Goal: Obtain resource: Download file/media

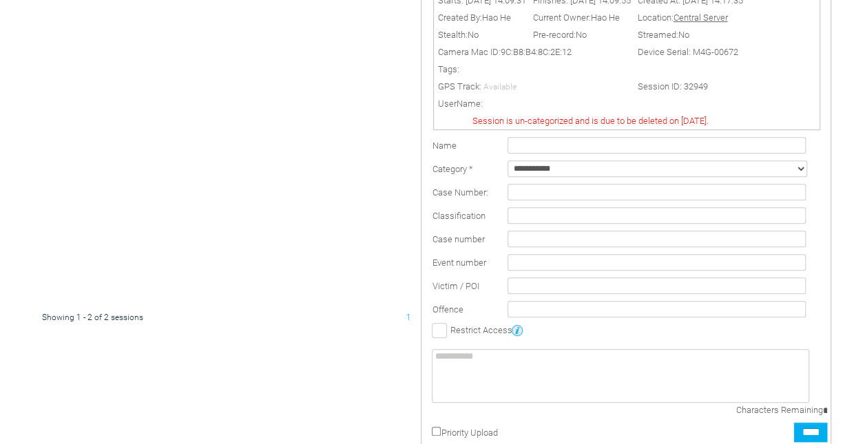
scroll to position [387, 0]
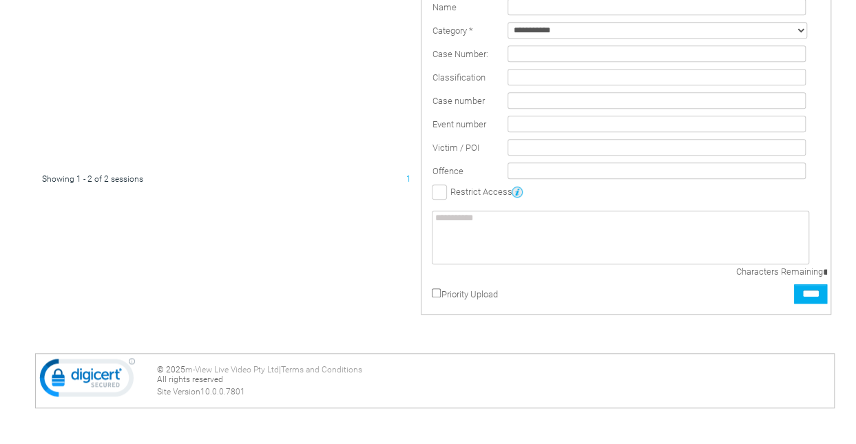
drag, startPoint x: 0, startPoint y: 0, endPoint x: 426, endPoint y: 213, distance: 476.0
click at [426, 213] on div "Sensitive: Personal Export" at bounding box center [626, 58] width 409 height 511
drag, startPoint x: 419, startPoint y: 223, endPoint x: 424, endPoint y: 261, distance: 38.3
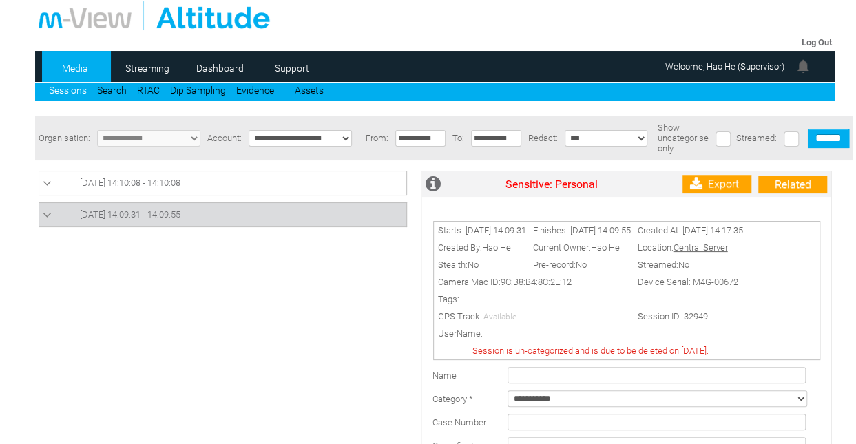
scroll to position [0, 0]
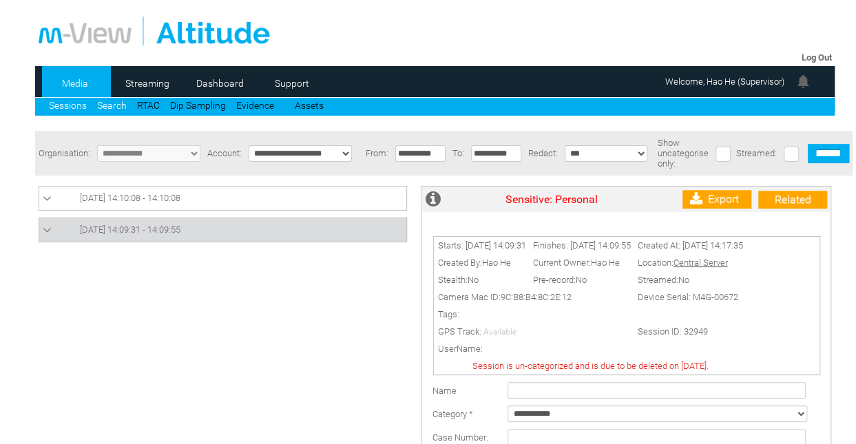
click at [106, 101] on link "Search" at bounding box center [112, 105] width 30 height 11
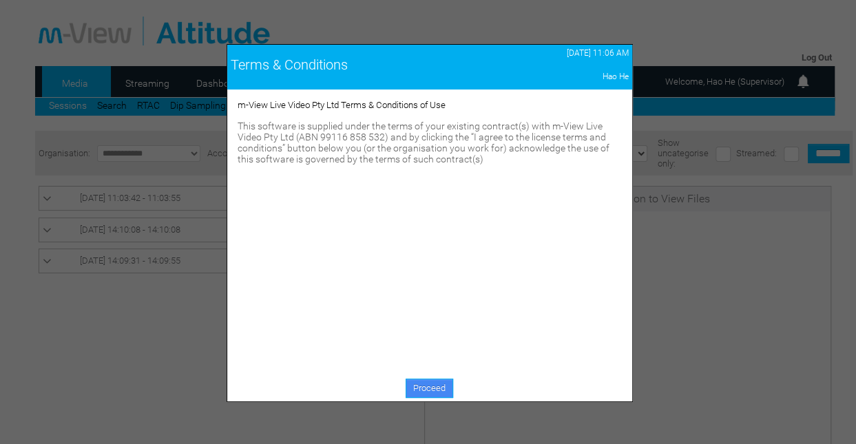
click at [423, 379] on link "Proceed" at bounding box center [430, 388] width 48 height 19
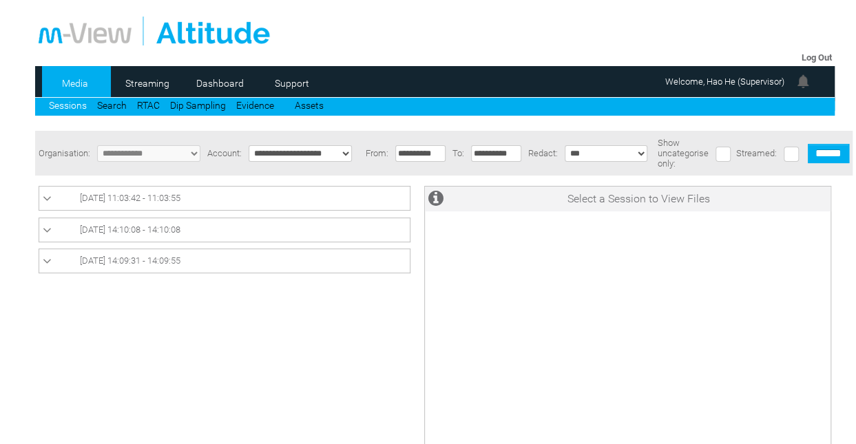
click at [153, 203] on span "[DATE] 11:03:42 - 11:03:55" at bounding box center [130, 198] width 101 height 10
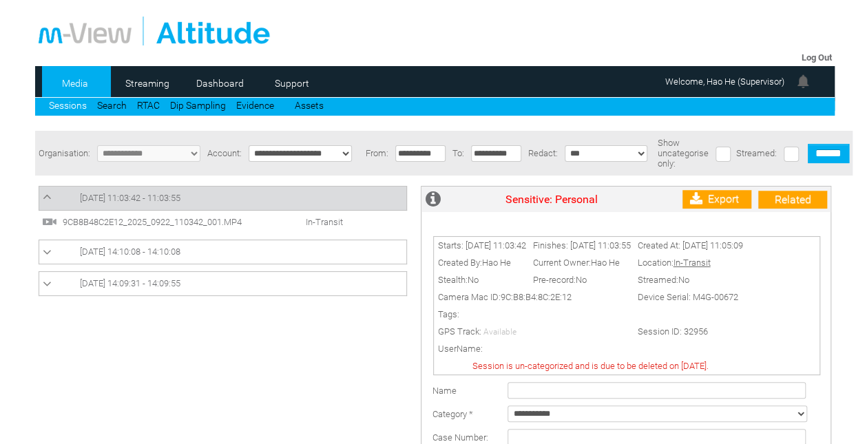
click at [229, 222] on span "9CB8B48C2E12_2025_0922_110342_001.MP4" at bounding box center [164, 222] width 210 height 10
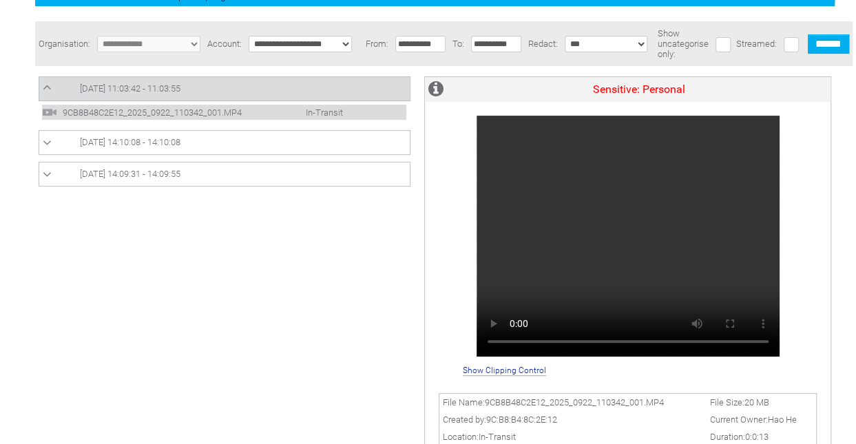
scroll to position [110, 0]
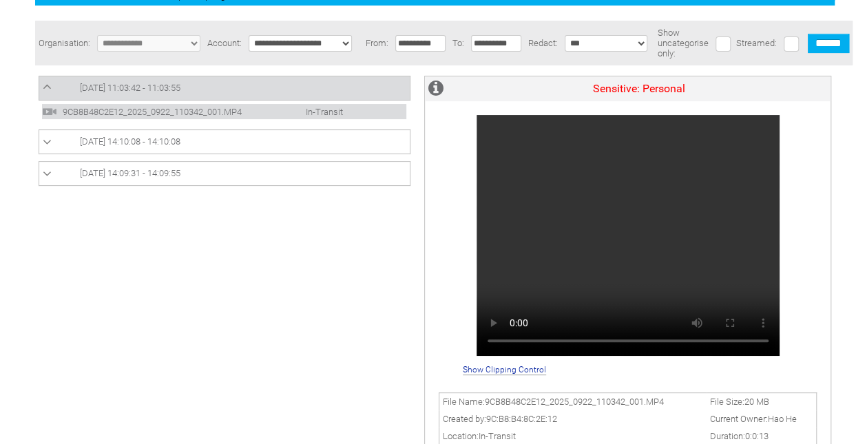
click at [818, 275] on div "Sensitive: Personal" at bounding box center [628, 217] width 406 height 282
click at [172, 110] on span "9CB8B48C2E12_2025_0922_110342_001.MP4" at bounding box center [164, 112] width 210 height 10
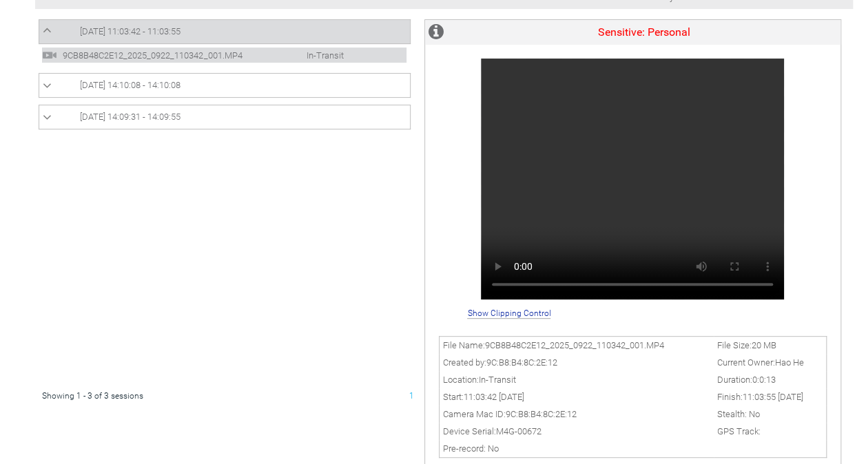
scroll to position [312, 0]
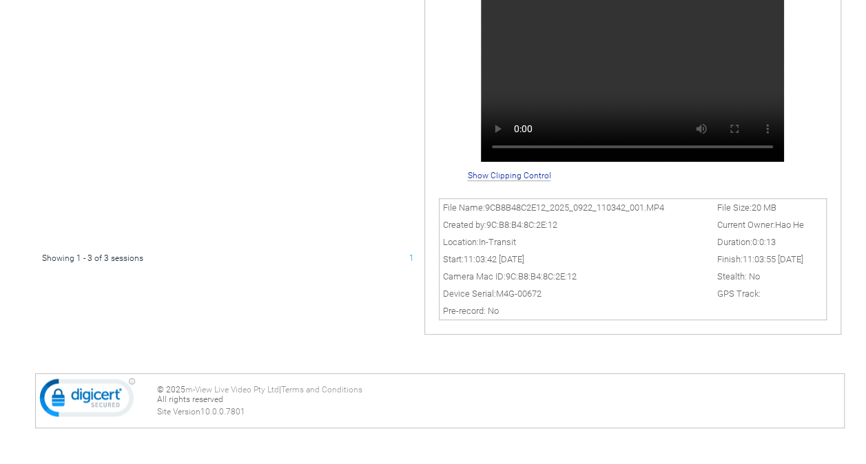
click at [767, 276] on td "Stealth: No" at bounding box center [770, 276] width 113 height 17
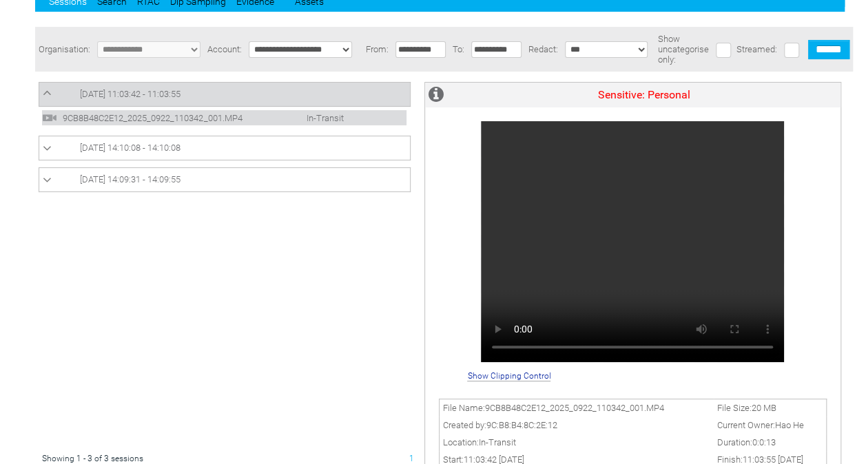
scroll to position [94, 0]
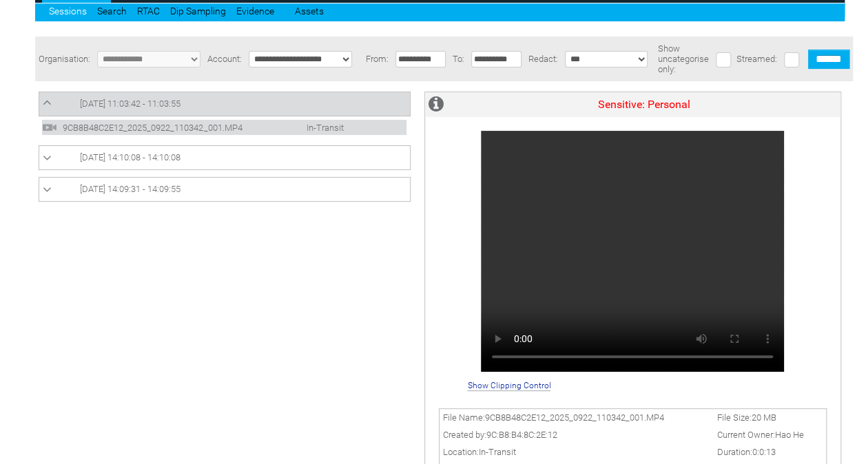
click at [323, 128] on span "In-Transit" at bounding box center [310, 128] width 79 height 10
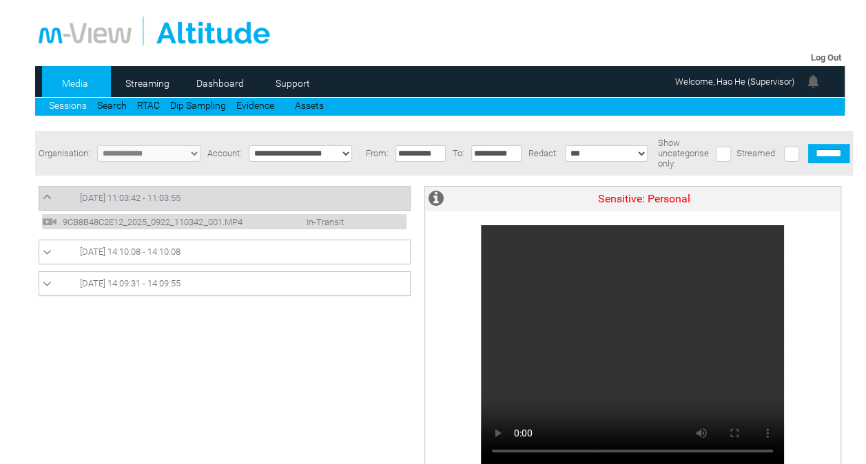
click at [174, 257] on span "[DATE] 14:10:08 - 14:10:08" at bounding box center [130, 252] width 101 height 10
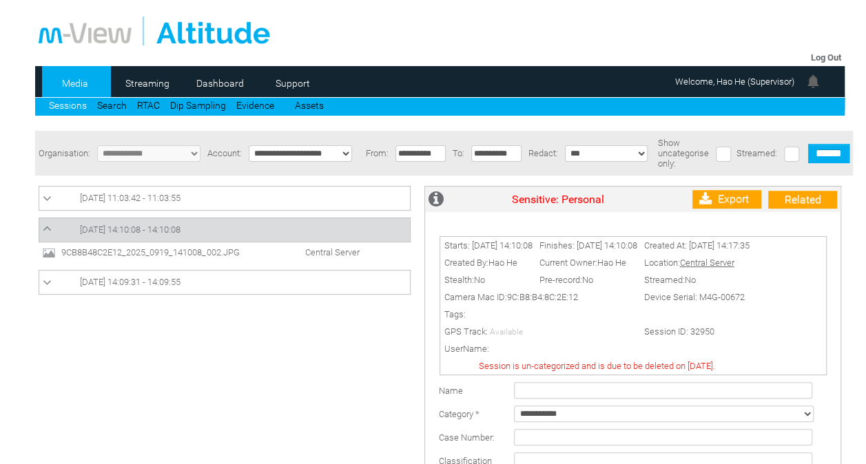
click at [317, 256] on span "Central Server" at bounding box center [318, 252] width 96 height 10
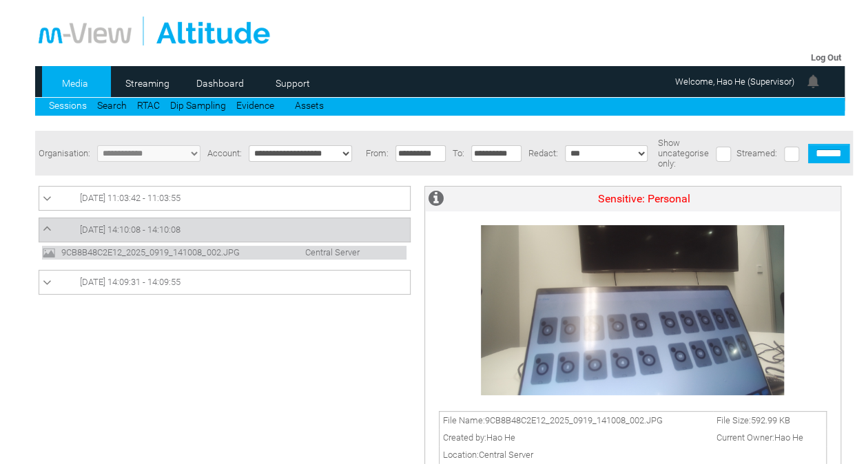
click at [190, 290] on link "[DATE] 14:09:31 - 14:09:55" at bounding box center [225, 282] width 364 height 17
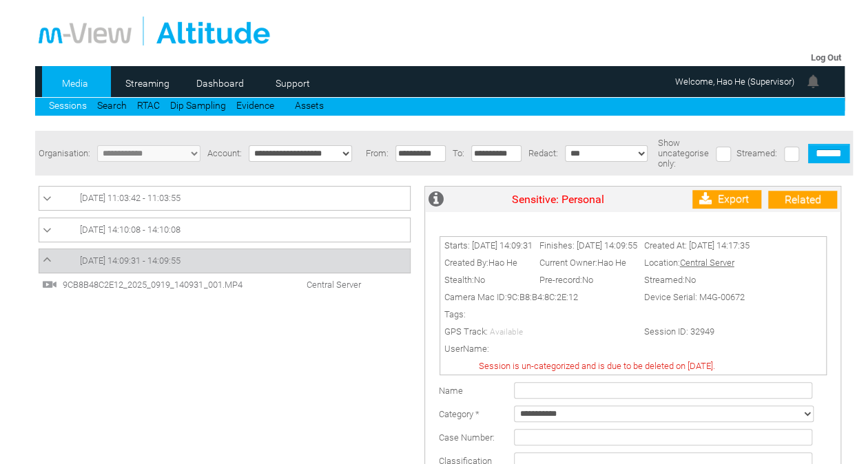
click at [243, 193] on link "[DATE] 11:03:42 - 11:03:55" at bounding box center [225, 198] width 364 height 17
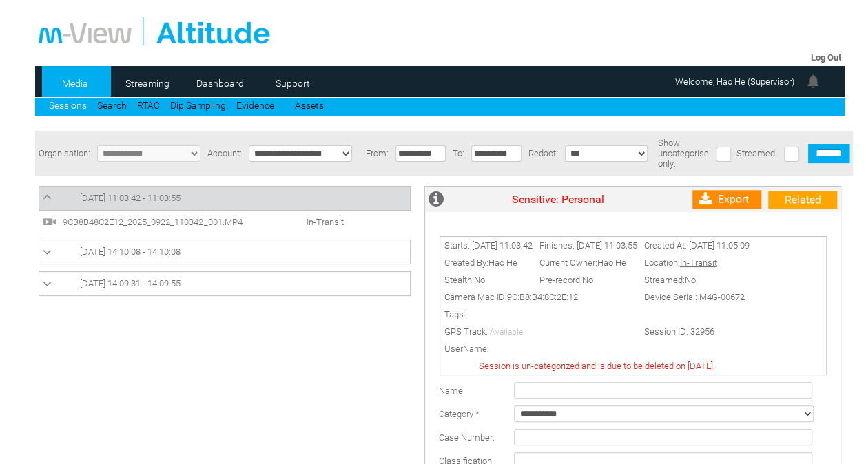
click at [737, 200] on link "Export" at bounding box center [726, 199] width 69 height 19
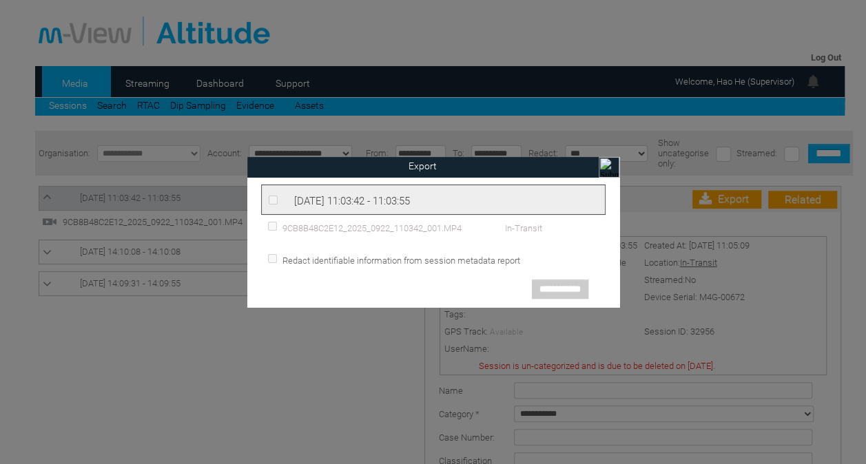
click at [269, 220] on div "9CB8B48C2E12_2025_0922_110342_001.MP4 In-Transit" at bounding box center [433, 227] width 344 height 25
click at [606, 166] on input "image" at bounding box center [609, 167] width 21 height 21
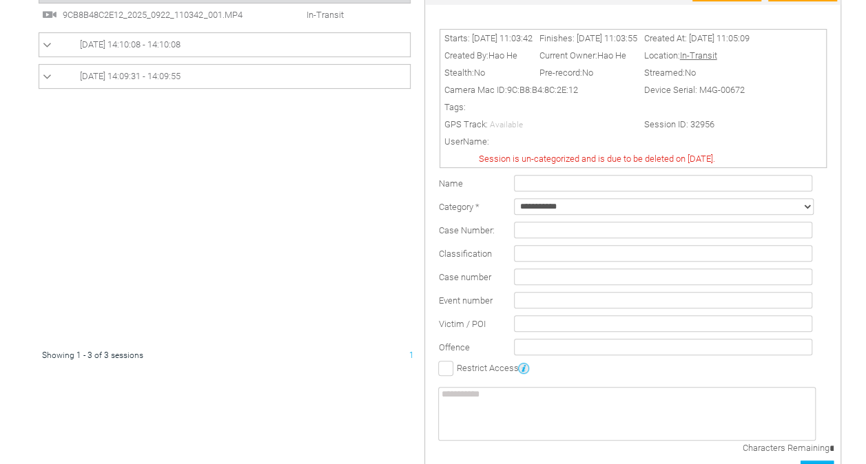
scroll to position [51, 0]
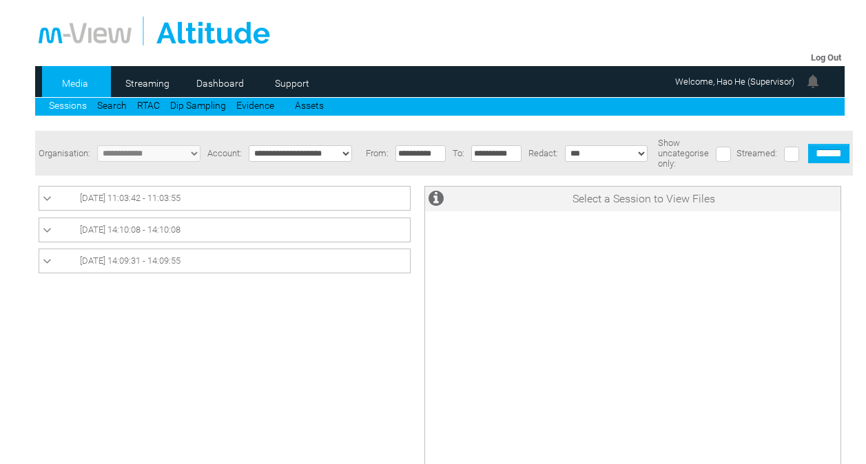
scroll to position [51, 0]
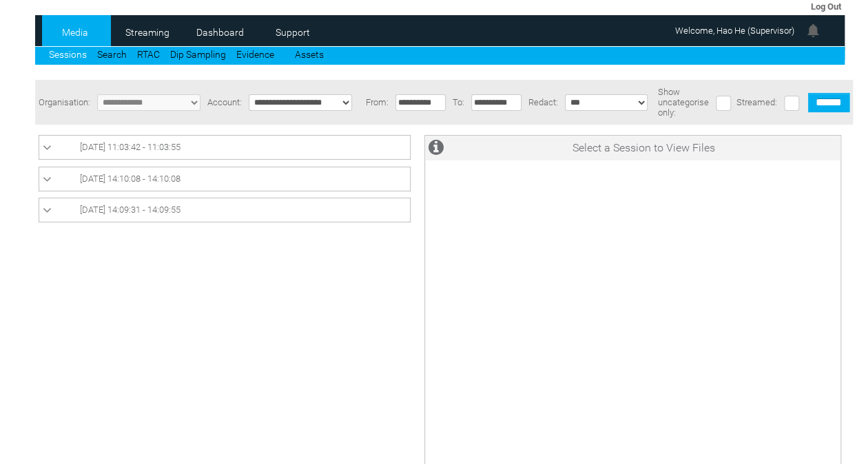
click at [245, 150] on link "[DATE] 11:03:42 - 11:03:55" at bounding box center [225, 147] width 364 height 17
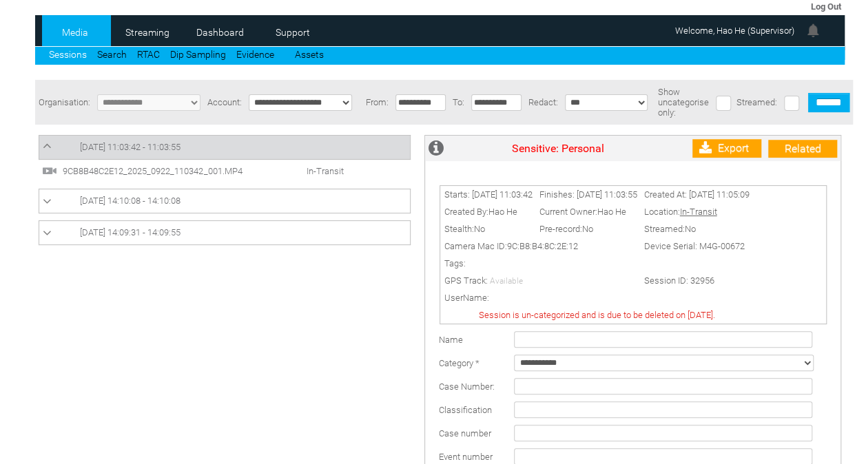
scroll to position [0, 0]
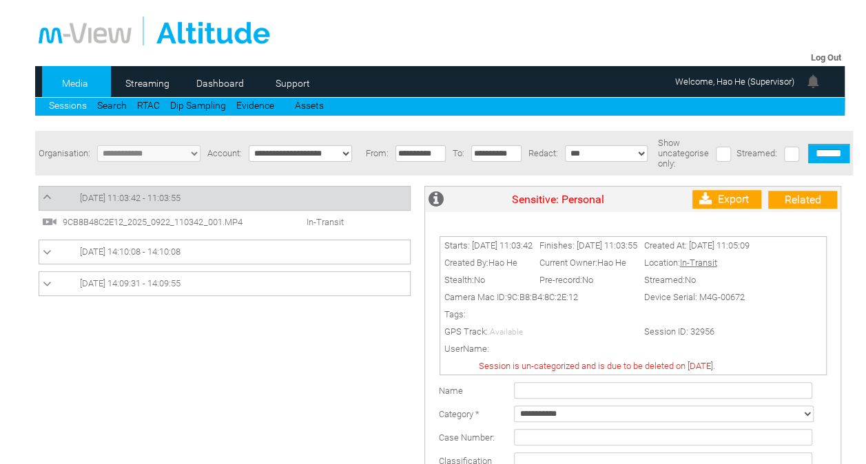
click at [327, 226] on span "In-Transit" at bounding box center [310, 222] width 79 height 10
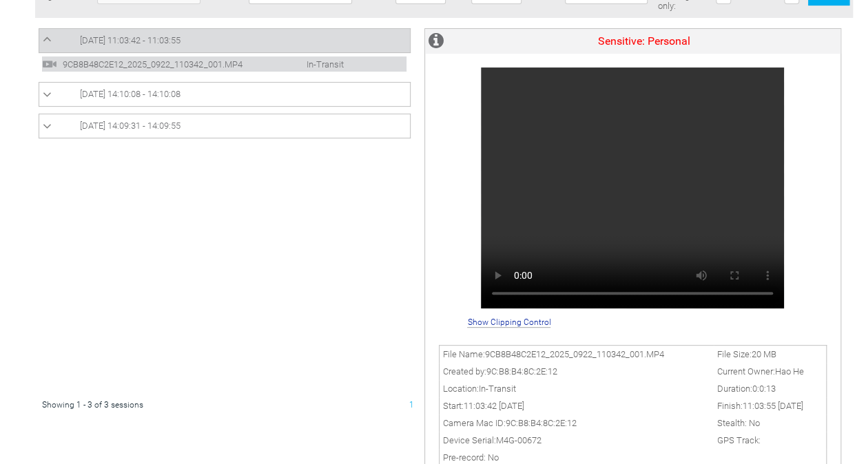
scroll to position [73, 0]
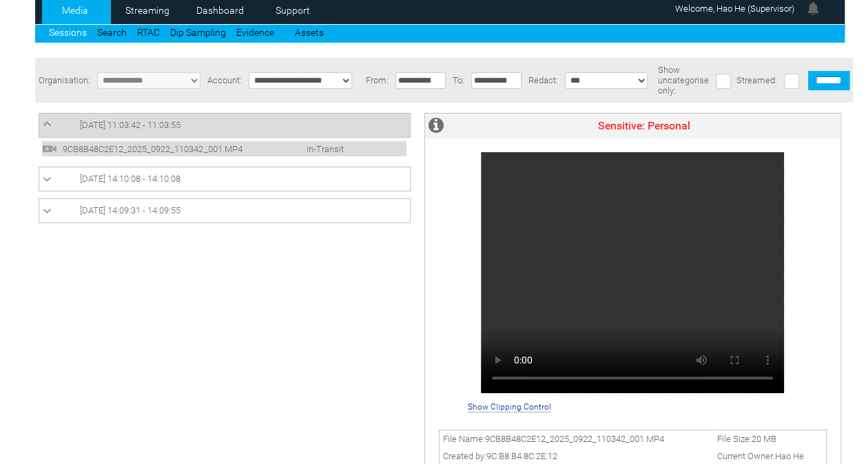
click at [162, 184] on span "[DATE] 14:10:08 - 14:10:08" at bounding box center [130, 179] width 101 height 10
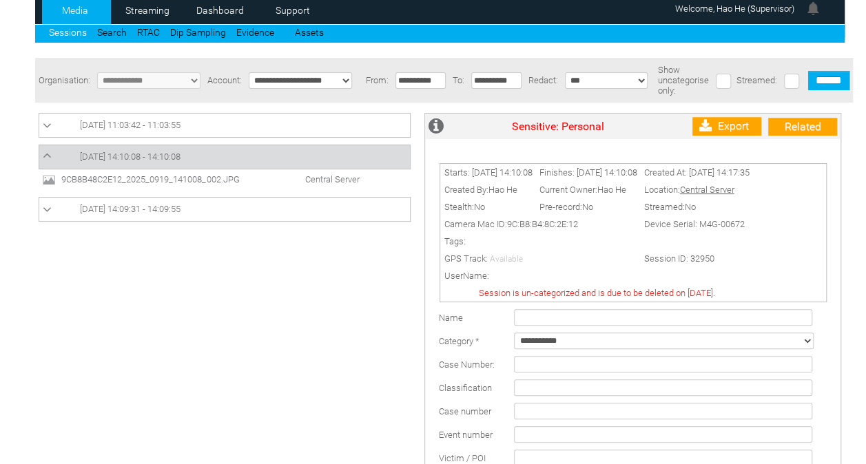
scroll to position [0, 0]
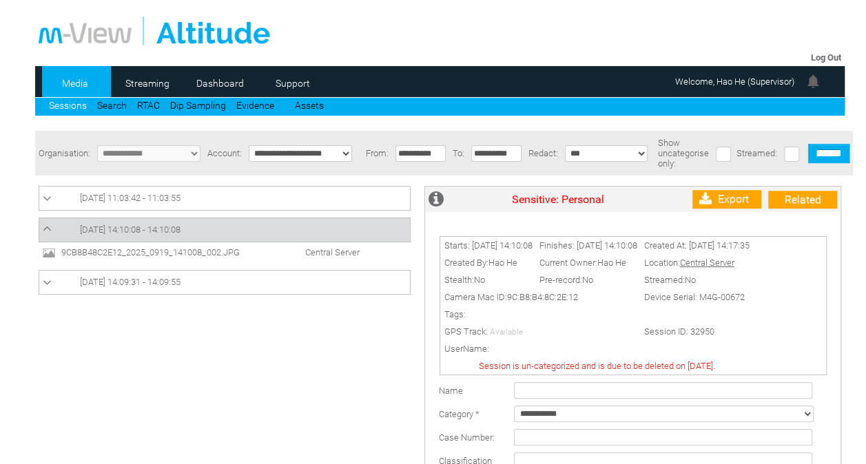
click at [216, 273] on td "[DATE] 14:09:31 - 14:09:55" at bounding box center [224, 282] width 371 height 24
click at [207, 280] on link "[DATE] 14:09:31 - 14:09:55" at bounding box center [225, 282] width 364 height 17
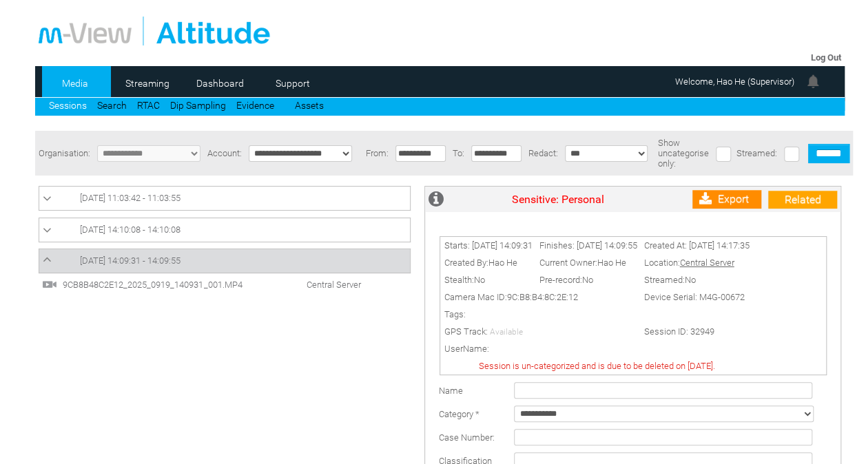
click at [719, 204] on link "Export" at bounding box center [726, 199] width 69 height 19
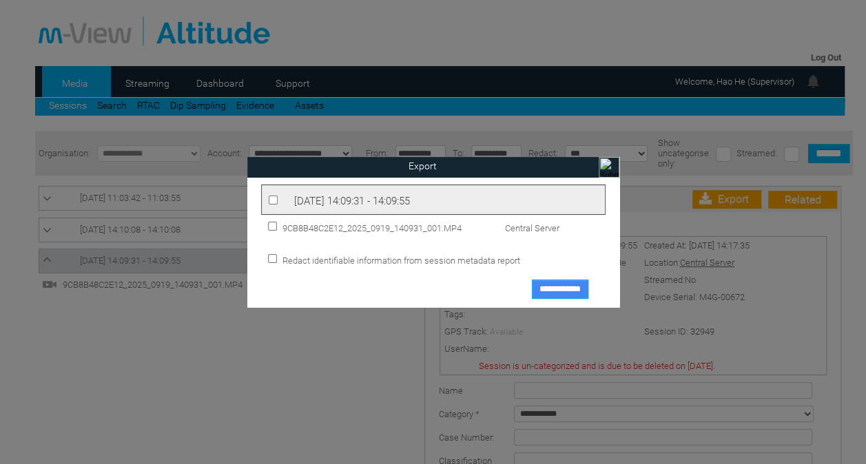
click at [551, 287] on input "**********" at bounding box center [560, 289] width 56 height 19
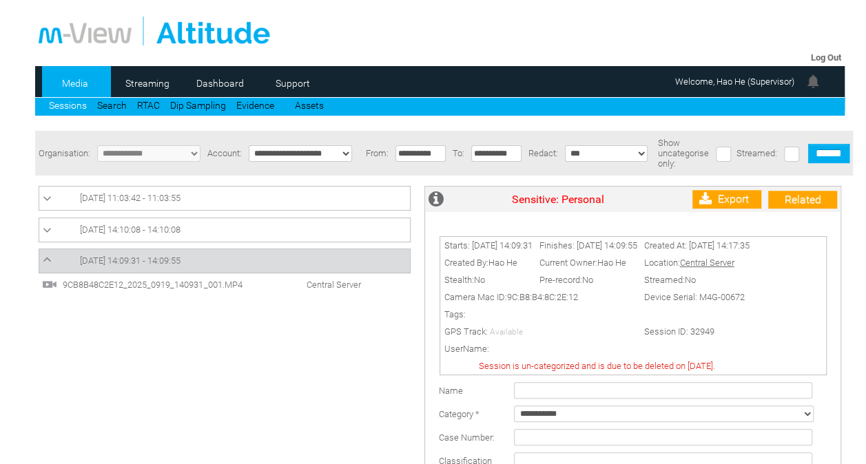
click at [298, 201] on link "[DATE] 11:03:42 - 11:03:55" at bounding box center [225, 198] width 364 height 17
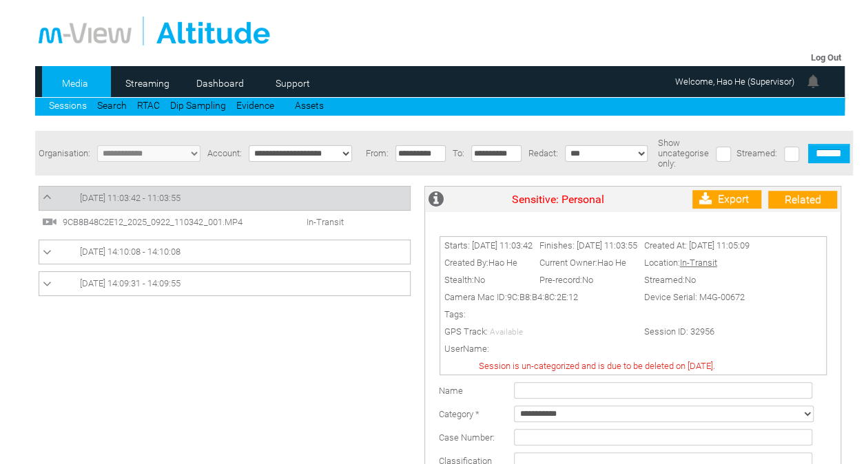
click at [221, 222] on span "9CB8B48C2E12_2025_0922_110342_001.MP4" at bounding box center [164, 222] width 210 height 10
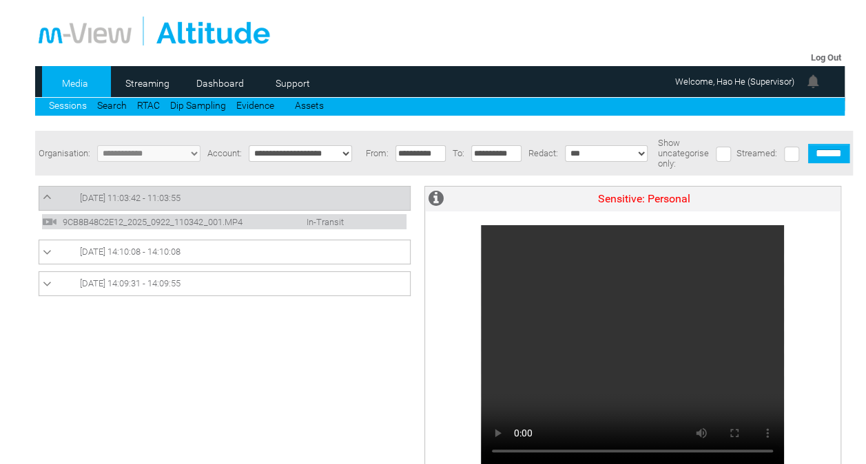
click at [206, 198] on link "[DATE] 11:03:42 - 11:03:55" at bounding box center [225, 198] width 364 height 17
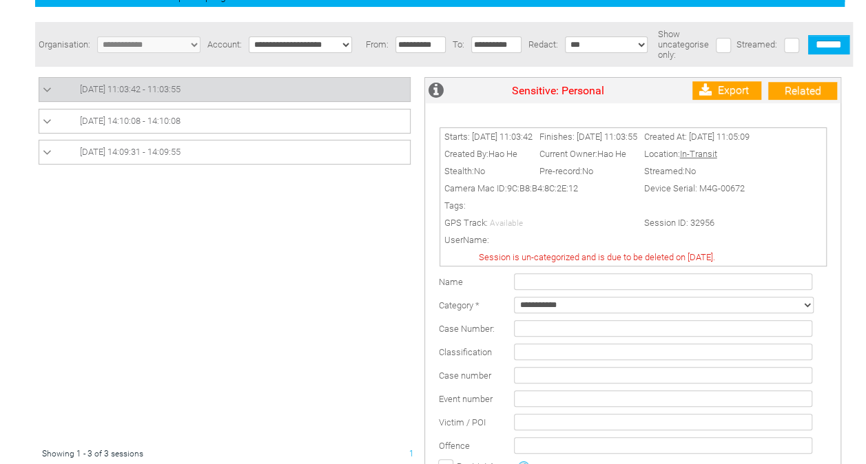
scroll to position [114, 0]
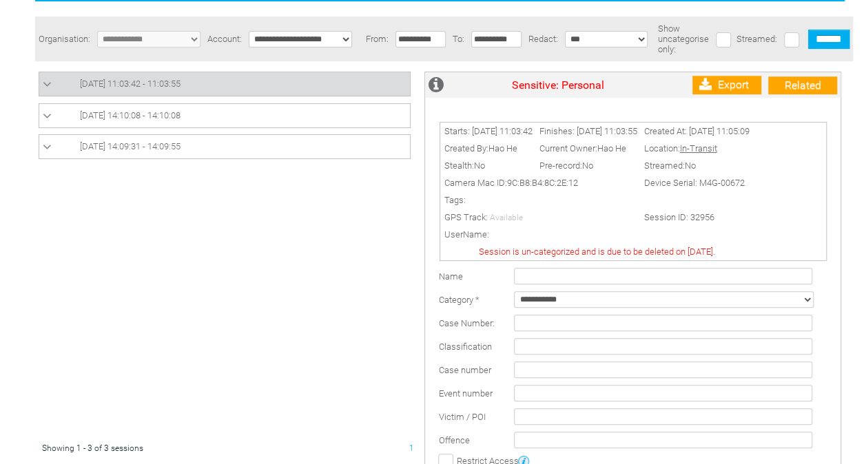
click at [626, 302] on select "**********" at bounding box center [664, 299] width 300 height 17
click at [514, 298] on select "**********" at bounding box center [664, 299] width 300 height 17
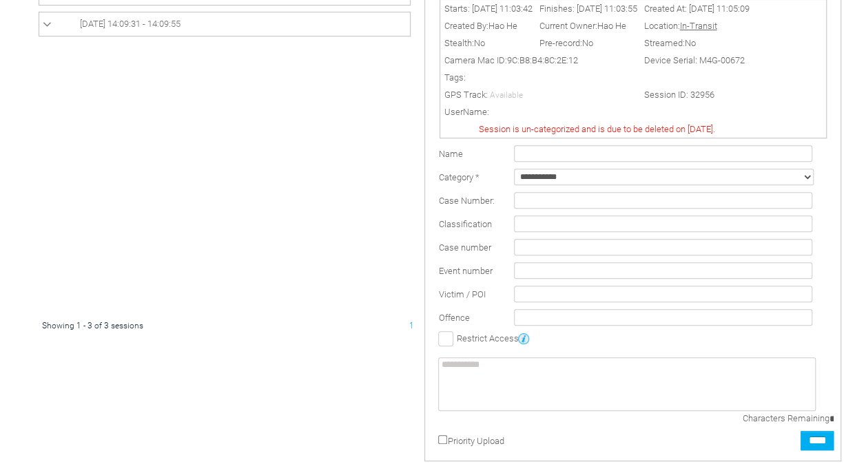
scroll to position [306, 0]
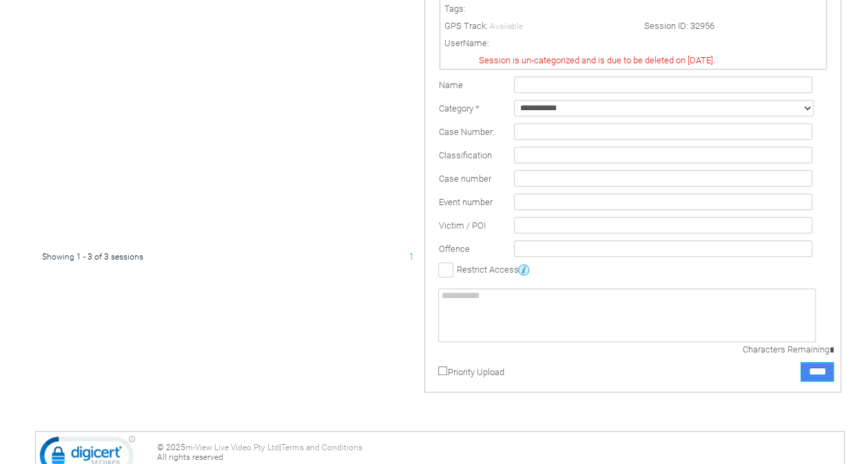
click at [818, 373] on input "****" at bounding box center [817, 371] width 33 height 19
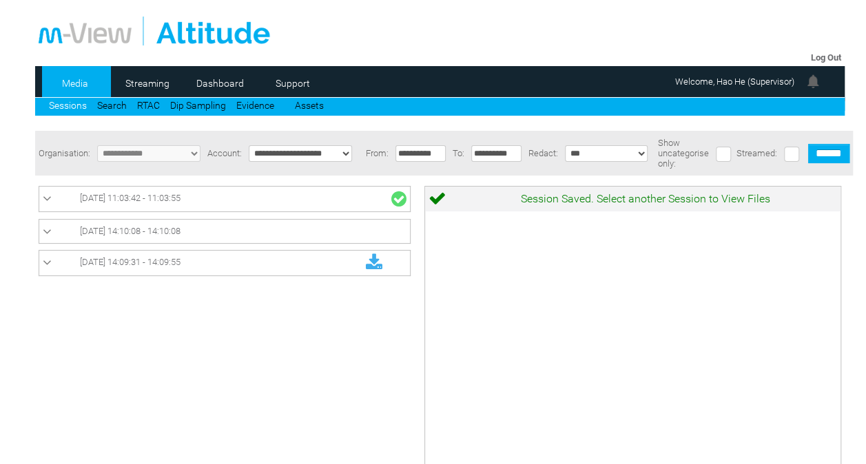
click at [332, 206] on link "[DATE] 11:03:42 - 11:03:55" at bounding box center [225, 199] width 364 height 18
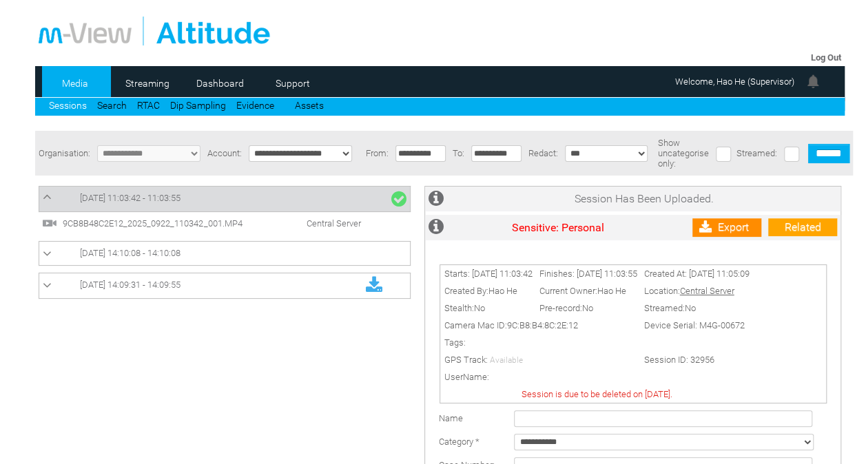
click at [717, 230] on link "Export" at bounding box center [726, 227] width 69 height 19
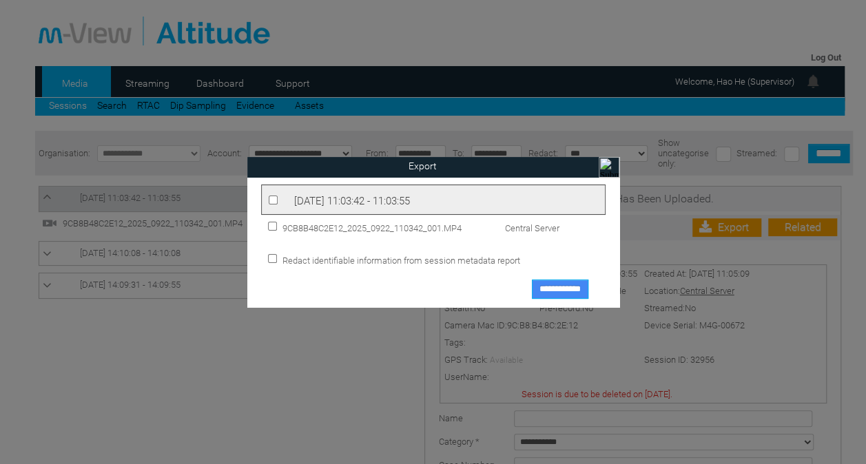
click at [565, 295] on input "**********" at bounding box center [560, 289] width 56 height 19
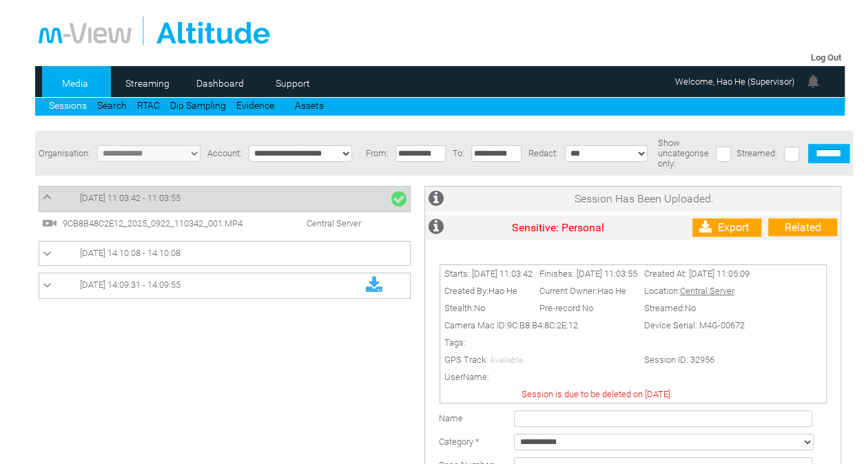
click at [144, 338] on div at bounding box center [228, 366] width 379 height 375
click at [13, 362] on body "Sessions Log Out Media Streaming 0 Dashboard Support Sessions Search" at bounding box center [433, 235] width 866 height 471
click at [2, 158] on body "Sessions Log Out Media Streaming 0 Dashboard Support Sessions Search" at bounding box center [433, 235] width 866 height 471
click at [60, 105] on link "Sessions" at bounding box center [68, 105] width 38 height 11
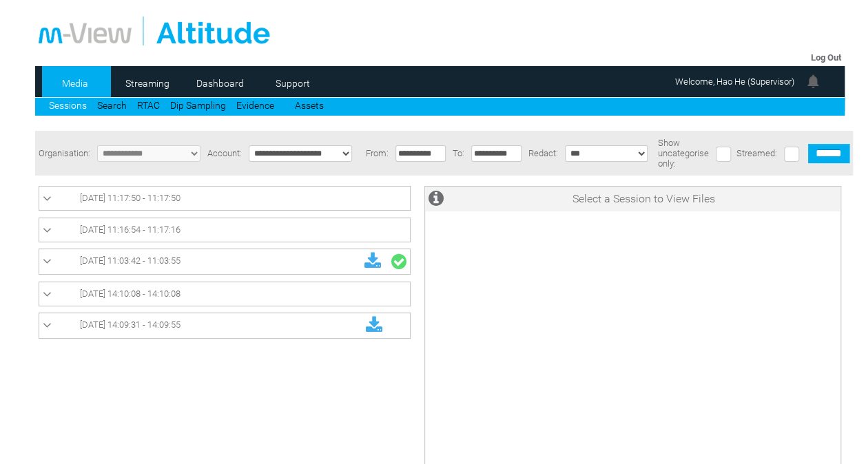
click at [102, 234] on span "[DATE] 11:16:54 - 11:17:16" at bounding box center [130, 230] width 101 height 10
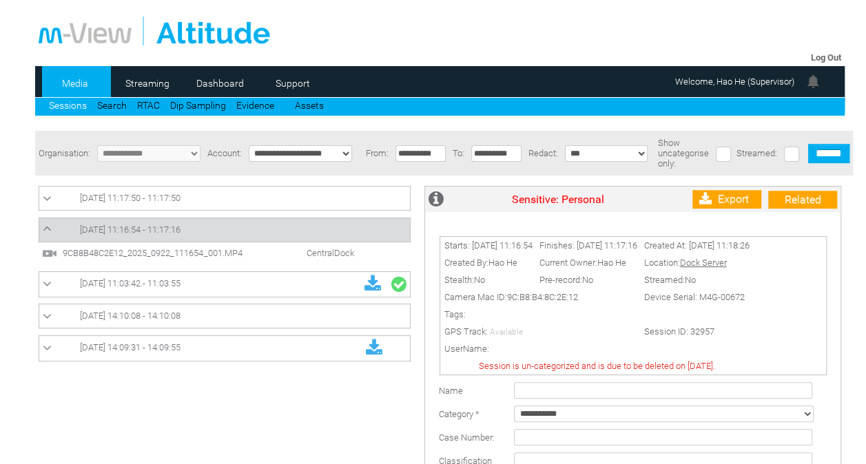
click at [125, 254] on span "9CB8B48C2E12_2025_0922_111654_001.MP4" at bounding box center [164, 253] width 210 height 10
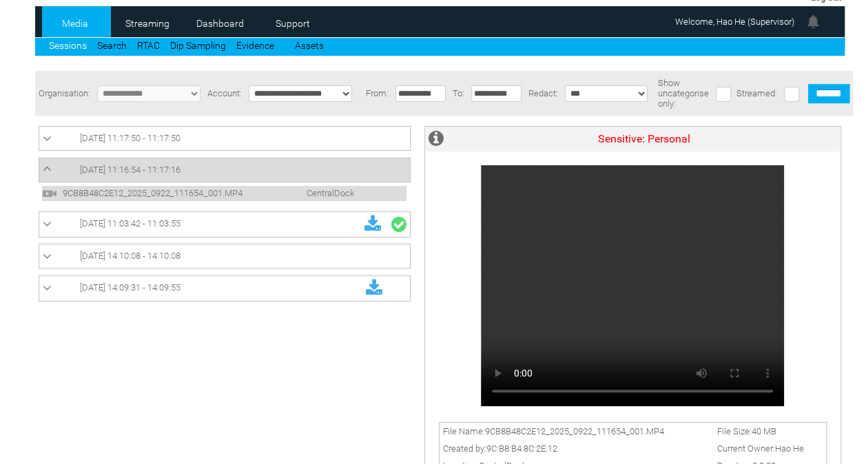
scroll to position [61, 0]
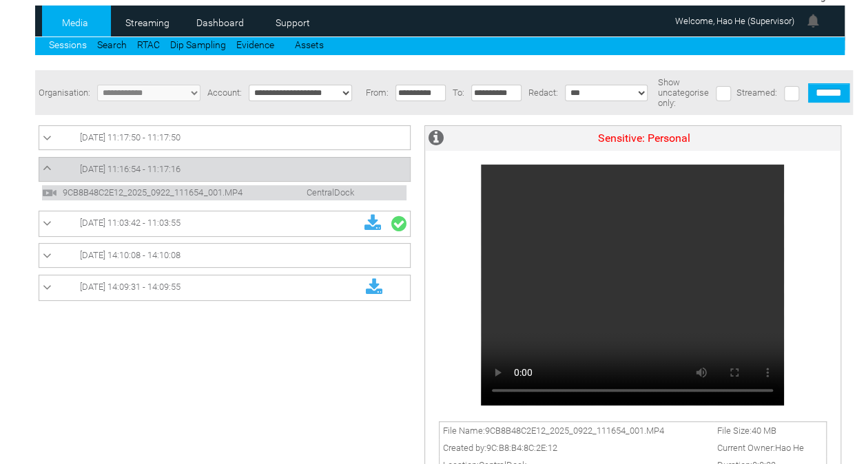
click at [167, 141] on span "[DATE] 11:17:50 - 11:17:50" at bounding box center [130, 137] width 101 height 10
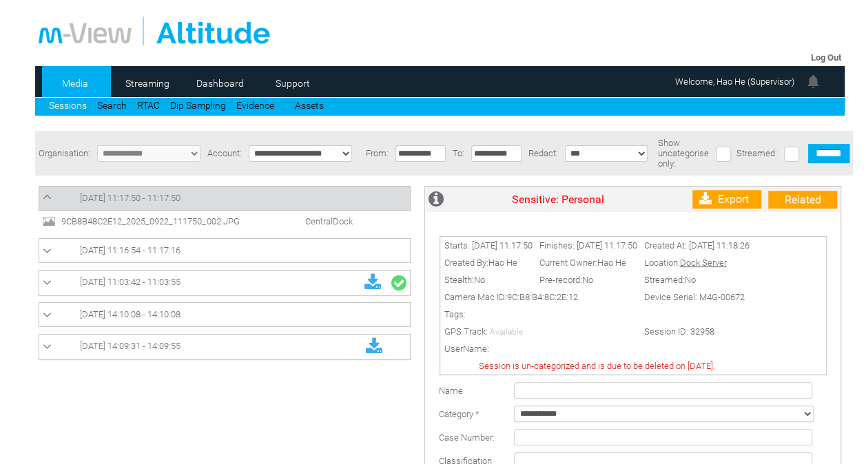
click at [240, 225] on span "9CB8B48C2E12_2025_0922_111750_002.JPG" at bounding box center [163, 221] width 210 height 10
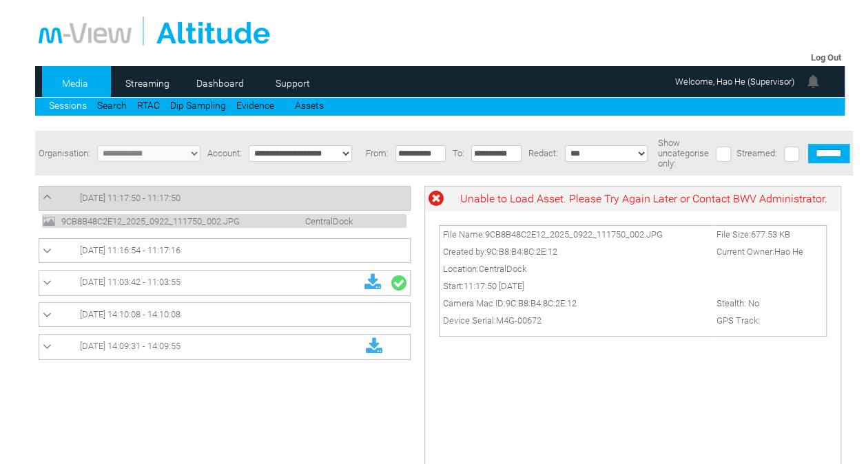
click at [246, 252] on link "[DATE] 11:16:54 - 11:17:16" at bounding box center [225, 251] width 364 height 17
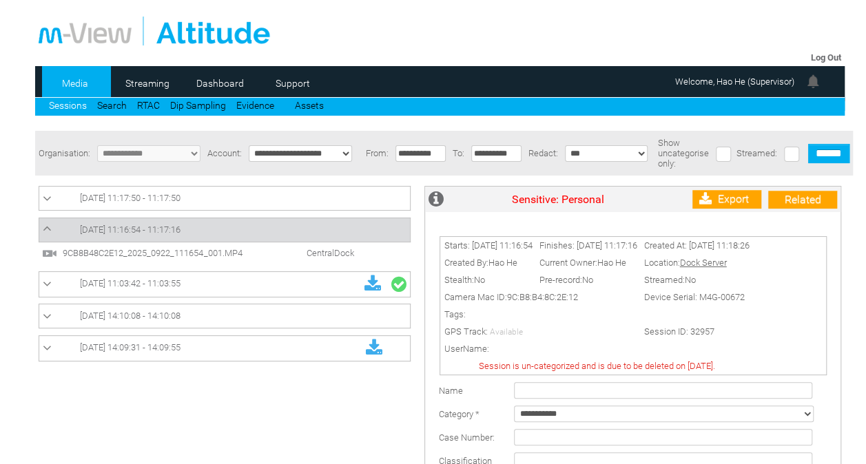
click at [270, 258] on span "9CB8B48C2E12_2025_0922_111654_001.MP4 CentralDock" at bounding box center [201, 252] width 318 height 10
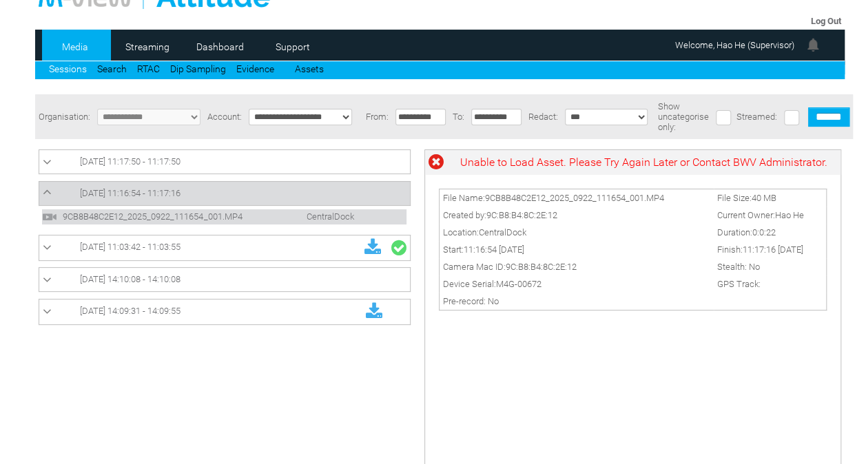
scroll to position [38, 0]
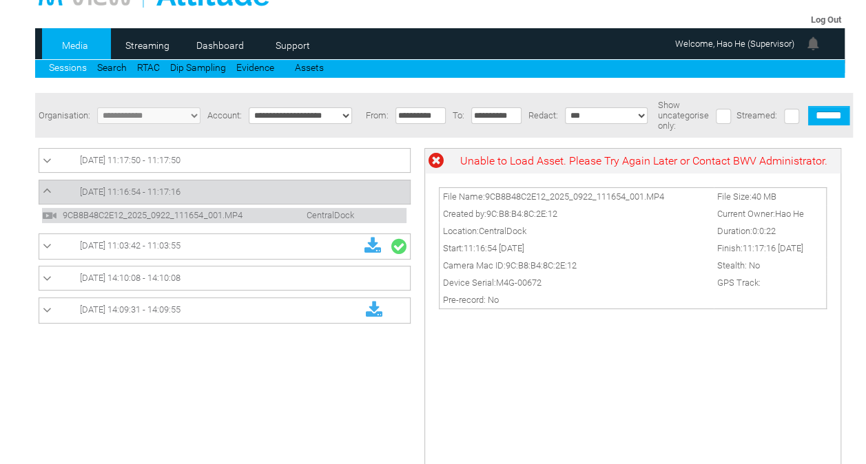
click at [303, 215] on span "CentralDock" at bounding box center [315, 215] width 89 height 10
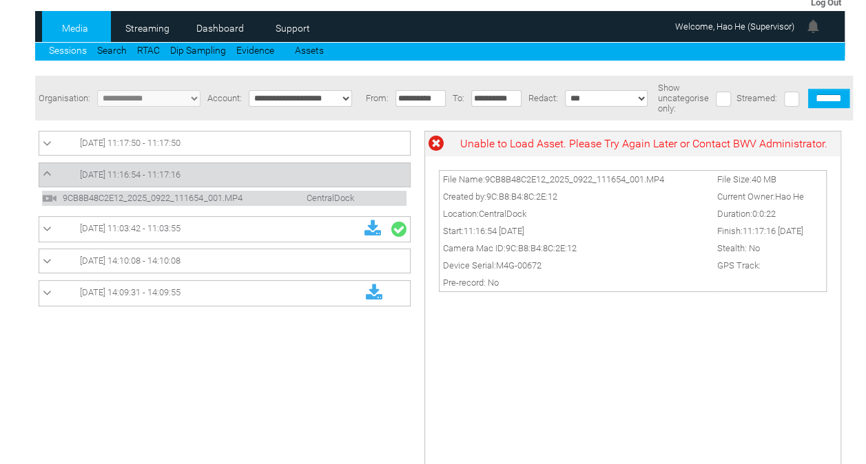
scroll to position [57, 0]
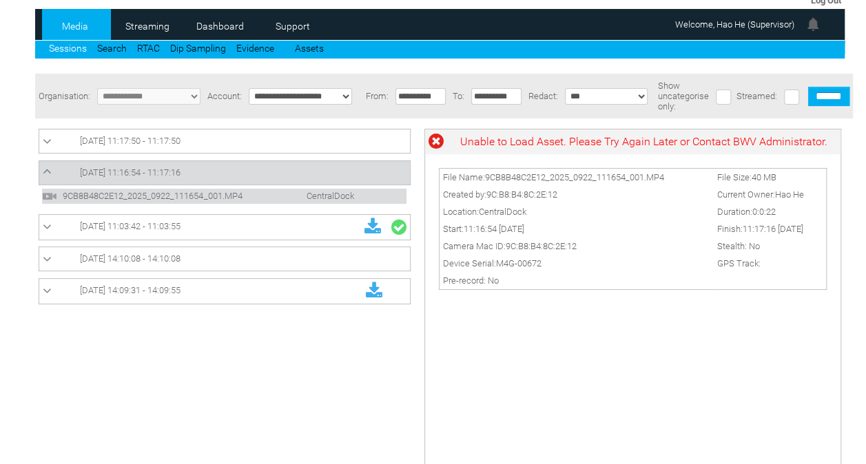
click at [284, 137] on link "[DATE] 11:17:50 - 11:17:50" at bounding box center [225, 141] width 364 height 17
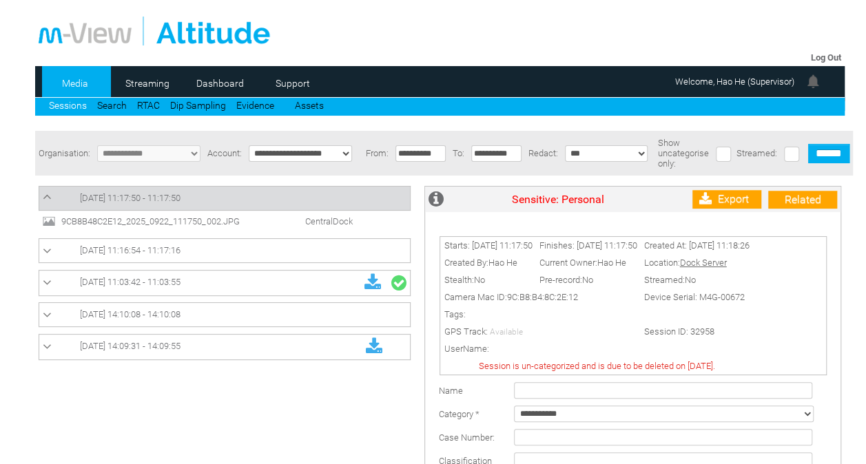
click at [251, 216] on td "9CB8B48C2E12_2025_0922_111750_002.JPG CentralDock" at bounding box center [224, 221] width 371 height 21
click at [225, 224] on span "9CB8B48C2E12_2025_0922_111750_002.JPG" at bounding box center [163, 221] width 210 height 10
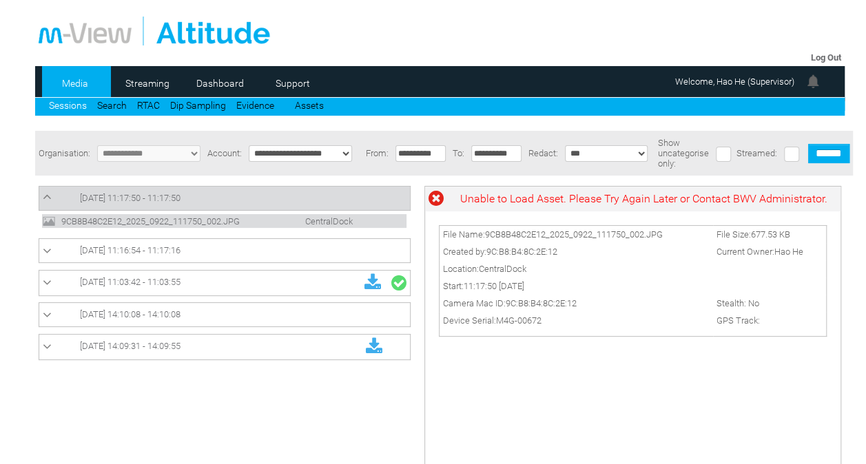
click at [249, 207] on link "[DATE] 11:17:50 - 11:17:50" at bounding box center [225, 198] width 364 height 17
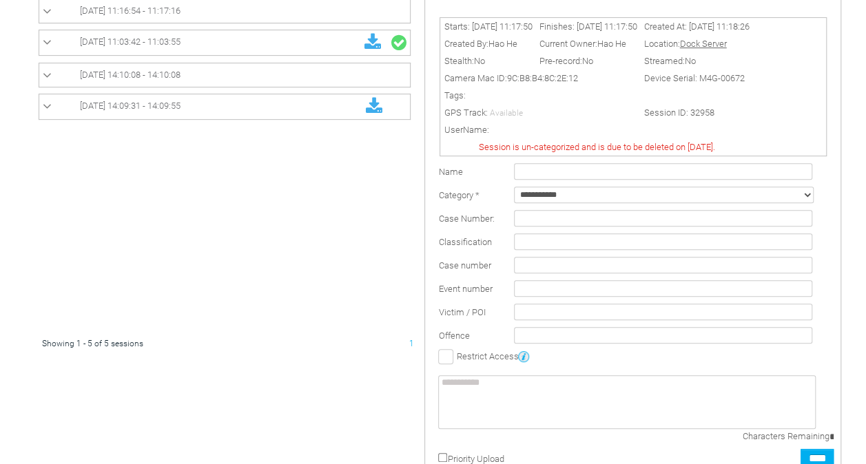
scroll to position [220, 0]
click at [814, 455] on input "****" at bounding box center [817, 458] width 33 height 19
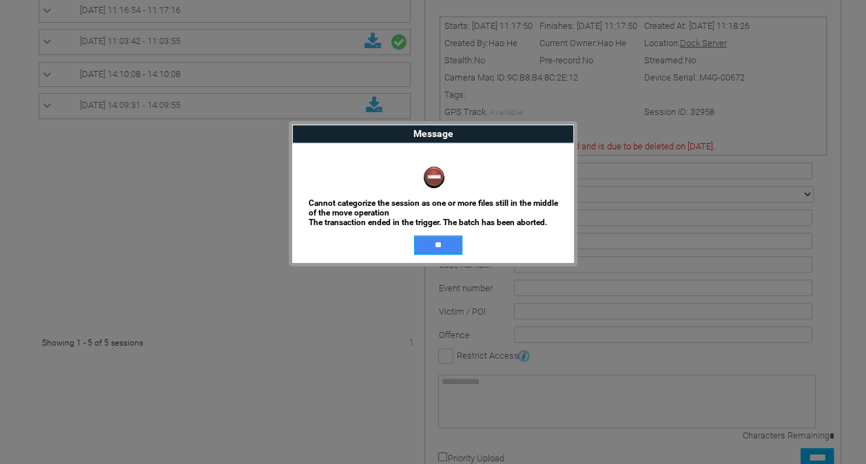
click at [442, 247] on input "**" at bounding box center [438, 245] width 48 height 19
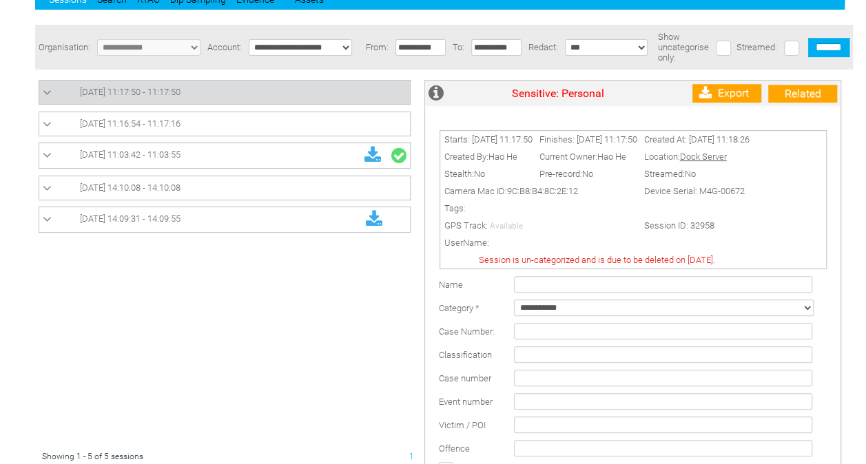
scroll to position [104, 0]
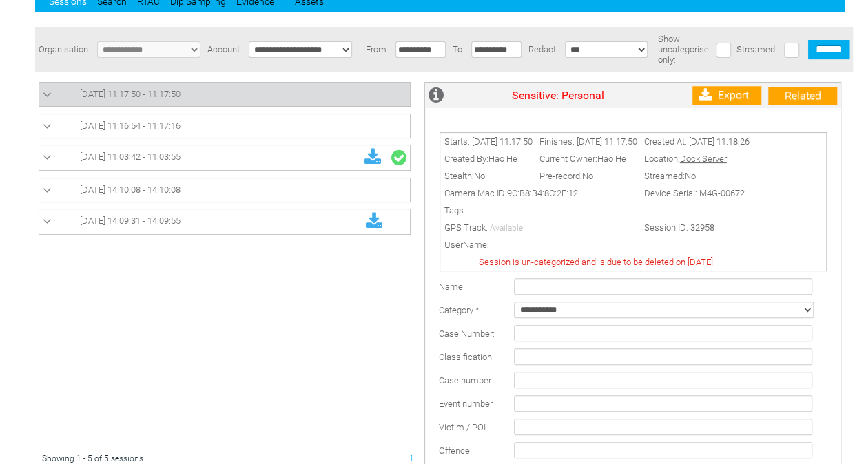
click at [246, 119] on td "[DATE] 11:16:54 - 11:17:16" at bounding box center [224, 126] width 371 height 24
click at [226, 130] on link "[DATE] 11:16:54 - 11:17:16" at bounding box center [225, 126] width 364 height 17
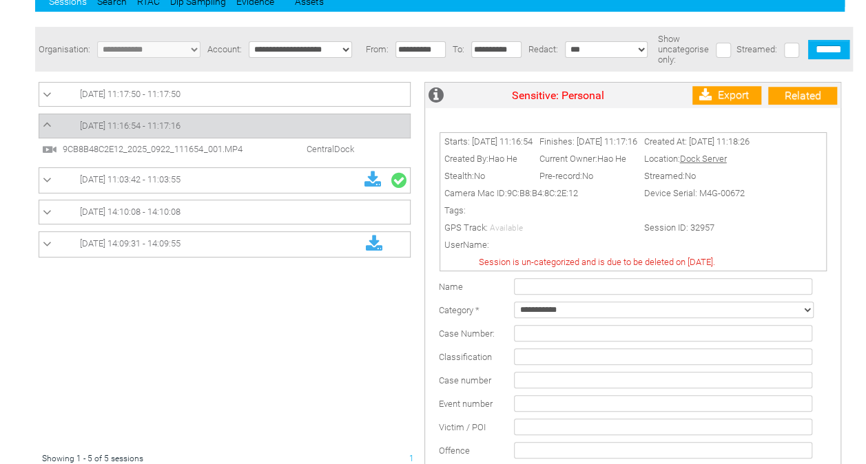
scroll to position [0, 0]
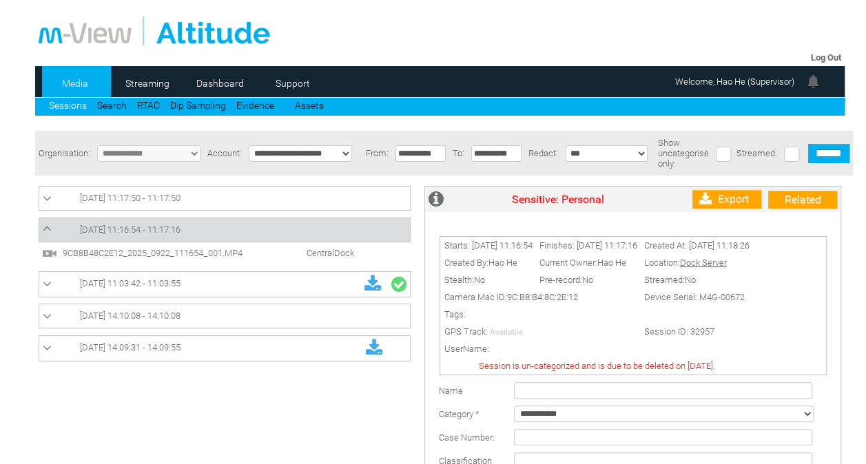
click at [324, 258] on span "CentralDock" at bounding box center [315, 253] width 89 height 10
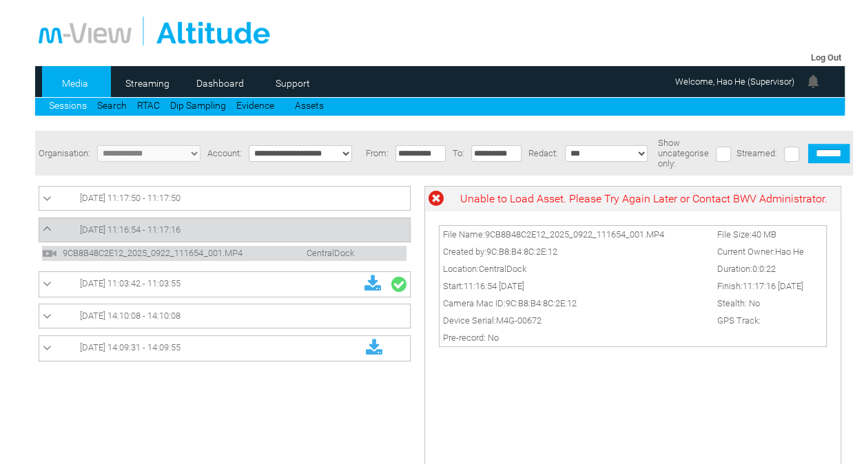
click at [328, 234] on link "[DATE] 11:16:54 - 11:17:16" at bounding box center [225, 230] width 364 height 17
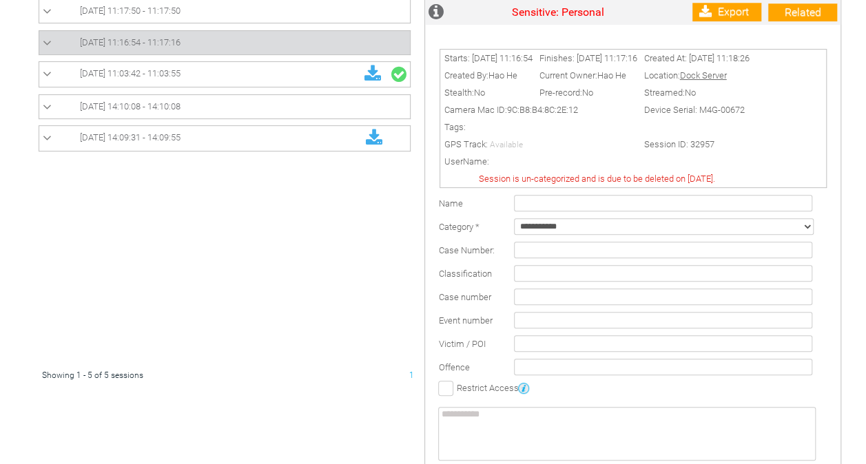
scroll to position [201, 0]
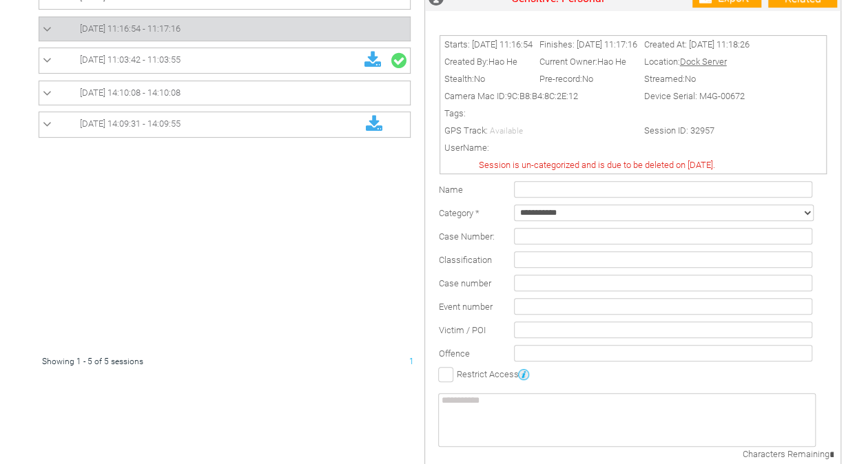
click at [624, 221] on select "**********" at bounding box center [664, 213] width 300 height 17
click at [514, 212] on select "**********" at bounding box center [664, 213] width 300 height 17
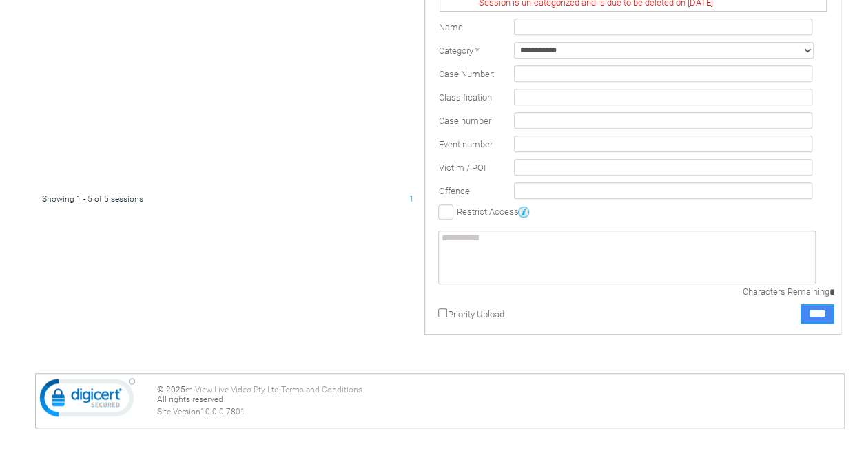
click at [811, 313] on input "****" at bounding box center [817, 314] width 33 height 19
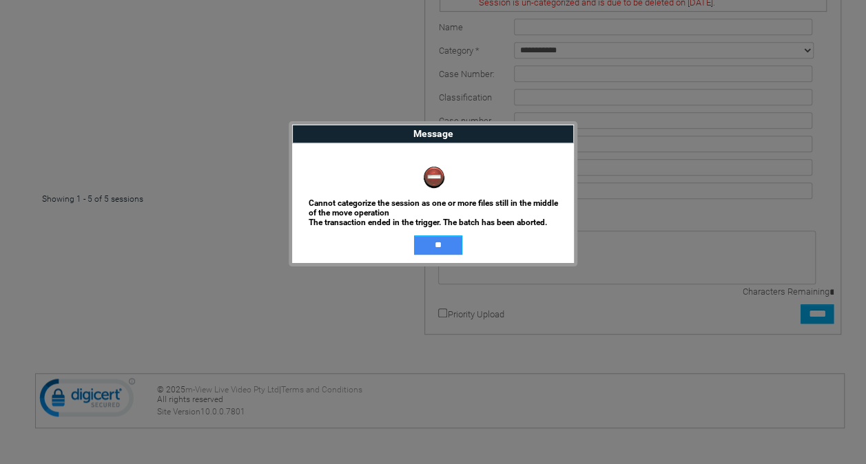
click at [438, 239] on input "**" at bounding box center [438, 245] width 48 height 19
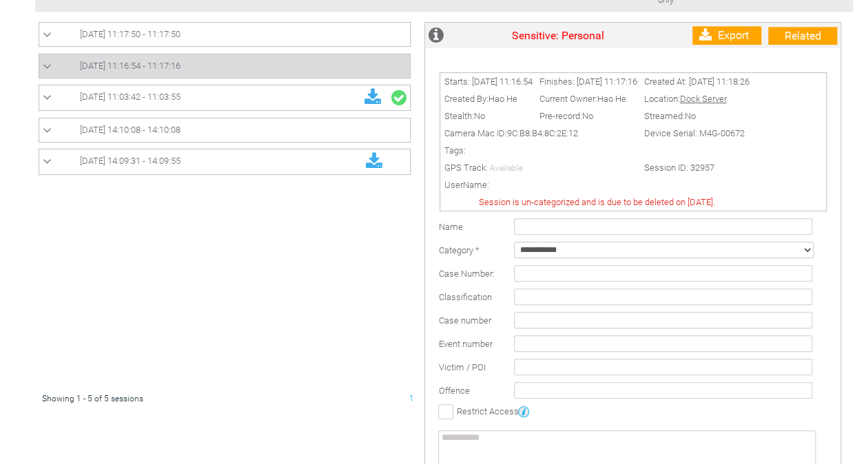
scroll to position [159, 0]
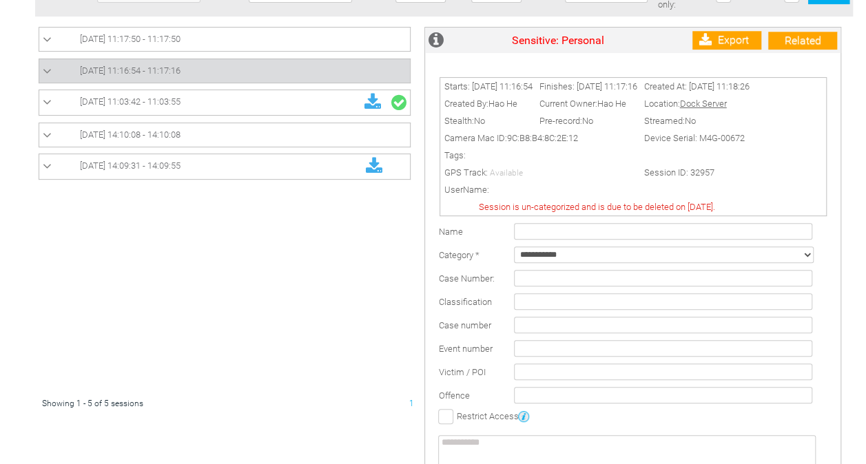
click at [267, 94] on td "[DATE] 11:03:42 - 11:03:55" at bounding box center [224, 102] width 371 height 25
click at [256, 103] on link "[DATE] 11:03:42 - 11:03:55" at bounding box center [225, 103] width 364 height 18
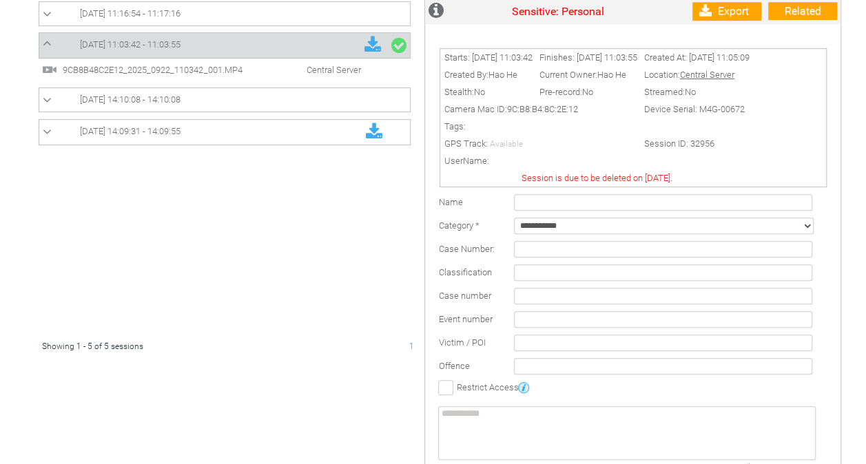
click at [252, 69] on span "9CB8B48C2E12_2025_0922_110342_001.MP4" at bounding box center [164, 70] width 210 height 10
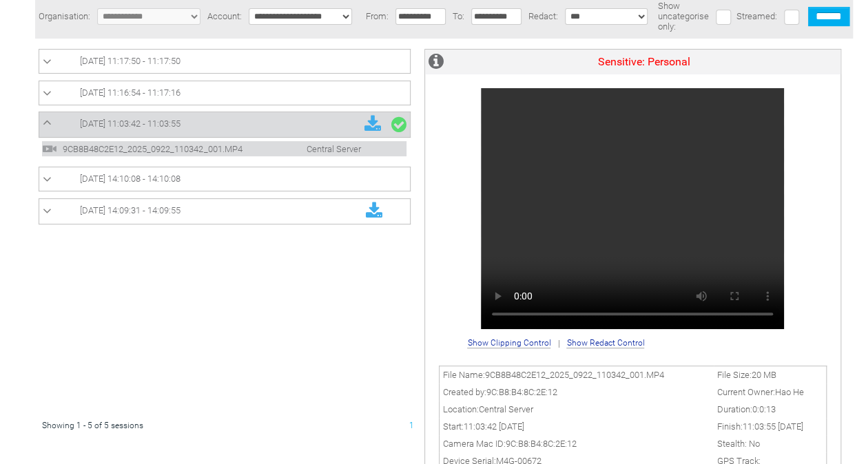
scroll to position [138, 0]
click at [271, 89] on link "[DATE] 11:16:54 - 11:17:16" at bounding box center [225, 92] width 364 height 17
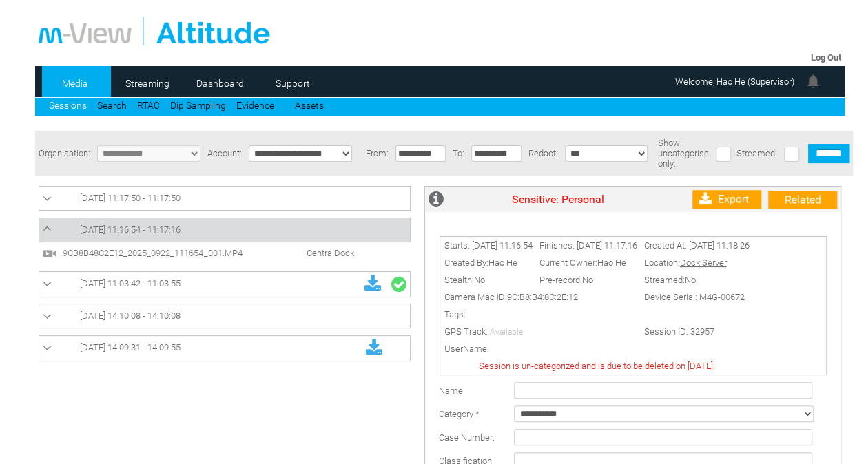
click at [250, 256] on span "9CB8B48C2E12_2025_0922_111654_001.MP4" at bounding box center [164, 253] width 210 height 10
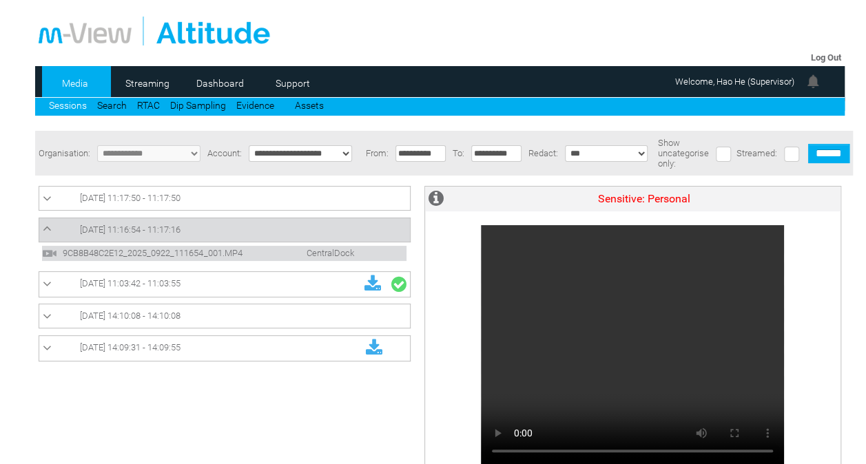
click at [230, 253] on span "9CB8B48C2E12_2025_0922_111654_001.MP4" at bounding box center [164, 253] width 210 height 10
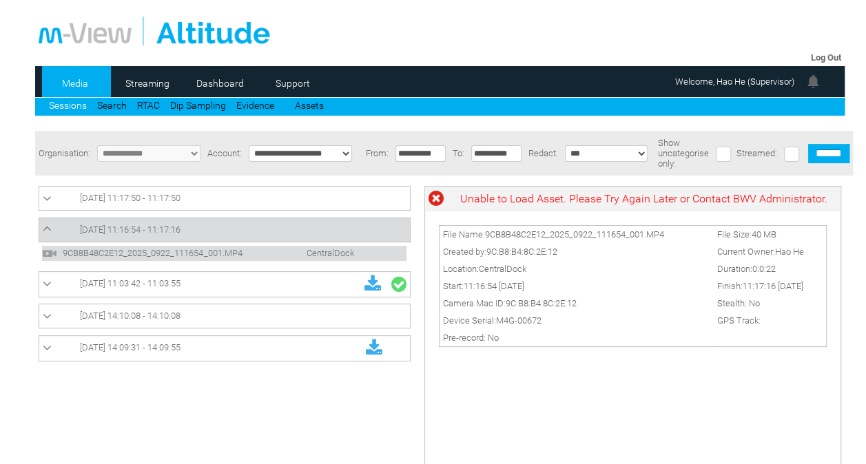
click at [230, 253] on span "9CB8B48C2E12_2025_0922_111654_001.MP4" at bounding box center [164, 253] width 210 height 10
click at [63, 101] on link "Sessions" at bounding box center [68, 105] width 38 height 11
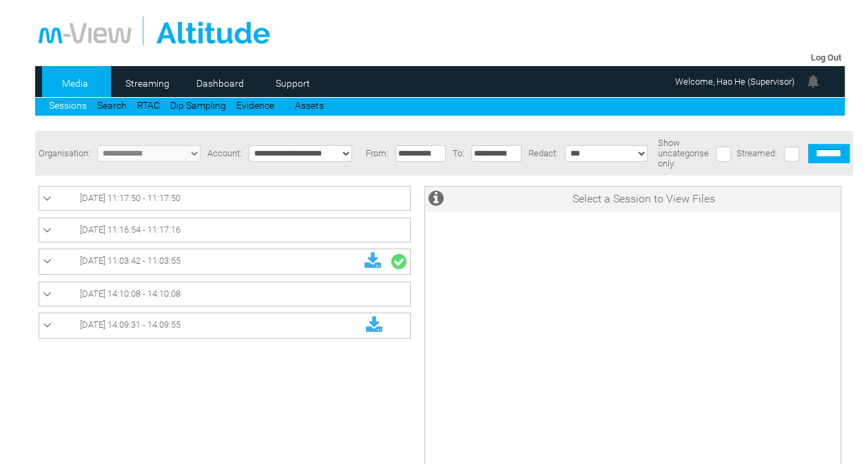
click at [130, 233] on span "[DATE] 11:16:54 - 11:17:16" at bounding box center [130, 230] width 101 height 10
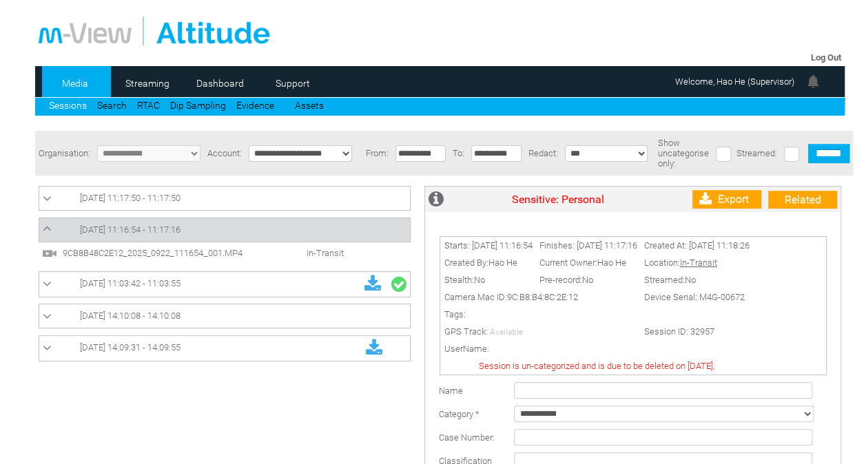
click at [176, 256] on span "9CB8B48C2E12_2025_0922_111654_001.MP4" at bounding box center [164, 253] width 210 height 10
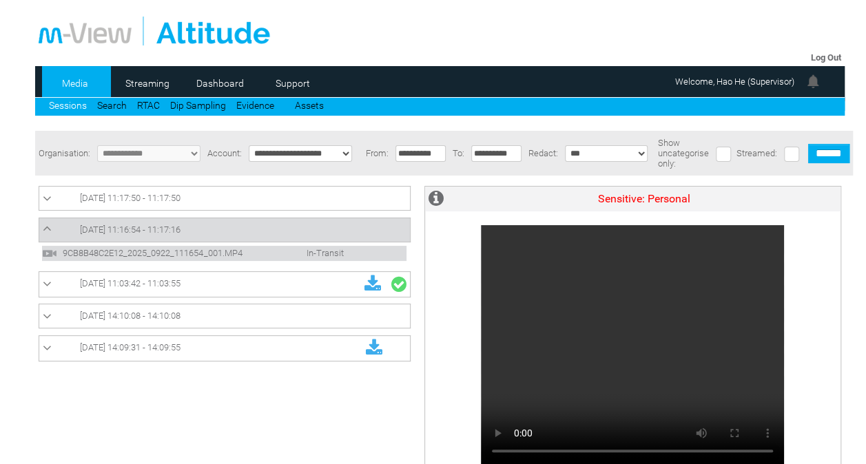
click at [181, 200] on span "[DATE] 11:17:50 - 11:17:50" at bounding box center [130, 198] width 101 height 10
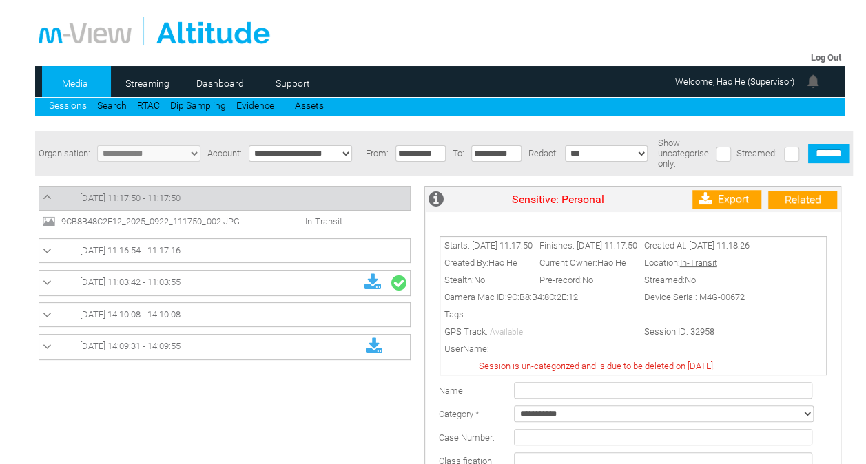
click at [231, 225] on span "9CB8B48C2E12_2025_0922_111750_002.JPG" at bounding box center [163, 221] width 210 height 10
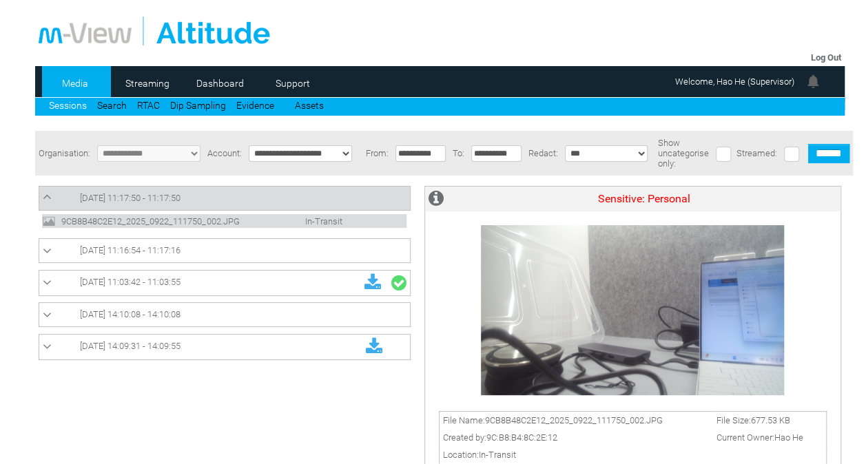
click at [225, 247] on link "[DATE] 11:16:54 - 11:17:16" at bounding box center [225, 251] width 364 height 17
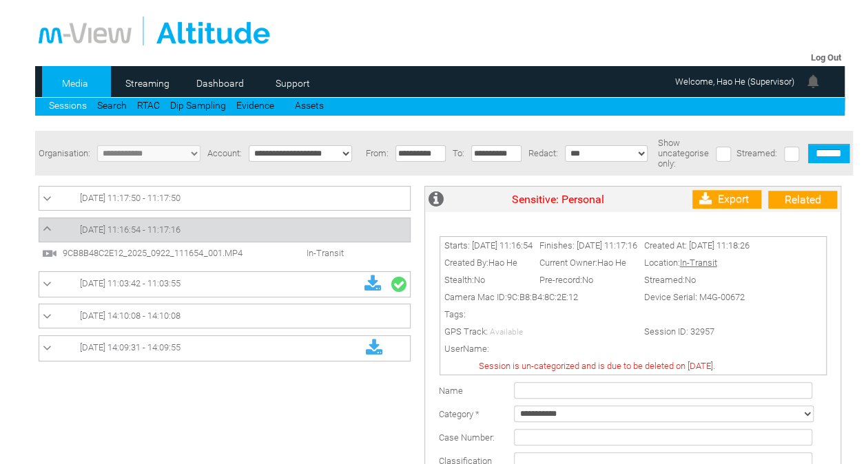
click at [215, 261] on li "9CB8B48C2E12_2025_0922_111654_001.MP4 In-Transit" at bounding box center [224, 253] width 364 height 15
click at [226, 256] on span "9CB8B48C2E12_2025_0922_111654_001.MP4" at bounding box center [164, 253] width 210 height 10
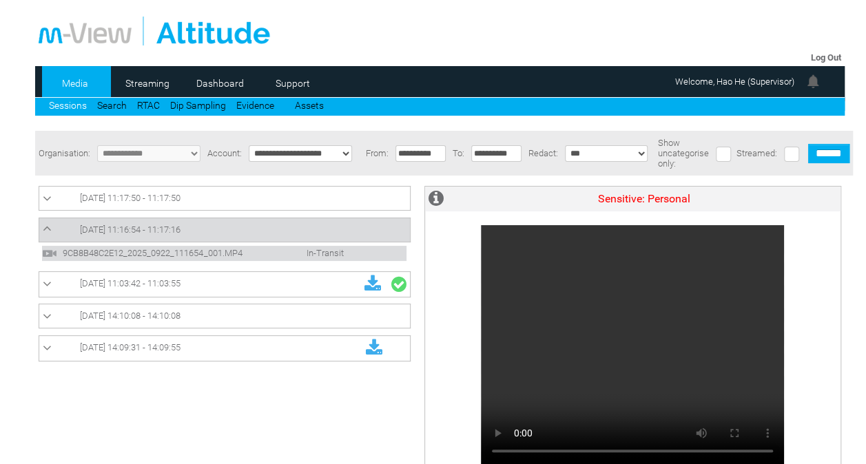
click at [72, 105] on link "Sessions" at bounding box center [68, 105] width 38 height 11
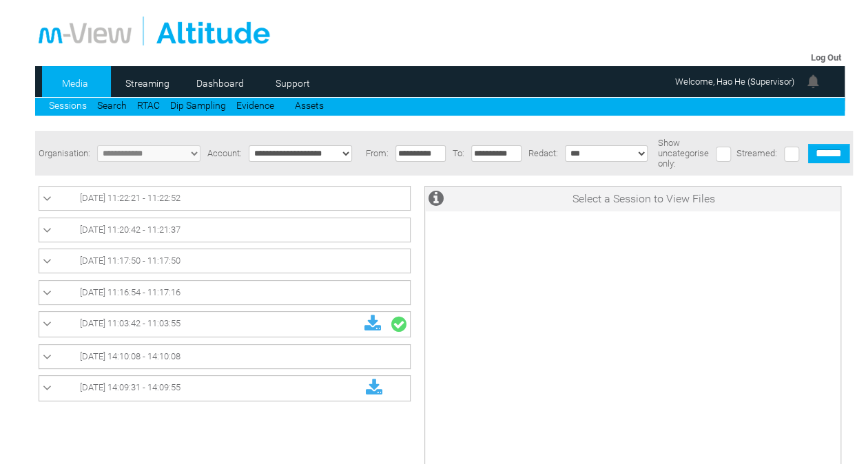
click at [71, 101] on link "Sessions" at bounding box center [68, 105] width 38 height 11
click at [220, 260] on link "[DATE] 11:17:50 - 11:17:50" at bounding box center [225, 261] width 364 height 17
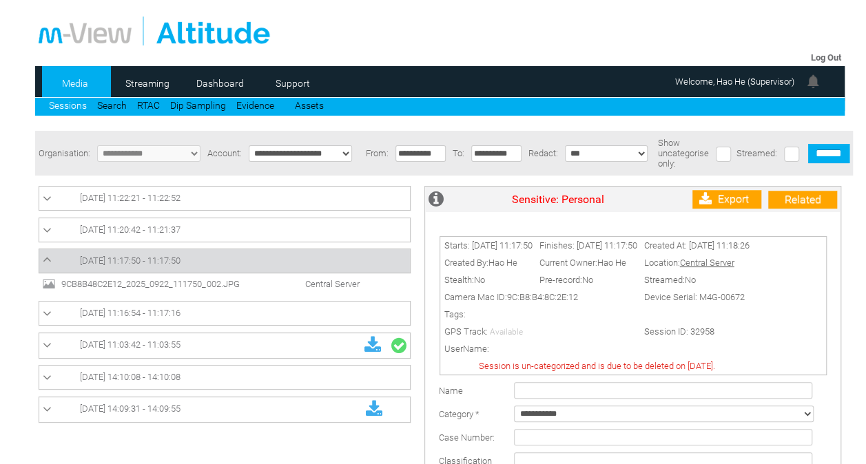
click at [220, 288] on span "9CB8B48C2E12_2025_0922_111750_002.JPG" at bounding box center [163, 284] width 210 height 10
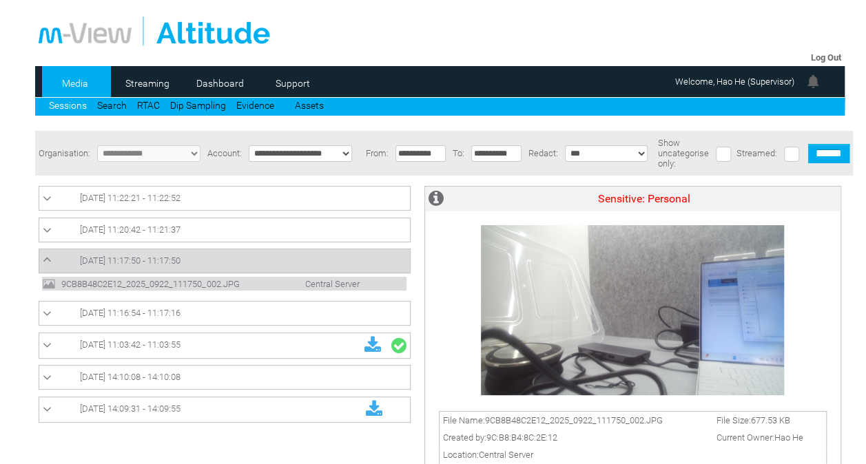
click at [241, 234] on link "[DATE] 11:20:42 - 11:21:37" at bounding box center [225, 230] width 364 height 17
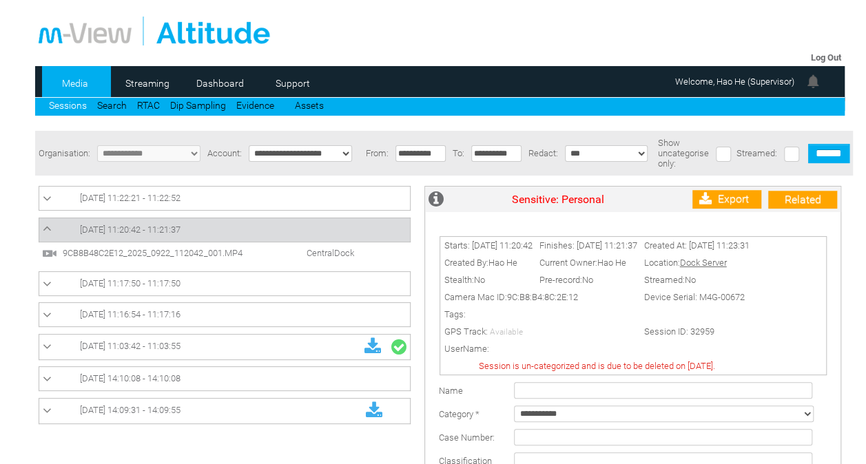
click at [237, 256] on span "9CB8B48C2E12_2025_0922_112042_001.MP4" at bounding box center [164, 253] width 210 height 10
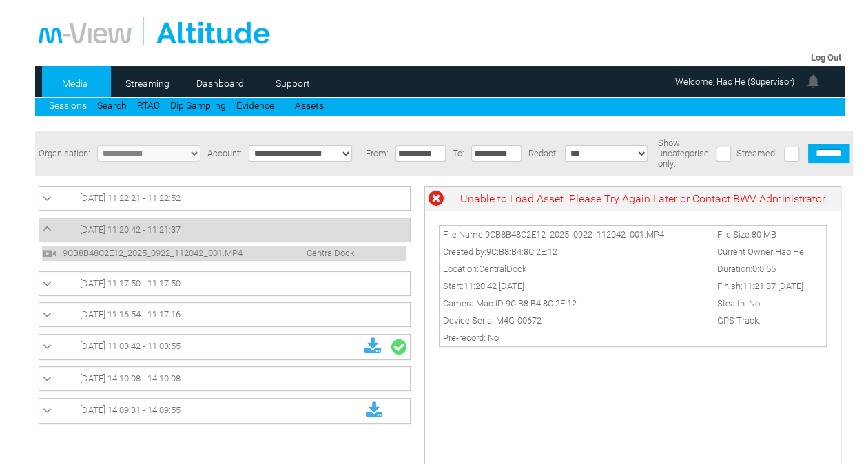
click at [237, 256] on span "9CB8B48C2E12_2025_0922_112042_001.MP4" at bounding box center [164, 253] width 210 height 10
click at [243, 255] on span "9CB8B48C2E12_2025_0922_112042_001.MP4" at bounding box center [164, 253] width 210 height 10
click at [66, 101] on link "Sessions" at bounding box center [68, 105] width 38 height 11
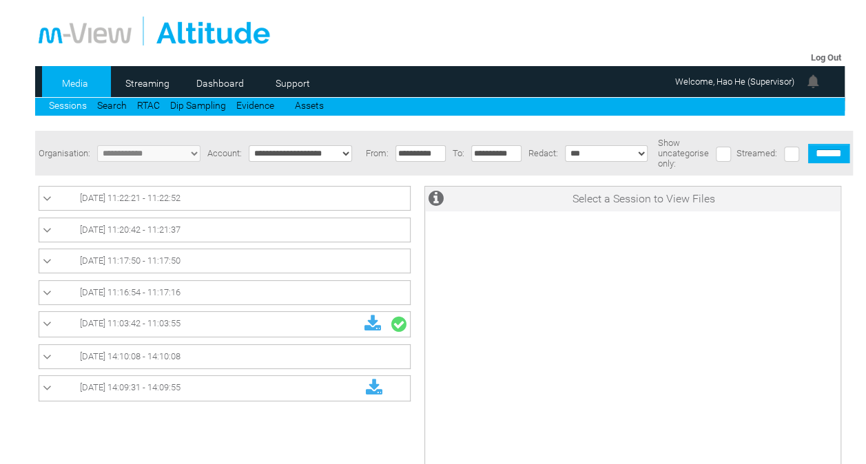
click at [149, 229] on span "[DATE] 11:20:42 - 11:21:37" at bounding box center [130, 230] width 101 height 10
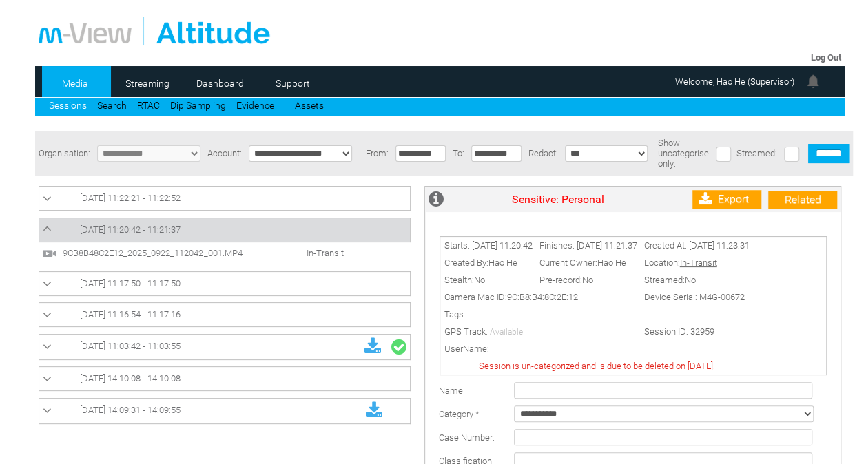
click at [240, 258] on span "9CB8B48C2E12_2025_0922_112042_001.MP4" at bounding box center [164, 253] width 210 height 10
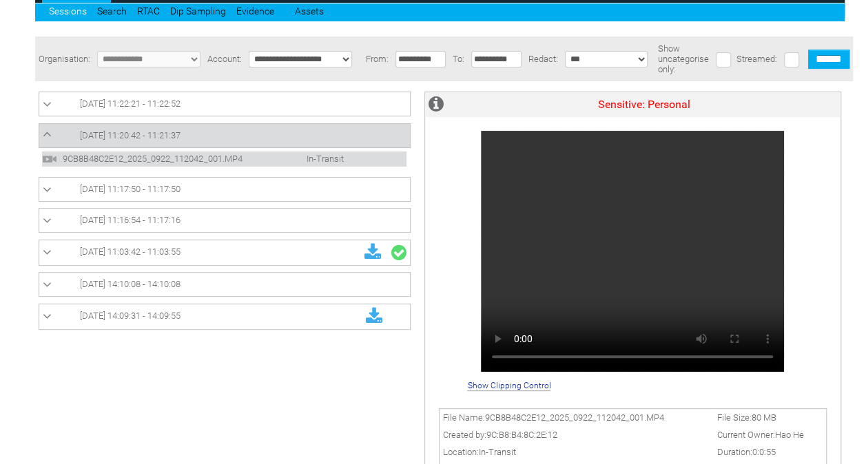
scroll to position [95, 0]
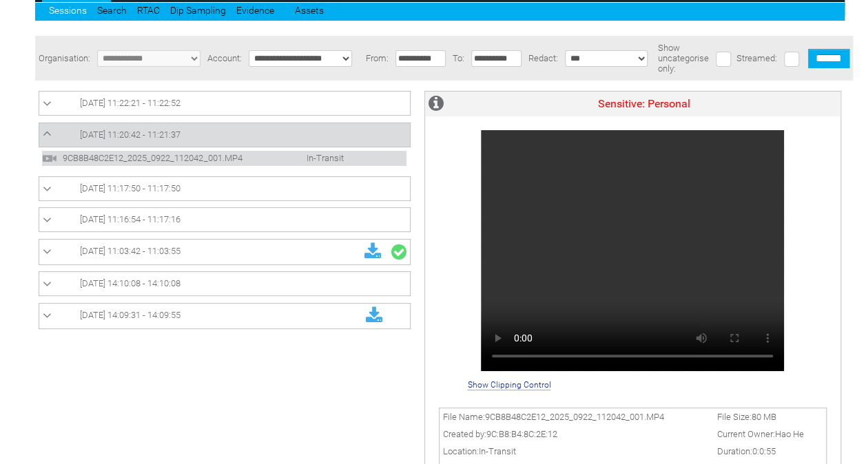
click at [227, 110] on link "[DATE] 11:22:21 - 11:22:52" at bounding box center [225, 103] width 364 height 17
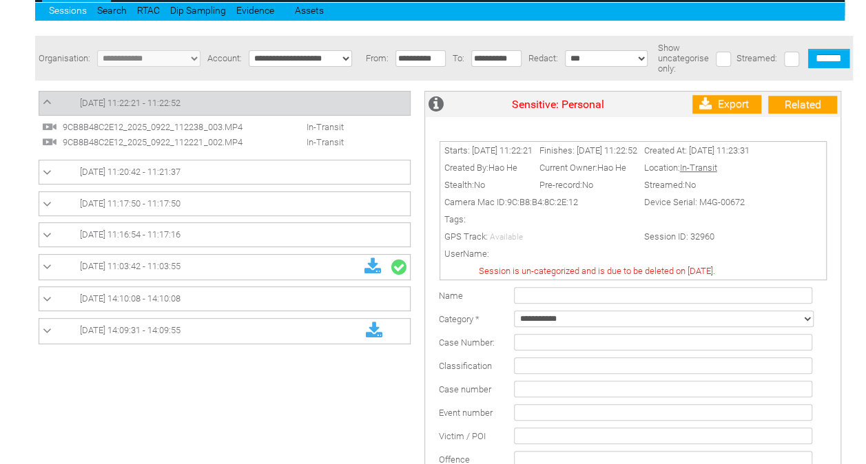
scroll to position [0, 0]
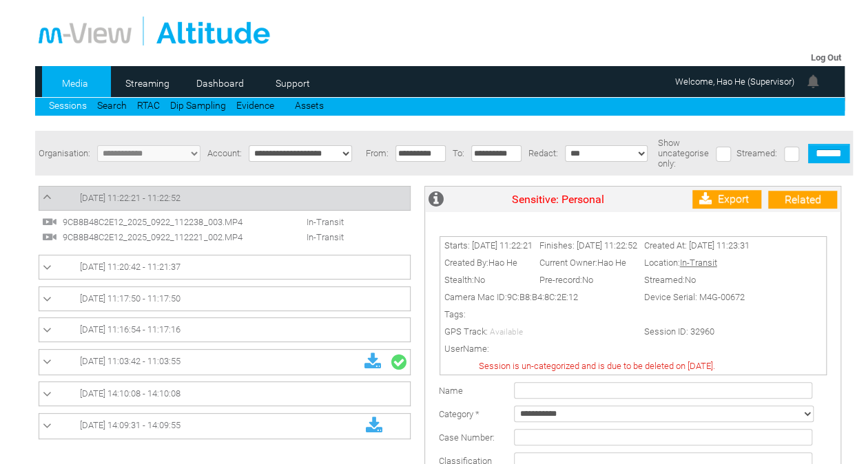
click at [211, 220] on span "9CB8B48C2E12_2025_0922_112238_003.MP4" at bounding box center [164, 222] width 210 height 10
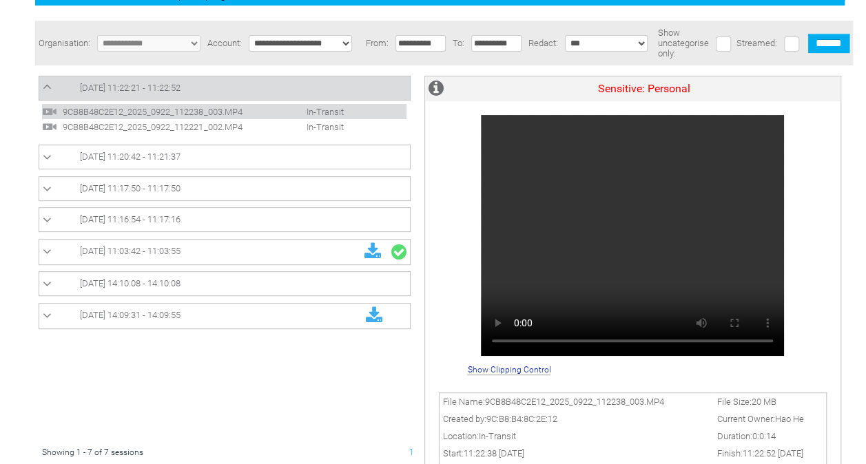
scroll to position [113, 0]
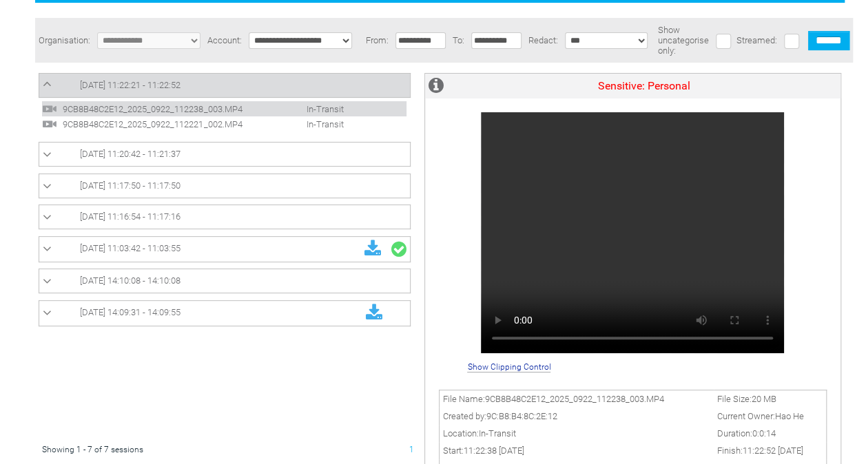
click at [322, 123] on span "In-Transit" at bounding box center [310, 124] width 79 height 10
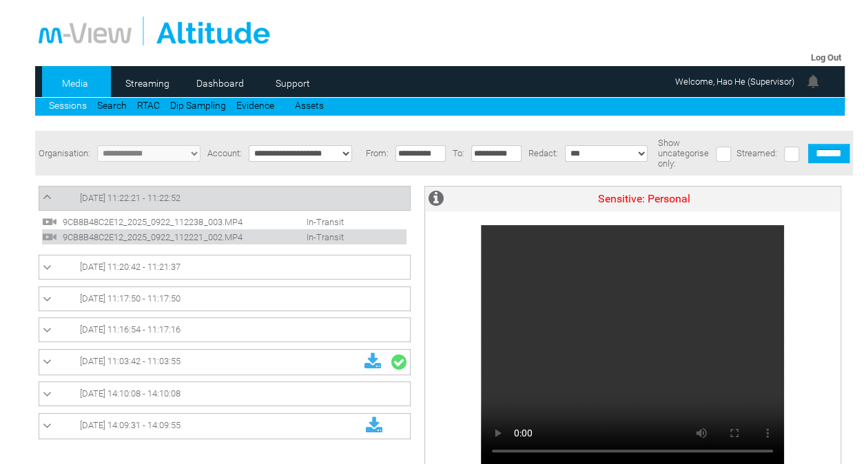
scroll to position [158, 0]
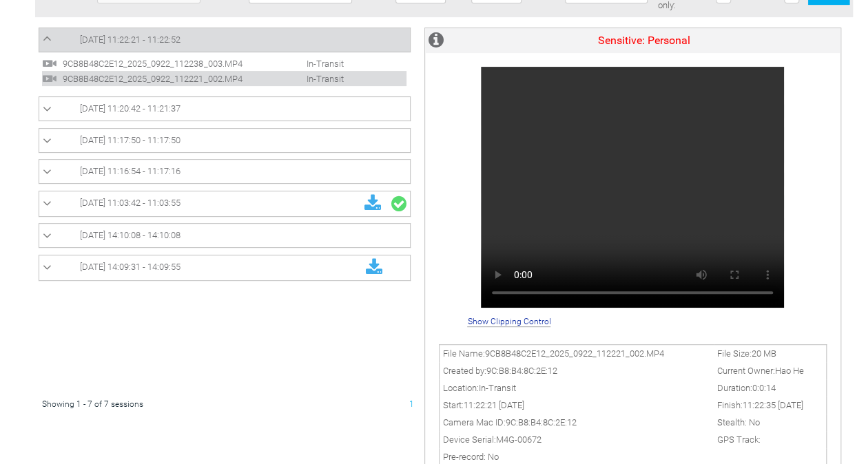
click at [336, 65] on span "In-Transit" at bounding box center [310, 64] width 79 height 10
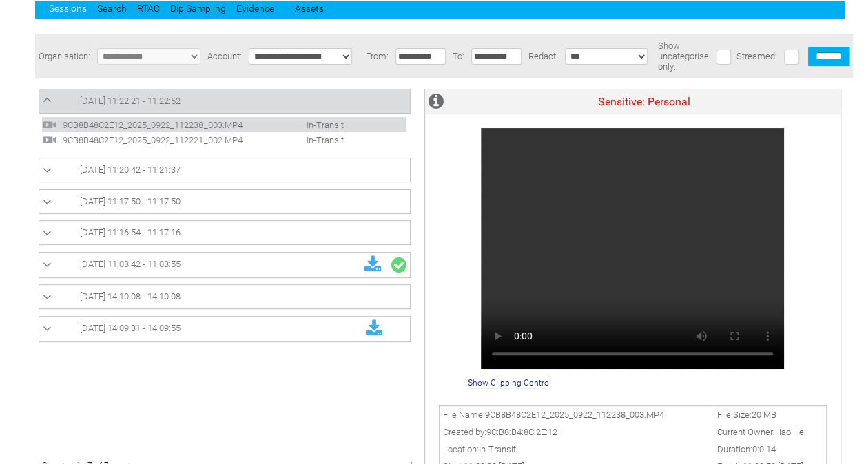
scroll to position [96, 0]
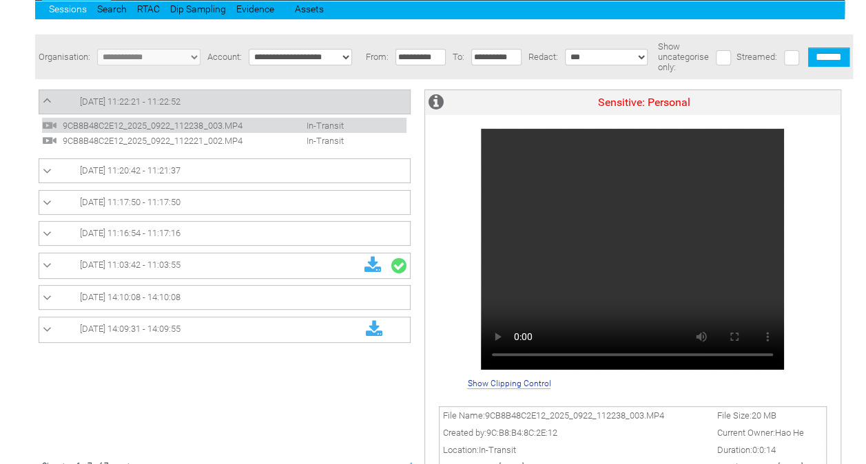
click at [66, 8] on link "Sessions" at bounding box center [68, 8] width 38 height 11
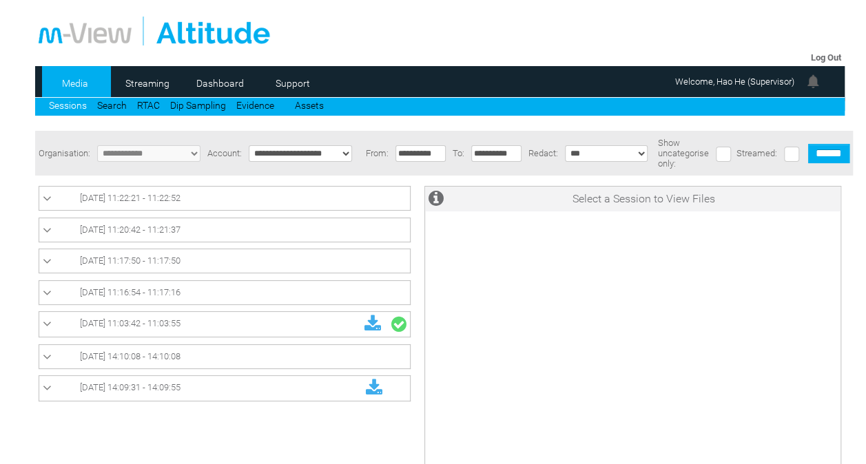
scroll to position [58, 0]
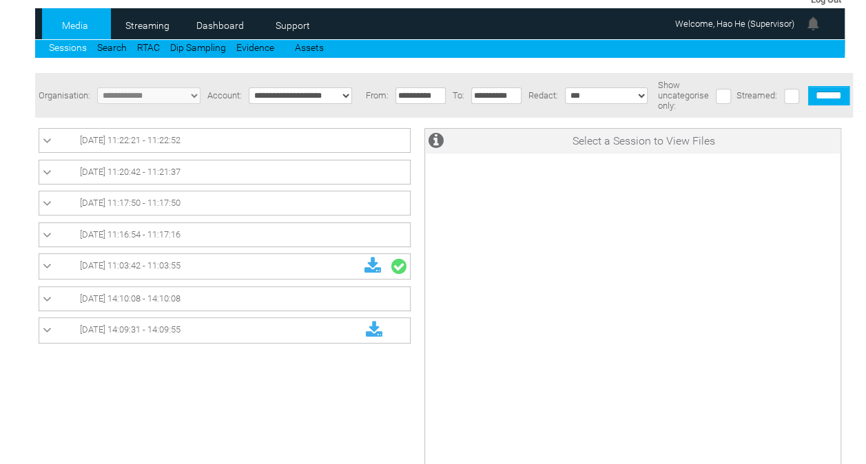
click at [68, 45] on link "Sessions" at bounding box center [68, 47] width 38 height 11
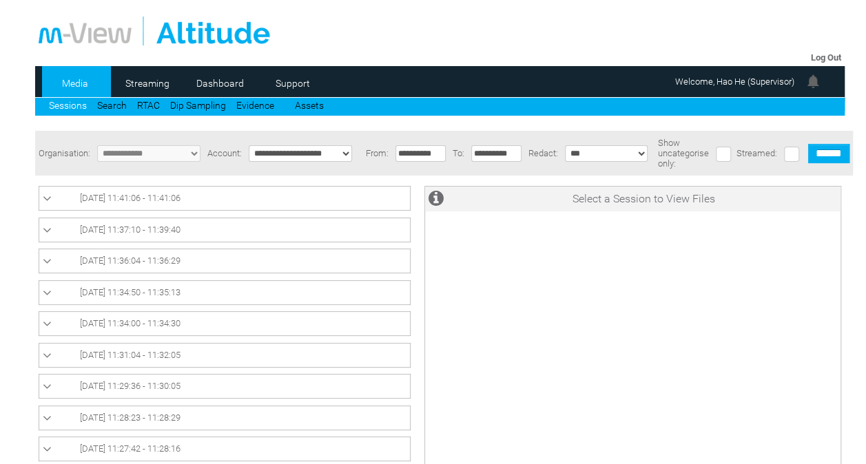
scroll to position [127, 0]
click at [43, 384] on icon at bounding box center [47, 386] width 9 height 14
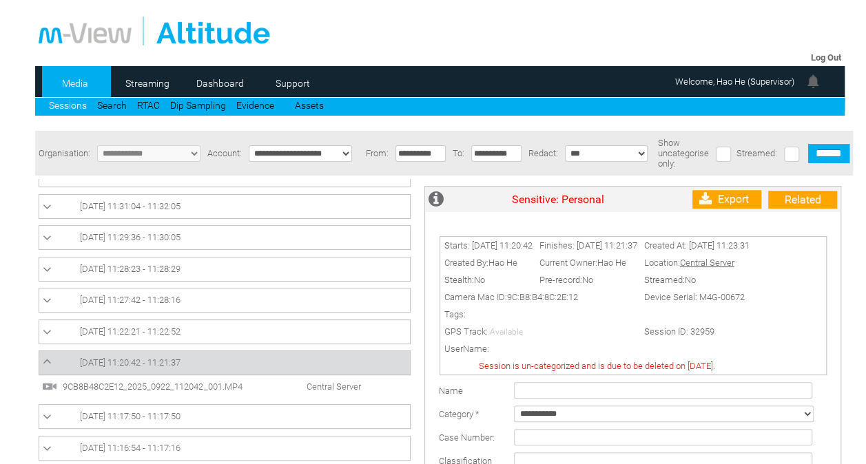
scroll to position [148, 0]
click at [176, 383] on span "9CB8B48C2E12_2025_0922_112042_001.MP4" at bounding box center [164, 387] width 210 height 10
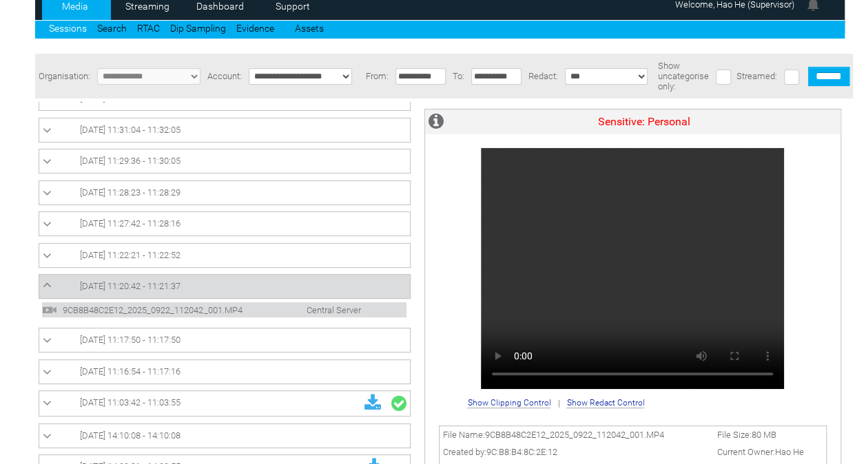
click at [44, 282] on icon at bounding box center [47, 285] width 9 height 14
click at [41, 253] on td "[DATE] 11:22:21 - 11:22:52" at bounding box center [224, 255] width 371 height 24
click at [51, 253] on link "[DATE] 11:22:21 - 11:22:52" at bounding box center [225, 255] width 364 height 17
click at [48, 287] on icon at bounding box center [47, 285] width 9 height 14
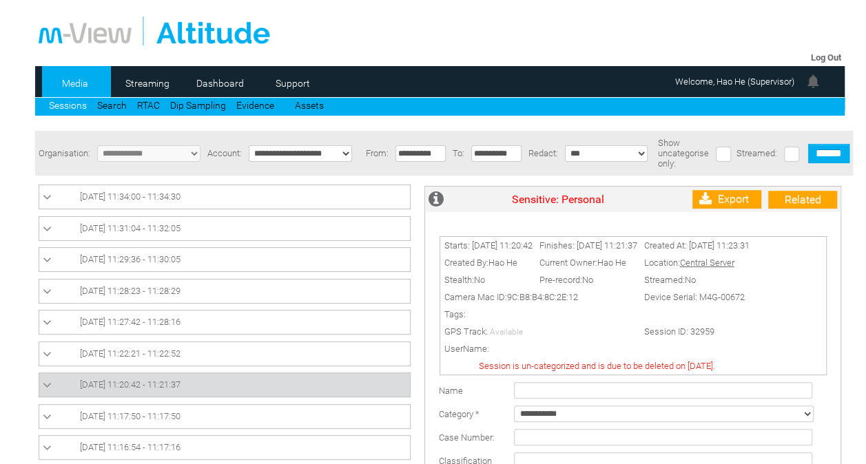
scroll to position [94, 0]
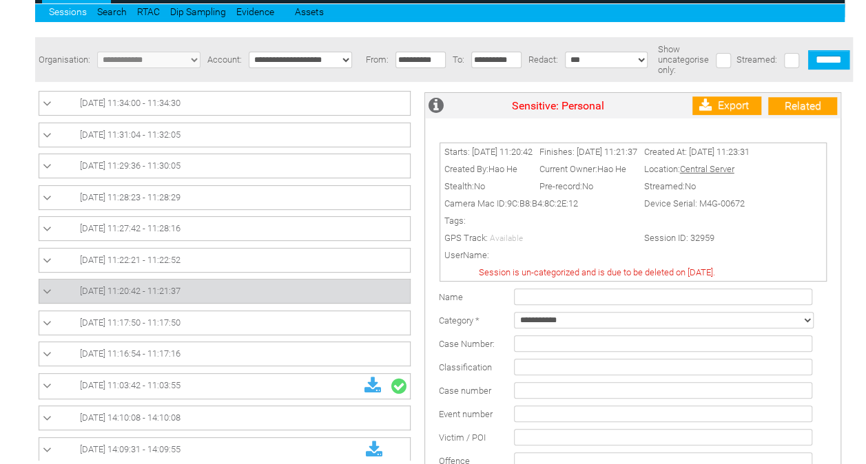
click at [47, 285] on icon at bounding box center [47, 292] width 9 height 14
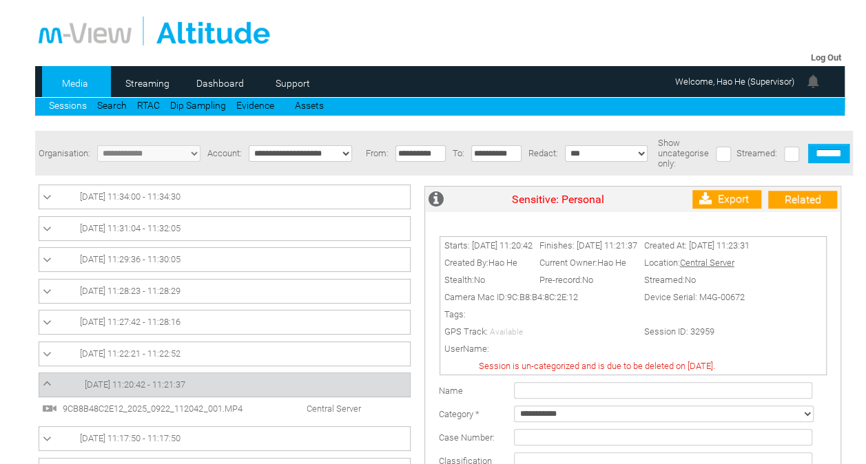
scroll to position [149, 0]
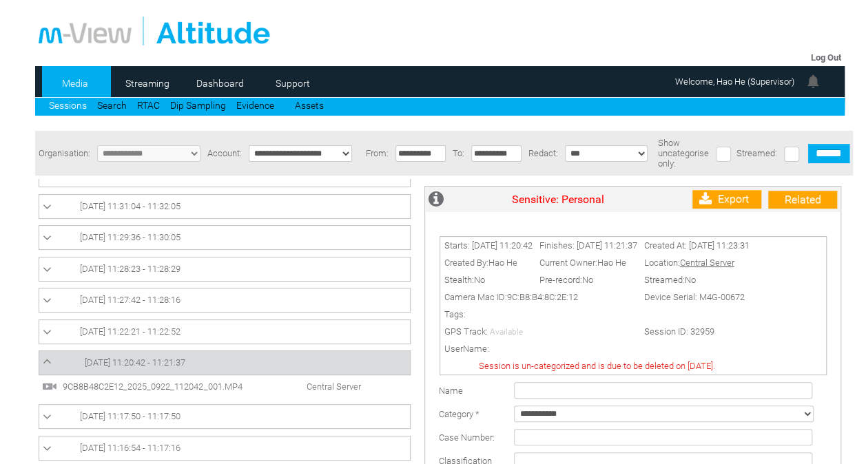
click at [211, 382] on span "9CB8B48C2E12_2025_0922_112042_001.MP4" at bounding box center [164, 387] width 210 height 10
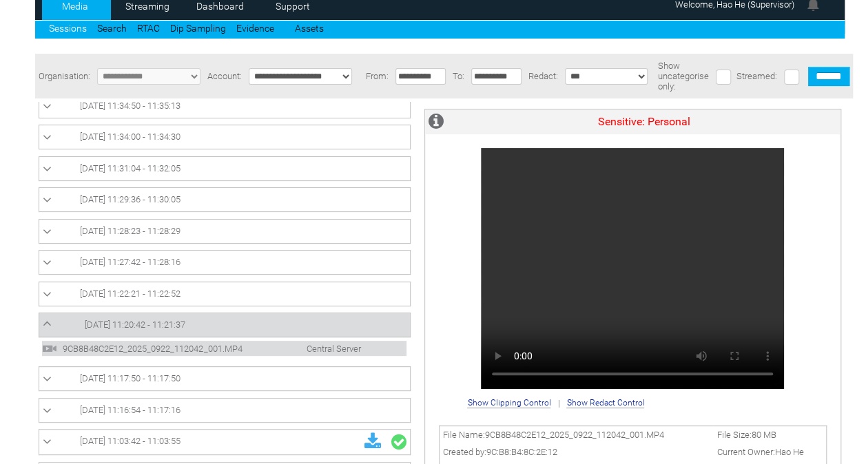
scroll to position [119, 0]
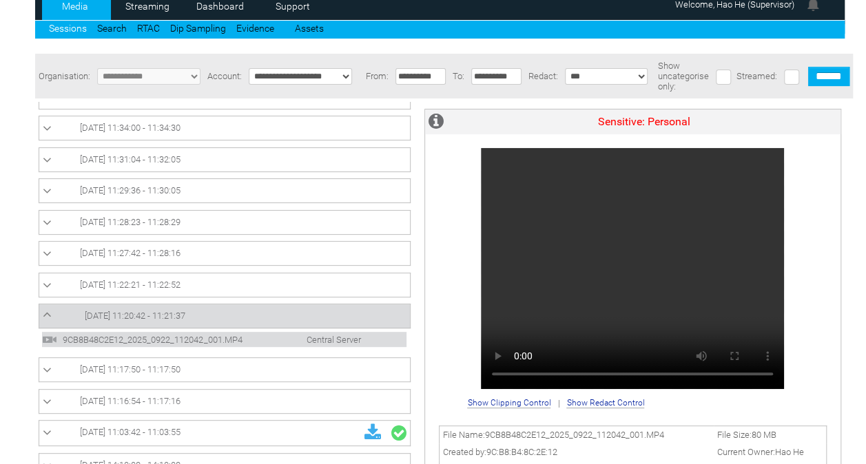
click at [48, 282] on icon at bounding box center [47, 286] width 9 height 14
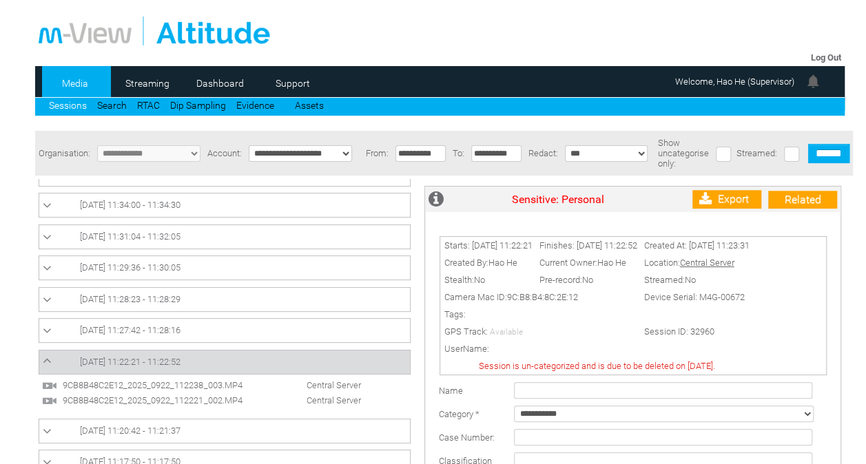
scroll to position [164, 0]
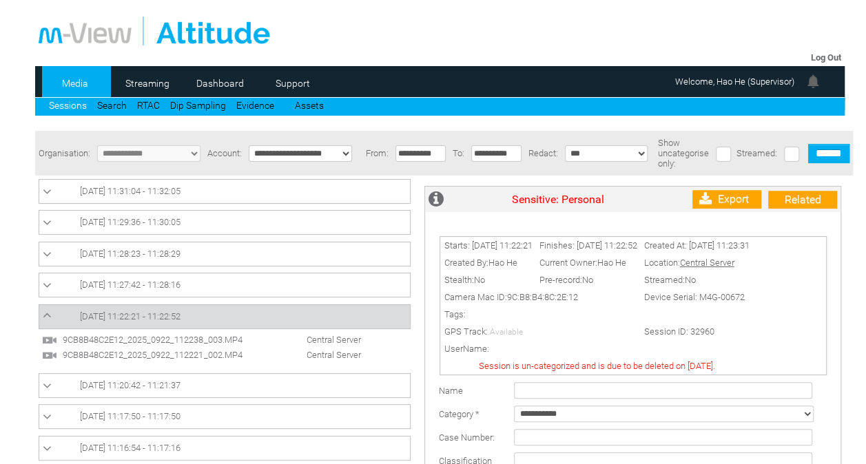
click at [37, 283] on td "CentralDock CentralDock" at bounding box center [228, 442] width 386 height 519
click at [48, 285] on icon at bounding box center [47, 286] width 9 height 14
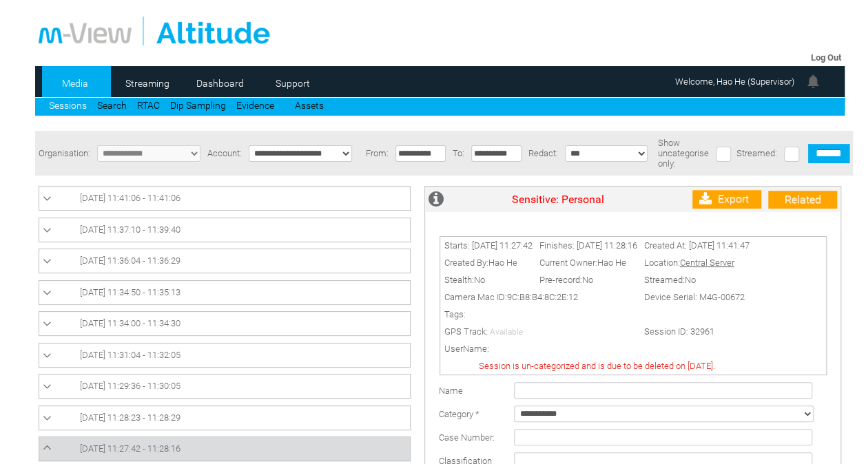
scroll to position [149, 0]
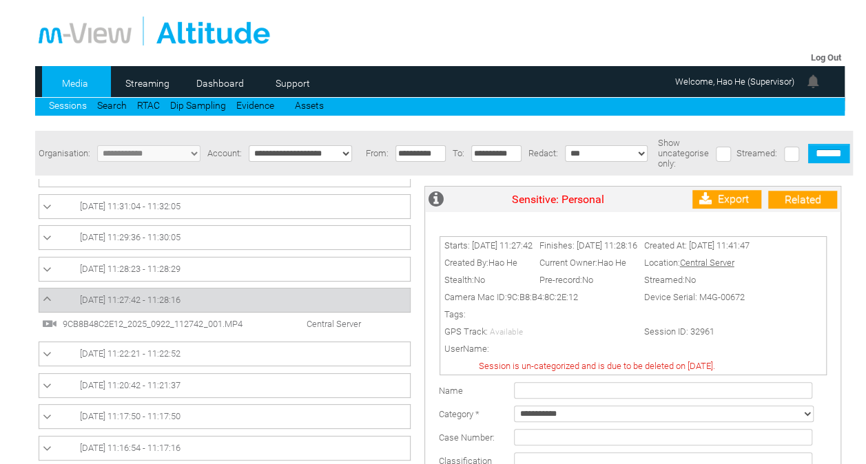
click at [216, 321] on span "9CB8B48C2E12_2025_0922_112742_001.MP4" at bounding box center [164, 324] width 210 height 10
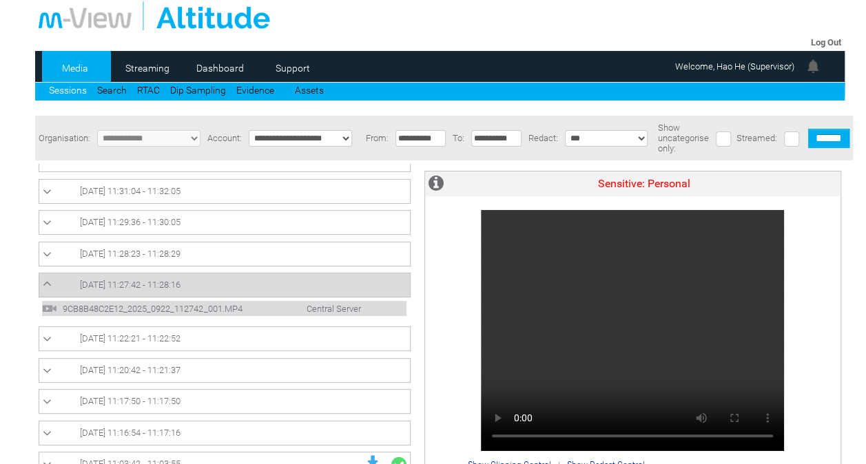
click at [48, 281] on icon at bounding box center [47, 284] width 9 height 14
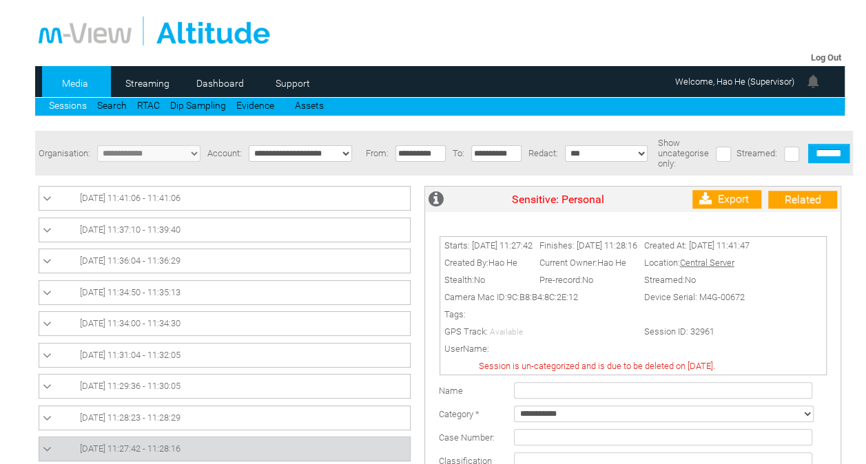
scroll to position [127, 0]
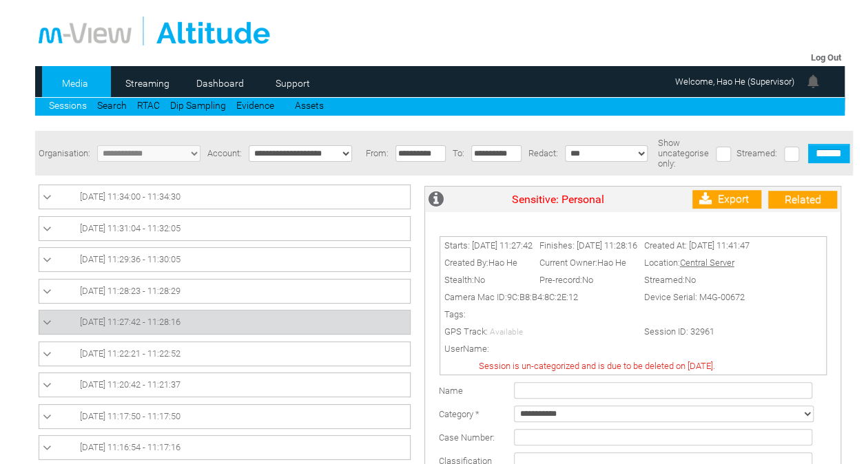
click at [48, 288] on icon at bounding box center [47, 292] width 9 height 14
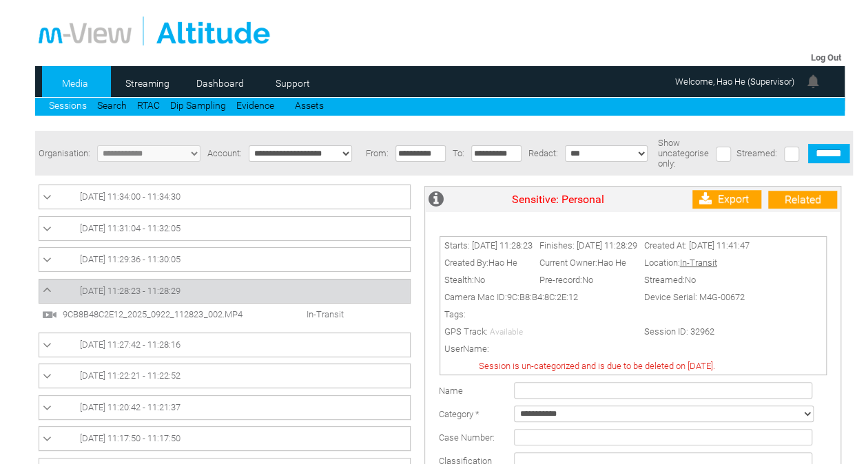
click at [166, 318] on span "9CB8B48C2E12_2025_0922_112823_002.MP4" at bounding box center [164, 314] width 210 height 10
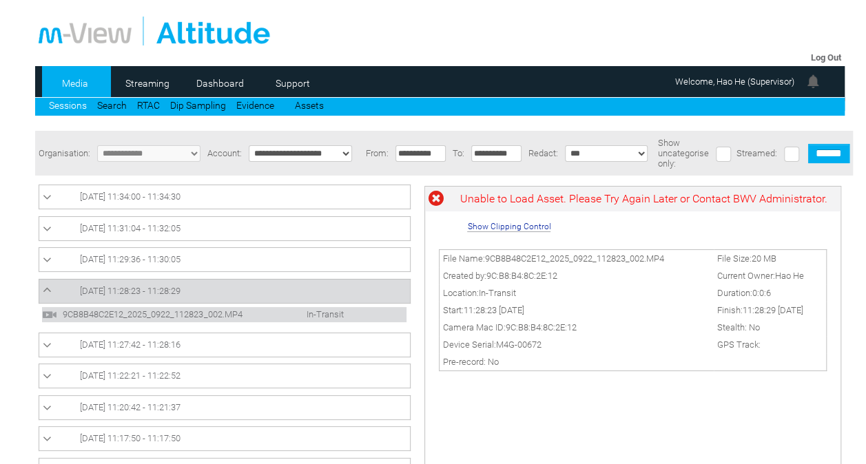
click at [238, 318] on span "9CB8B48C2E12_2025_0922_112823_002.MP4" at bounding box center [164, 314] width 210 height 10
click at [65, 104] on link "Sessions" at bounding box center [68, 105] width 38 height 11
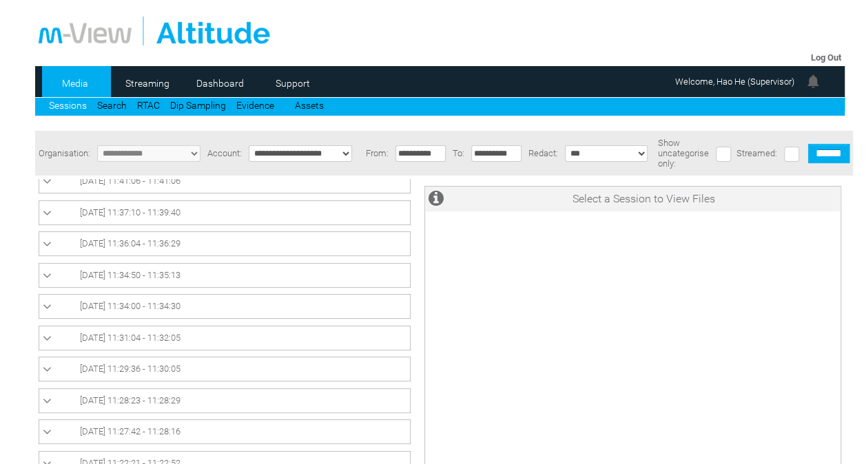
scroll to position [21, 0]
click at [50, 395] on icon at bounding box center [47, 398] width 9 height 14
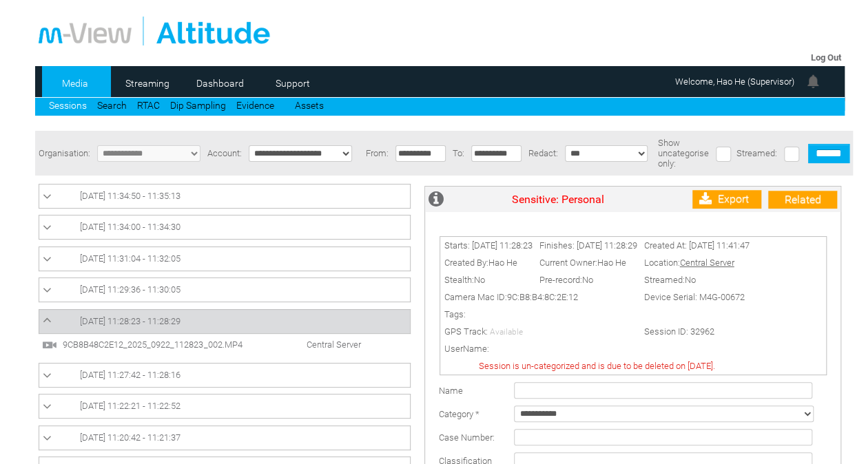
scroll to position [97, 0]
click at [225, 340] on span "9CB8B48C2E12_2025_0922_112823_002.MP4" at bounding box center [164, 344] width 210 height 10
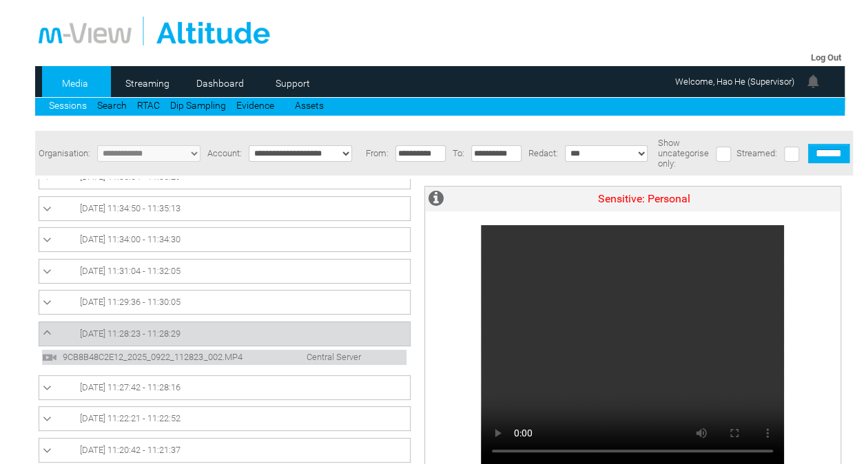
scroll to position [101, 0]
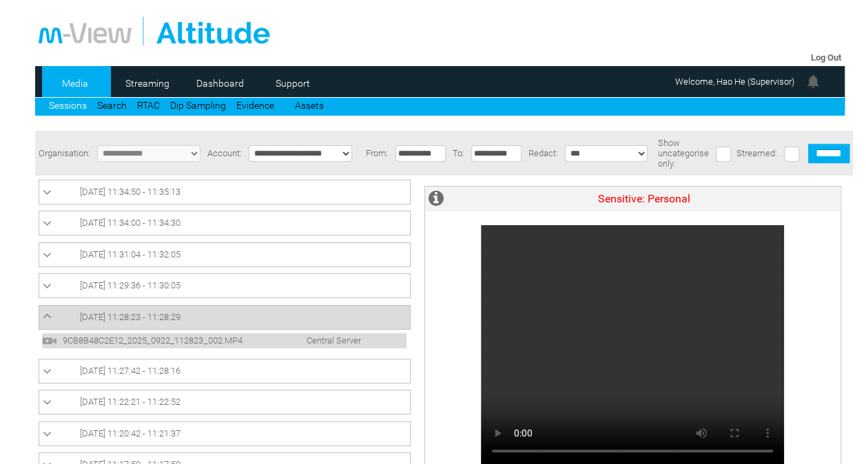
click at [44, 318] on icon at bounding box center [47, 316] width 9 height 14
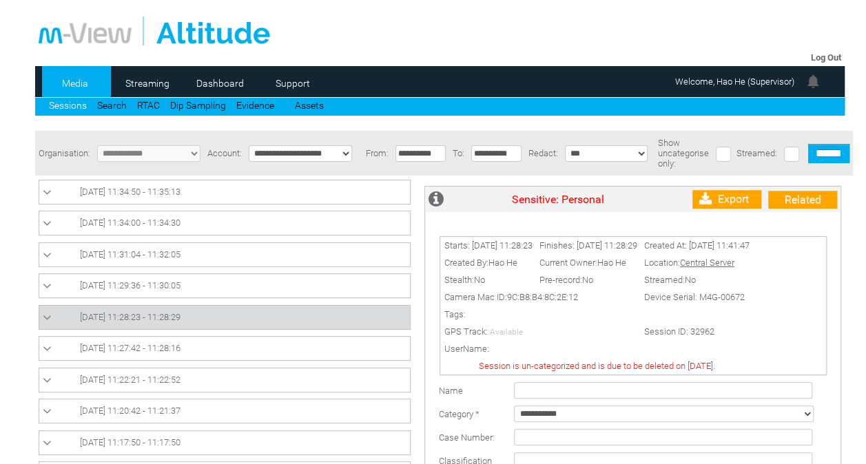
click at [44, 286] on icon at bounding box center [47, 287] width 9 height 14
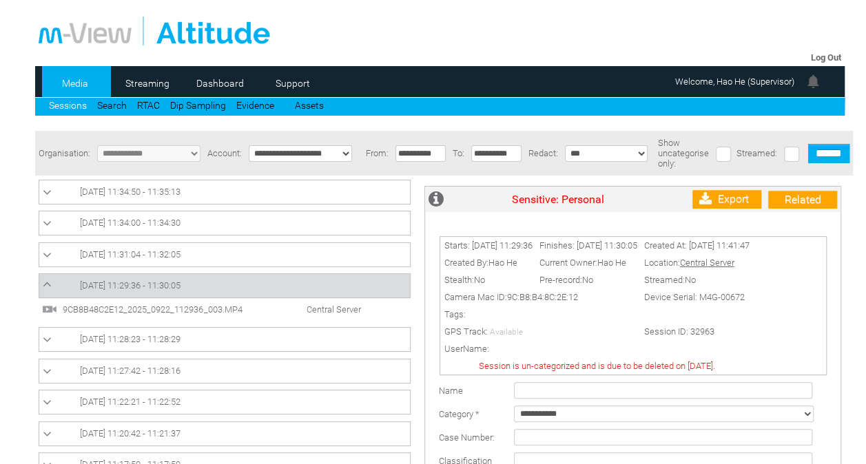
click at [131, 313] on span "9CB8B48C2E12_2025_0922_112936_003.MP4" at bounding box center [164, 310] width 210 height 10
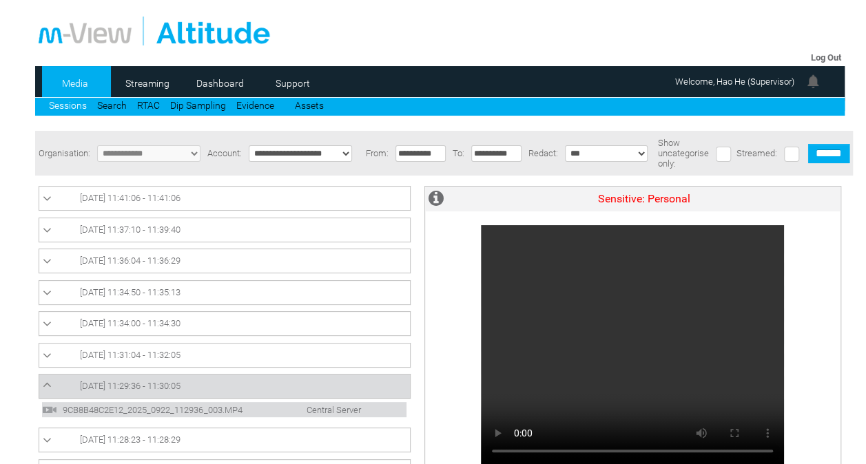
scroll to position [33, 0]
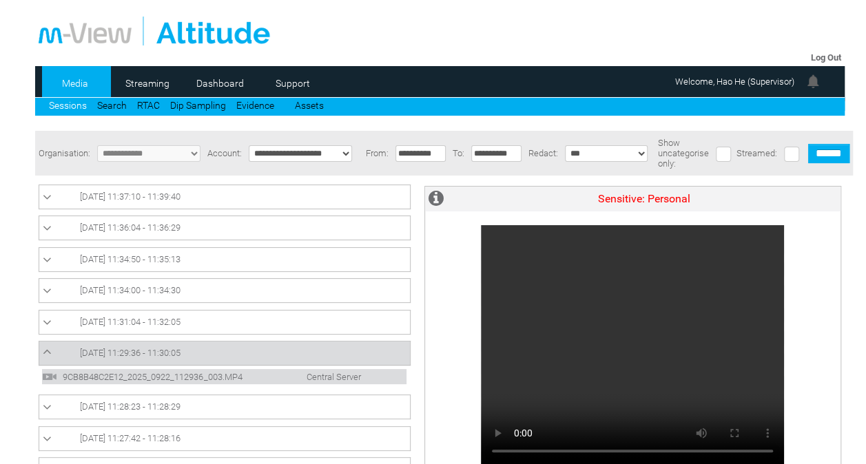
click at [47, 351] on icon at bounding box center [47, 352] width 9 height 14
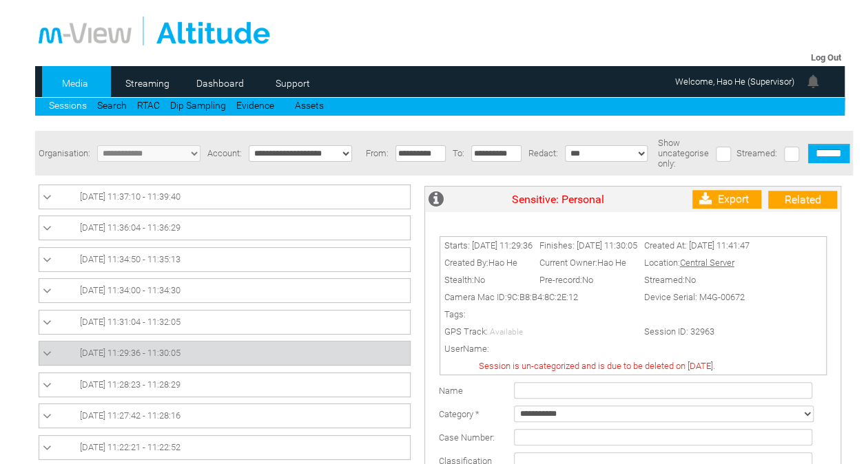
click at [40, 325] on td "[DATE] 11:31:04 - 11:32:05" at bounding box center [224, 322] width 371 height 24
click at [48, 322] on icon at bounding box center [47, 323] width 9 height 14
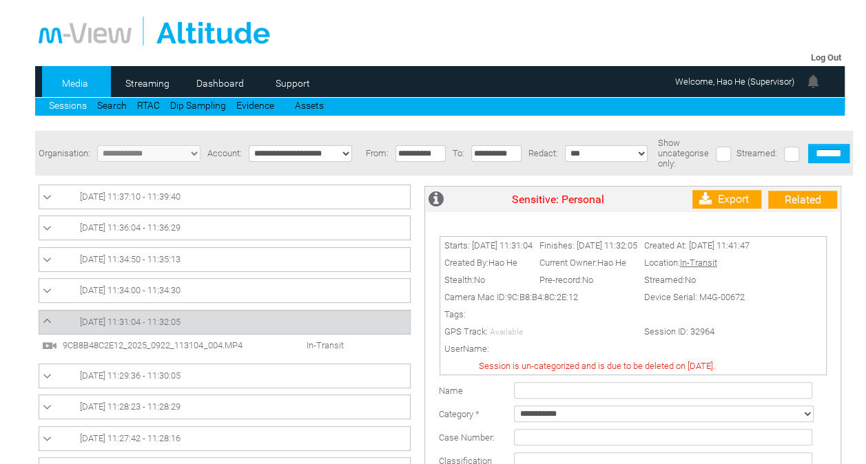
click at [114, 342] on span "9CB8B48C2E12_2025_0922_113104_004.MP4" at bounding box center [164, 345] width 210 height 10
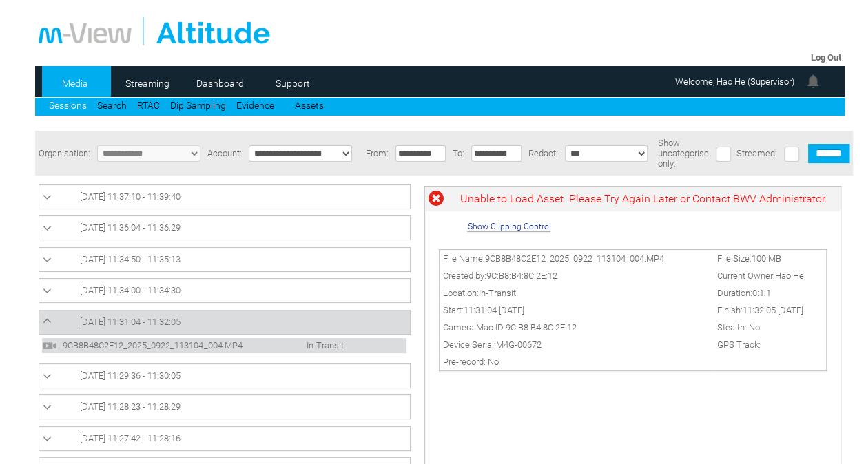
click at [59, 103] on link "Sessions" at bounding box center [68, 105] width 38 height 11
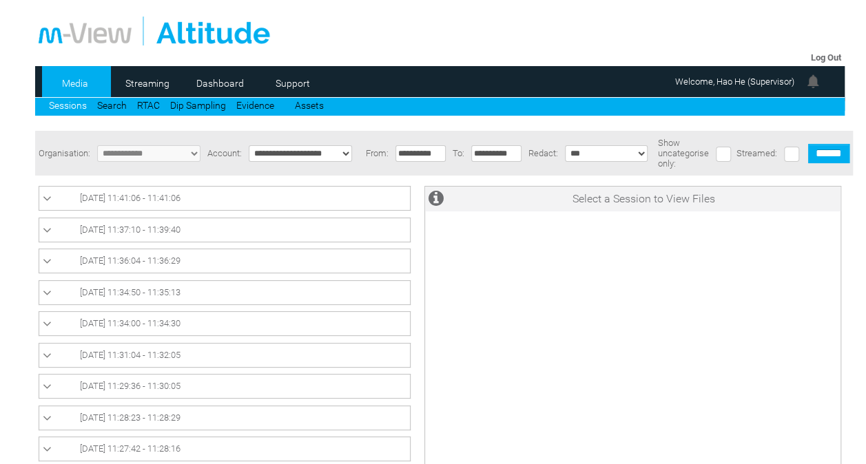
scroll to position [38, 0]
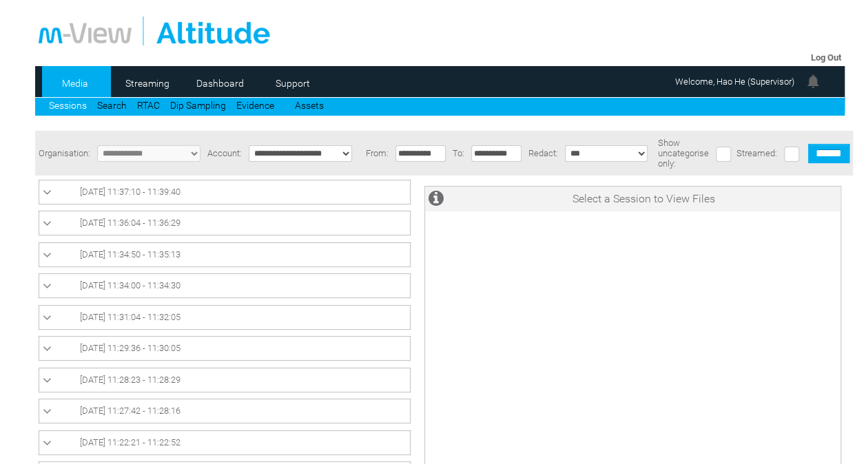
click at [44, 318] on icon at bounding box center [47, 318] width 9 height 14
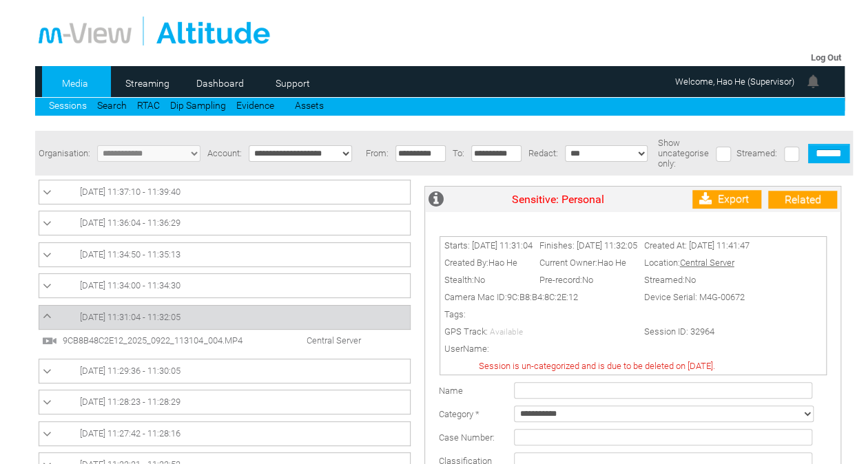
click at [98, 342] on span "9CB8B48C2E12_2025_0922_113104_004.MP4" at bounding box center [164, 341] width 210 height 10
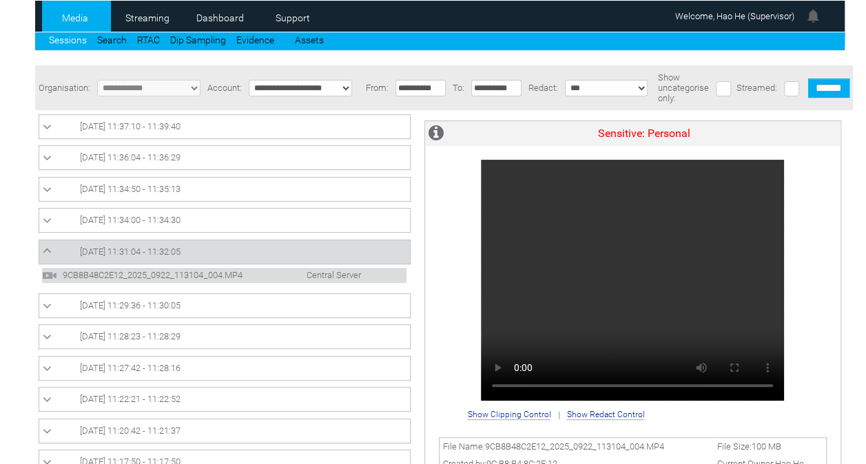
scroll to position [66, 0]
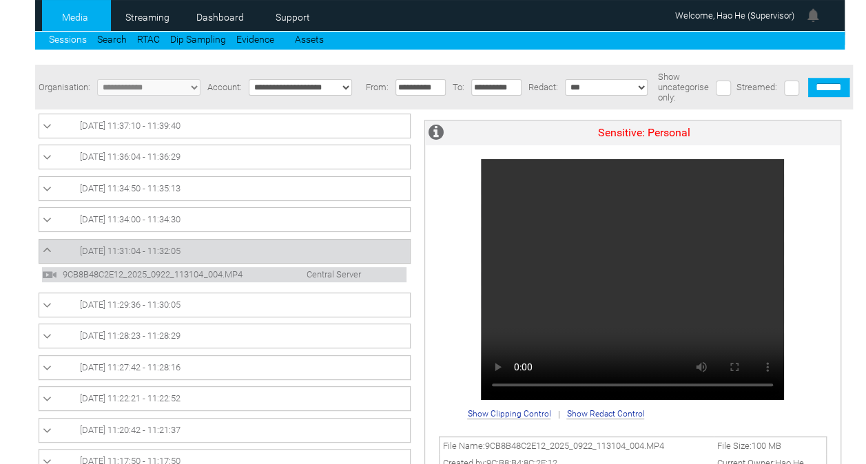
click at [333, 271] on span "Central Server" at bounding box center [319, 274] width 96 height 10
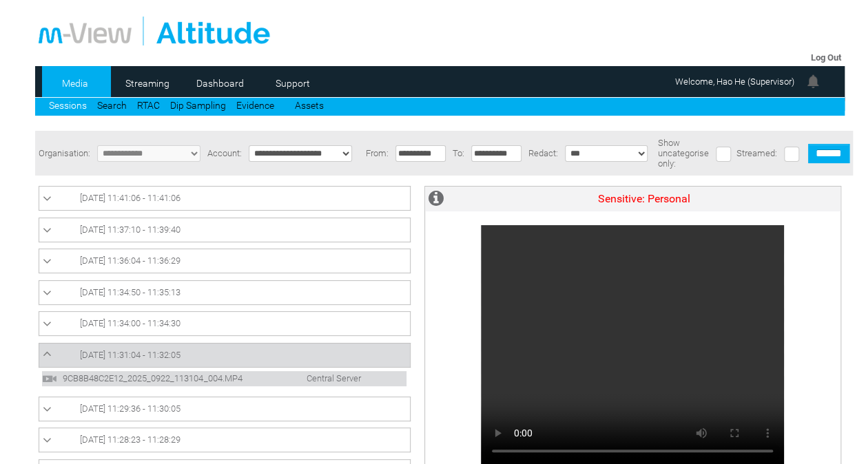
click at [271, 356] on link "[DATE] 11:31:04 - 11:32:05" at bounding box center [225, 355] width 364 height 17
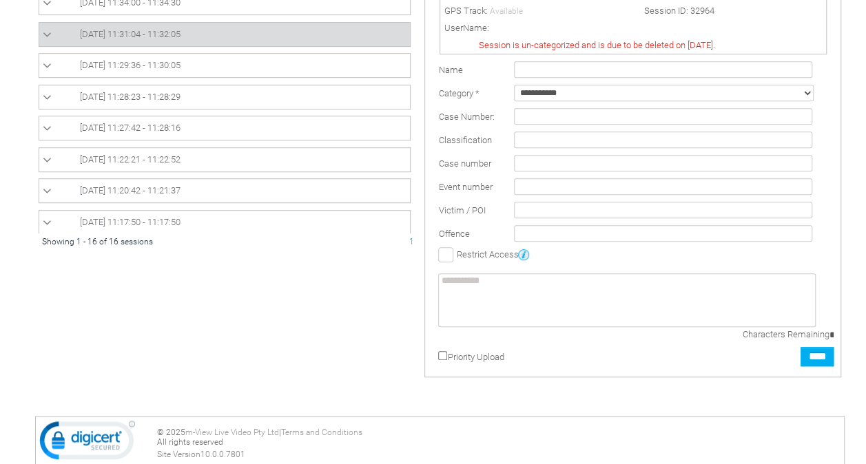
scroll to position [337, 0]
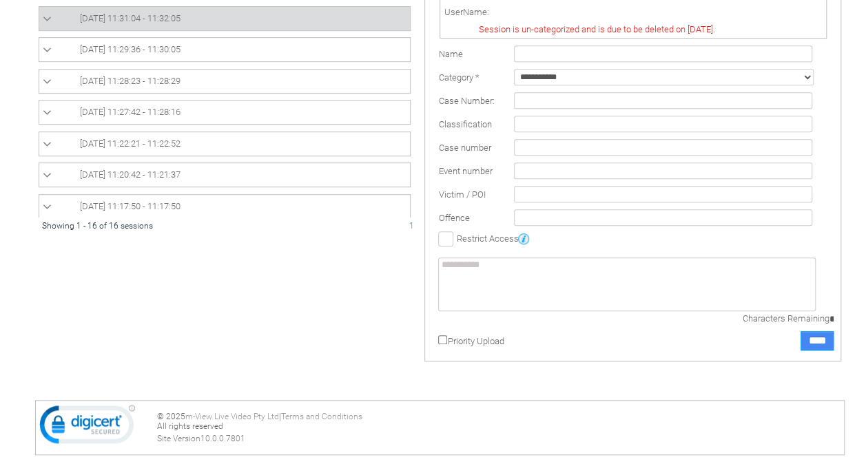
click at [817, 349] on input "****" at bounding box center [817, 340] width 33 height 19
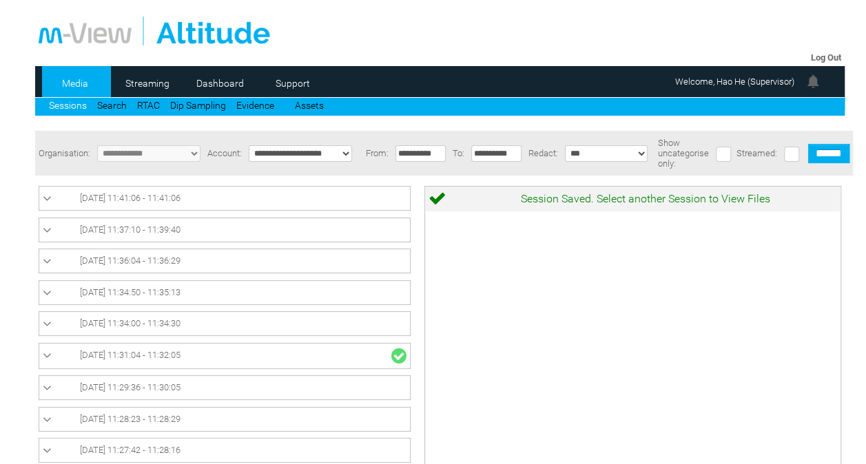
click at [90, 360] on span "[DATE] 11:31:04 - 11:32:05" at bounding box center [130, 355] width 101 height 10
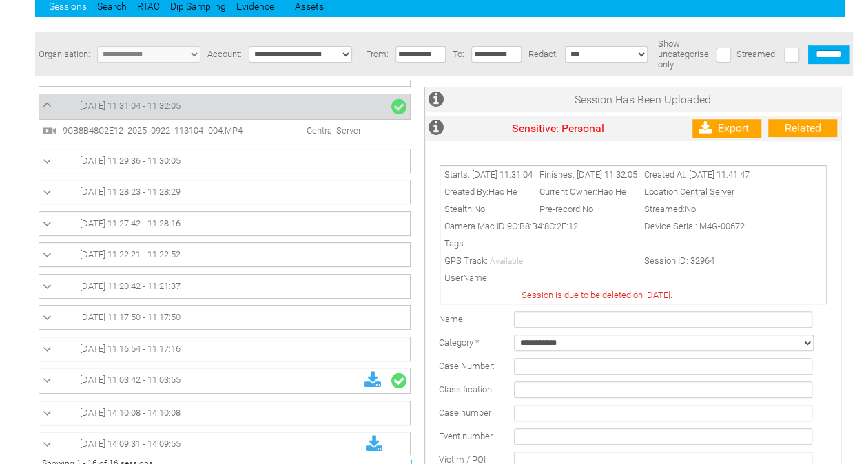
scroll to position [23, 0]
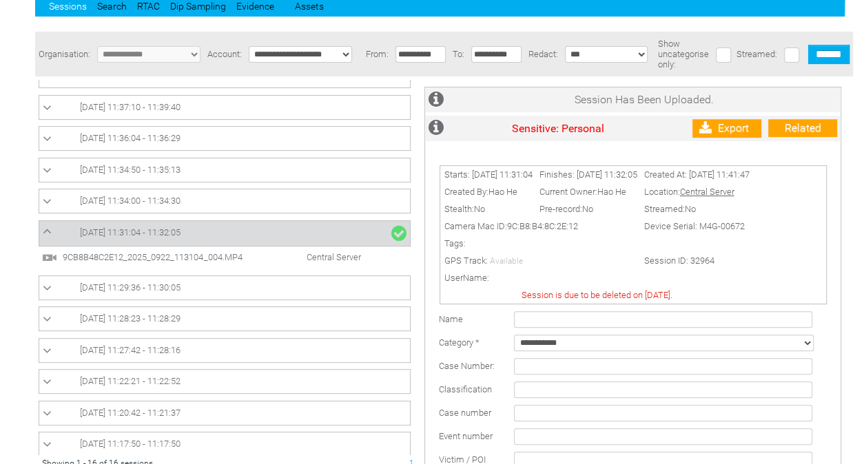
click at [185, 255] on span "9CB8B48C2E12_2025_0922_113104_004.MP4" at bounding box center [164, 257] width 210 height 10
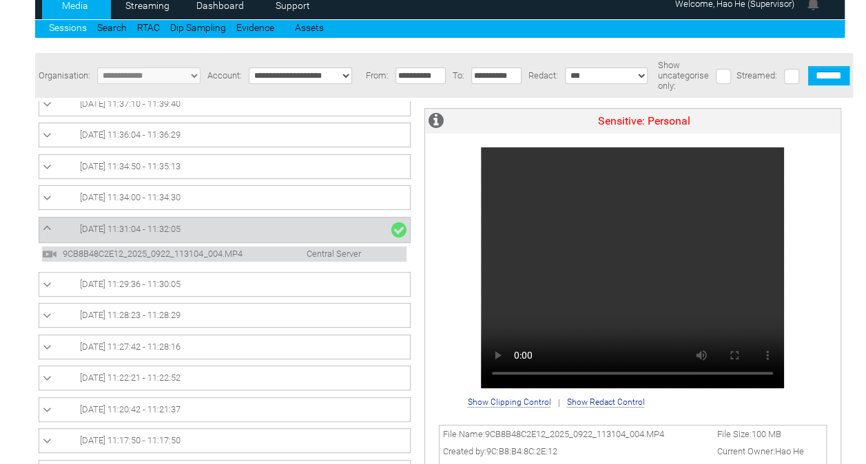
scroll to position [72, 0]
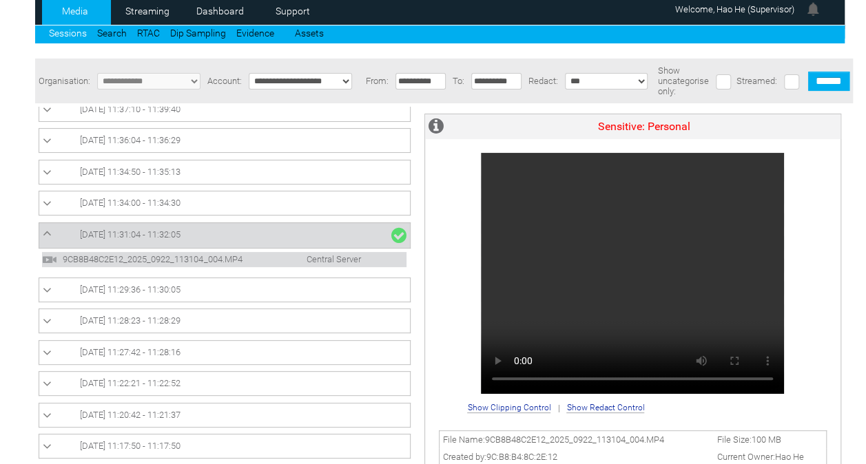
click at [273, 258] on span "Central Server" at bounding box center [319, 259] width 96 height 10
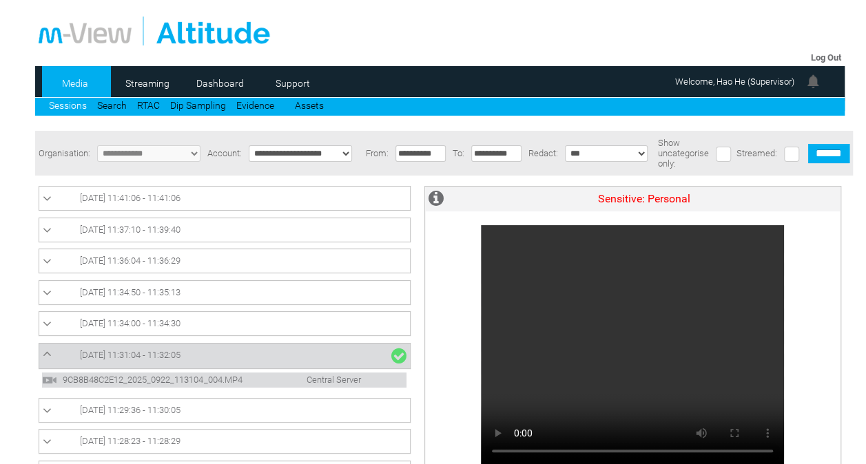
click at [818, 396] on div "Sensitive: Personal" at bounding box center [632, 328] width 415 height 282
click at [153, 358] on span "[DATE] 11:31:04 - 11:32:05" at bounding box center [130, 355] width 101 height 10
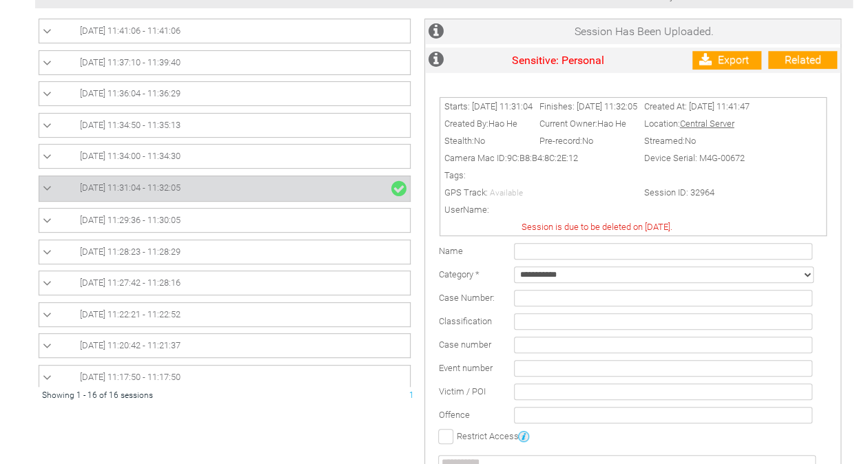
scroll to position [164, 0]
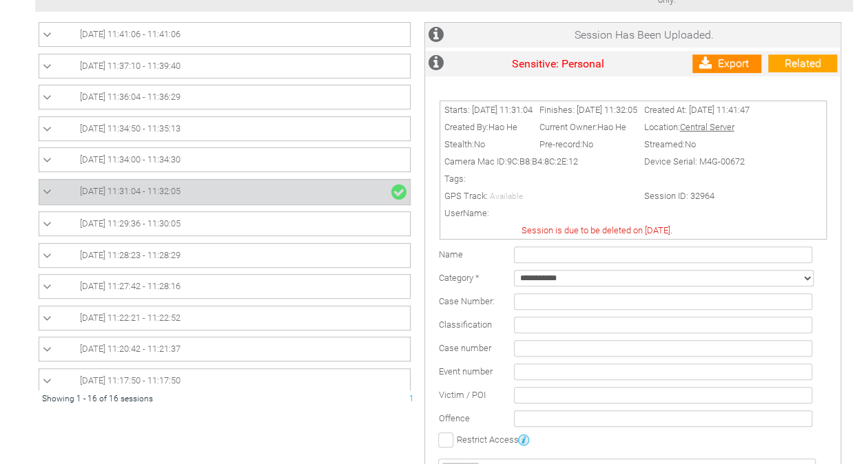
click at [736, 68] on link "Export" at bounding box center [726, 63] width 69 height 19
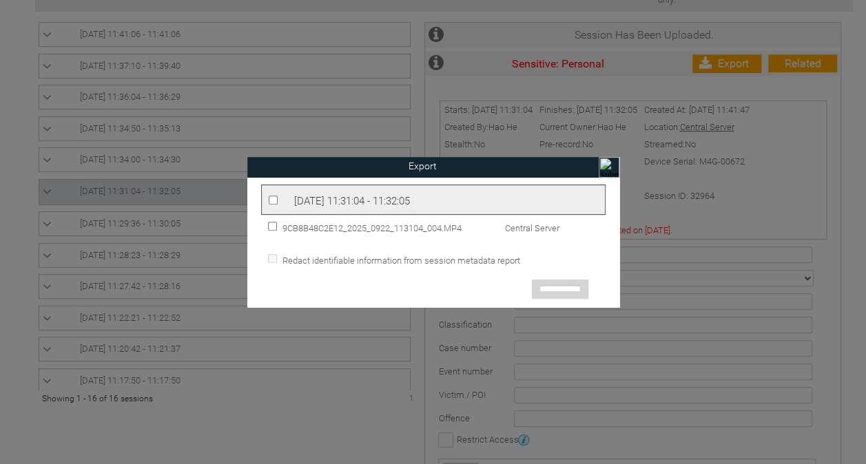
click at [349, 198] on span "[DATE] 11:31:04 - 11:32:05" at bounding box center [352, 201] width 116 height 12
click at [549, 291] on input "**********" at bounding box center [560, 289] width 56 height 19
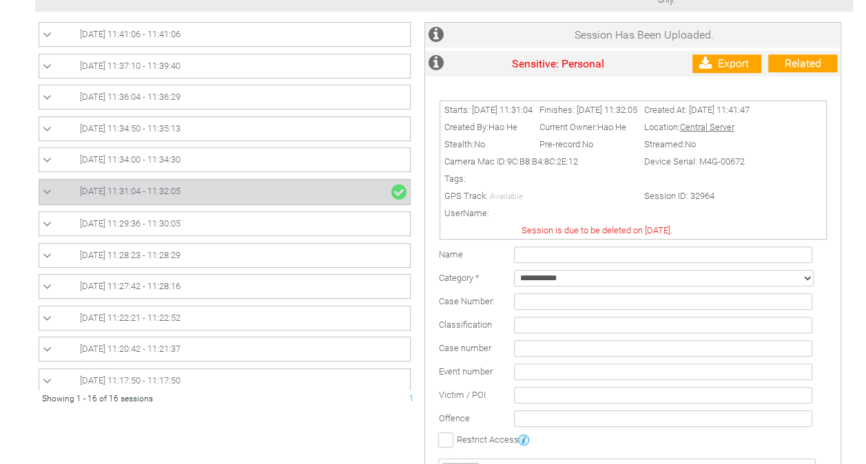
click at [21, 161] on form "Log Out Media Streaming 0 Dashboard Support Sessions Search RTAC Dip Sampling E…" at bounding box center [440, 267] width 852 height 850
click at [123, 161] on span "22/09/2025 11:34:00 - 11:34:30" at bounding box center [130, 159] width 101 height 10
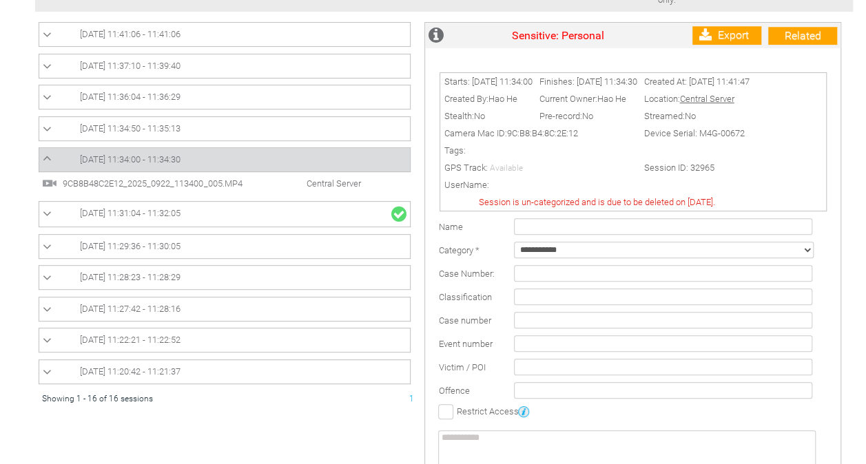
scroll to position [0, 0]
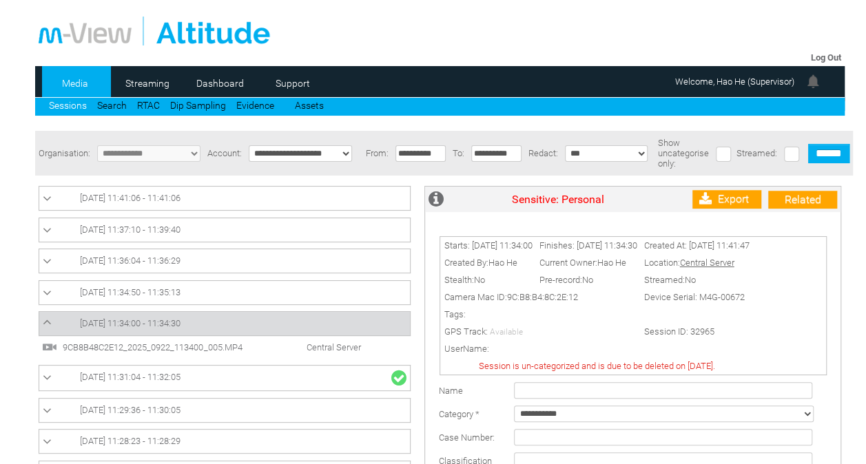
click at [187, 341] on li "9CB8B48C2E12_2025_0922_113400_005.MP4 Central Server" at bounding box center [224, 347] width 364 height 15
click at [194, 346] on span "9CB8B48C2E12_2025_0922_113400_005.MP4" at bounding box center [164, 347] width 210 height 10
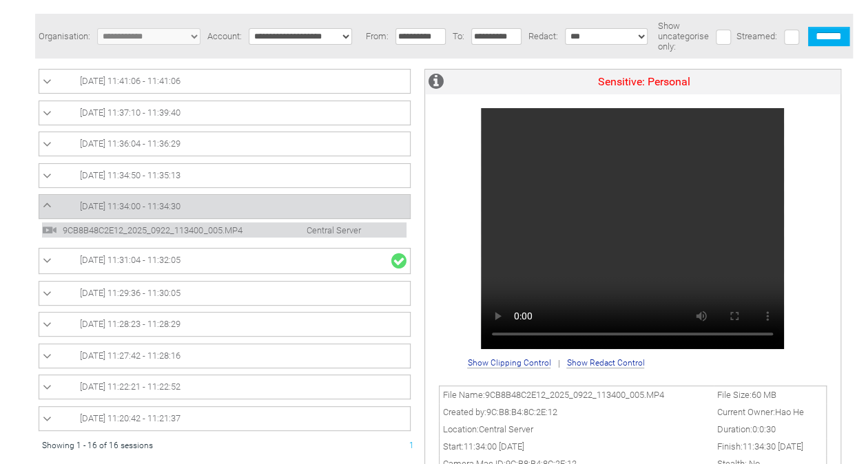
scroll to position [118, 0]
click at [271, 199] on link "[DATE] 11:34:00 - 11:34:30" at bounding box center [225, 206] width 364 height 17
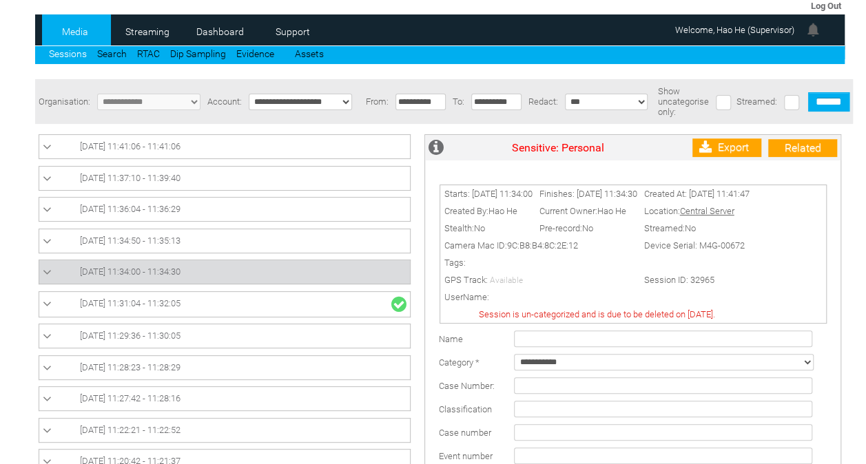
scroll to position [61, 0]
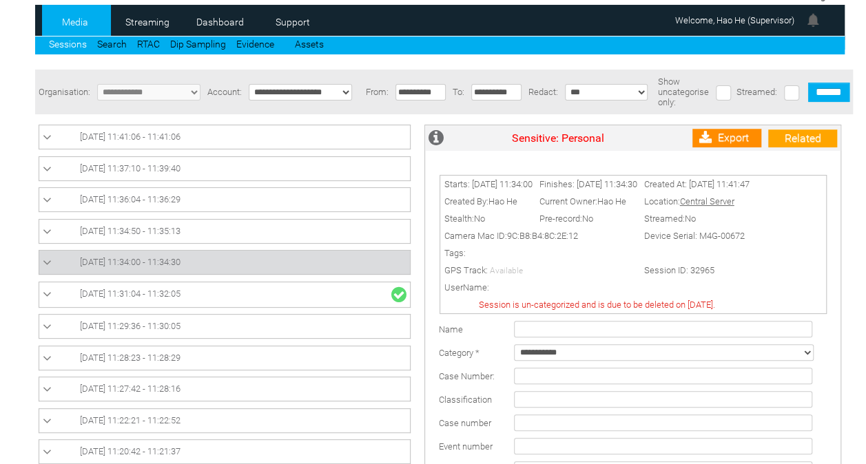
click at [721, 143] on link "Export" at bounding box center [726, 138] width 69 height 19
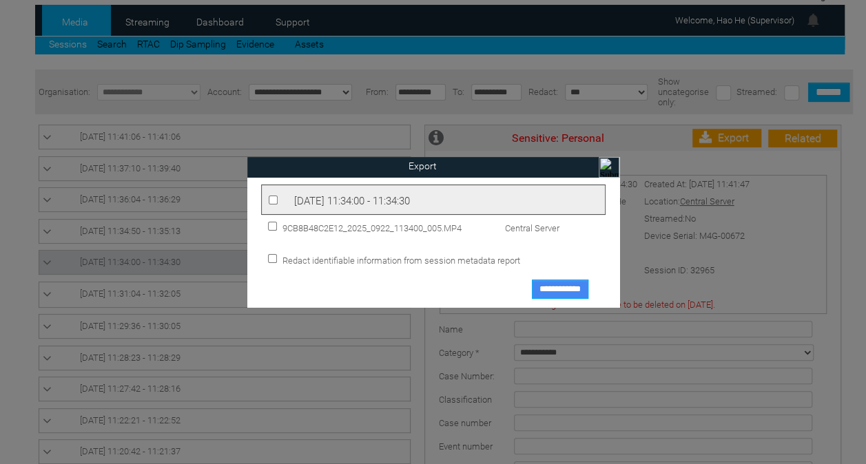
click at [575, 295] on input "**********" at bounding box center [560, 289] width 56 height 19
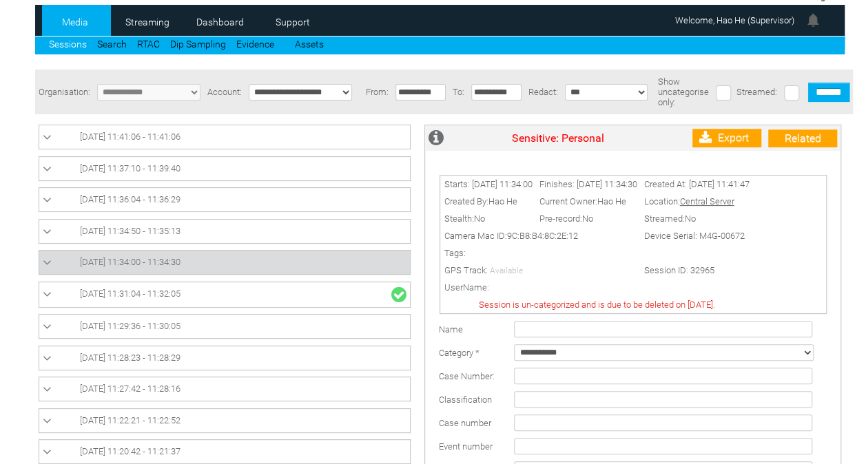
click at [0, 259] on html "Sessions Log Out Media Streaming 0 Dashboard Support Sessions Search" at bounding box center [433, 171] width 866 height 464
click at [181, 227] on span "[DATE] 11:34:50 - 11:35:13" at bounding box center [130, 231] width 101 height 10
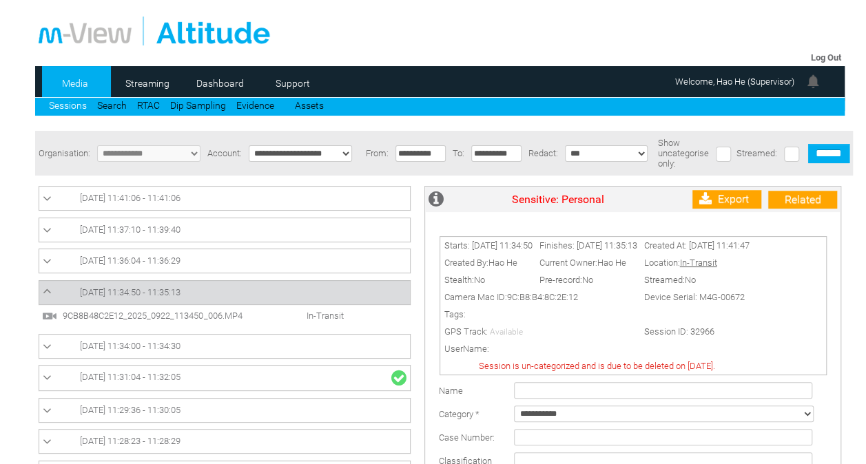
click at [185, 309] on li "9CB8B48C2E12_2025_0922_113450_006.MP4 In-Transit" at bounding box center [224, 316] width 364 height 15
click at [185, 321] on span "9CB8B48C2E12_2025_0922_113450_006.MP4" at bounding box center [164, 316] width 210 height 10
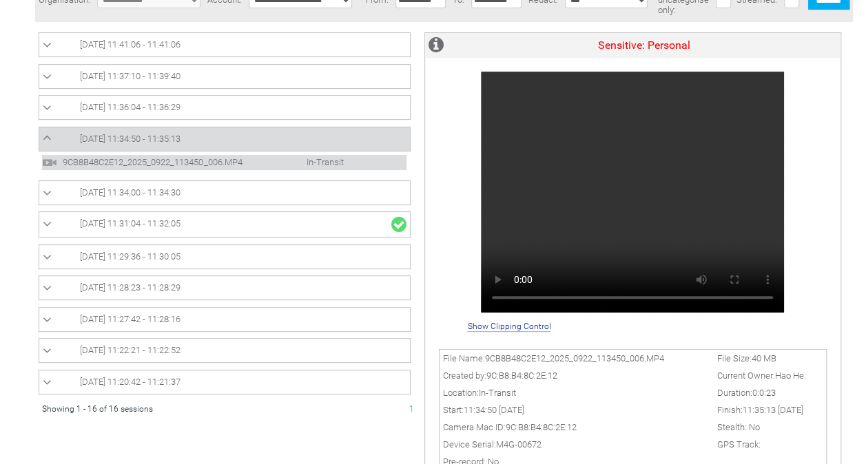
scroll to position [157, 0]
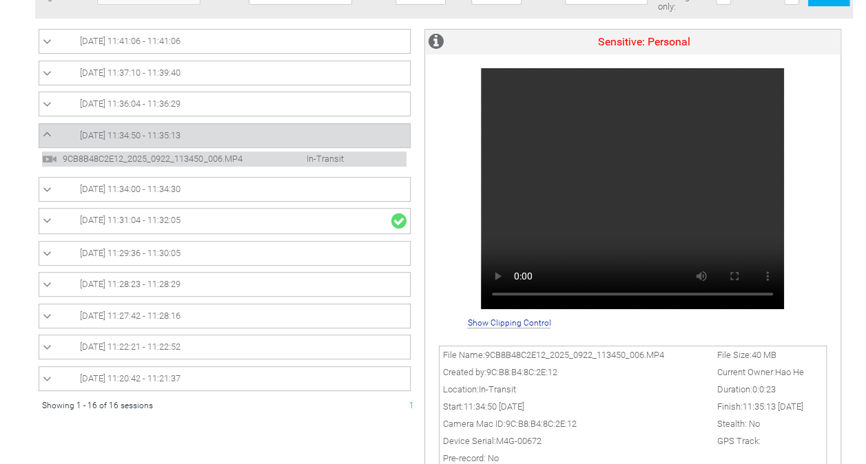
click at [222, 133] on link "[DATE] 11:34:50 - 11:35:13" at bounding box center [225, 135] width 364 height 17
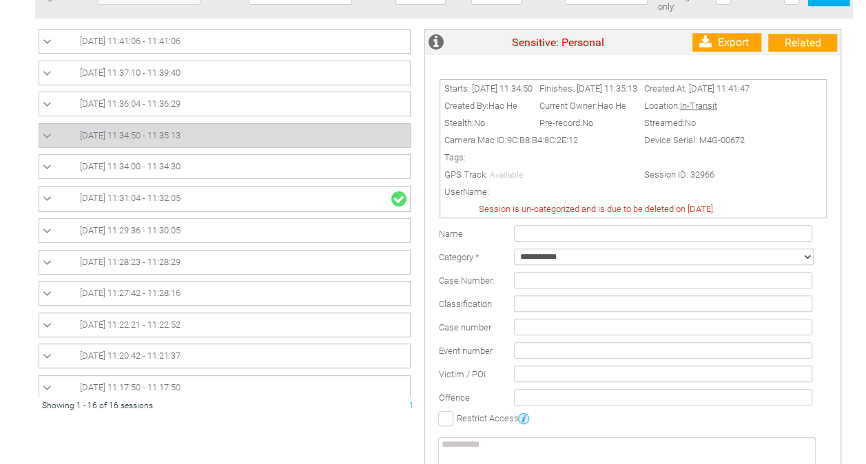
scroll to position [0, 0]
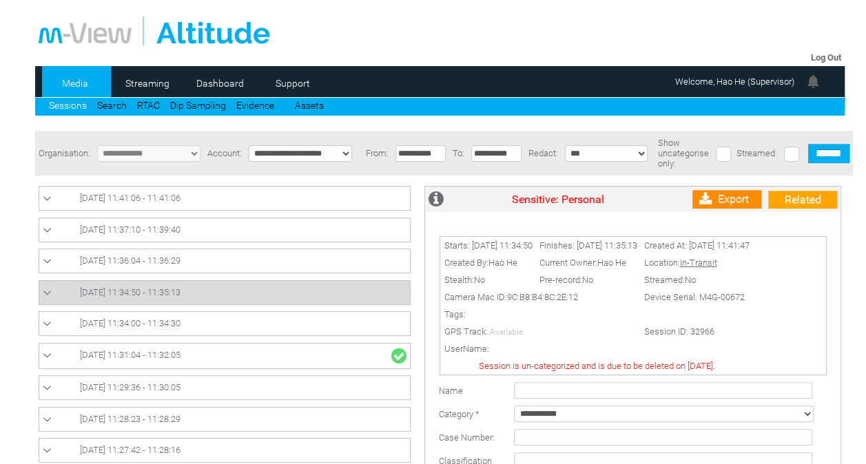
click at [723, 204] on link "Export" at bounding box center [726, 199] width 69 height 19
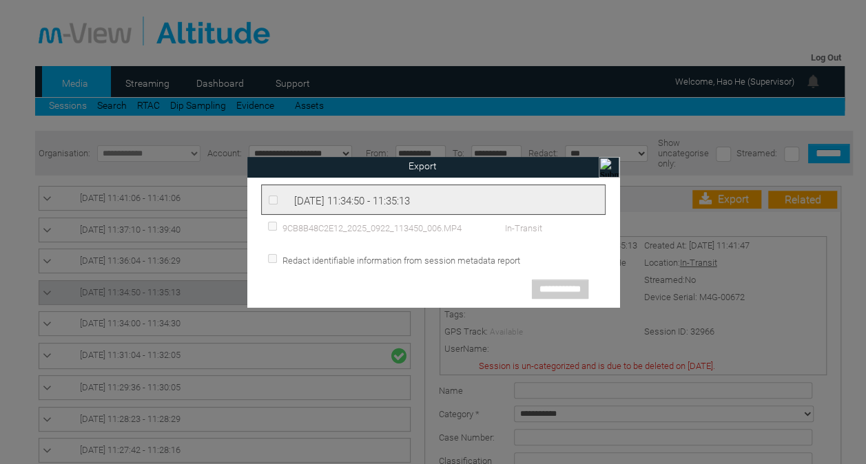
click at [605, 163] on input "image" at bounding box center [609, 167] width 21 height 21
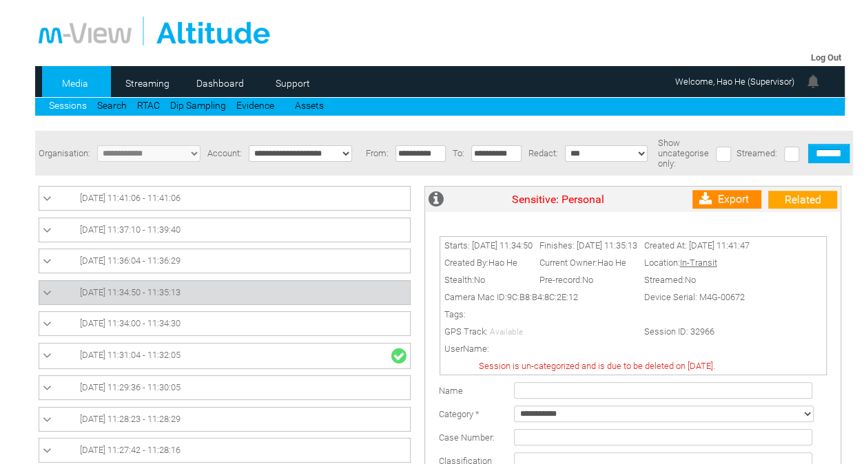
click at [725, 207] on link "Export" at bounding box center [726, 199] width 69 height 19
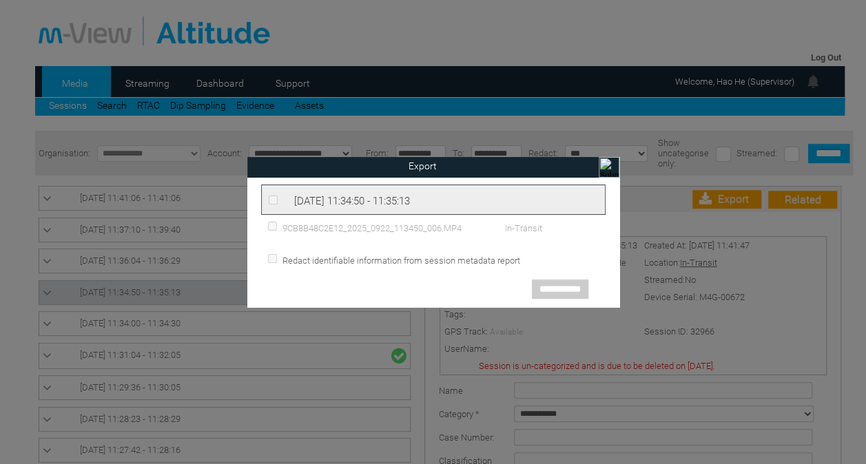
click at [322, 267] on div "**********" at bounding box center [433, 286] width 344 height 41
click at [311, 259] on span "Redact identifiable information from session metadata report" at bounding box center [399, 261] width 241 height 10
click at [612, 166] on input "image" at bounding box center [609, 167] width 21 height 21
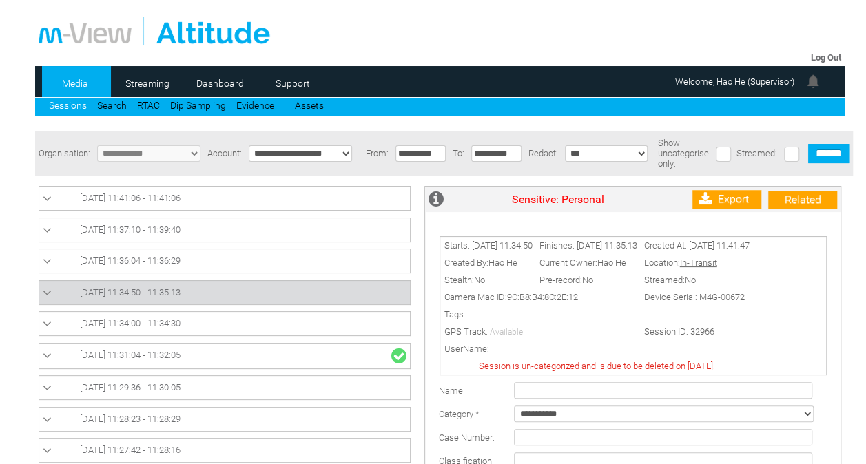
scroll to position [367, 0]
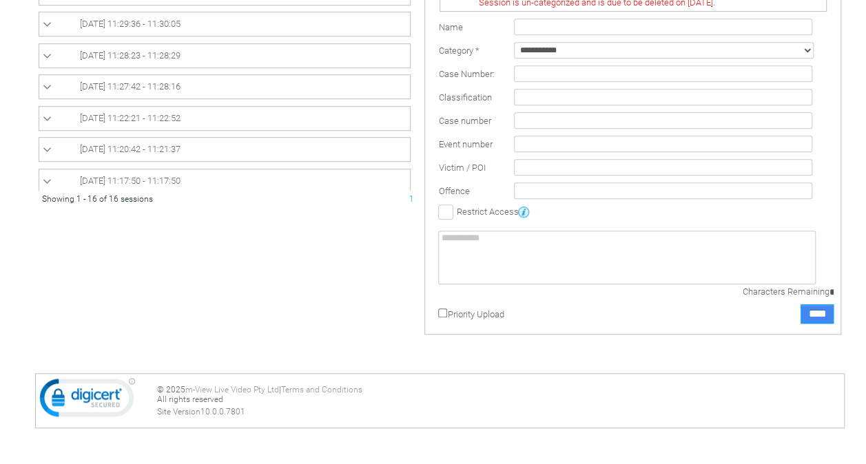
click at [824, 315] on input "****" at bounding box center [817, 314] width 33 height 19
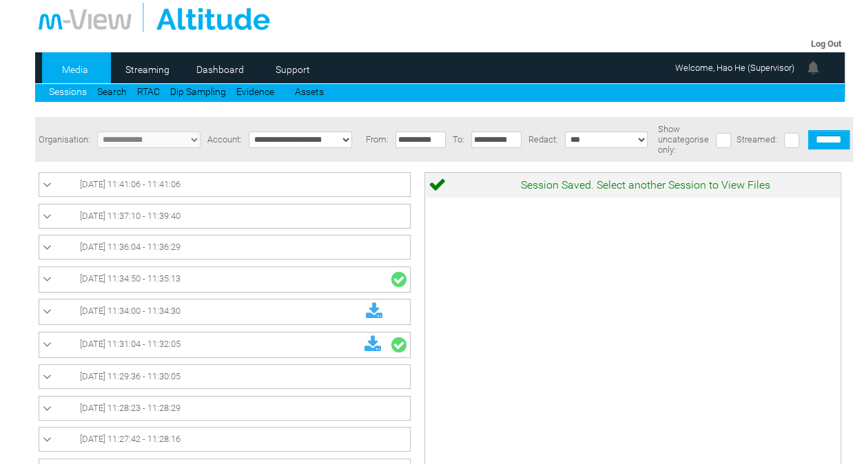
scroll to position [15, 0]
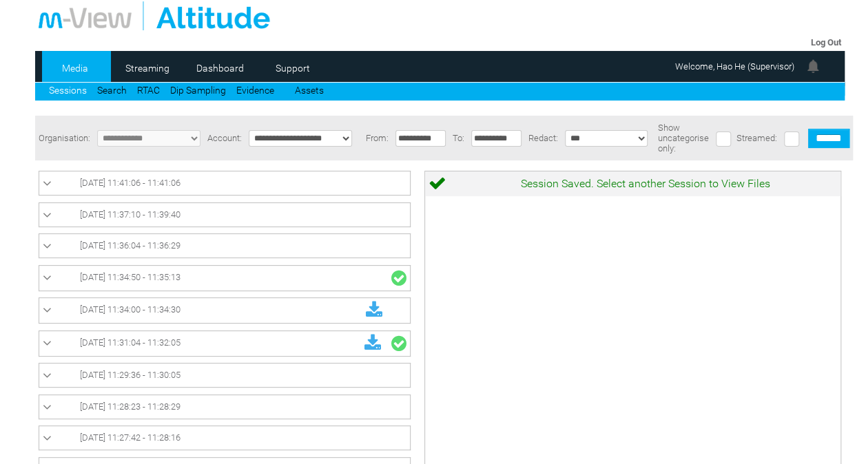
click at [237, 278] on link "[DATE] 11:34:50 - 11:35:13" at bounding box center [225, 278] width 364 height 18
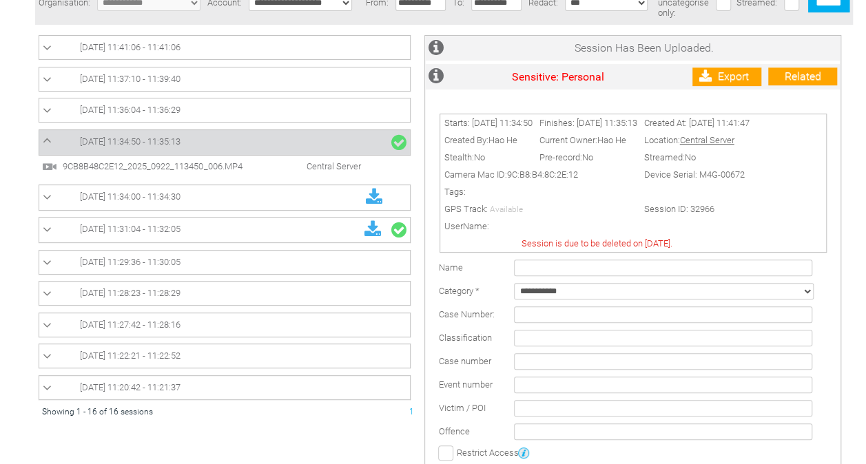
scroll to position [148, 0]
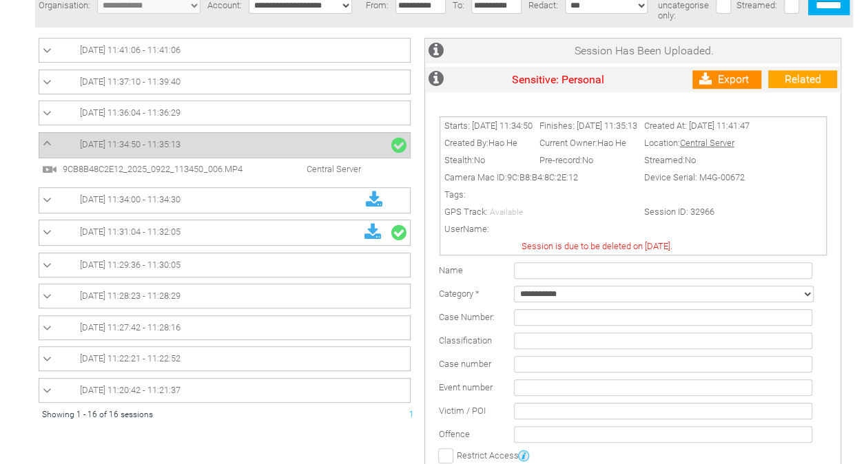
click at [736, 83] on link "Export" at bounding box center [726, 79] width 69 height 19
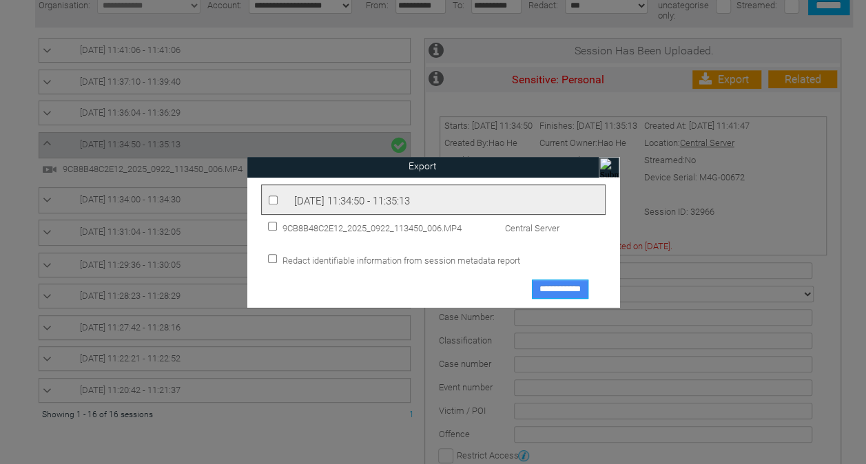
click at [562, 289] on input "**********" at bounding box center [560, 289] width 56 height 19
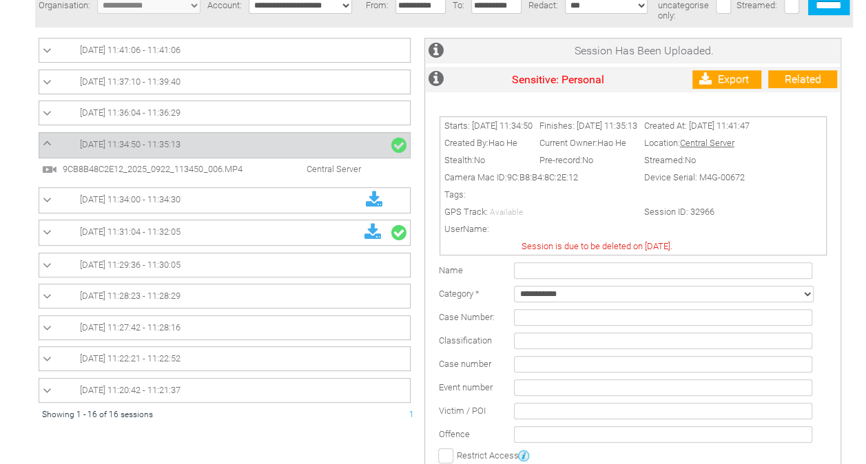
click at [209, 107] on link "[DATE] 11:36:04 - 11:36:29" at bounding box center [225, 113] width 364 height 17
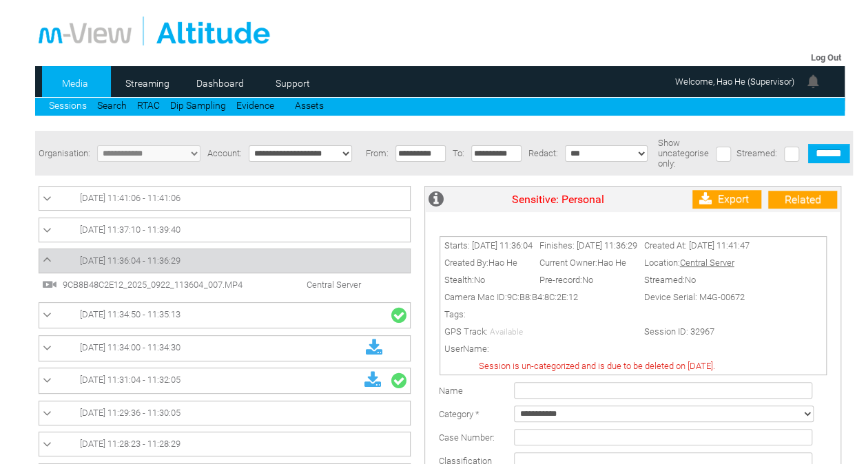
click at [220, 290] on span "9CB8B48C2E12_2025_0922_113604_007.MP4" at bounding box center [164, 285] width 210 height 10
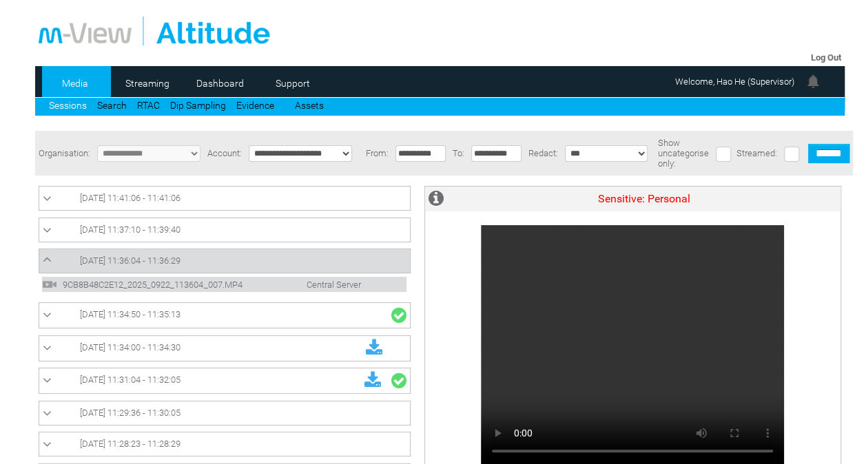
click at [211, 224] on link "[DATE] 11:37:10 - 11:39:40" at bounding box center [225, 230] width 364 height 17
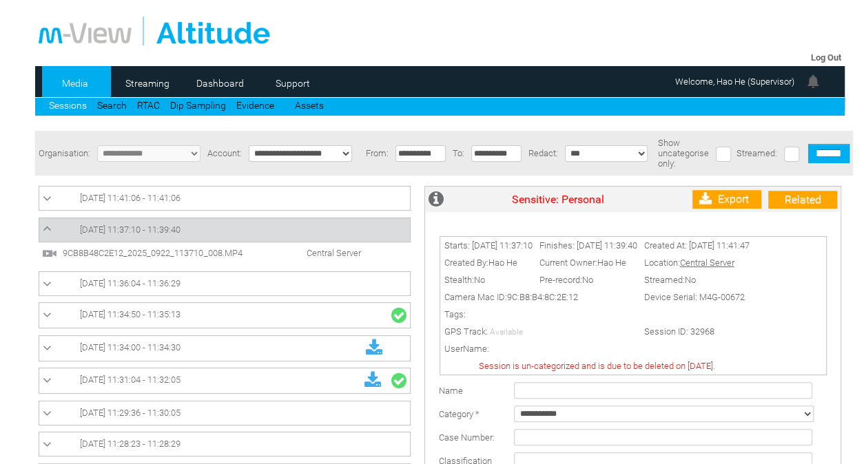
click at [207, 269] on div at bounding box center [228, 366] width 379 height 375
click at [220, 258] on span "9CB8B48C2E12_2025_0922_113710_008.MP4" at bounding box center [164, 253] width 210 height 10
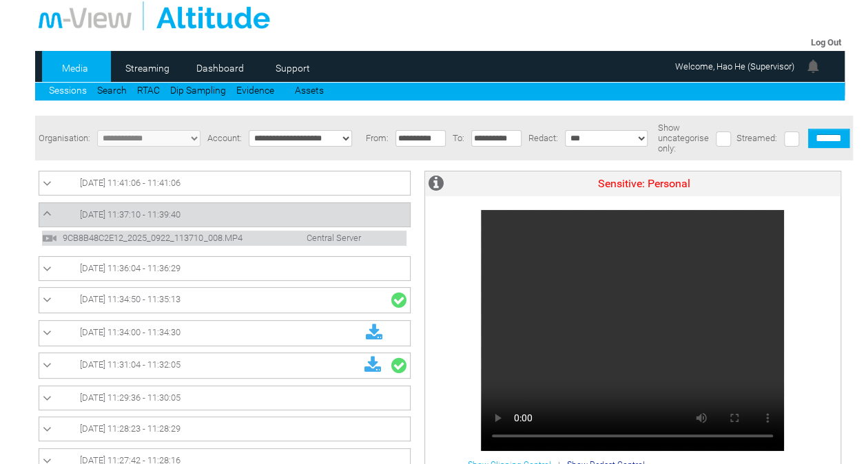
scroll to position [10, 0]
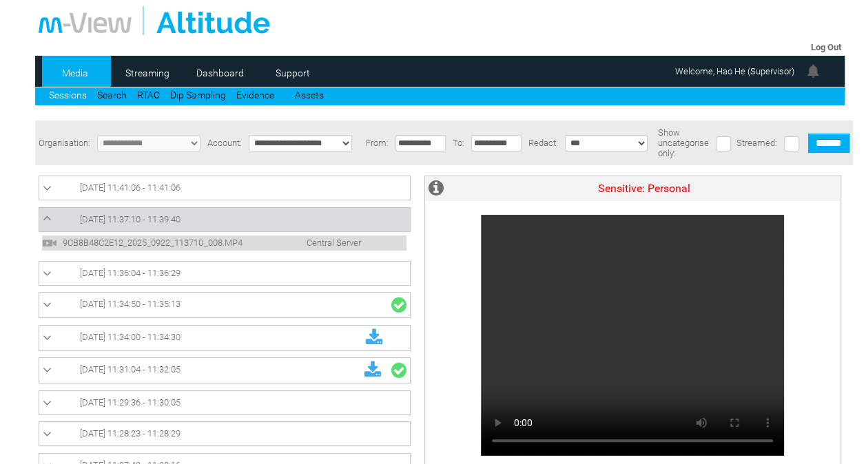
click at [43, 223] on icon at bounding box center [47, 219] width 9 height 14
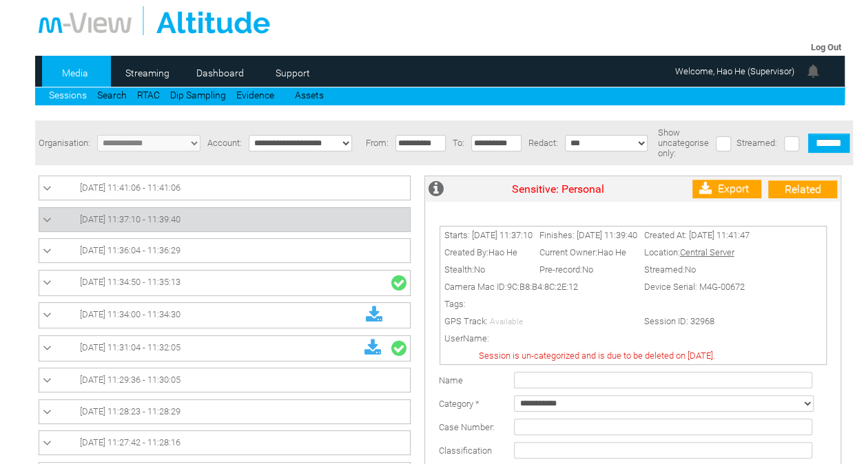
scroll to position [0, 0]
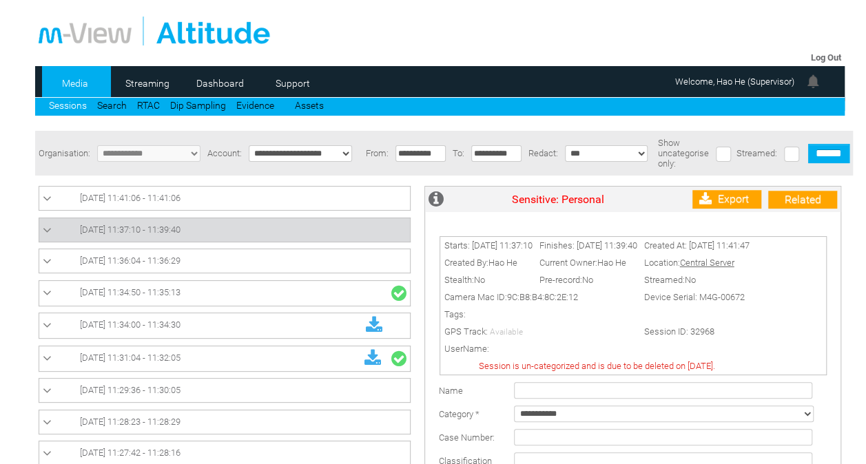
click at [72, 107] on link "Sessions" at bounding box center [68, 105] width 38 height 11
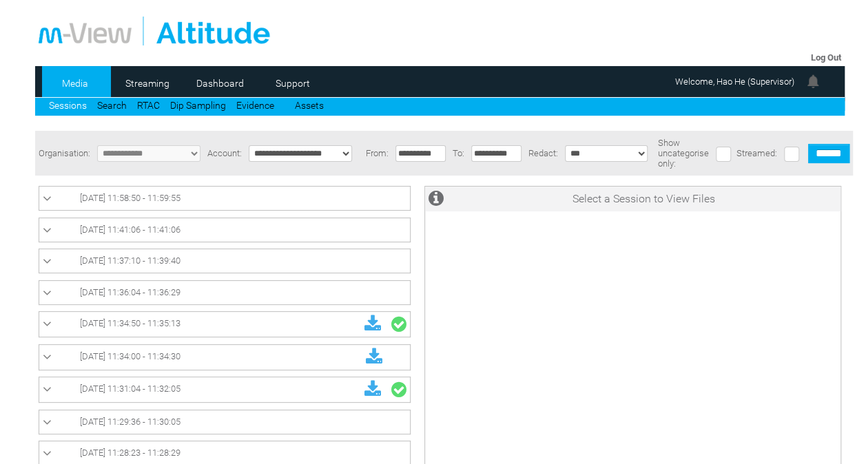
click at [43, 200] on icon at bounding box center [47, 199] width 9 height 14
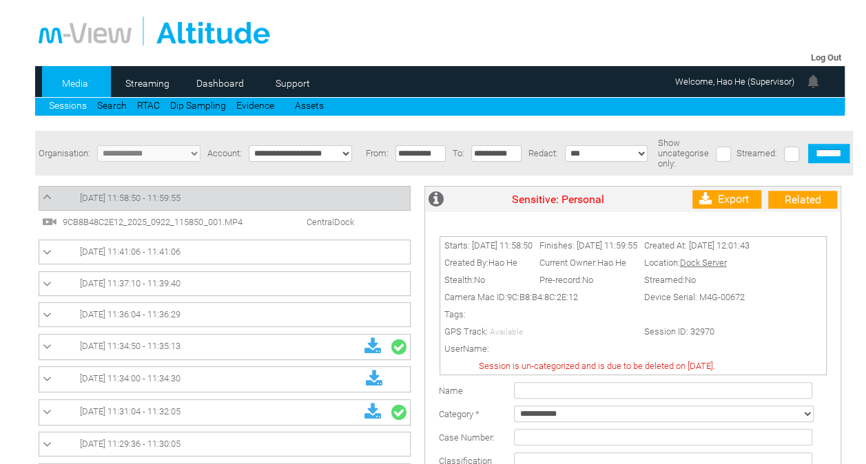
click at [211, 218] on span "9CB8B48C2E12_2025_0922_115850_001.MP4" at bounding box center [164, 222] width 210 height 10
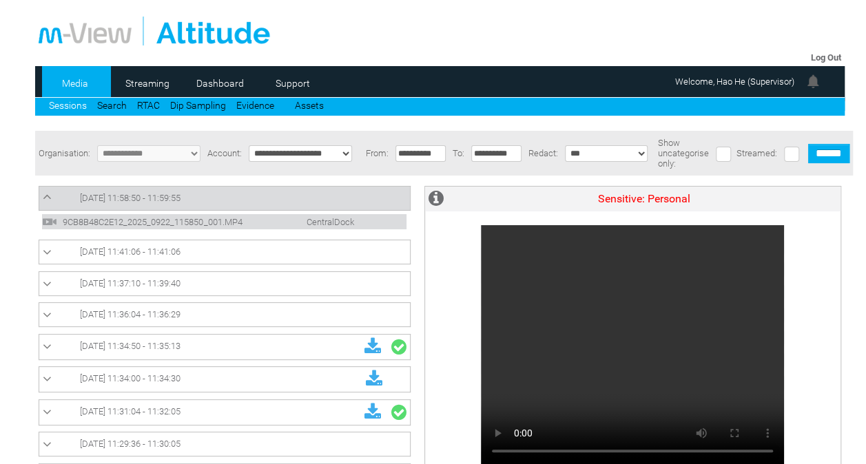
scroll to position [80, 0]
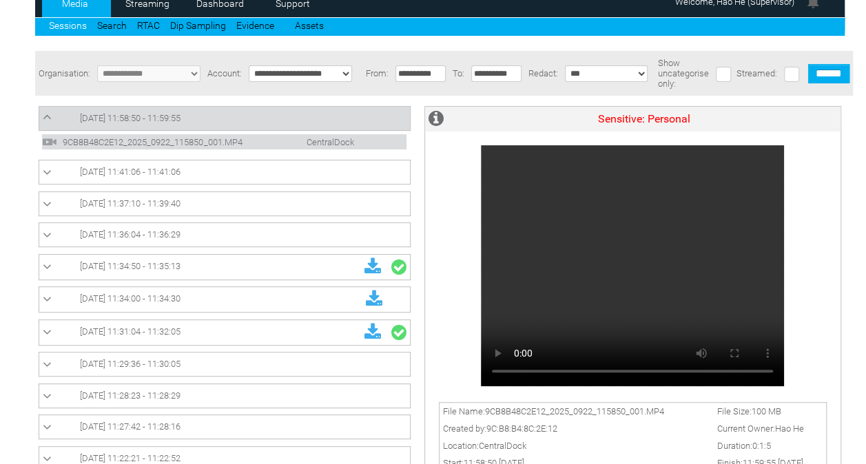
click at [216, 121] on link "[DATE] 11:58:50 - 11:59:55" at bounding box center [225, 118] width 364 height 17
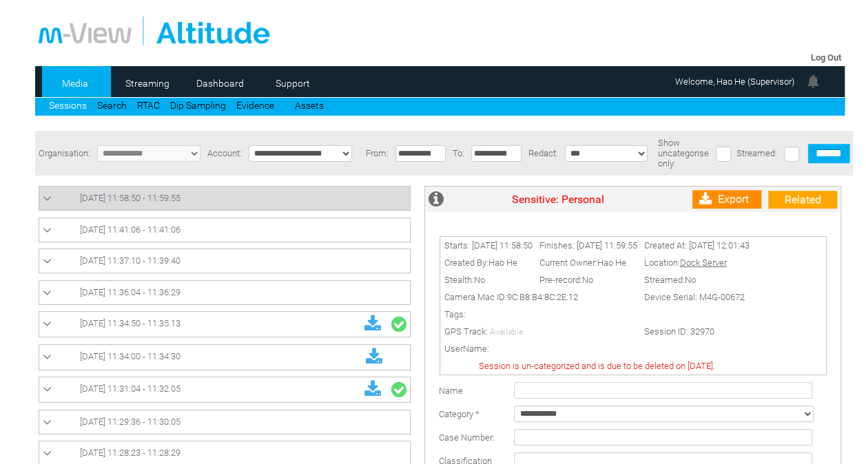
click at [719, 200] on link "Export" at bounding box center [726, 199] width 69 height 19
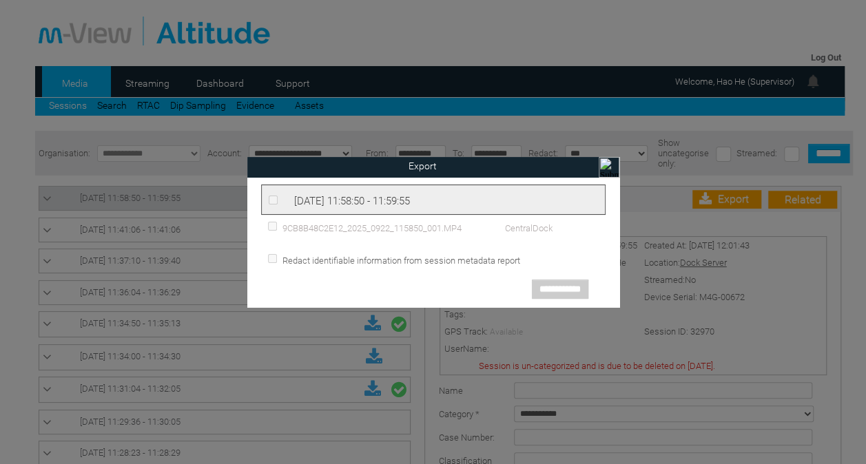
click at [612, 164] on input "image" at bounding box center [609, 167] width 21 height 21
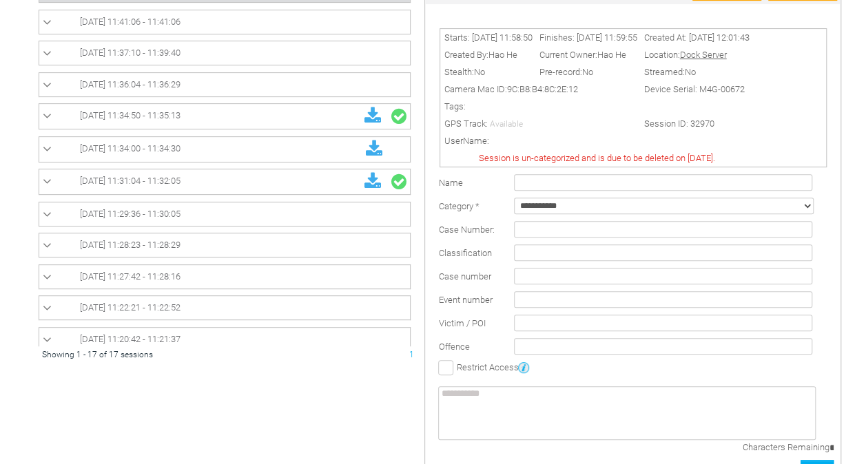
scroll to position [230, 0]
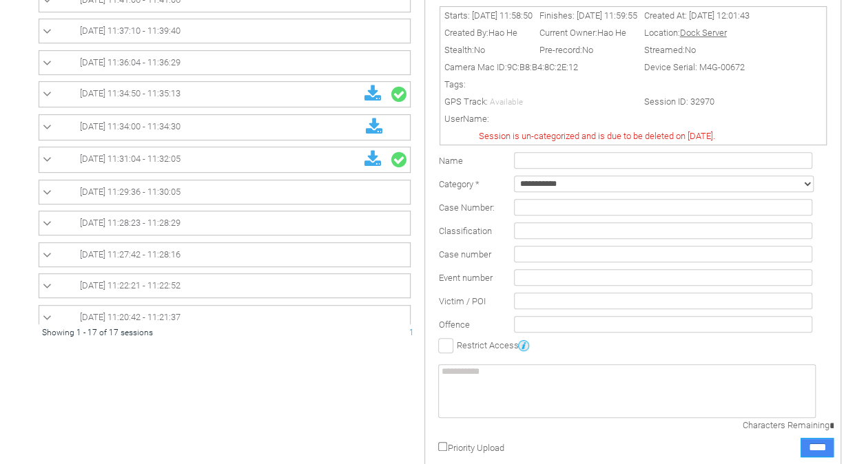
click at [810, 448] on input "****" at bounding box center [817, 447] width 33 height 19
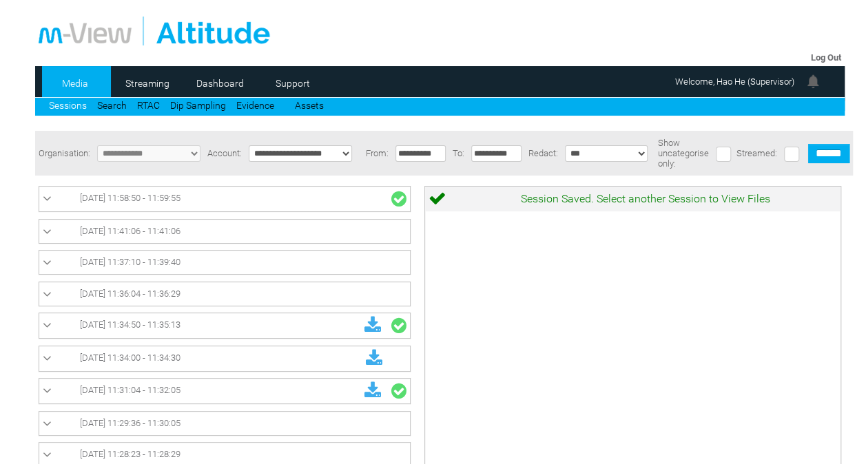
click at [295, 194] on link "[DATE] 11:58:50 - 11:59:55" at bounding box center [225, 199] width 364 height 18
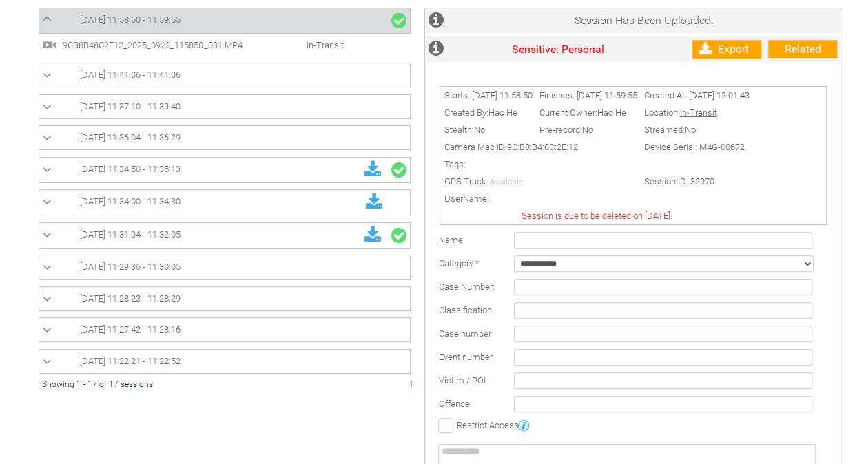
scroll to position [172, 0]
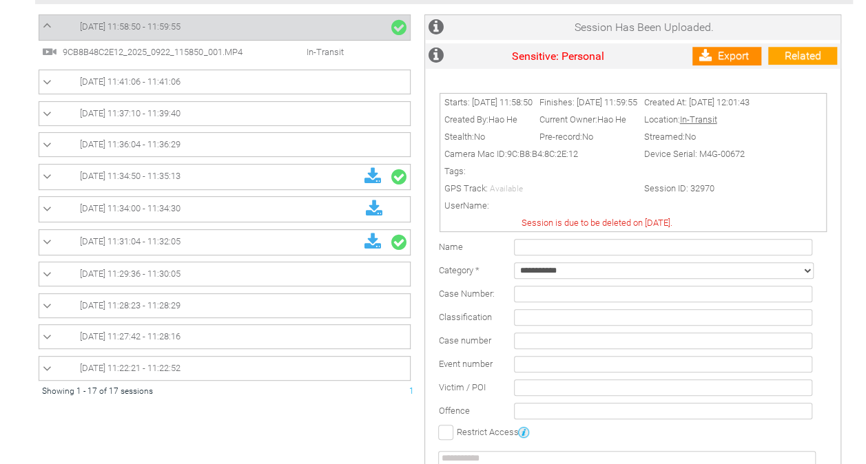
click at [739, 59] on link "Export" at bounding box center [726, 56] width 69 height 19
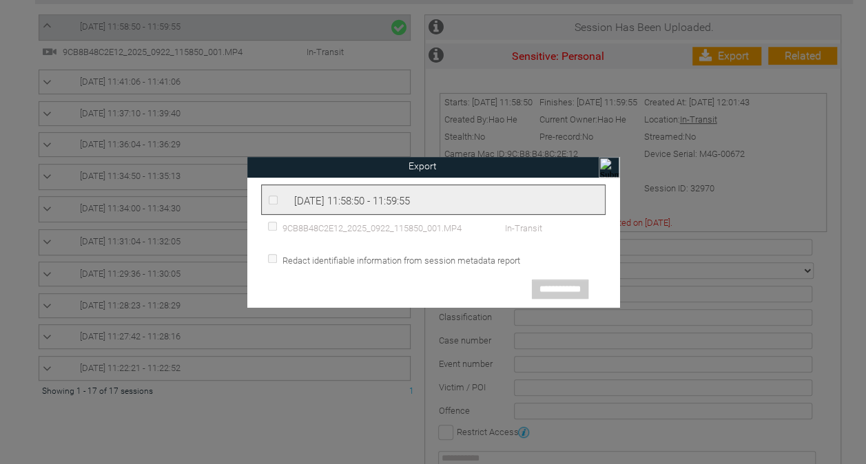
click at [410, 203] on span "[DATE] 11:58:50 - 11:59:55" at bounding box center [352, 201] width 116 height 12
click at [608, 165] on input "image" at bounding box center [609, 167] width 21 height 21
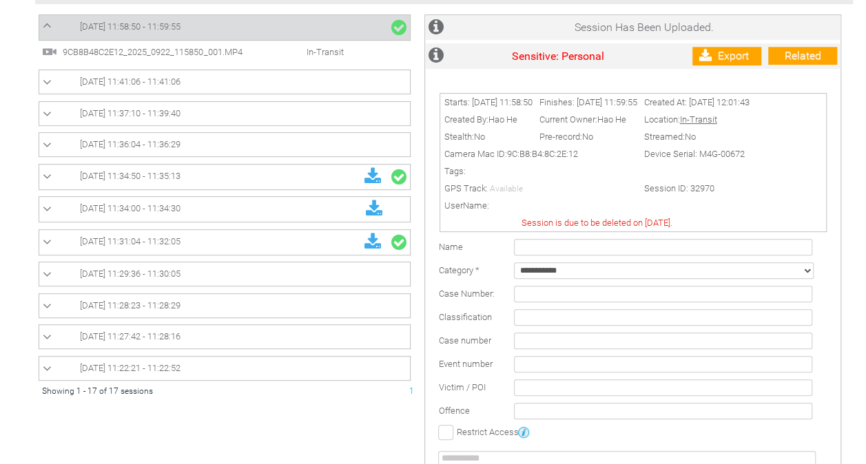
click at [327, 55] on span "In-Transit" at bounding box center [310, 52] width 79 height 10
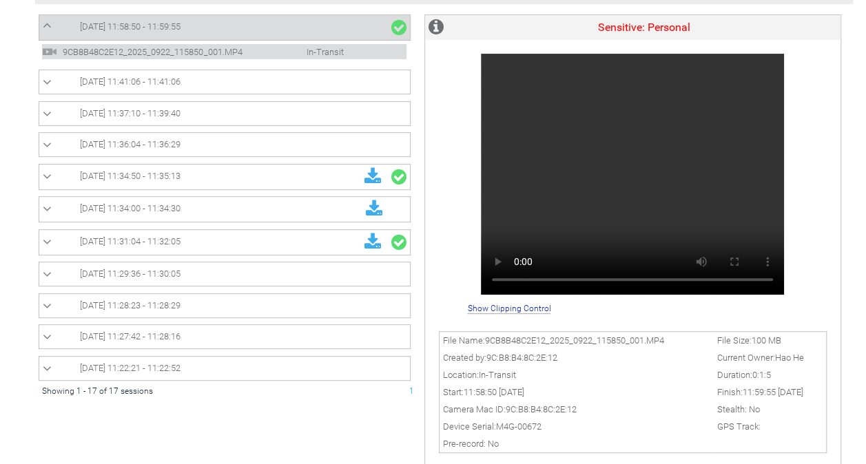
scroll to position [0, 0]
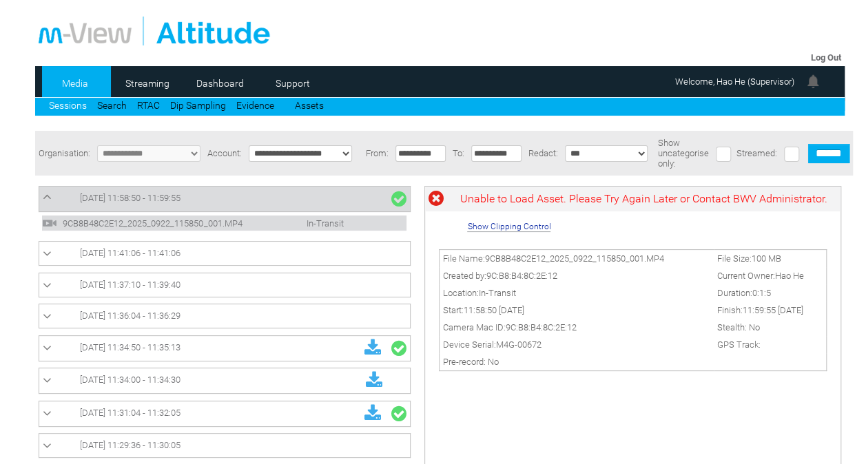
click at [305, 200] on link "[DATE] 11:58:50 - 11:59:55" at bounding box center [225, 199] width 364 height 18
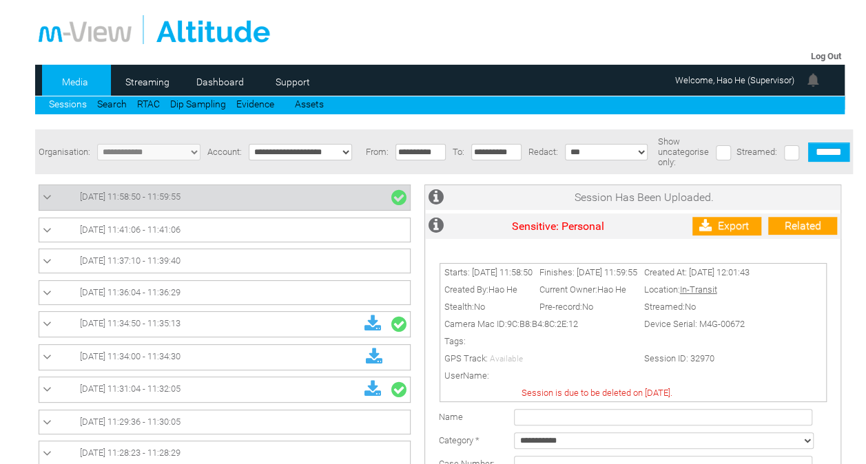
scroll to position [1, 0]
click at [78, 99] on link "Sessions" at bounding box center [68, 104] width 38 height 11
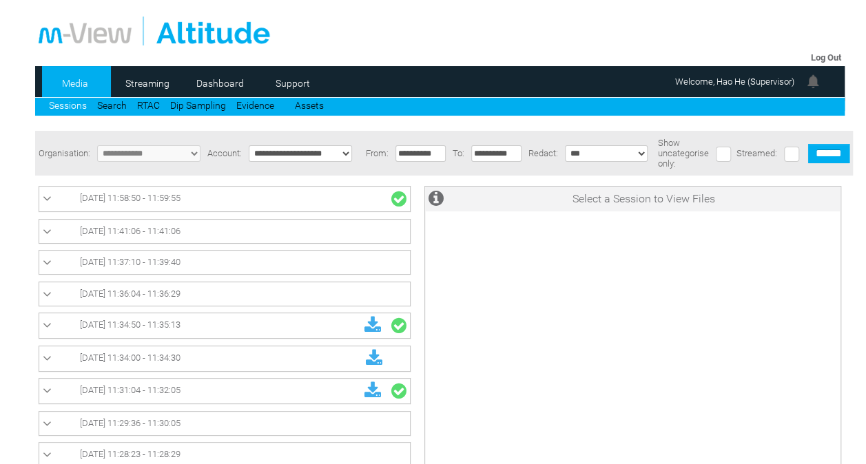
click at [167, 203] on span "[DATE] 11:58:50 - 11:59:55" at bounding box center [130, 198] width 101 height 10
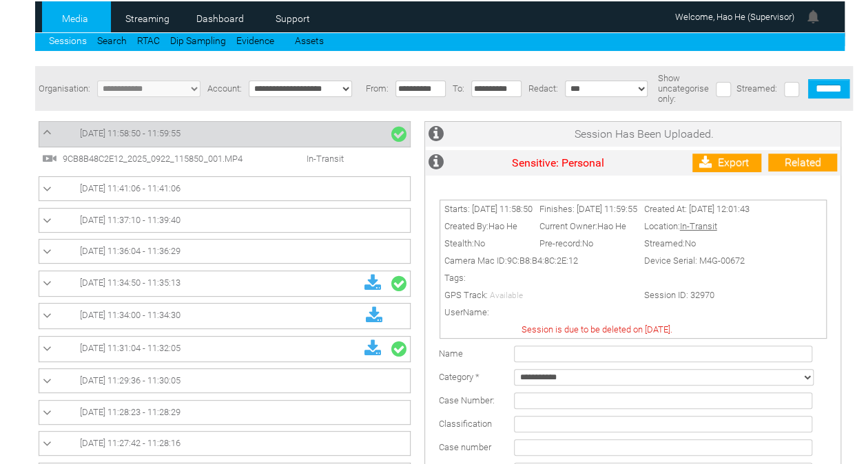
scroll to position [60, 0]
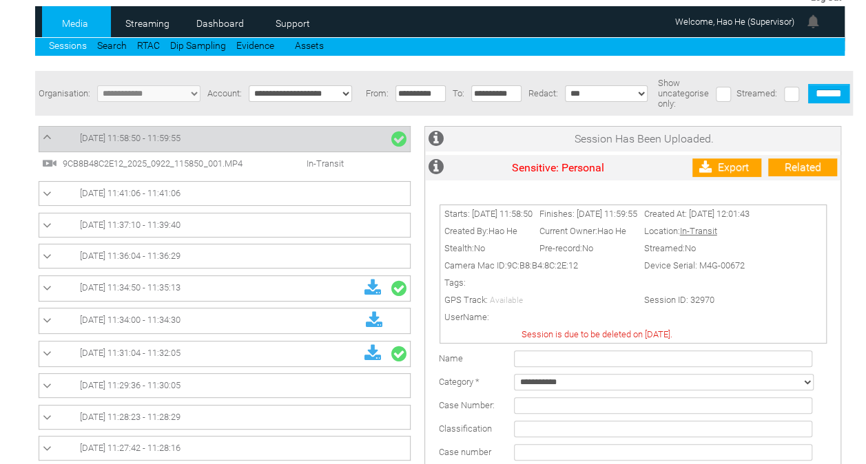
click at [324, 163] on span "In-Transit" at bounding box center [310, 163] width 79 height 10
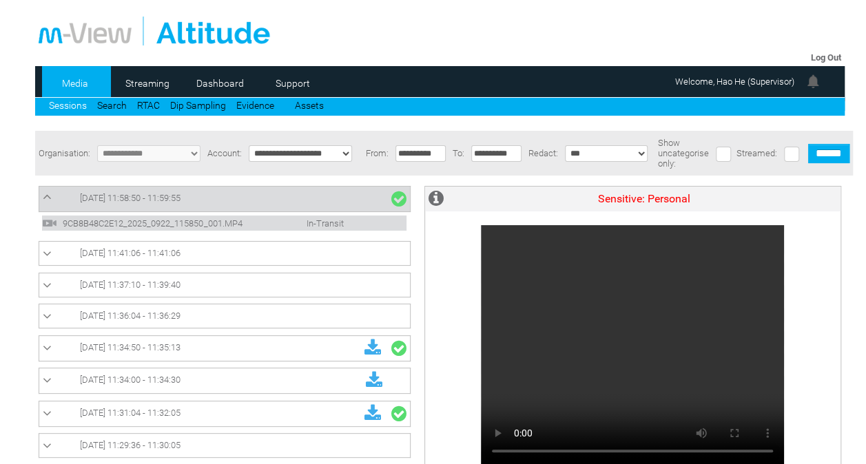
click at [329, 197] on link "[DATE] 11:58:50 - 11:59:55" at bounding box center [225, 199] width 364 height 18
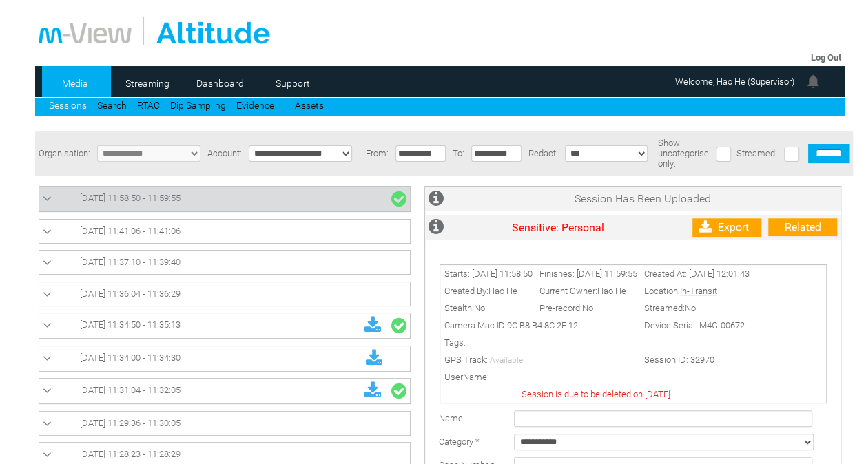
scroll to position [216, 0]
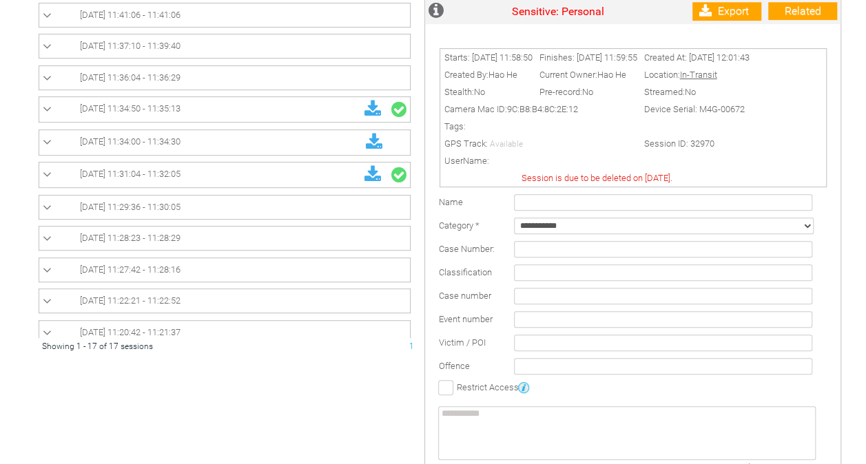
click at [571, 234] on select "**********" at bounding box center [664, 226] width 300 height 17
click at [514, 225] on select "**********" at bounding box center [664, 226] width 300 height 17
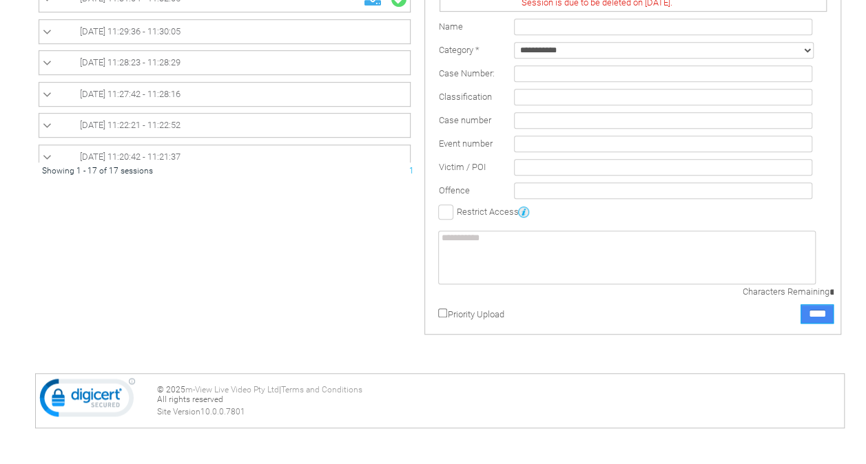
click at [814, 313] on input "****" at bounding box center [817, 314] width 33 height 19
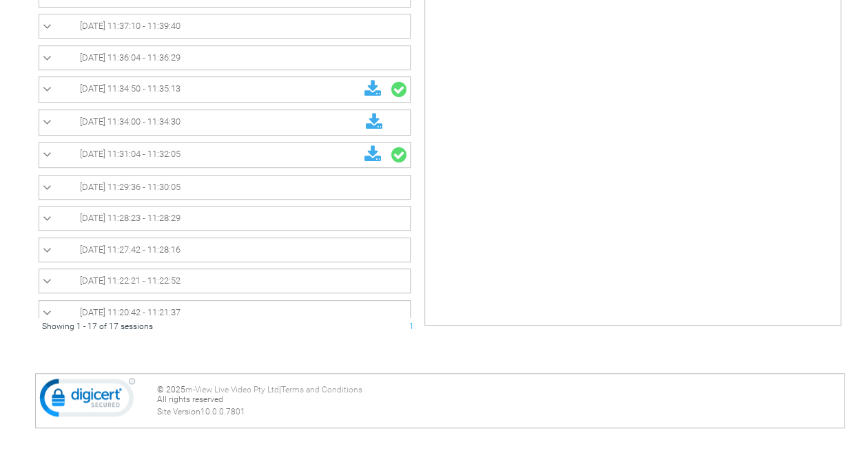
scroll to position [0, 0]
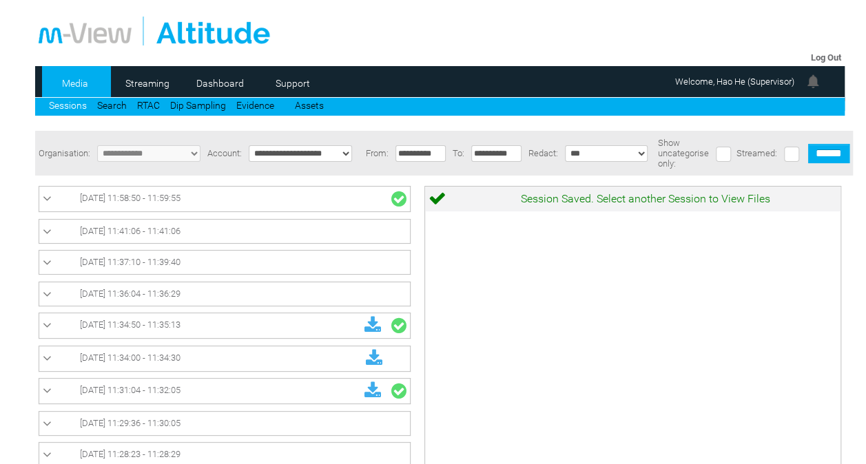
click at [296, 193] on link "[DATE] 11:58:50 - 11:59:55" at bounding box center [225, 199] width 364 height 18
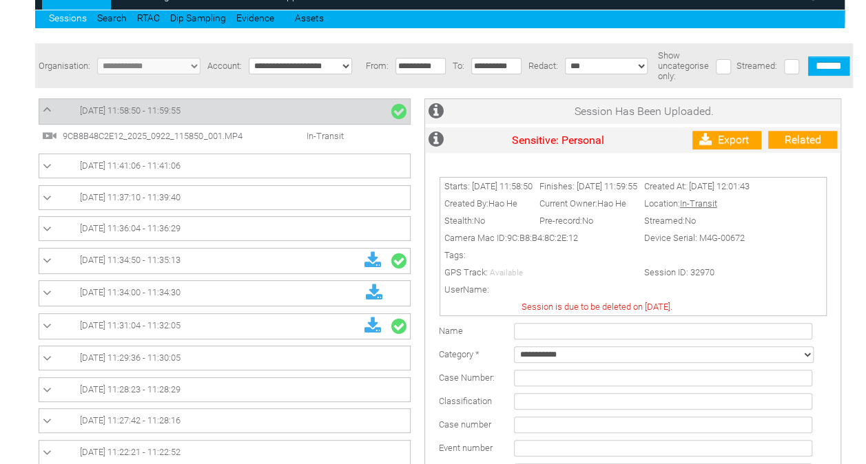
scroll to position [87, 0]
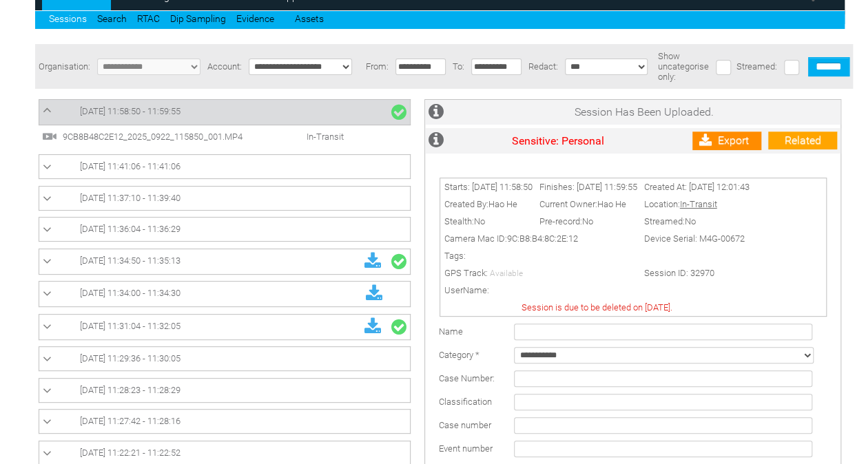
click at [723, 147] on link "Export" at bounding box center [726, 141] width 69 height 19
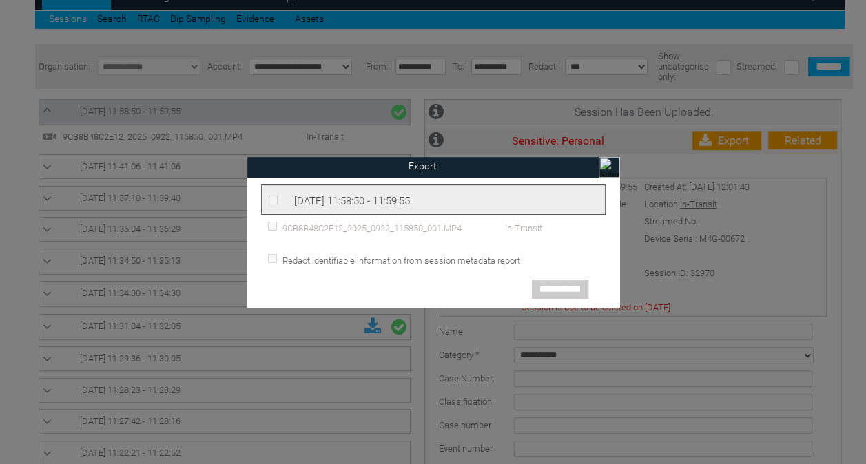
click at [295, 201] on span "[DATE] 11:58:50 - 11:59:55" at bounding box center [352, 201] width 116 height 12
click at [608, 168] on input "image" at bounding box center [609, 167] width 21 height 21
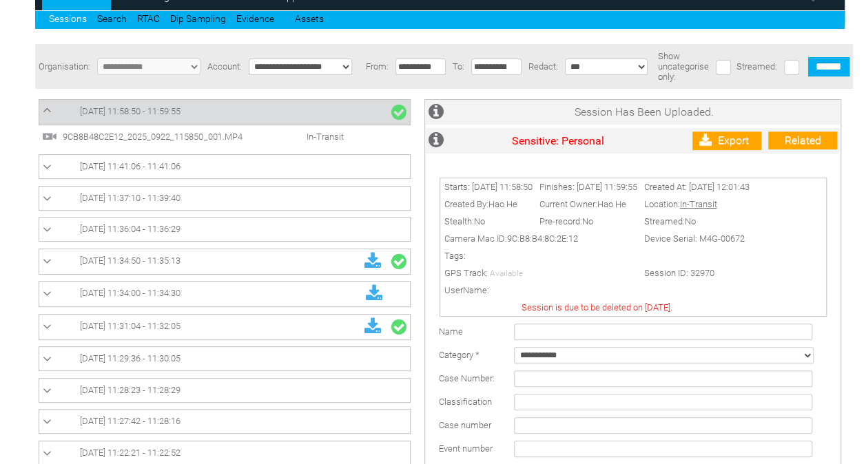
click at [199, 148] on td "9CB8B48C2E12_2025_0922_115850_001.MP4 In-Transit" at bounding box center [224, 136] width 371 height 23
click at [213, 139] on span "9CB8B48C2E12_2025_0922_115850_001.MP4" at bounding box center [164, 137] width 210 height 10
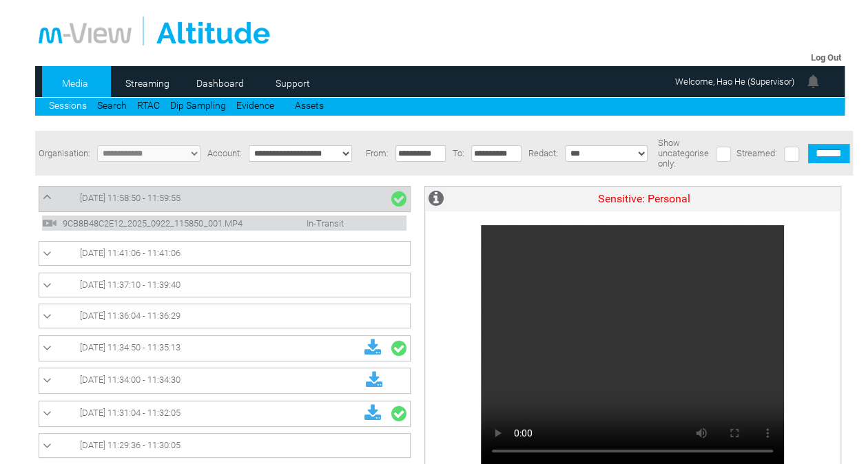
click at [321, 197] on link "[DATE] 11:58:50 - 11:59:55" at bounding box center [225, 199] width 364 height 18
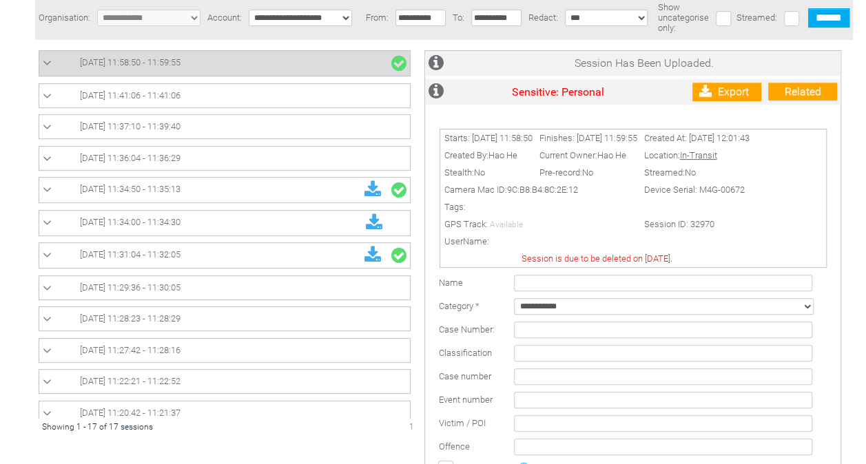
scroll to position [134, 0]
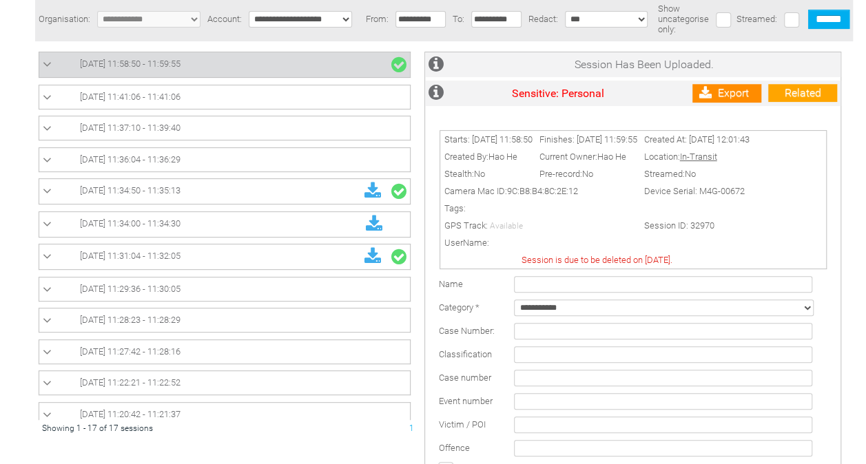
click at [720, 90] on link "Export" at bounding box center [726, 93] width 69 height 19
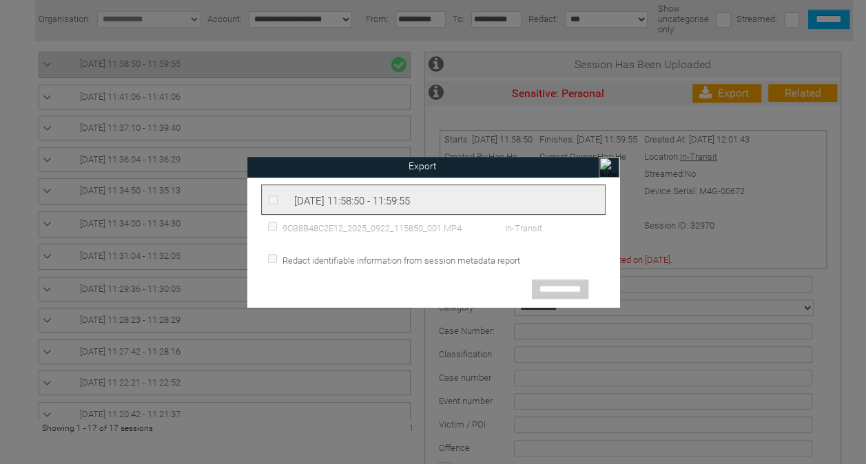
click at [271, 193] on div "[DATE] 11:58:50 - 11:59:55" at bounding box center [433, 200] width 344 height 30
click at [461, 222] on li "9CB8B48C2E12_2025_0922_115850_001.MP4 In-Transit" at bounding box center [433, 228] width 331 height 12
click at [394, 256] on span "Redact identifiable information from session metadata report" at bounding box center [399, 261] width 241 height 10
click at [607, 165] on input "image" at bounding box center [609, 167] width 21 height 21
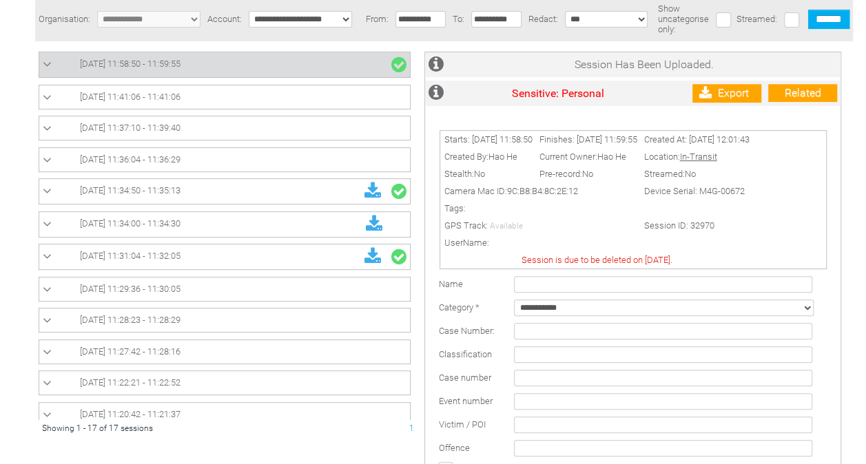
click at [250, 87] on td "[DATE] 11:41:06 - 11:41:06" at bounding box center [224, 97] width 371 height 24
click at [235, 95] on link "[DATE] 11:41:06 - 11:41:06" at bounding box center [225, 97] width 364 height 17
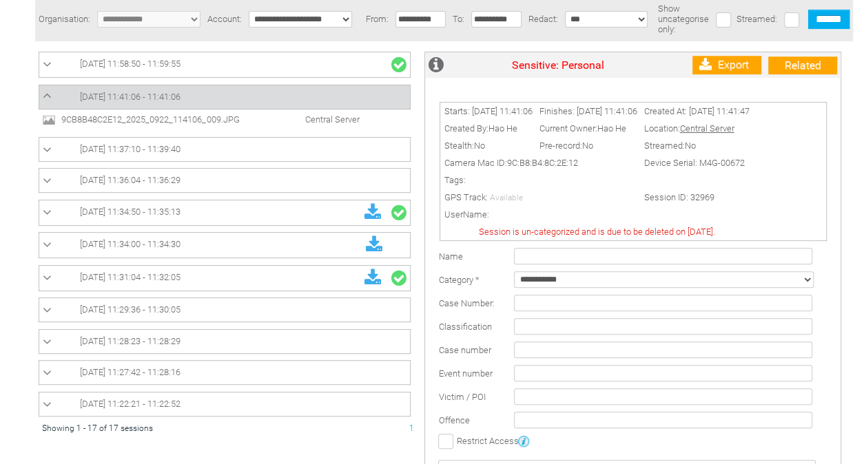
scroll to position [0, 0]
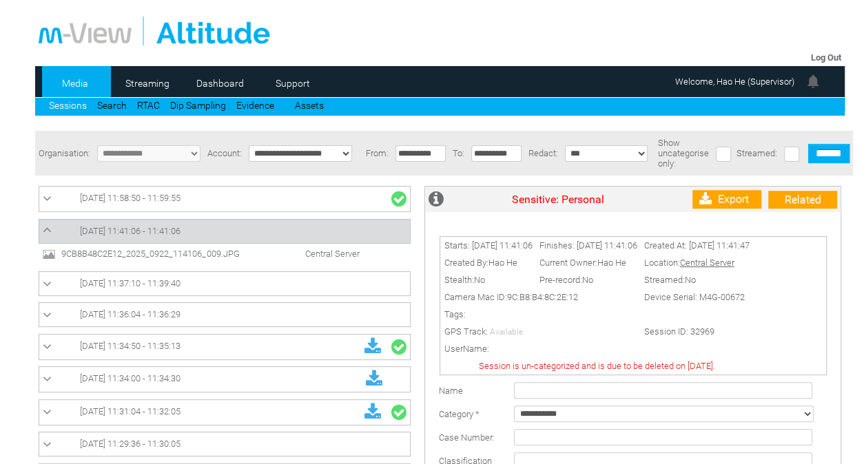
click at [203, 198] on link "[DATE] 11:58:50 - 11:59:55" at bounding box center [225, 199] width 364 height 18
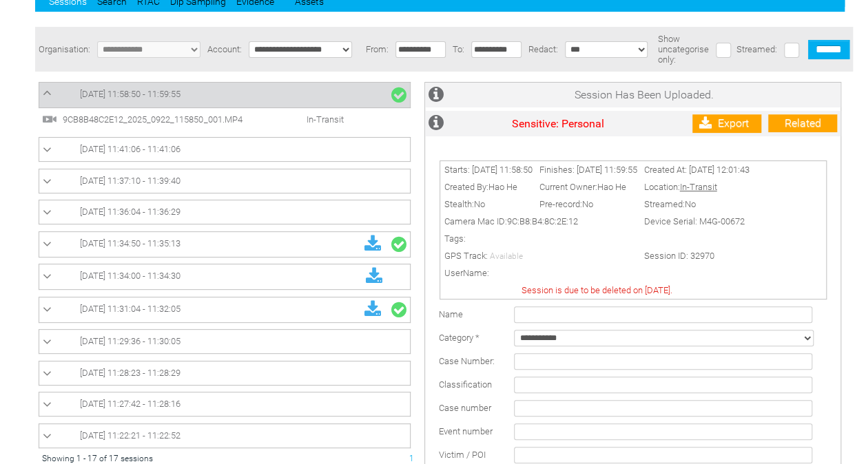
scroll to position [102, 0]
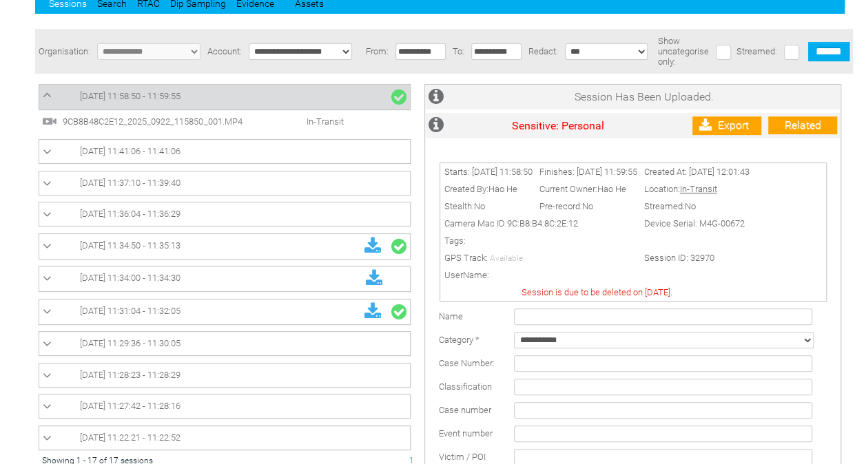
click at [80, 5] on link "Sessions" at bounding box center [68, 3] width 38 height 11
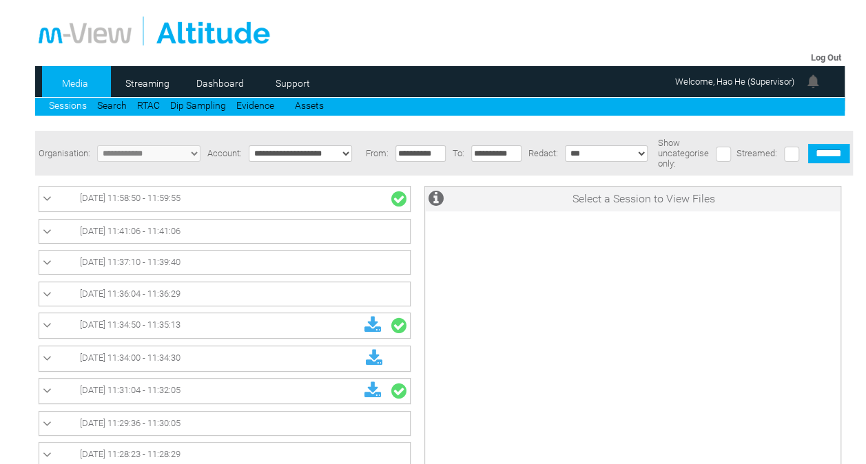
click at [50, 201] on icon at bounding box center [47, 199] width 9 height 14
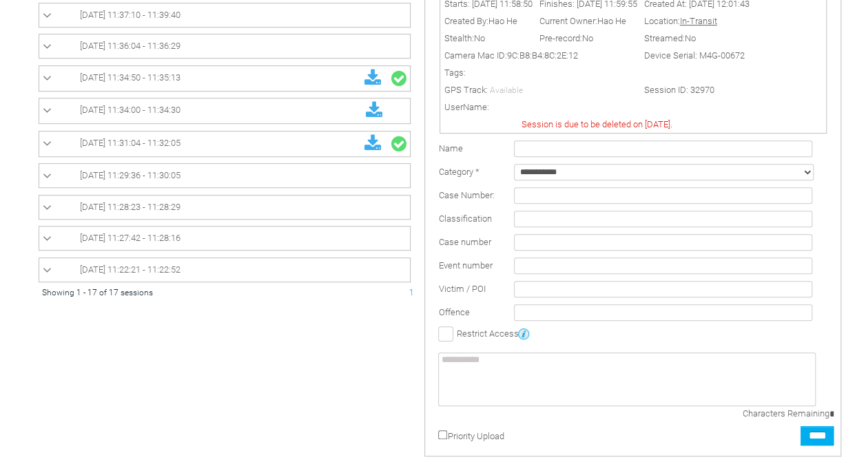
scroll to position [271, 0]
click at [474, 342] on td "Restrict Access" at bounding box center [636, 333] width 402 height 18
click at [448, 331] on label at bounding box center [445, 333] width 15 height 15
click at [451, 338] on label at bounding box center [445, 333] width 15 height 15
click at [593, 180] on select "**********" at bounding box center [664, 171] width 300 height 17
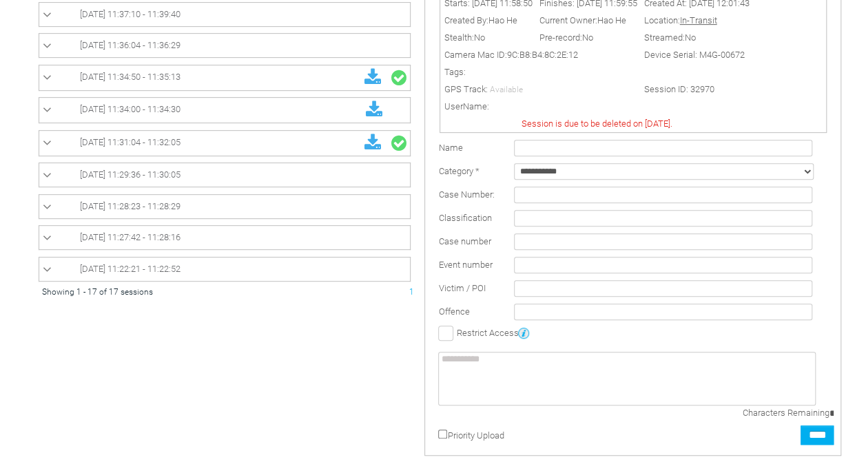
scroll to position [198, 0]
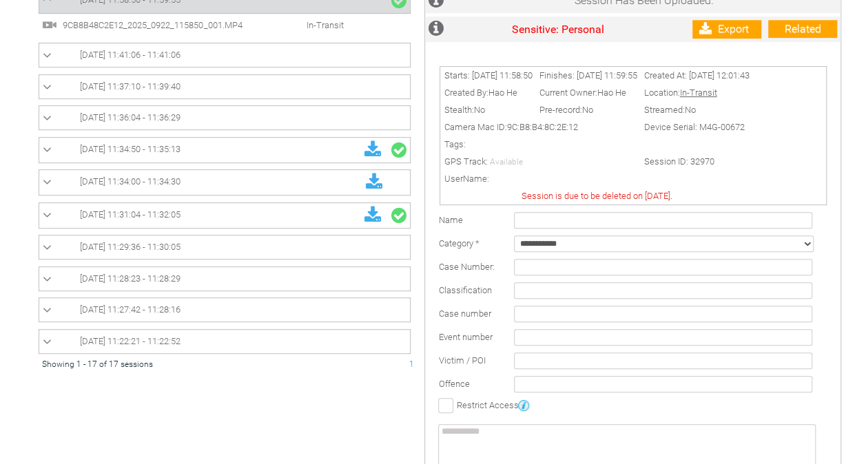
click at [587, 251] on select "**********" at bounding box center [664, 244] width 300 height 17
select select "*"
click at [514, 243] on select "**********" at bounding box center [664, 244] width 300 height 17
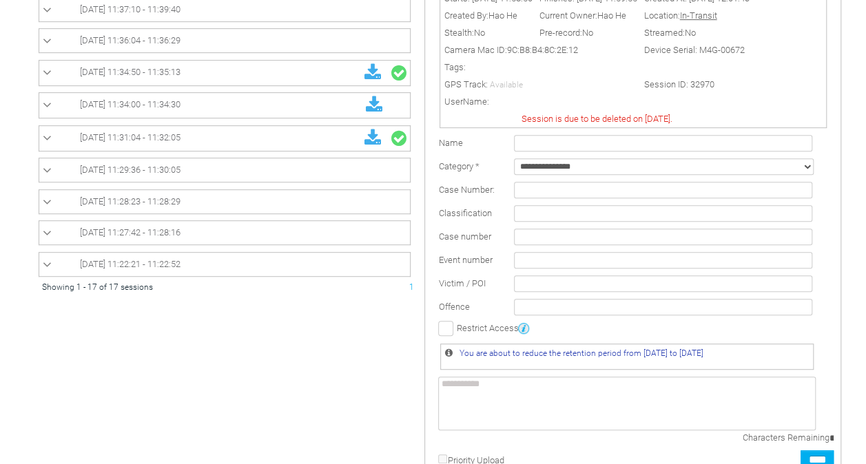
scroll to position [288, 0]
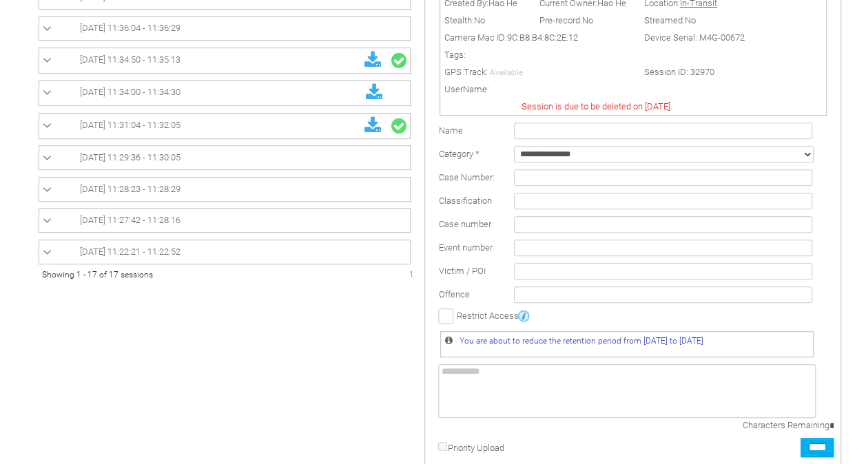
click at [579, 173] on td at bounding box center [674, 177] width 327 height 23
click at [579, 163] on select "**********" at bounding box center [664, 154] width 300 height 17
select select "*"
click at [514, 153] on select "**********" at bounding box center [664, 154] width 300 height 17
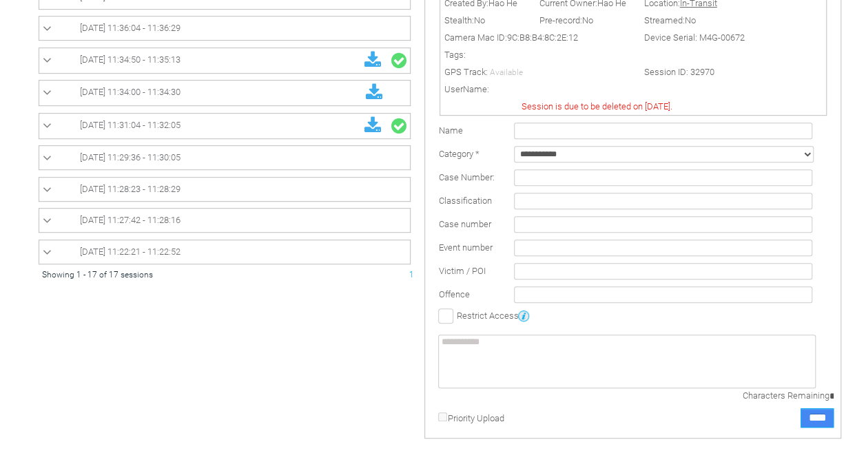
click at [801, 427] on input "****" at bounding box center [817, 418] width 33 height 19
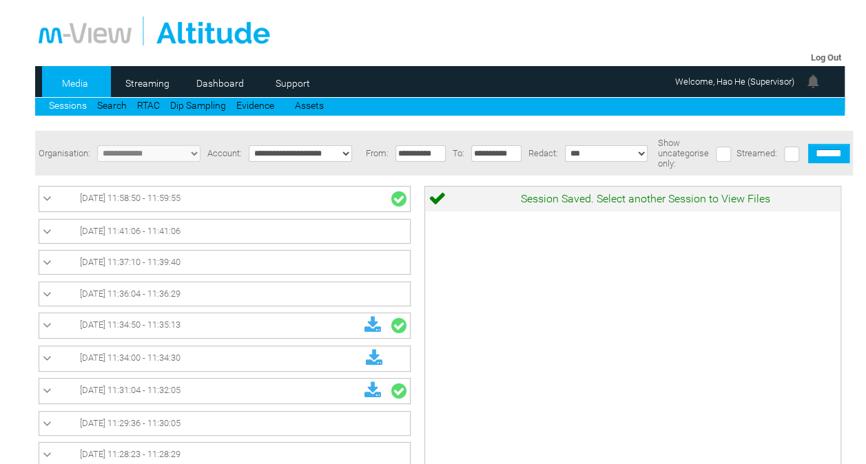
click at [344, 207] on link "[DATE] 11:58:50 - 11:59:55" at bounding box center [225, 199] width 364 height 18
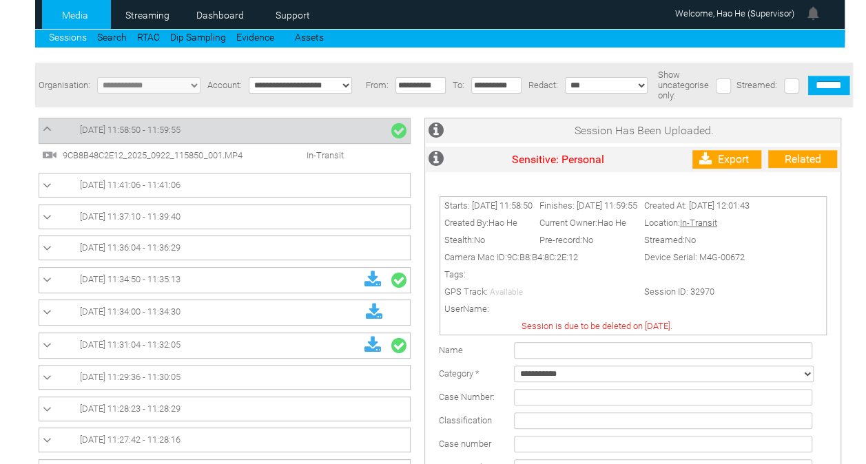
scroll to position [51, 0]
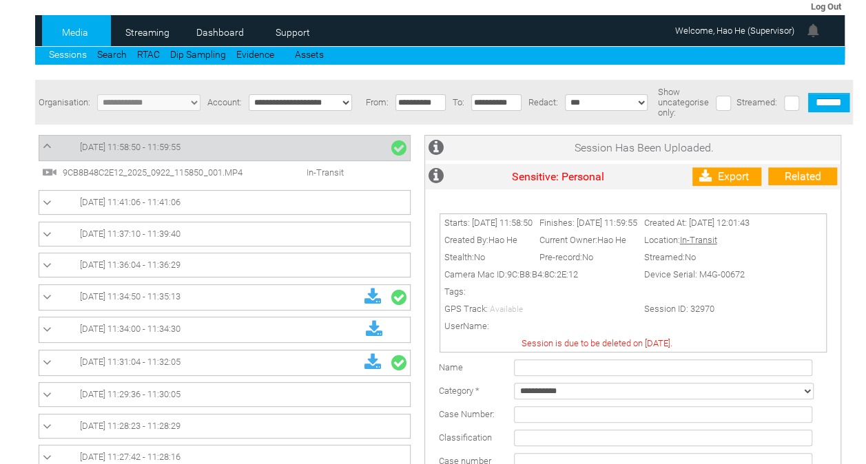
click at [332, 171] on span "In-Transit" at bounding box center [310, 172] width 79 height 10
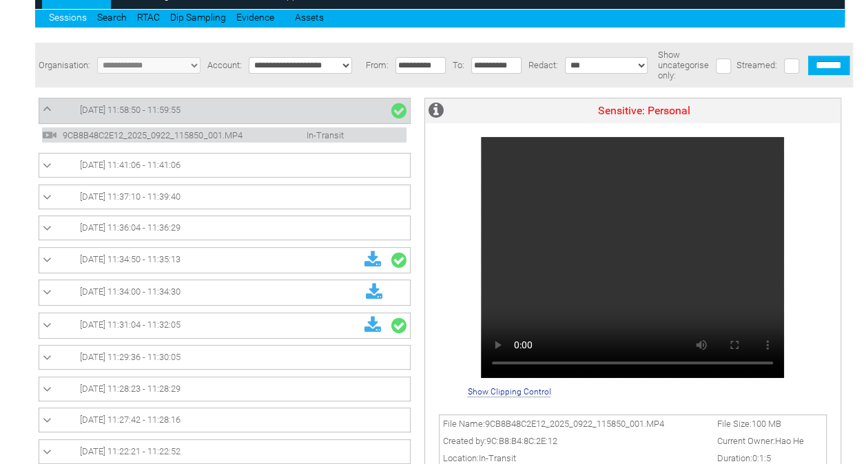
scroll to position [86, 0]
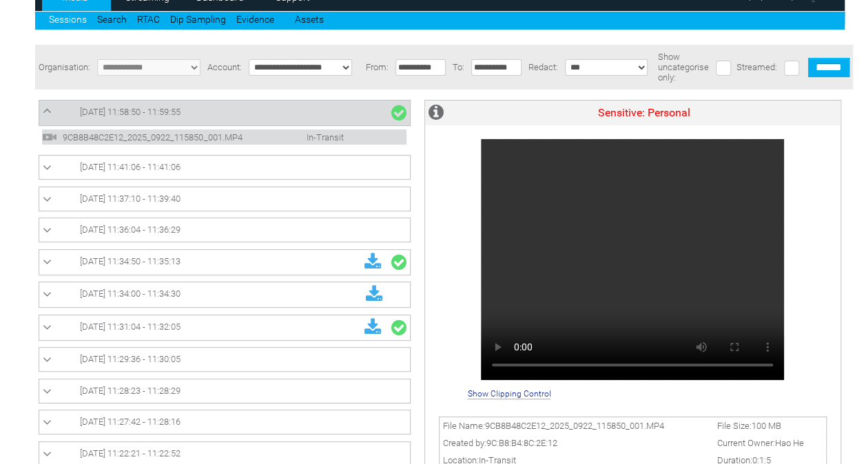
click at [246, 200] on link "[DATE] 11:37:10 - 11:39:40" at bounding box center [225, 199] width 364 height 17
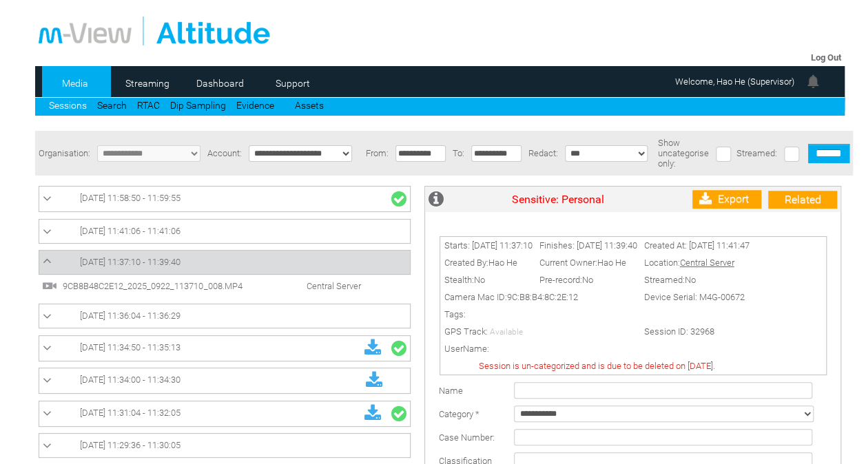
click at [203, 320] on link "[DATE] 11:36:04 - 11:36:29" at bounding box center [225, 316] width 364 height 17
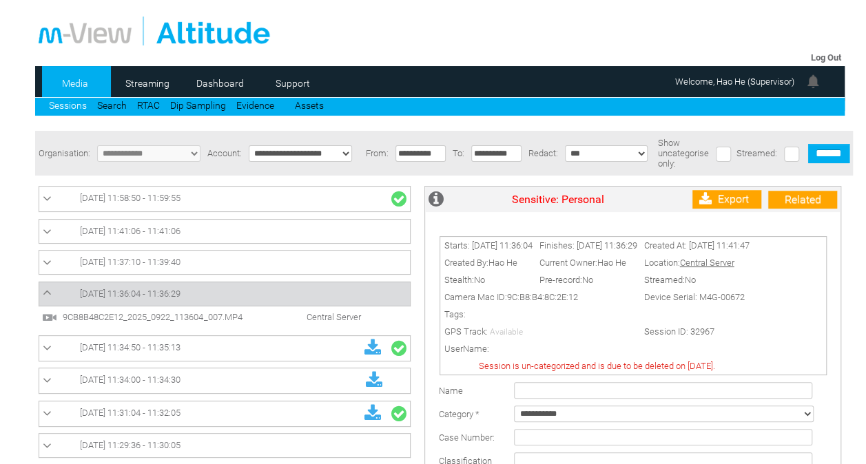
click at [271, 190] on td "[DATE] 11:58:50 - 11:59:55" at bounding box center [224, 199] width 371 height 25
click at [260, 198] on link "[DATE] 11:58:50 - 11:59:55" at bounding box center [225, 199] width 364 height 18
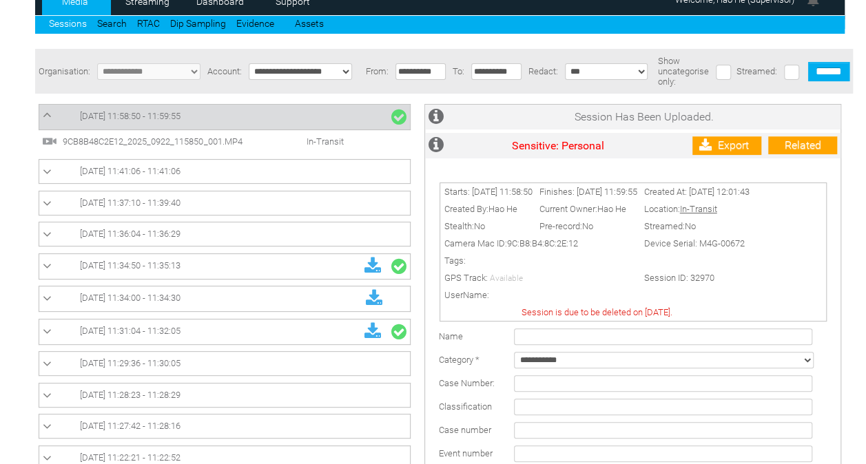
scroll to position [79, 0]
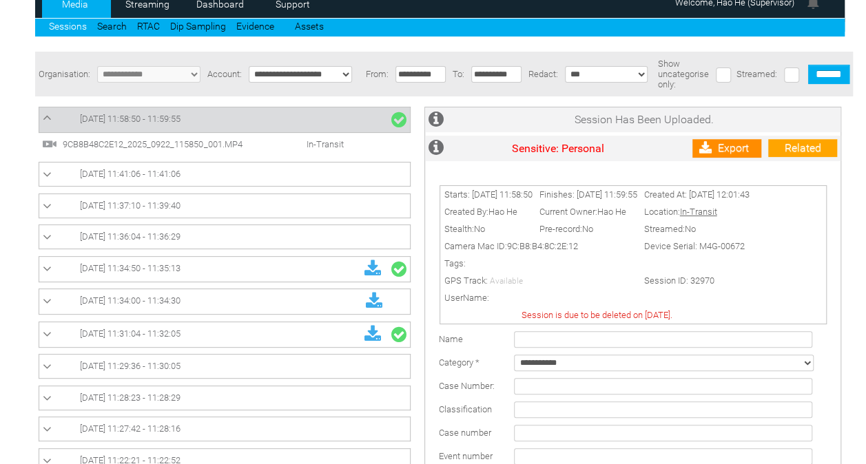
click at [728, 147] on link "Export" at bounding box center [726, 148] width 69 height 19
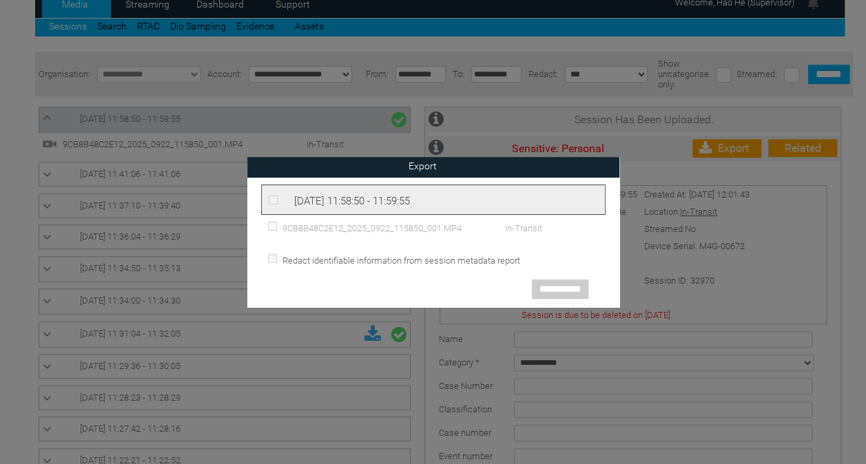
click at [394, 197] on span "[DATE] 11:58:50 - 11:59:55" at bounding box center [352, 201] width 116 height 12
click at [608, 167] on input "image" at bounding box center [609, 167] width 21 height 21
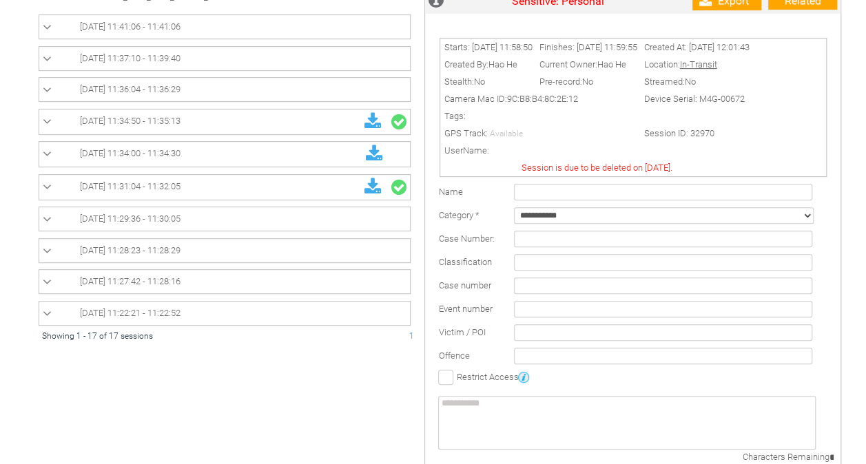
scroll to position [254, 0]
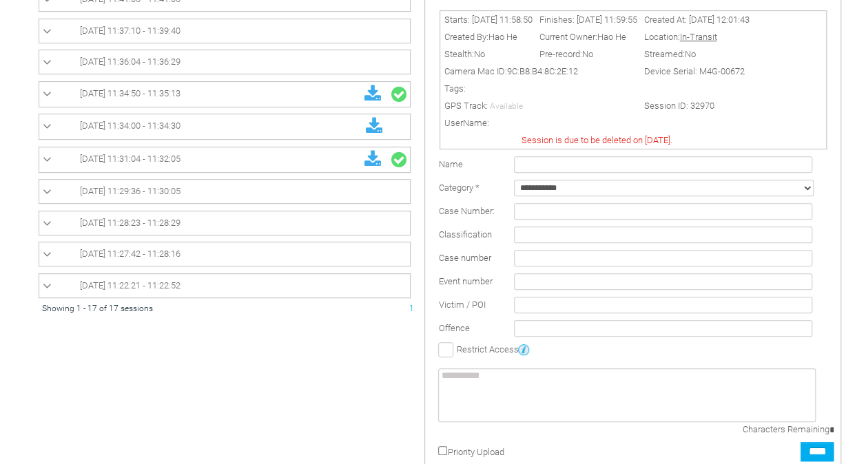
click at [580, 194] on select "**********" at bounding box center [664, 188] width 300 height 17
select select "*"
click at [514, 186] on select "**********" at bounding box center [664, 188] width 300 height 17
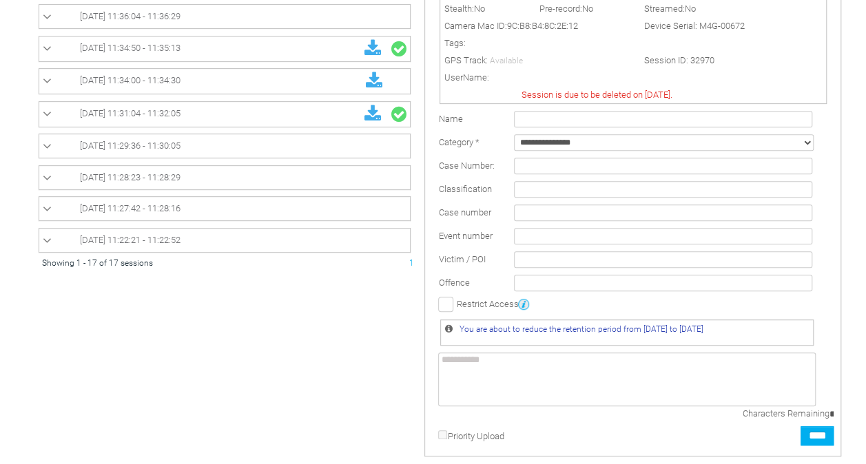
scroll to position [301, 0]
click at [825, 437] on input "****" at bounding box center [817, 434] width 33 height 19
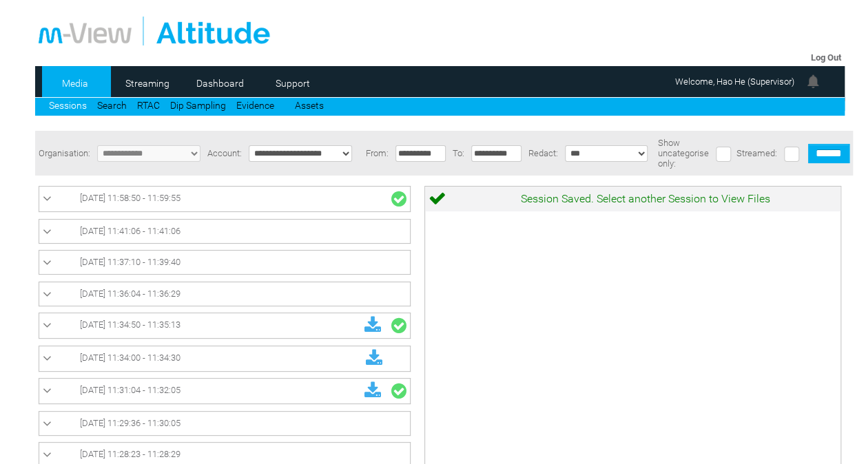
click at [285, 203] on link "[DATE] 11:58:50 - 11:59:55" at bounding box center [225, 199] width 364 height 18
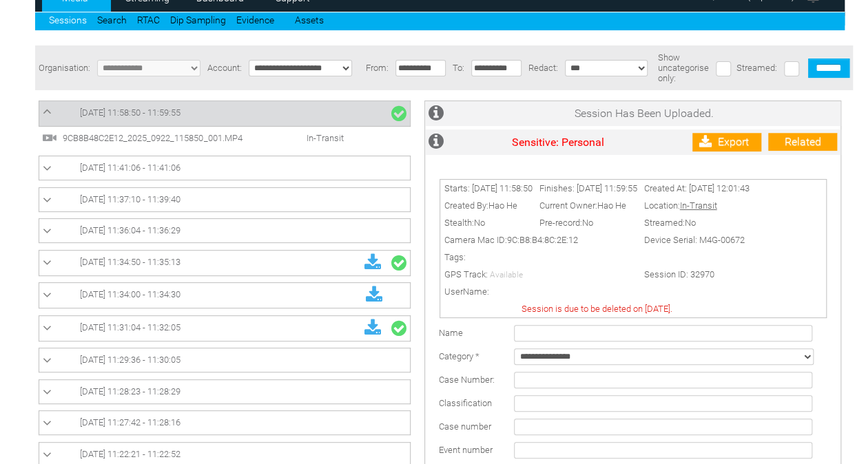
scroll to position [79, 0]
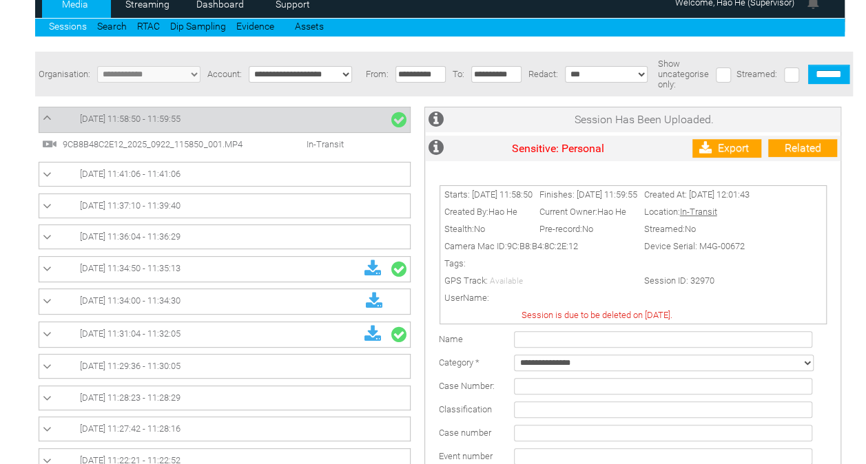
click at [65, 150] on span "9CB8B48C2E12_2025_0922_115850_001.MP4" at bounding box center [164, 144] width 210 height 10
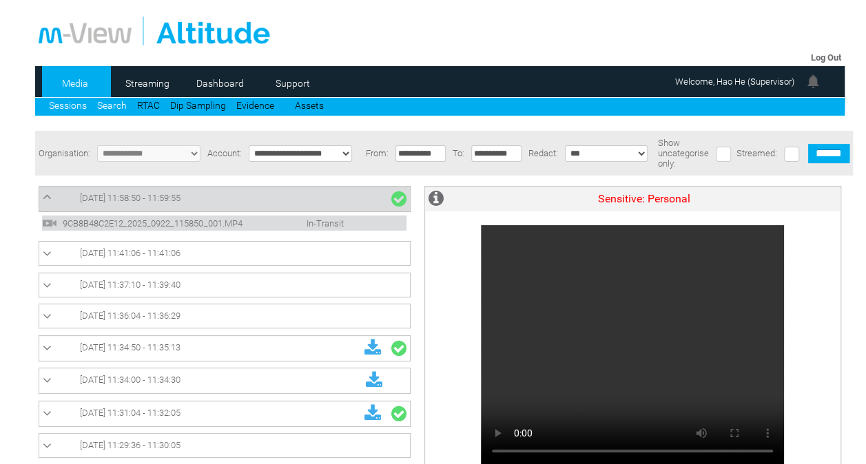
click at [114, 103] on link "Search" at bounding box center [112, 105] width 30 height 11
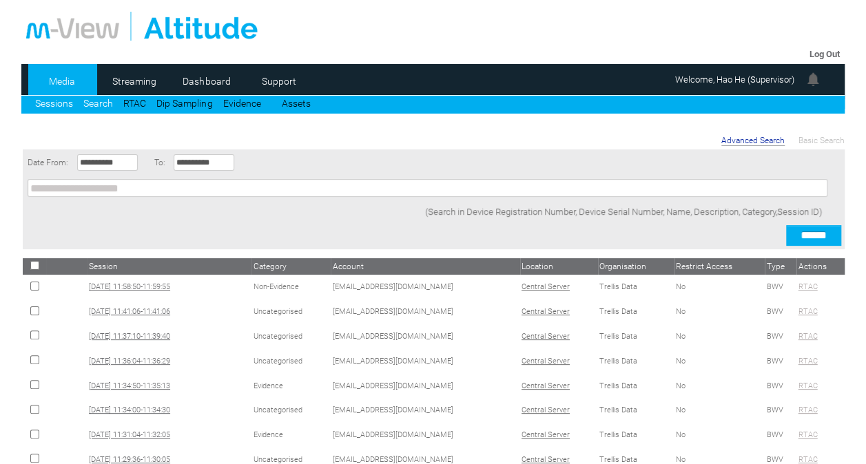
click at [52, 103] on link "Sessions" at bounding box center [54, 103] width 38 height 11
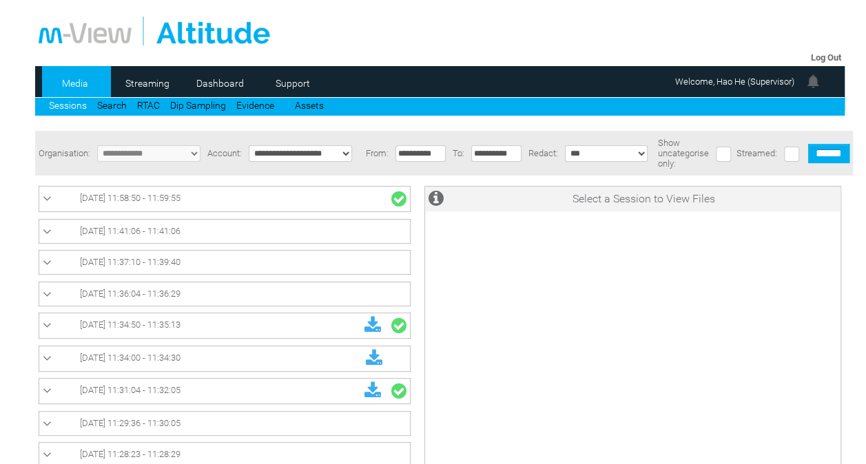
click at [175, 211] on td "[DATE] 11:58:50 - 11:59:55" at bounding box center [224, 199] width 371 height 25
click at [234, 207] on link "[DATE] 11:58:50 - 11:59:55" at bounding box center [225, 199] width 364 height 18
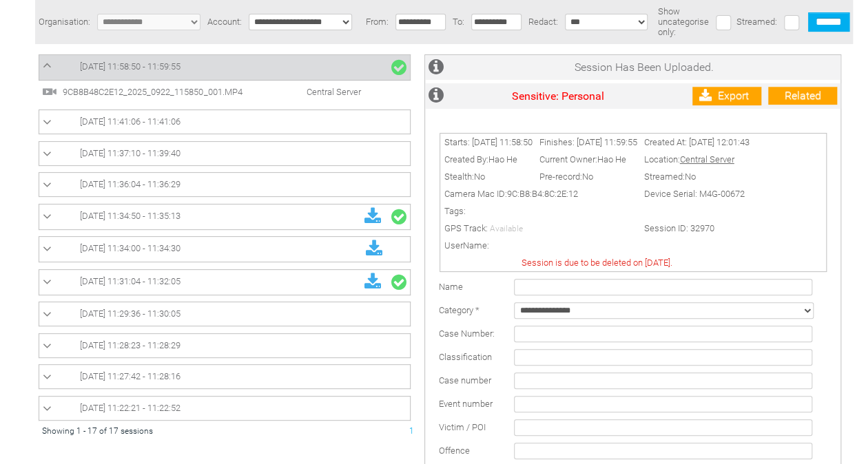
scroll to position [130, 0]
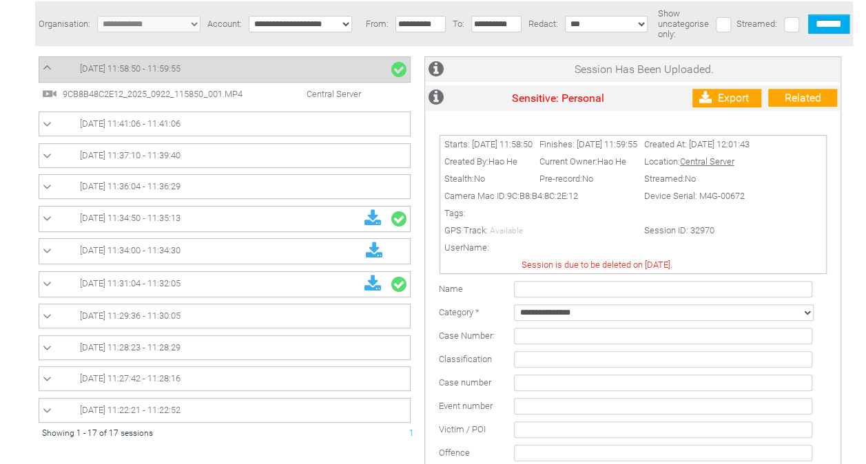
click at [255, 89] on li "9CB8B48C2E12_2025_0922_115850_001.MP4 Central Server" at bounding box center [224, 93] width 364 height 15
click at [342, 72] on link "[DATE] 11:58:50 - 11:59:55" at bounding box center [225, 70] width 364 height 18
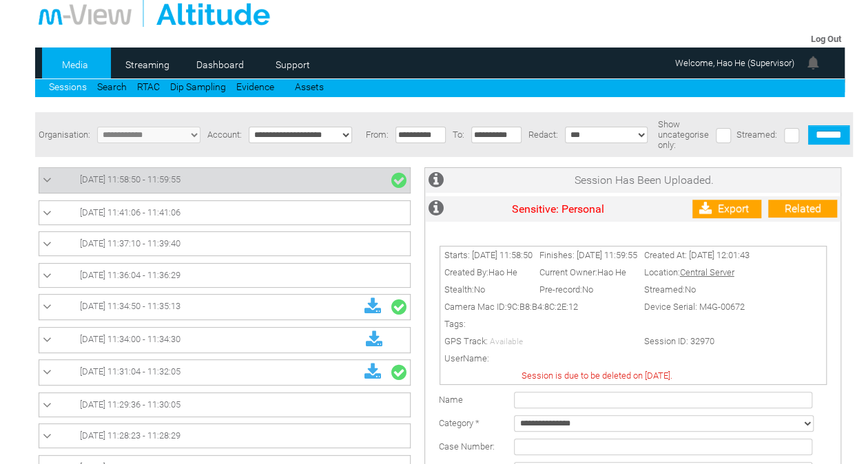
scroll to position [18, 0]
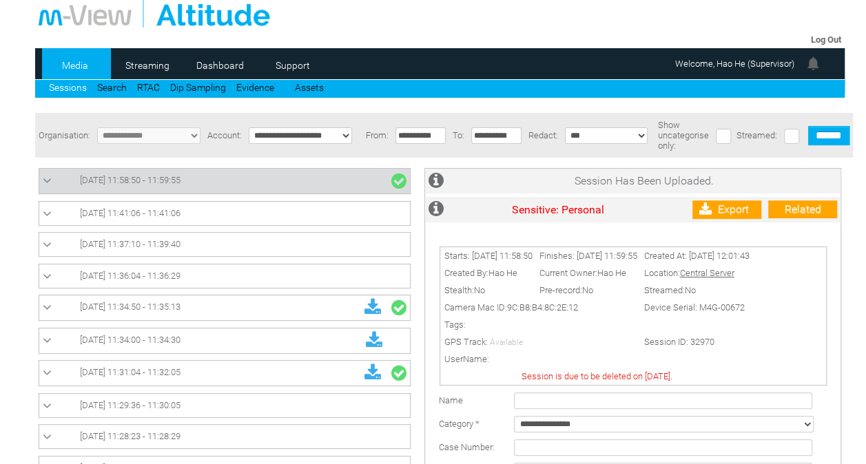
click at [733, 200] on td "Export" at bounding box center [727, 209] width 76 height 25
click at [722, 214] on link "Export" at bounding box center [726, 209] width 69 height 19
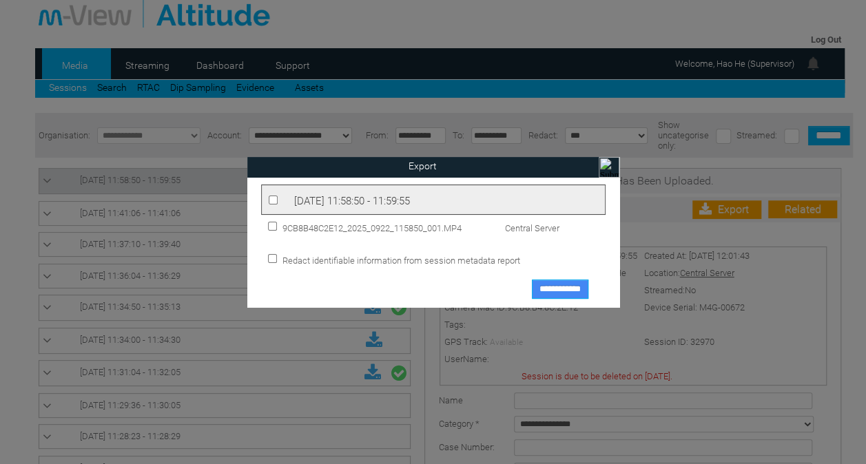
click at [555, 287] on input "**********" at bounding box center [560, 289] width 56 height 19
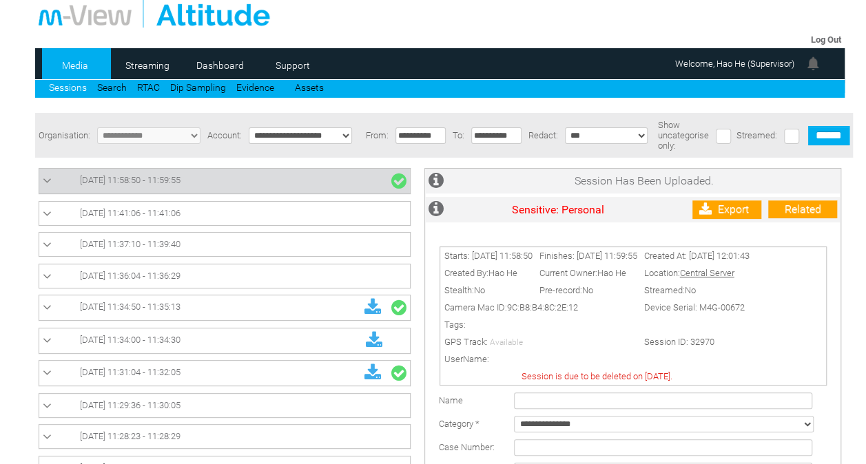
click at [797, 8] on div at bounding box center [440, 13] width 803 height 29
click at [72, 88] on link "Sessions" at bounding box center [68, 87] width 38 height 11
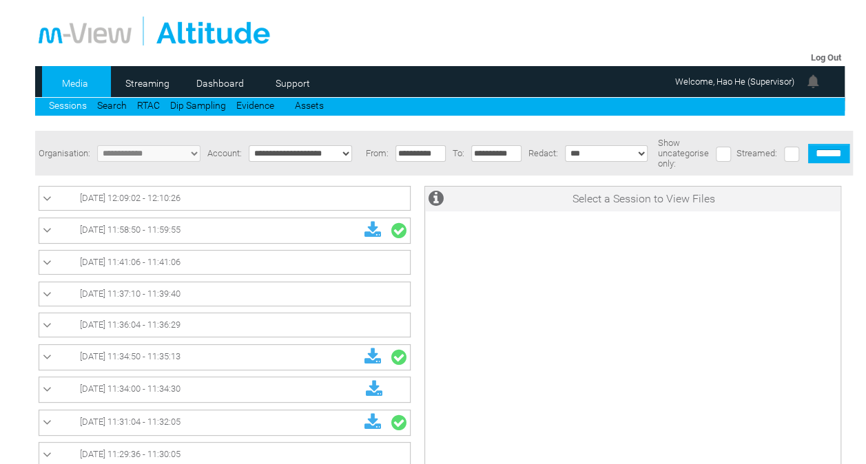
click at [181, 202] on span "[DATE] 12:09:02 - 12:10:26" at bounding box center [130, 198] width 101 height 10
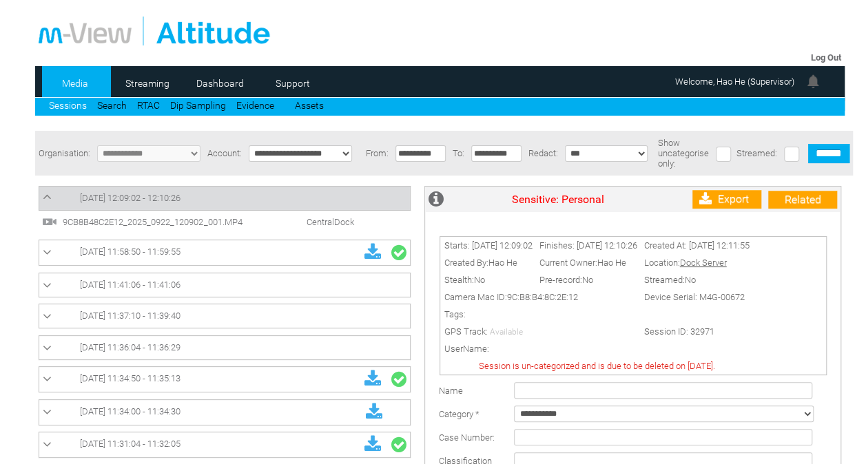
click at [228, 225] on span "9CB8B48C2E12_2025_0922_120902_001.MP4" at bounding box center [164, 222] width 210 height 10
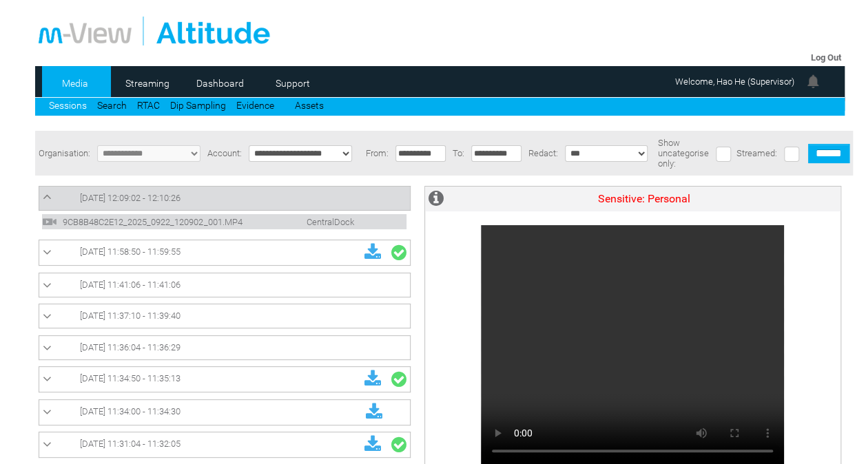
click at [342, 205] on link "[DATE] 12:09:02 - 12:10:26" at bounding box center [225, 198] width 364 height 17
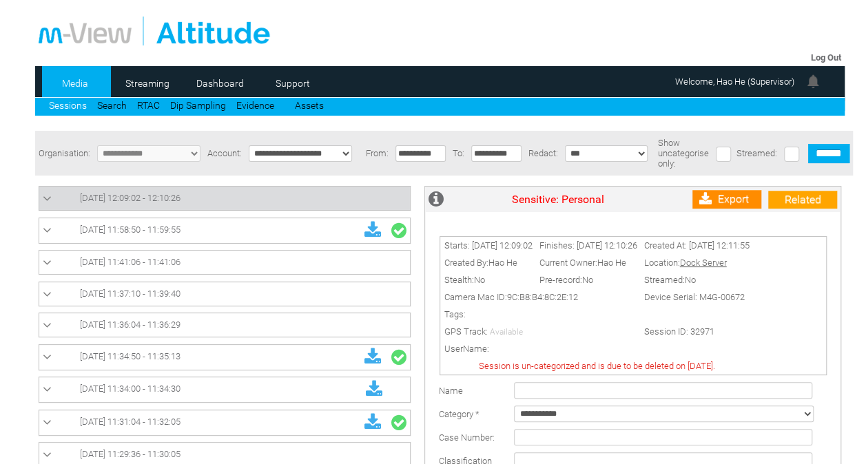
click at [711, 200] on icon at bounding box center [705, 199] width 12 height 13
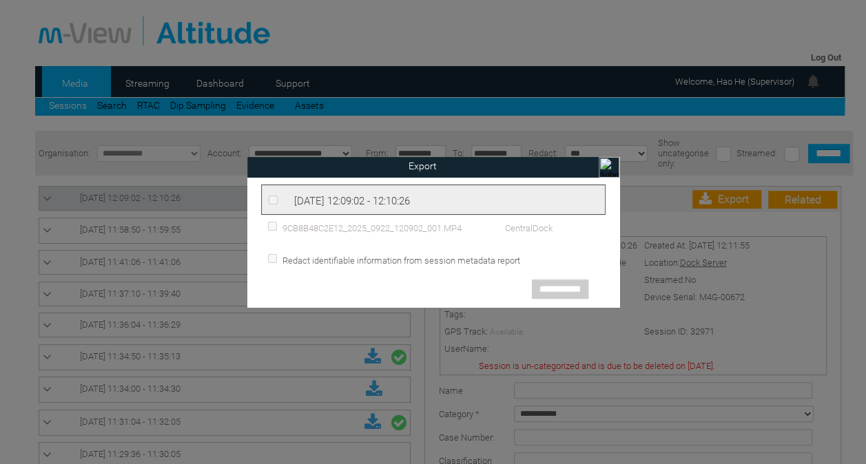
click at [261, 199] on div "[DATE] 12:09:02 - 12:10:26" at bounding box center [433, 200] width 344 height 30
click at [606, 167] on input "image" at bounding box center [609, 167] width 21 height 21
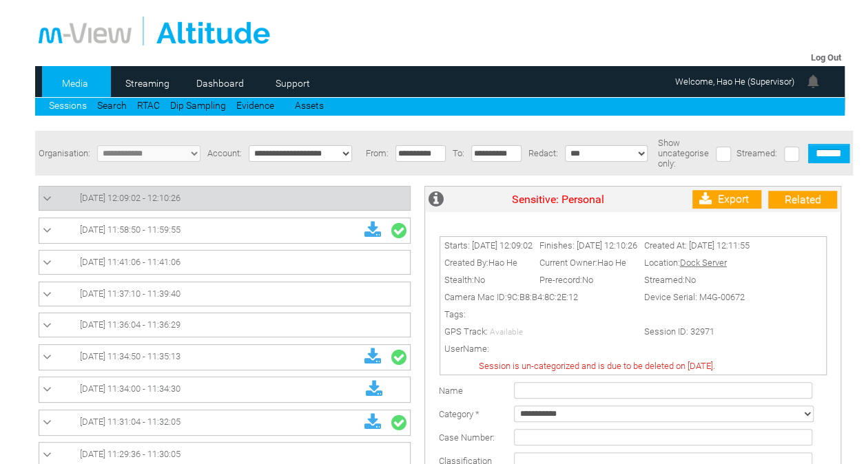
click at [247, 205] on link "[DATE] 12:09:02 - 12:10:26" at bounding box center [225, 198] width 364 height 17
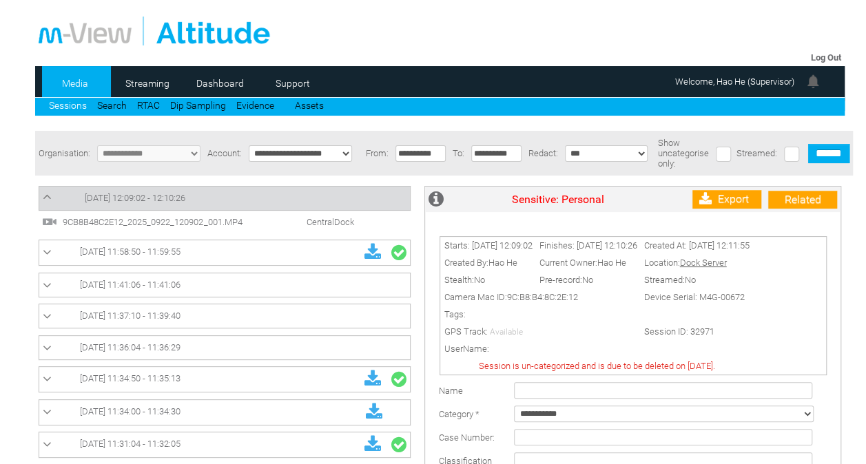
click at [227, 218] on span "9CB8B48C2E12_2025_0922_120902_001.MP4" at bounding box center [164, 222] width 210 height 10
click at [175, 251] on span "[DATE] 11:58:50 - 11:59:55" at bounding box center [130, 252] width 101 height 10
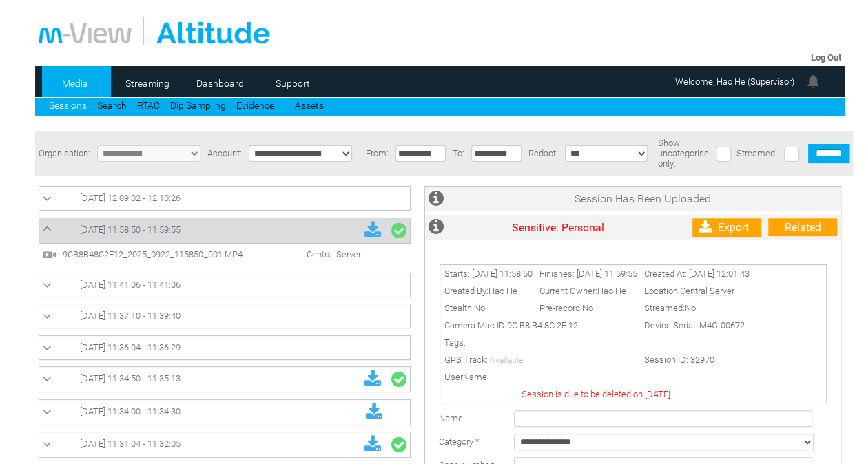
click at [226, 436] on link "[DATE] 11:31:04 - 11:32:05" at bounding box center [225, 445] width 364 height 18
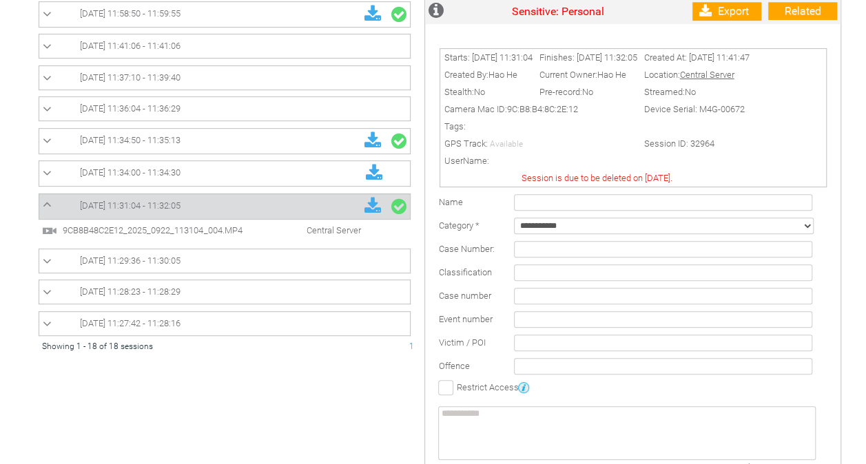
scroll to position [4, 0]
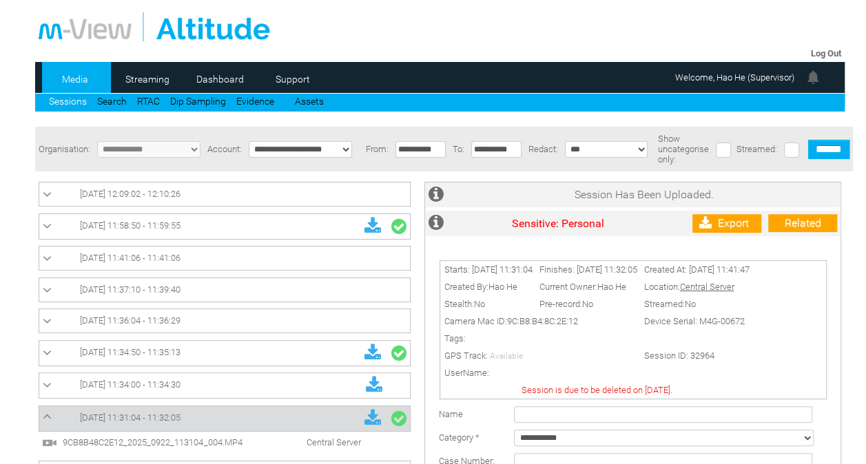
click at [179, 199] on span "[DATE] 12:09:02 - 12:10:26" at bounding box center [130, 194] width 101 height 10
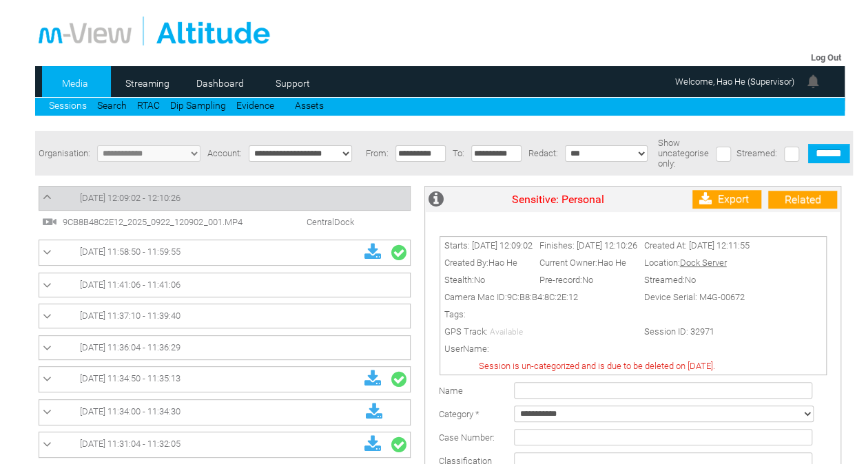
click at [208, 225] on span "9CB8B48C2E12_2025_0922_120902_001.MP4" at bounding box center [164, 222] width 210 height 10
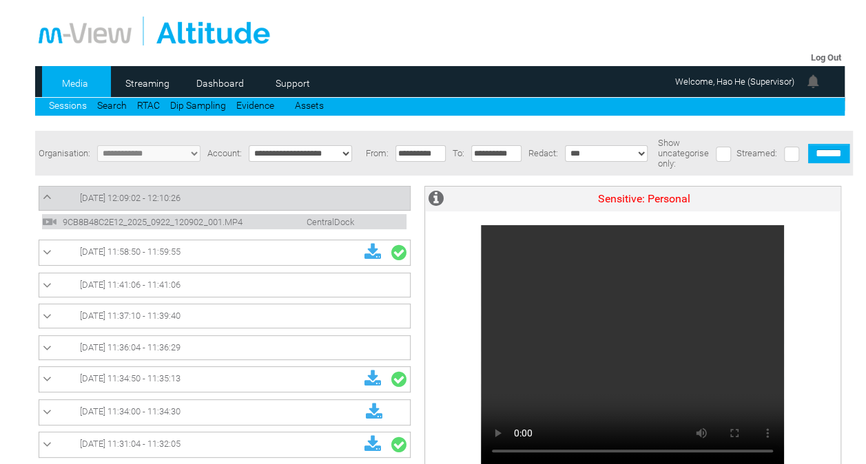
scroll to position [32, 0]
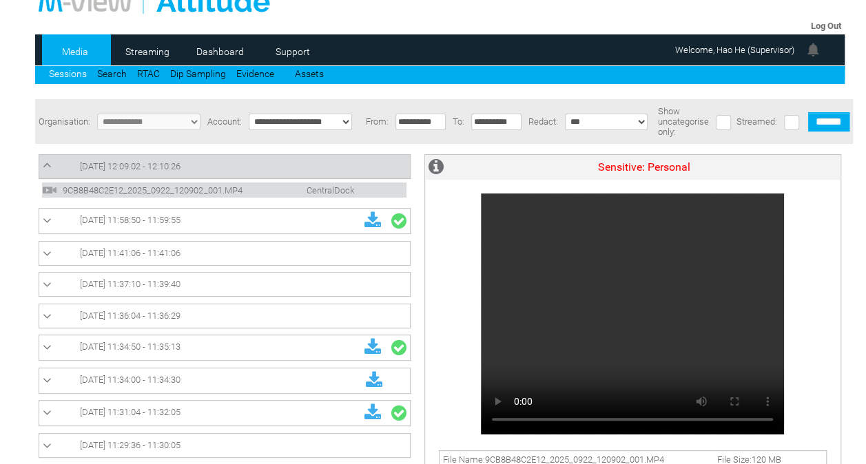
click at [181, 166] on span "[DATE] 12:09:02 - 12:10:26" at bounding box center [130, 166] width 101 height 10
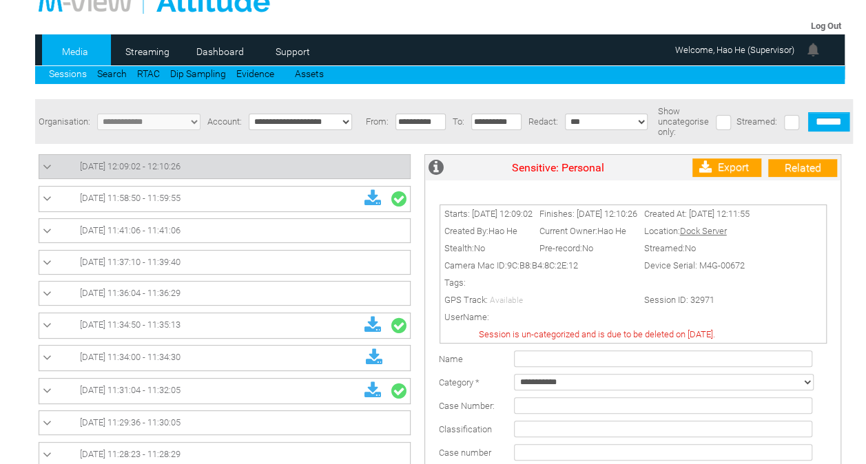
scroll to position [0, 0]
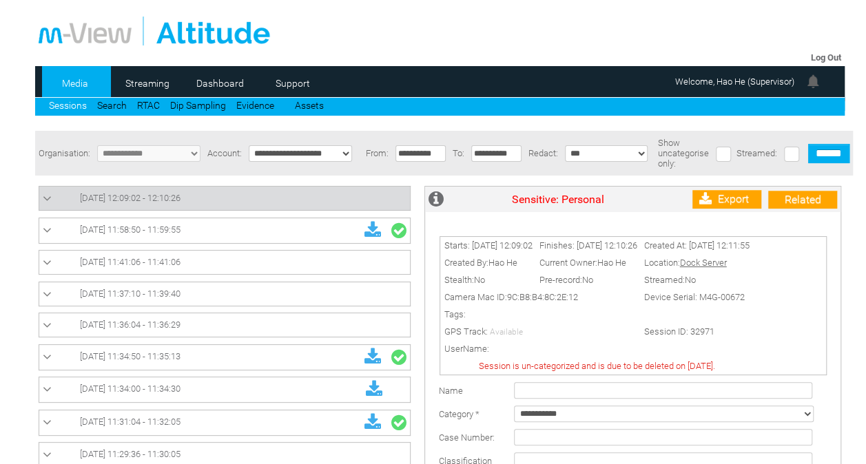
click at [176, 198] on span "[DATE] 12:09:02 - 12:10:26" at bounding box center [130, 198] width 101 height 10
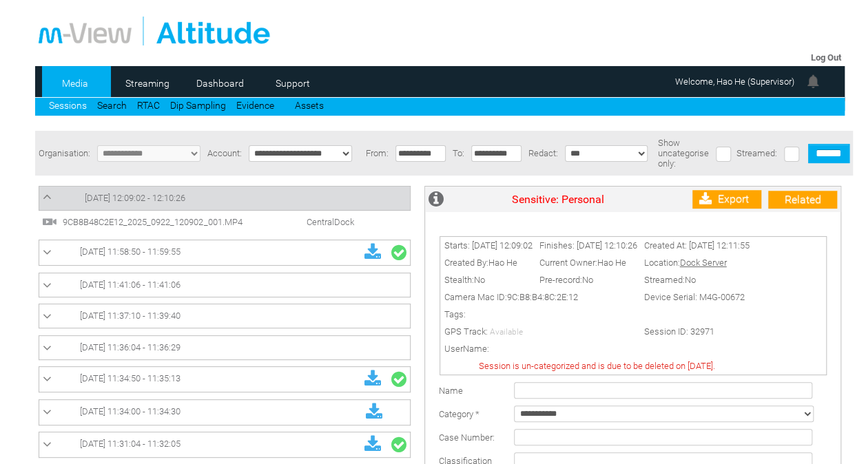
click at [185, 203] on span "[DATE] 12:09:02 - 12:10:26" at bounding box center [135, 198] width 101 height 10
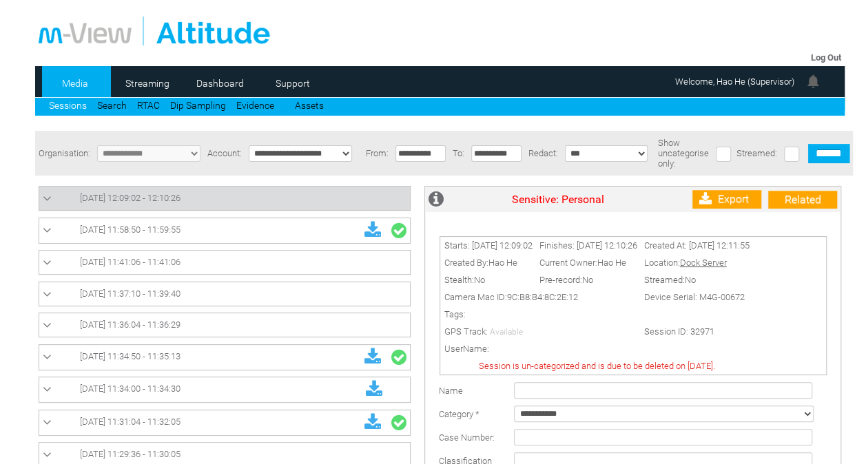
click at [69, 108] on link "Sessions" at bounding box center [68, 105] width 38 height 11
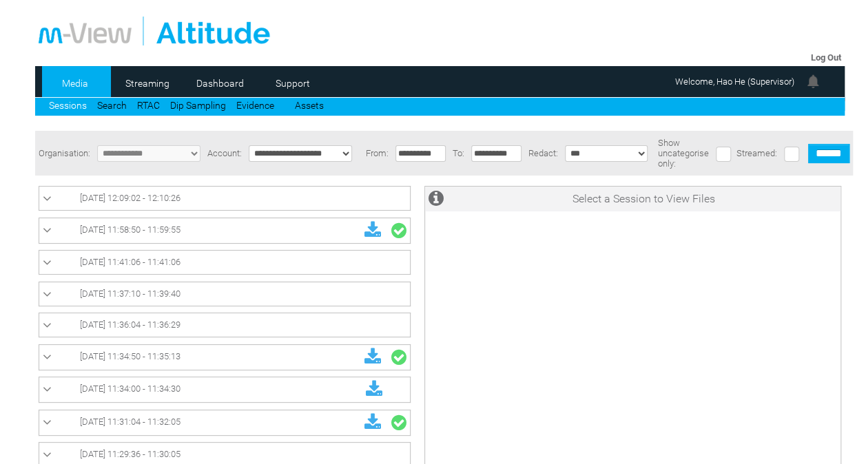
click at [121, 203] on span "[DATE] 12:09:02 - 12:10:26" at bounding box center [130, 198] width 101 height 10
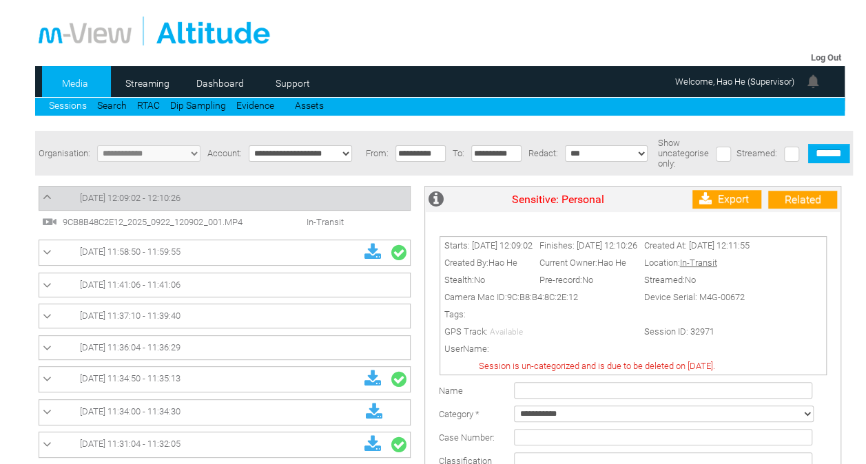
click at [68, 104] on link "Sessions" at bounding box center [68, 105] width 38 height 11
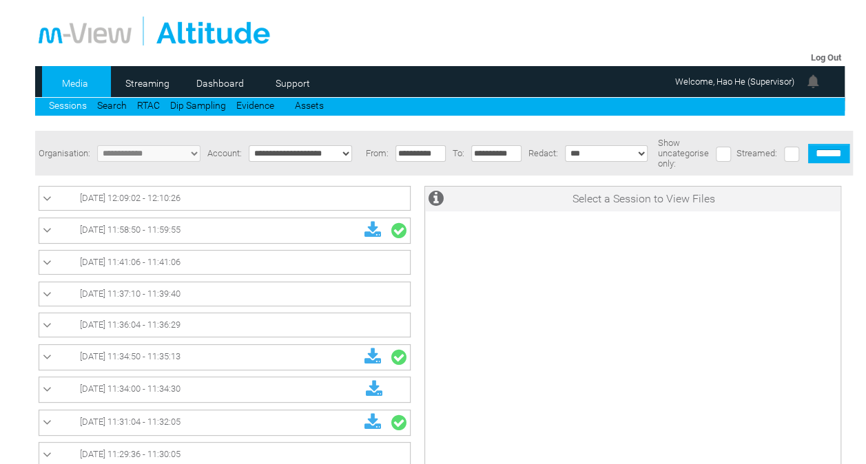
click at [101, 203] on span "[DATE] 12:09:02 - 12:10:26" at bounding box center [130, 198] width 101 height 10
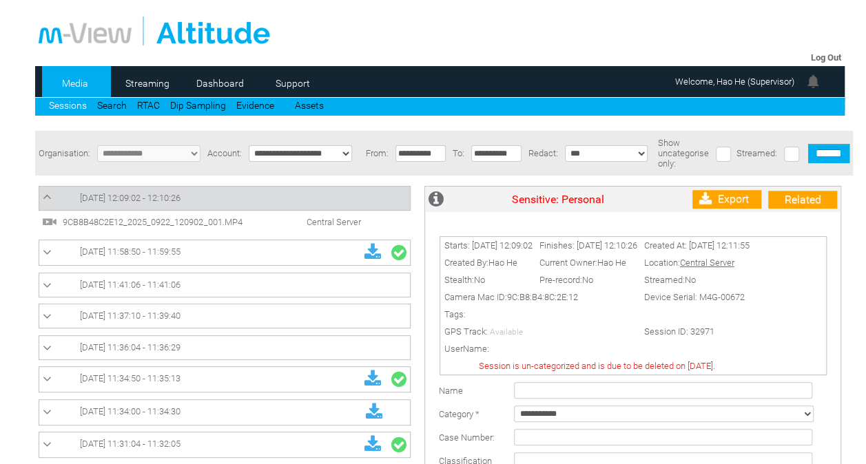
click at [142, 226] on span "9CB8B48C2E12_2025_0922_120902_001.MP4" at bounding box center [164, 222] width 210 height 10
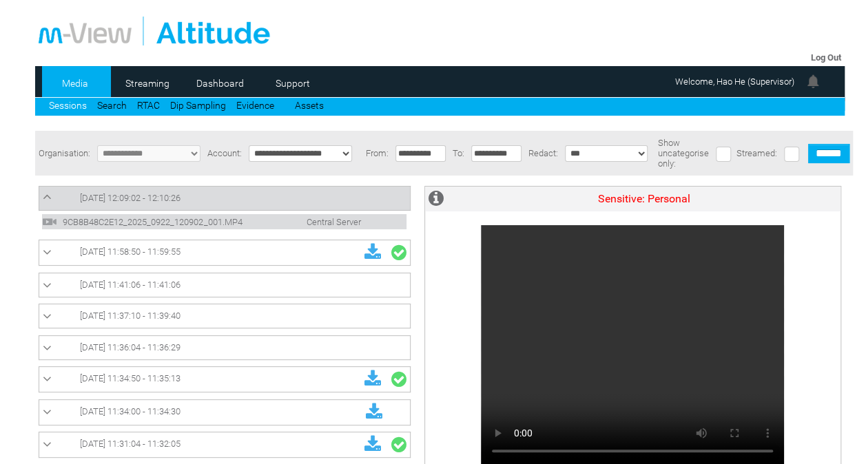
click at [308, 191] on td "[DATE] 12:09:02 - 12:10:26" at bounding box center [224, 199] width 371 height 24
click at [292, 202] on link "[DATE] 12:09:02 - 12:10:26" at bounding box center [225, 198] width 364 height 17
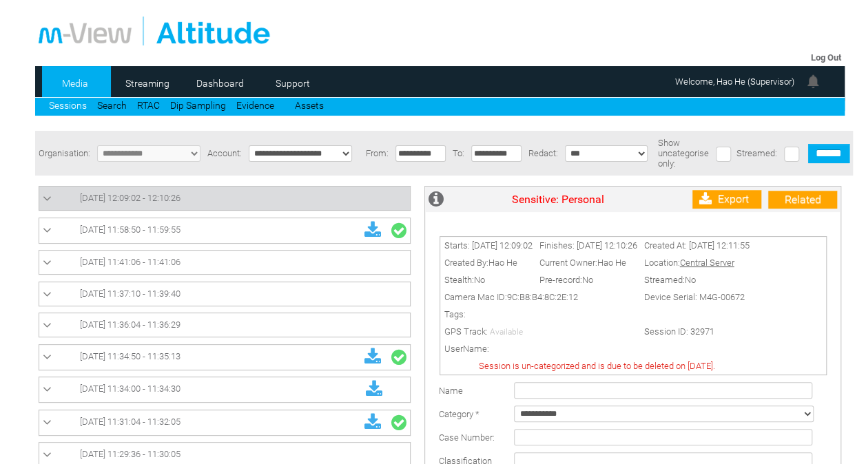
click at [735, 188] on td at bounding box center [633, 442] width 424 height 519
click at [728, 200] on link "Export" at bounding box center [726, 199] width 69 height 19
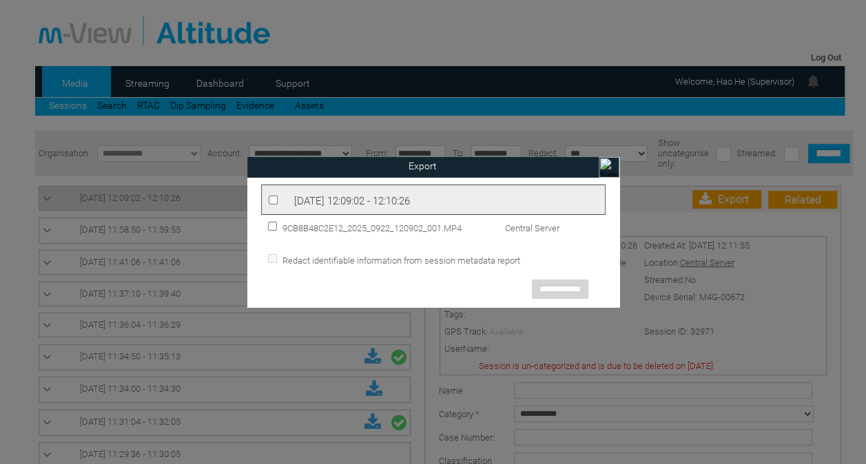
click at [351, 194] on div "[DATE] 12:09:02 - 12:10:26" at bounding box center [433, 200] width 344 height 30
click at [554, 287] on input "**********" at bounding box center [560, 289] width 56 height 19
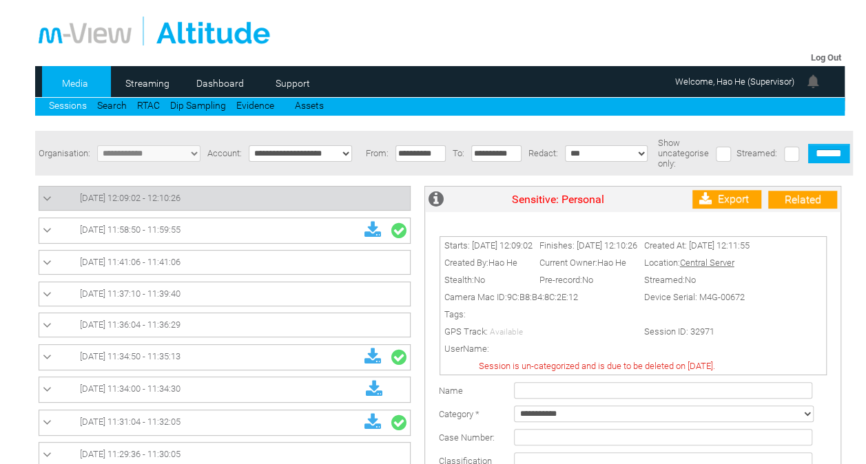
click at [70, 107] on link "Sessions" at bounding box center [68, 105] width 38 height 11
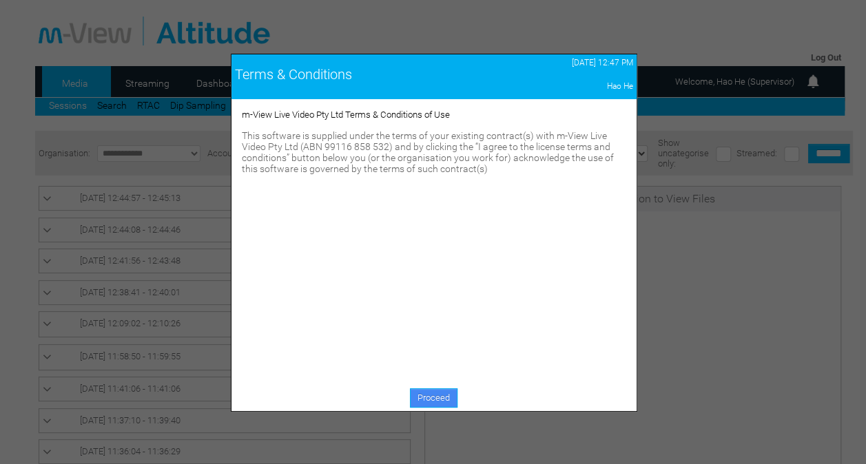
click at [442, 396] on link "Proceed" at bounding box center [434, 398] width 48 height 19
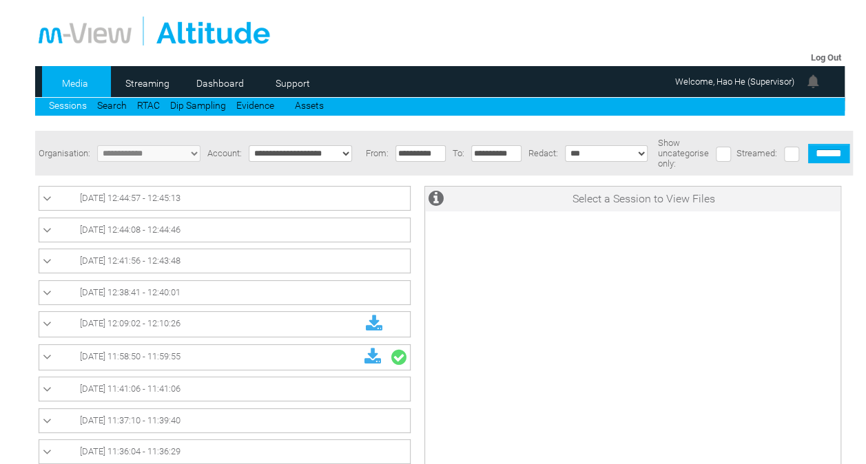
click at [236, 292] on link "[DATE] 12:38:41 - 12:40:01" at bounding box center [225, 293] width 364 height 17
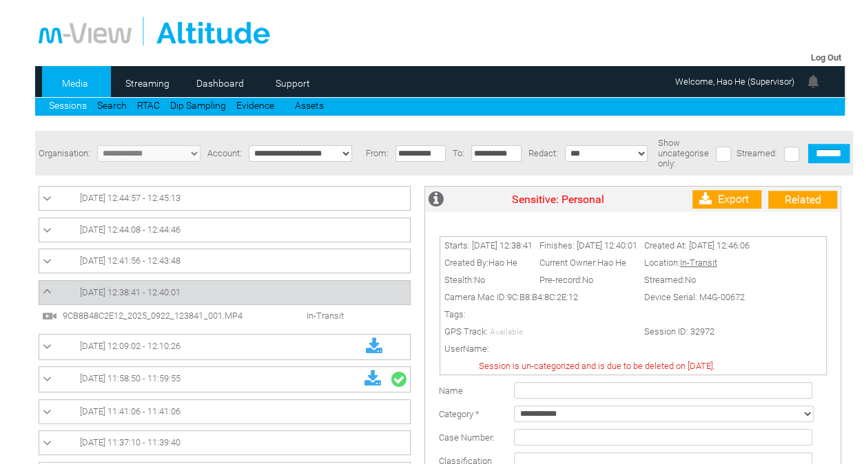
click at [309, 269] on link "[DATE] 12:41:56 - 12:43:48" at bounding box center [225, 261] width 364 height 17
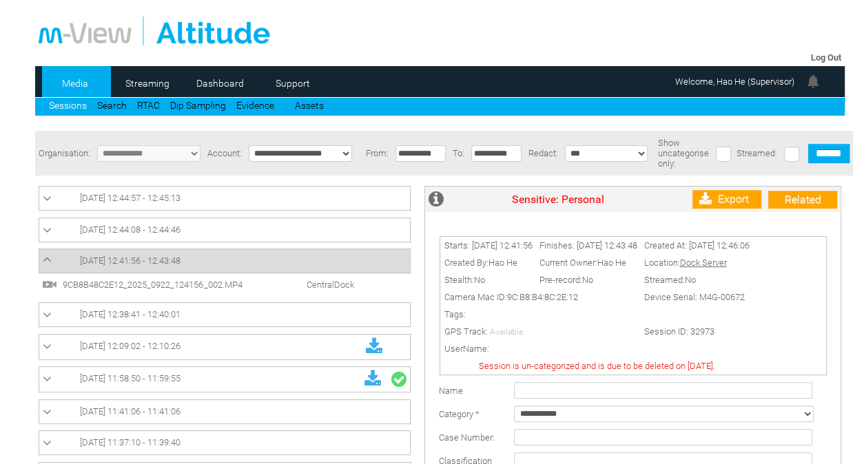
click at [316, 227] on link "[DATE] 12:44:08 - 12:44:46" at bounding box center [225, 230] width 364 height 17
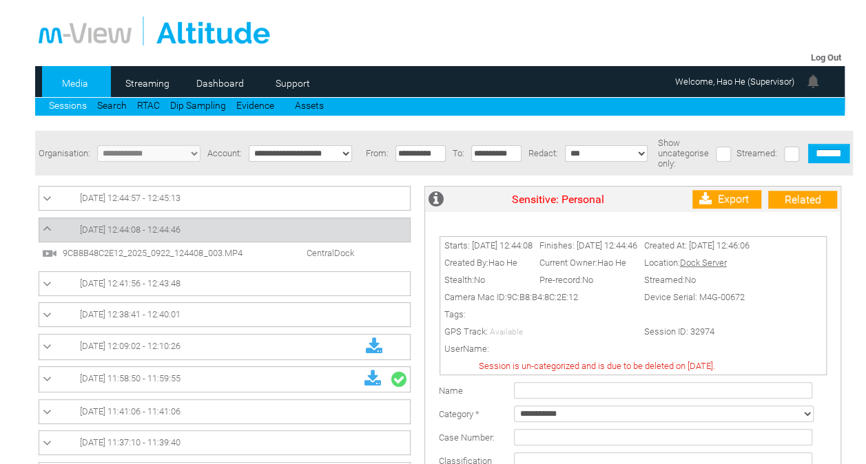
click at [325, 192] on link "[DATE] 12:44:57 - 12:45:13" at bounding box center [225, 198] width 364 height 17
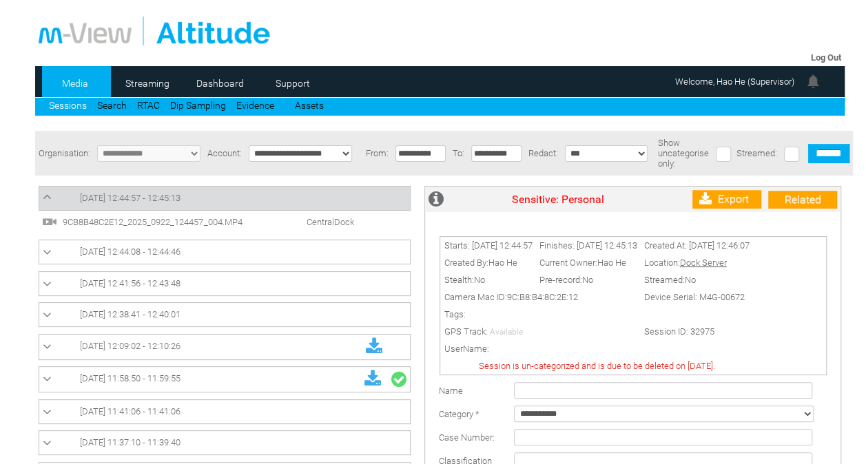
click at [278, 314] on link "[DATE] 12:38:41 - 12:40:01" at bounding box center [225, 315] width 364 height 17
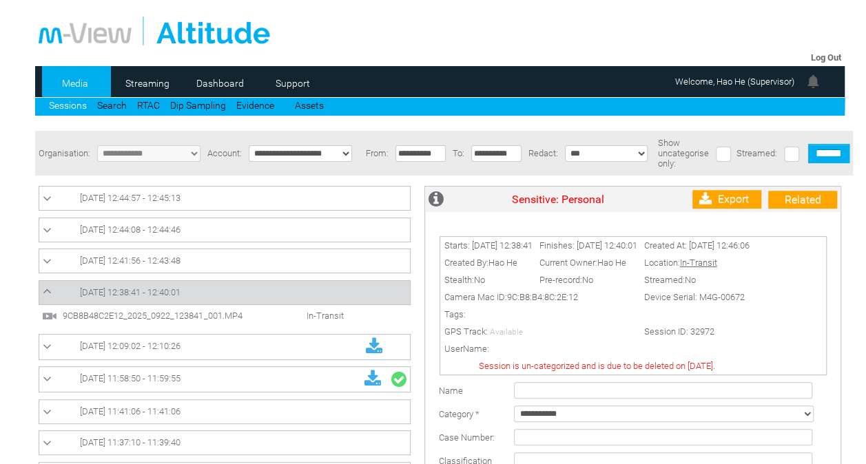
click at [247, 314] on span "9CB8B48C2E12_2025_0922_123841_001.MP4" at bounding box center [164, 316] width 210 height 10
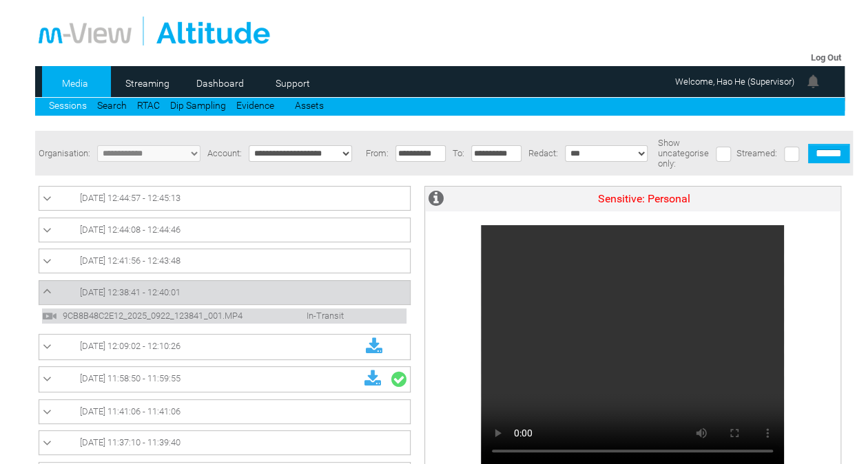
scroll to position [90, 0]
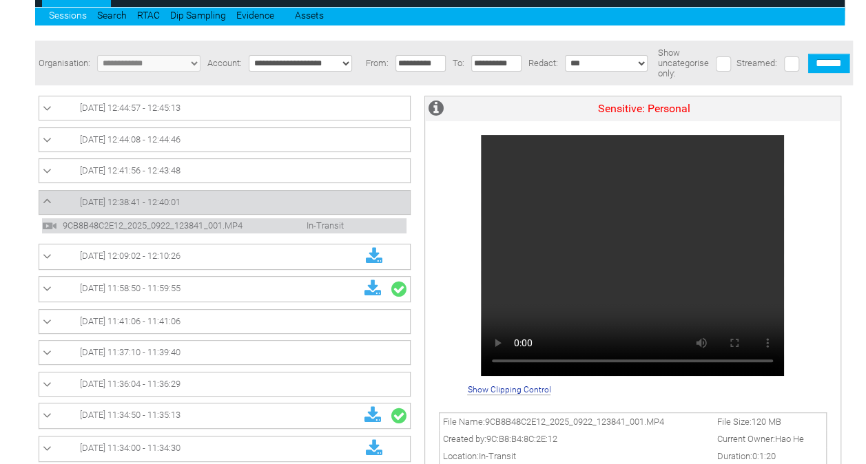
click at [76, 10] on link "Sessions" at bounding box center [68, 15] width 38 height 11
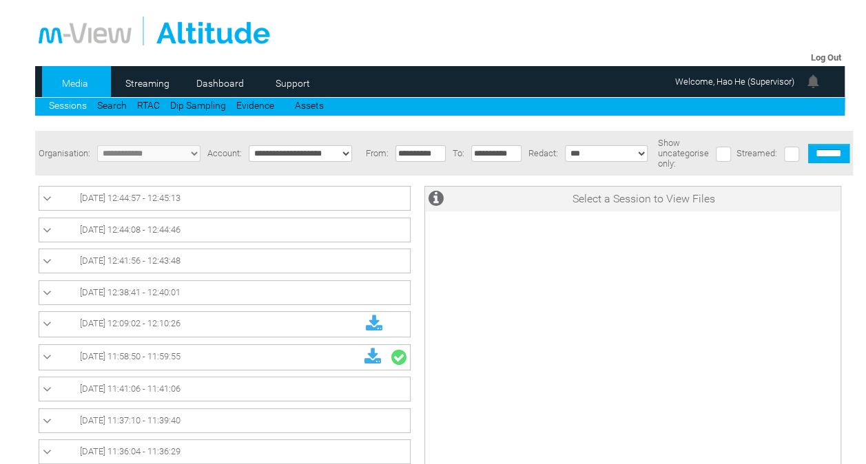
click at [256, 292] on link "[DATE] 12:38:41 - 12:40:01" at bounding box center [225, 293] width 364 height 17
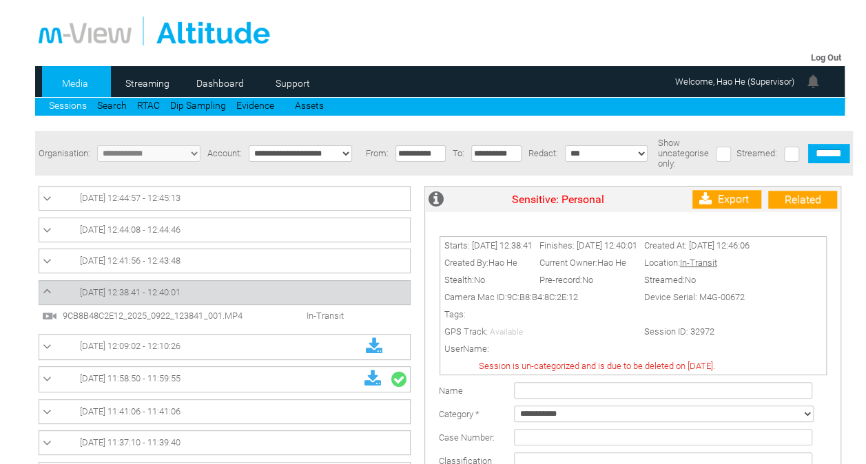
click at [259, 263] on link "[DATE] 12:41:56 - 12:43:48" at bounding box center [225, 261] width 364 height 17
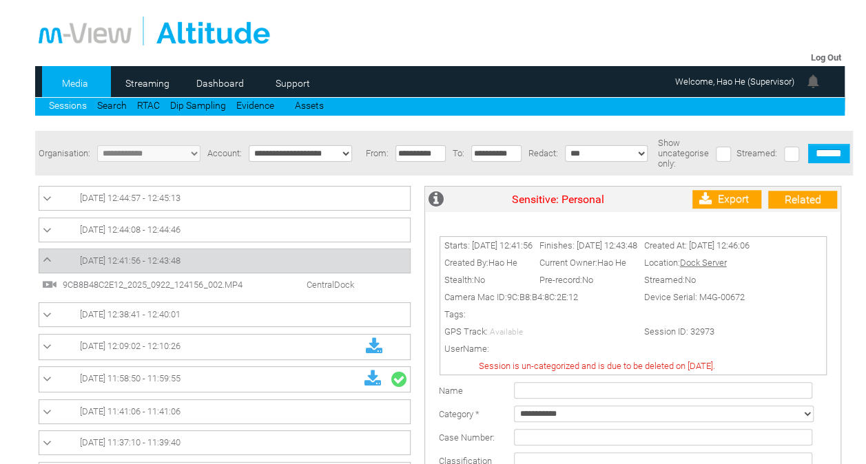
click at [271, 234] on link "[DATE] 12:44:08 - 12:44:46" at bounding box center [225, 230] width 364 height 17
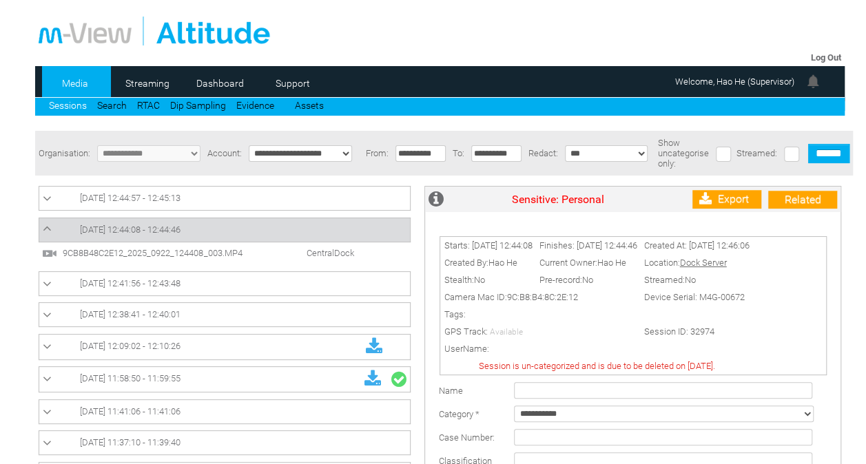
click at [280, 192] on td "[DATE] 12:44:57 - 12:45:13" at bounding box center [224, 199] width 371 height 24
click at [234, 313] on link "[DATE] 12:38:41 - 12:40:01" at bounding box center [225, 315] width 364 height 17
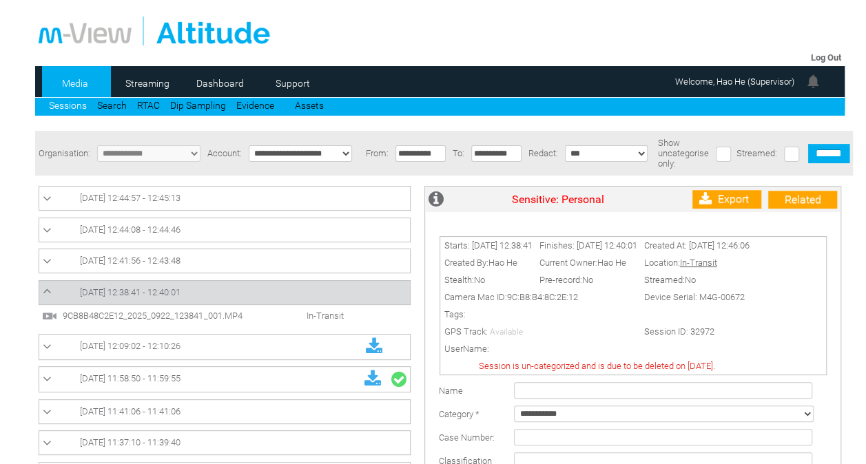
click at [65, 114] on div "Media Streaming 0 Dashboard Support Sessions Search RTAC Dip Sampling Evidence …" at bounding box center [440, 91] width 810 height 50
click at [68, 111] on link "Sessions" at bounding box center [68, 105] width 38 height 11
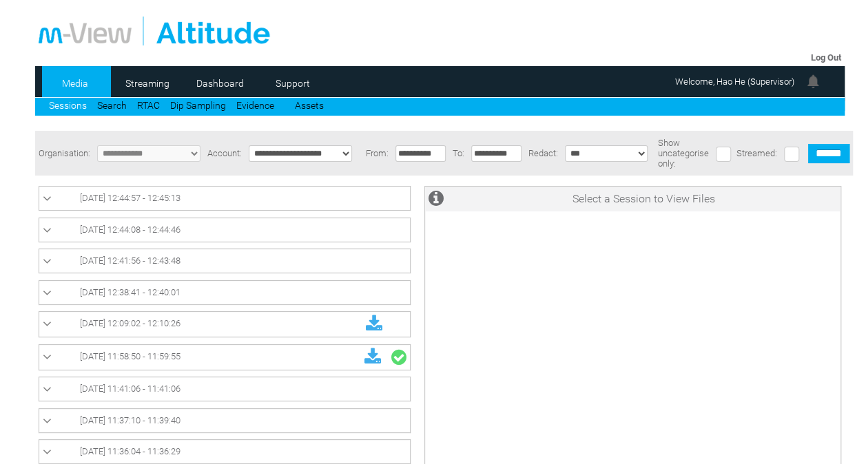
click at [220, 299] on link "22/09/2025 12:38:41 - 12:40:01" at bounding box center [225, 293] width 364 height 17
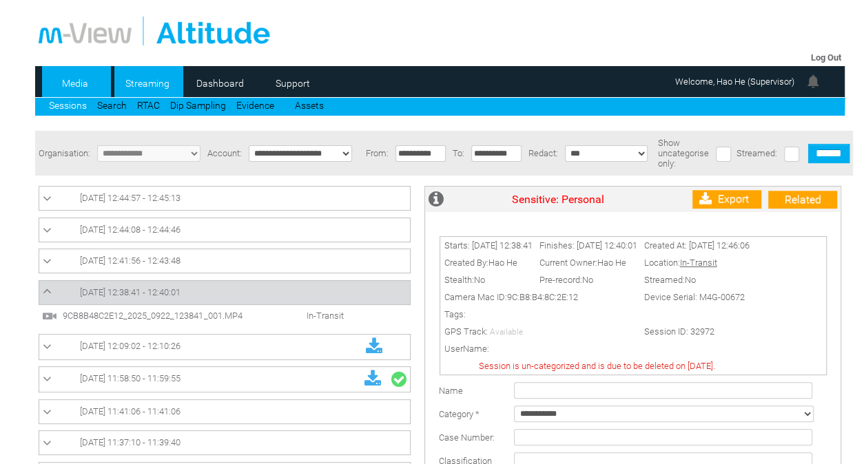
click at [149, 87] on link "Streaming" at bounding box center [147, 83] width 67 height 21
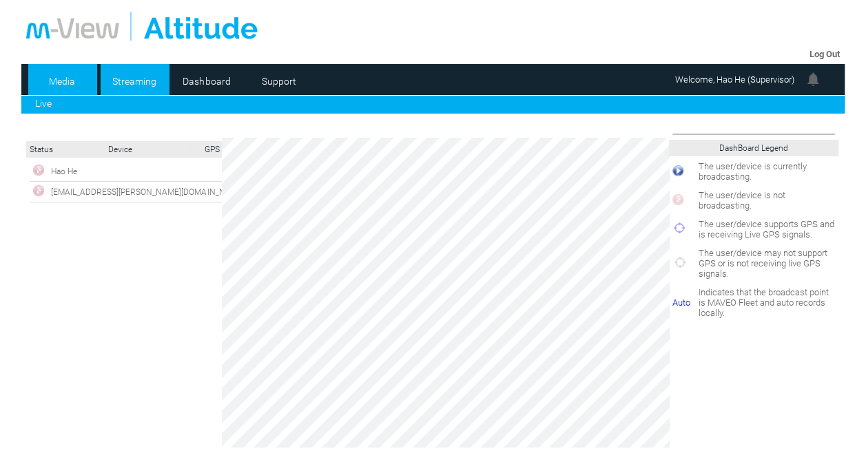
click at [72, 80] on link "Media" at bounding box center [61, 81] width 67 height 21
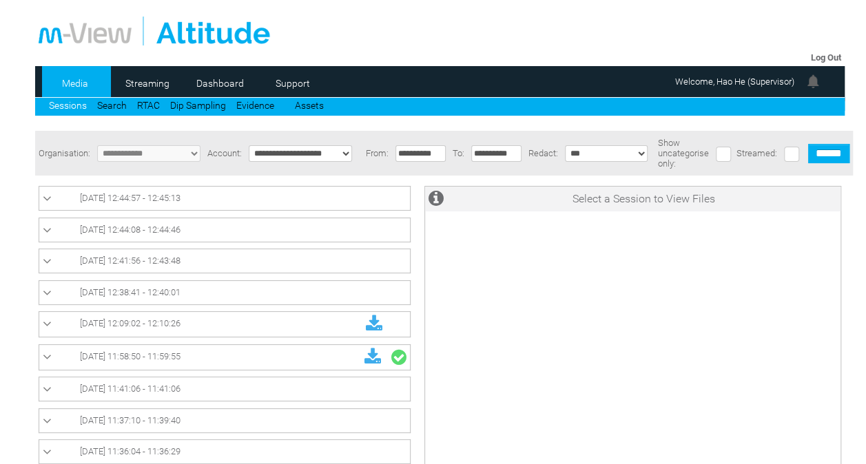
click at [174, 300] on link "22/09/2025 12:38:41 - 12:40:01" at bounding box center [225, 293] width 364 height 17
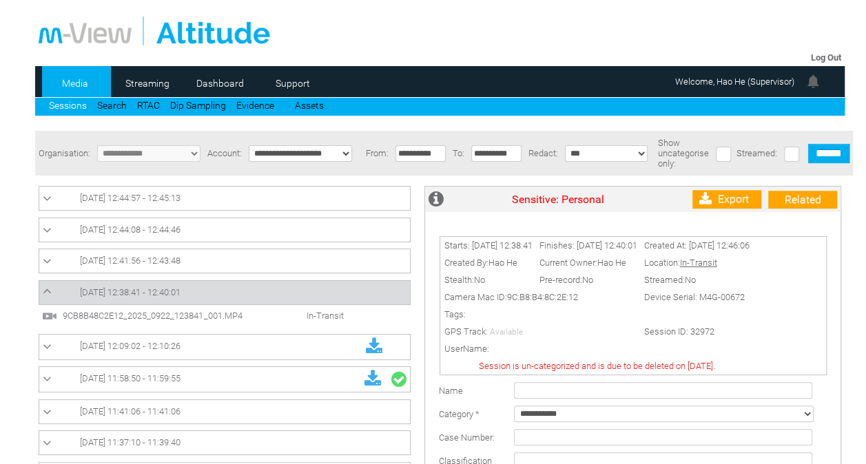
click at [183, 319] on span "9CB8B48C2E12_2025_0922_123841_001.MP4" at bounding box center [164, 316] width 210 height 10
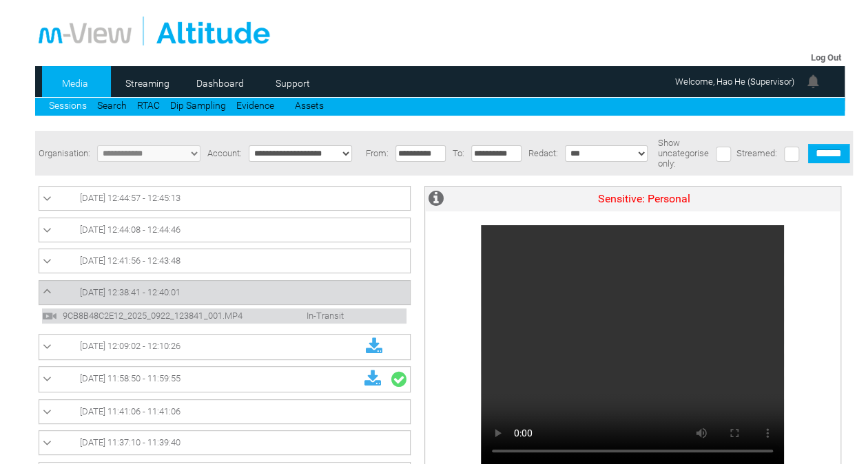
click at [248, 262] on link "[DATE] 12:41:56 - 12:43:48" at bounding box center [225, 261] width 364 height 17
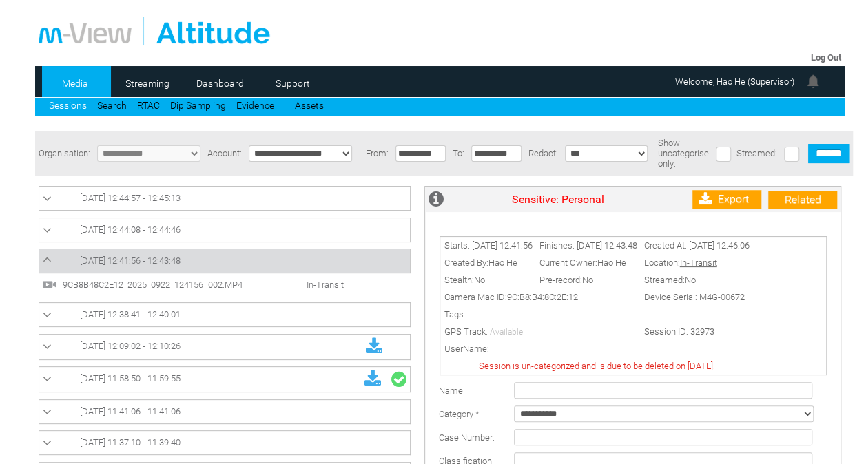
click at [240, 311] on link "[DATE] 12:38:41 - 12:40:01" at bounding box center [225, 315] width 364 height 17
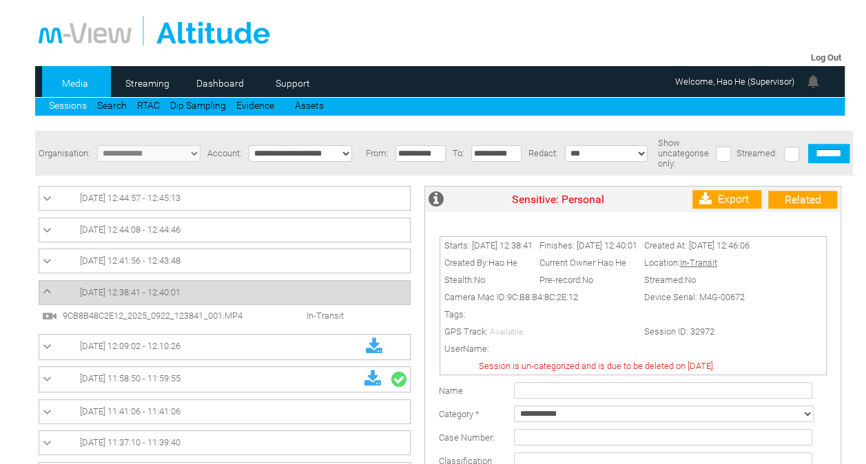
click at [218, 318] on span "9CB8B48C2E12_2025_0922_123841_001.MP4" at bounding box center [164, 316] width 210 height 10
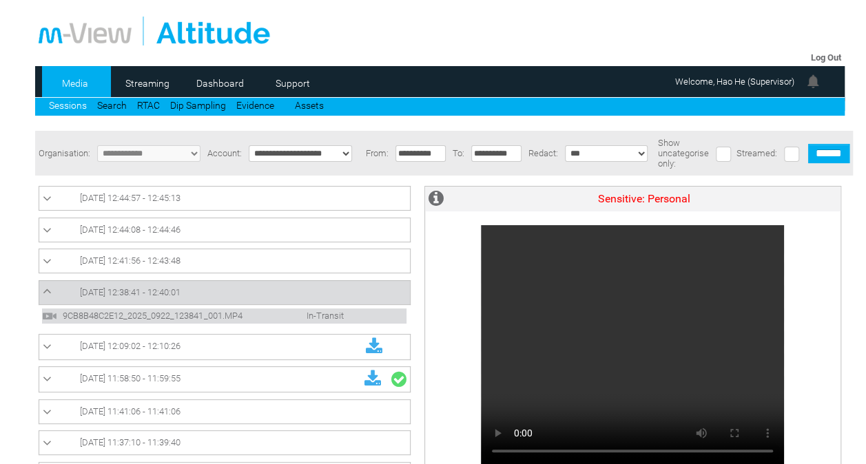
click at [348, 299] on link "[DATE] 12:38:41 - 12:40:01" at bounding box center [225, 293] width 364 height 17
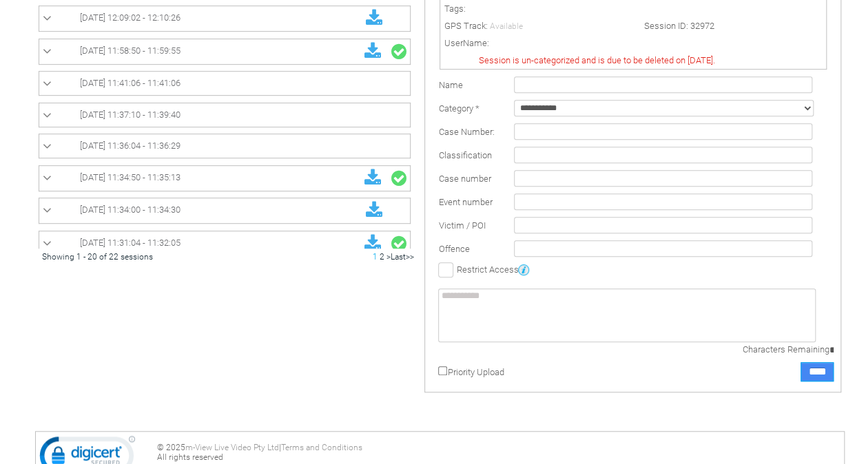
scroll to position [307, 0]
click at [822, 380] on input "****" at bounding box center [817, 370] width 33 height 19
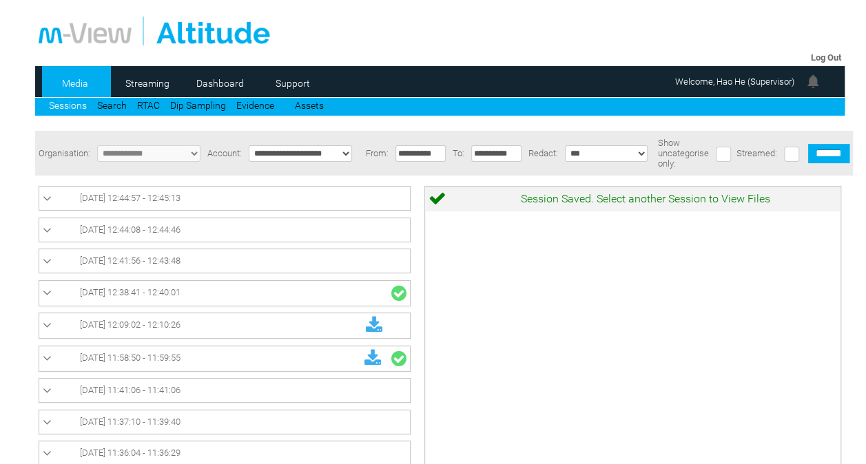
click at [212, 287] on link "[DATE] 12:38:41 - 12:40:01" at bounding box center [225, 294] width 364 height 18
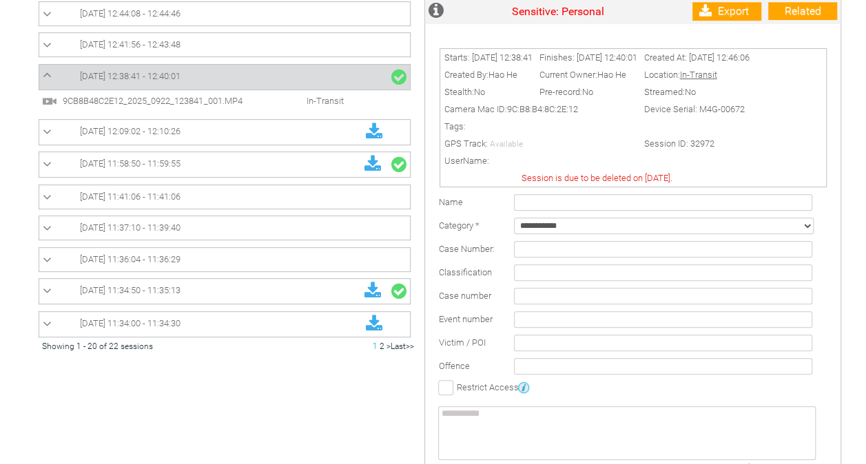
scroll to position [94, 0]
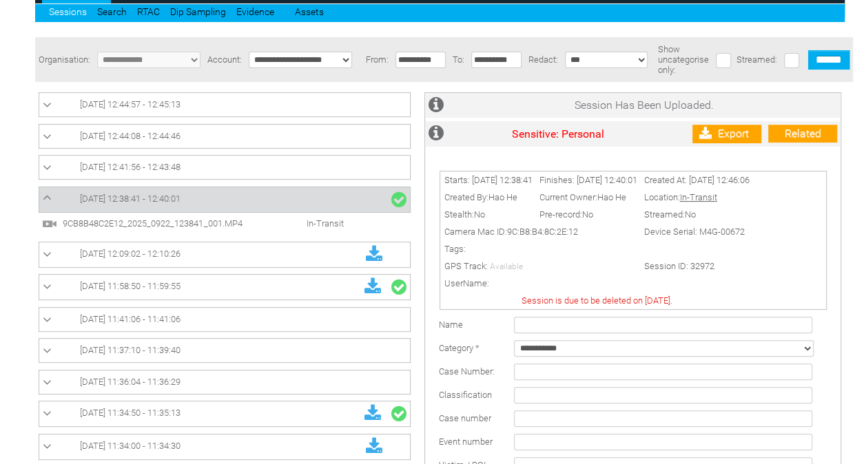
click at [234, 225] on span "9CB8B48C2E12_2025_0922_123841_001.MP4" at bounding box center [164, 223] width 210 height 10
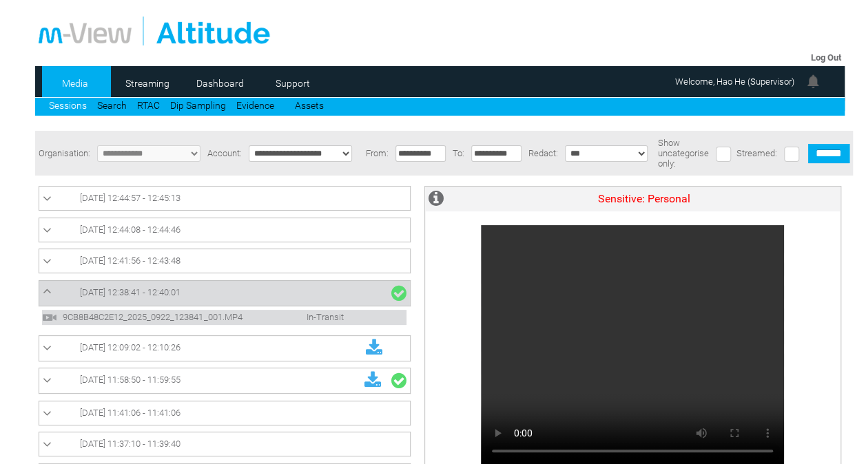
click at [244, 286] on link "[DATE] 12:38:41 - 12:40:01" at bounding box center [225, 294] width 364 height 18
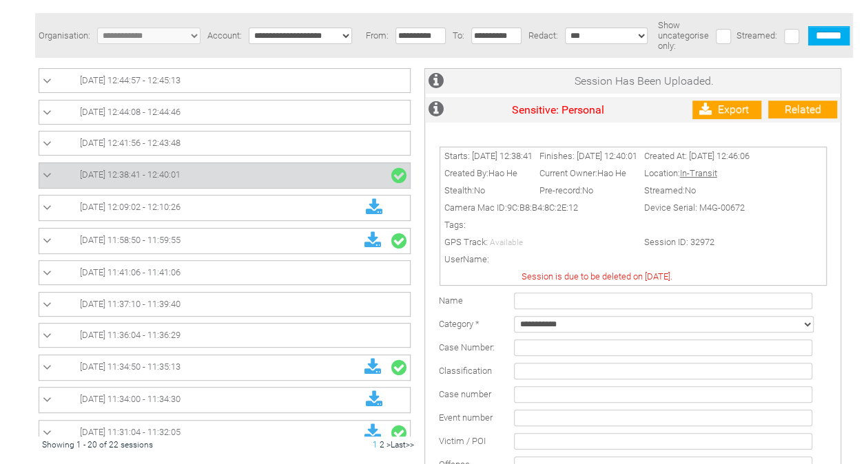
scroll to position [116, 0]
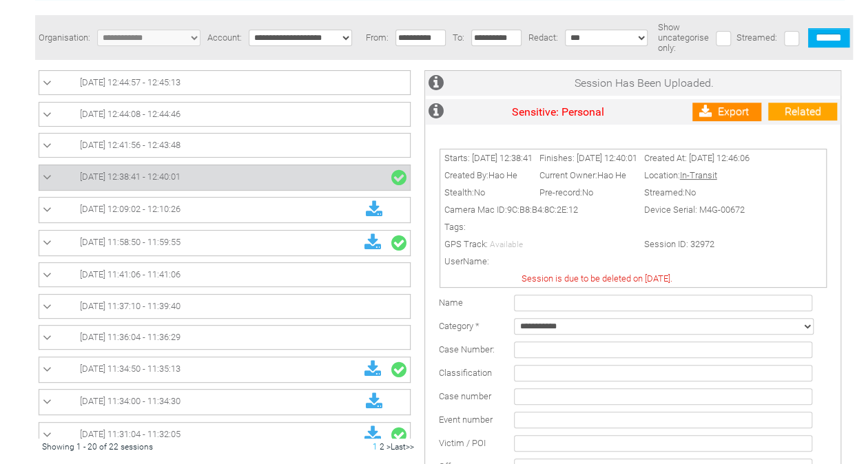
click at [728, 121] on link "Export" at bounding box center [726, 112] width 69 height 19
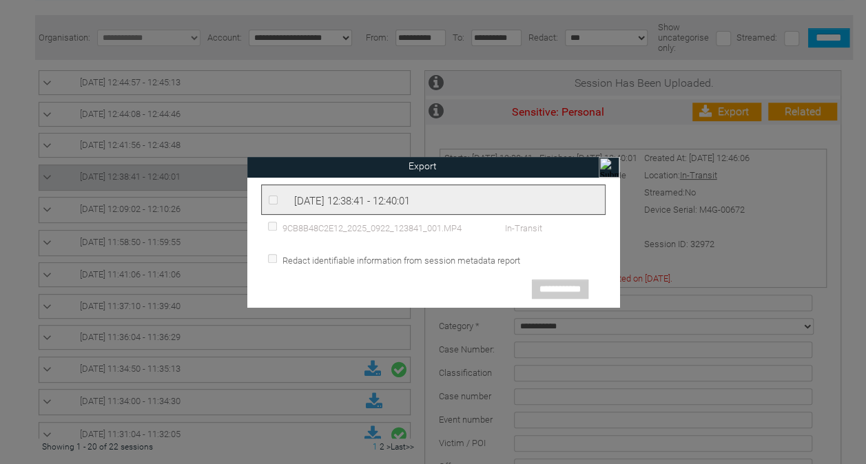
click at [361, 196] on span "[DATE] 12:38:41 - 12:40:01" at bounding box center [352, 201] width 116 height 12
click at [612, 163] on input "image" at bounding box center [609, 167] width 21 height 21
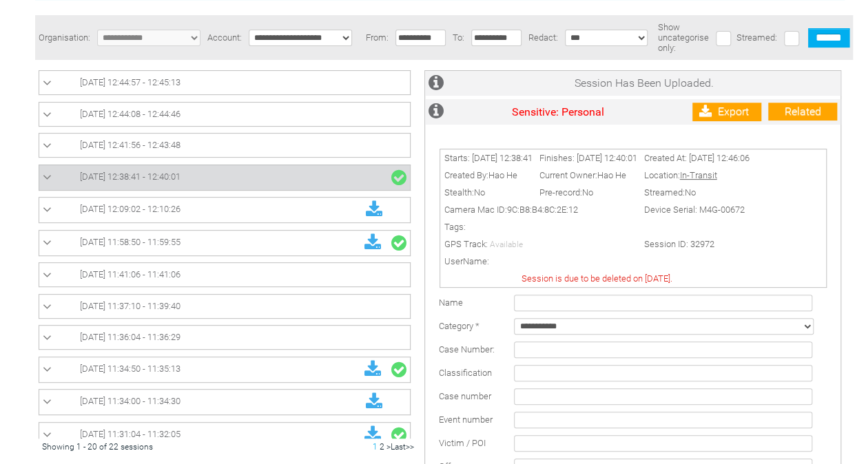
click at [215, 107] on link "22/09/2025 12:44:08 - 12:44:46" at bounding box center [225, 114] width 364 height 17
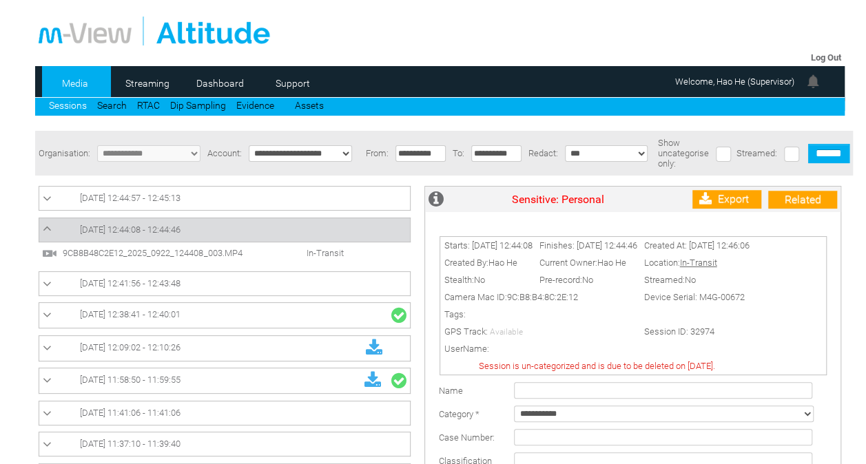
click at [254, 286] on link "22/09/2025 12:41:56 - 12:43:48" at bounding box center [225, 284] width 364 height 17
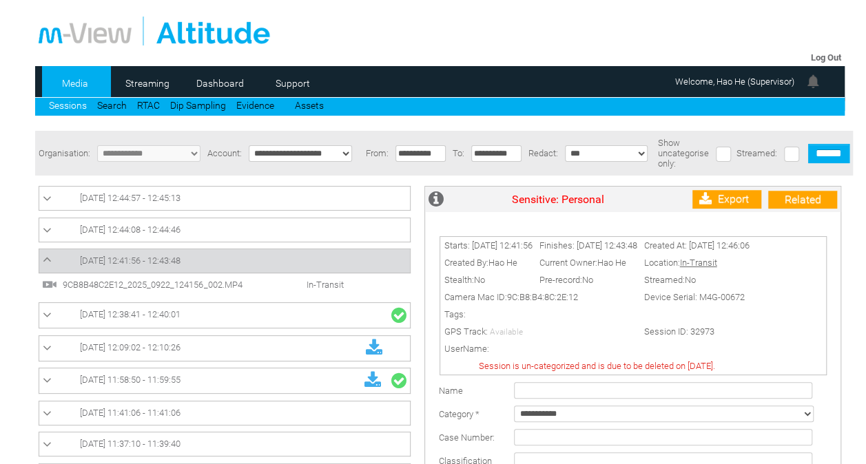
click at [263, 287] on span "9CB8B48C2E12_2025_0922_124156_002.MP4" at bounding box center [164, 285] width 210 height 10
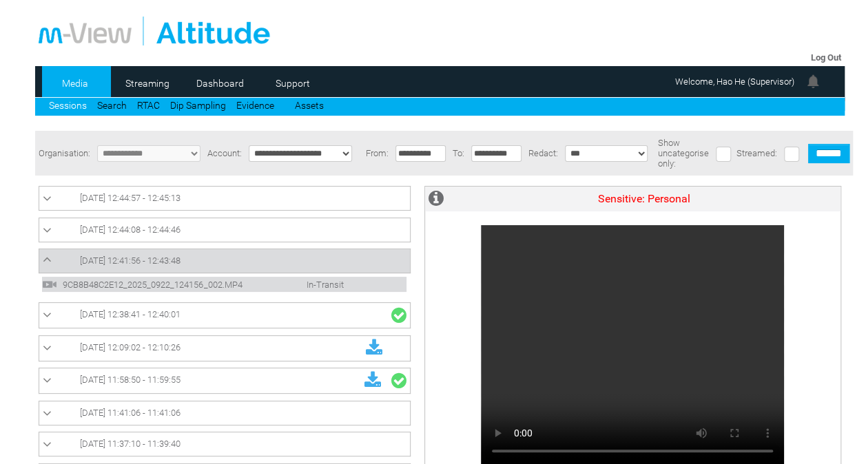
click at [213, 225] on link "[DATE] 12:44:08 - 12:44:46" at bounding box center [225, 230] width 364 height 17
click at [209, 231] on link "[DATE] 12:44:08 - 12:44:46" at bounding box center [225, 230] width 364 height 17
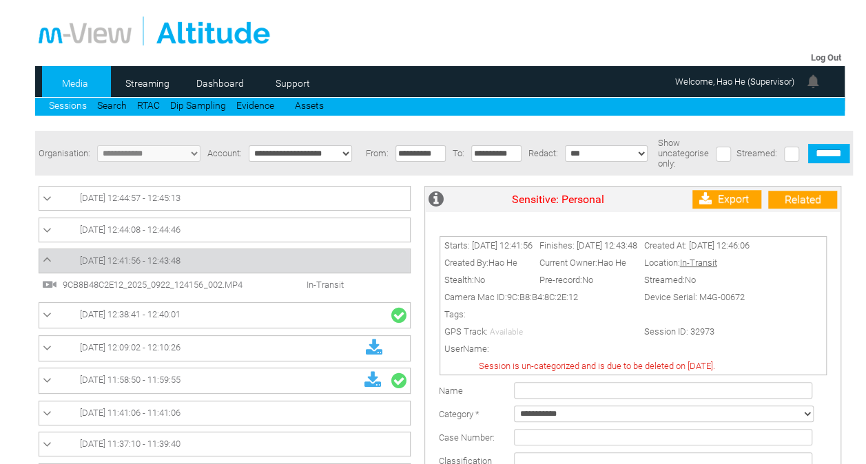
click at [240, 231] on link "[DATE] 12:44:08 - 12:44:46" at bounding box center [225, 230] width 364 height 17
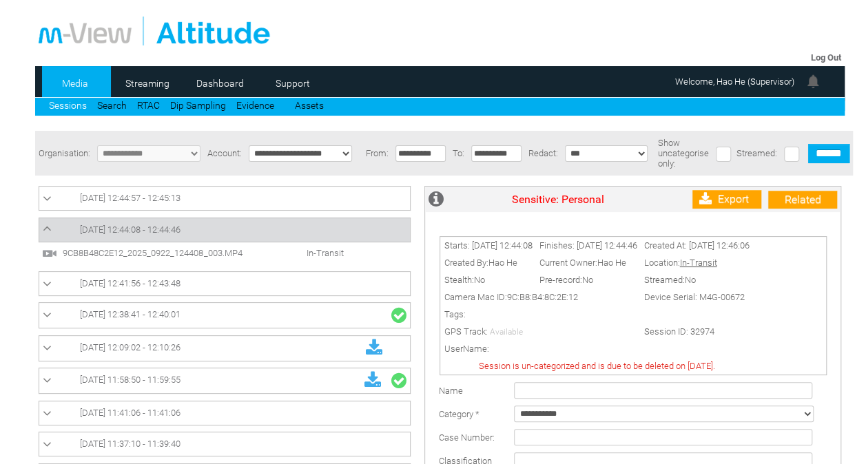
click at [225, 255] on span "9CB8B48C2E12_2025_0922_124408_003.MP4" at bounding box center [164, 253] width 210 height 10
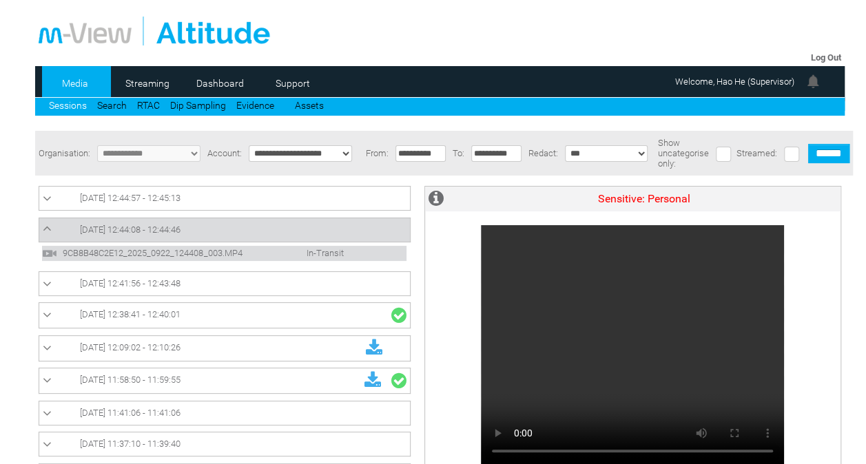
click at [214, 196] on link "[DATE] 12:44:57 - 12:45:13" at bounding box center [225, 198] width 364 height 17
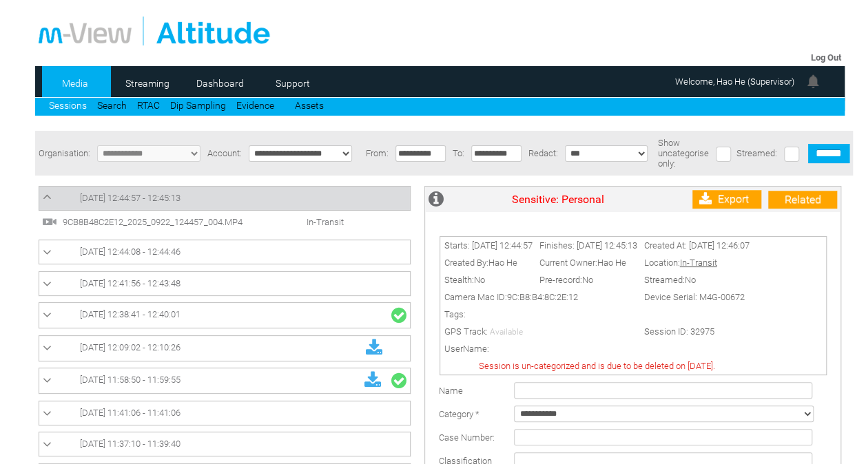
click at [241, 224] on span "9CB8B48C2E12_2025_0922_124457_004.MP4" at bounding box center [164, 222] width 210 height 10
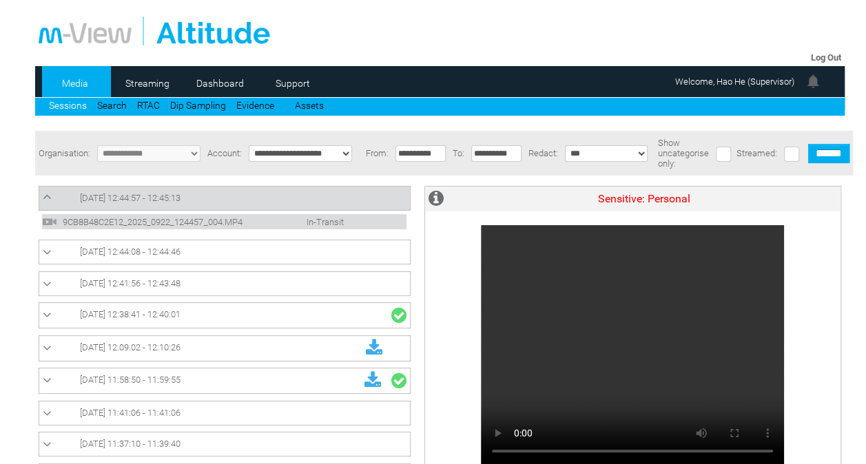
click at [209, 256] on link "[DATE] 12:44:08 - 12:44:46" at bounding box center [225, 252] width 364 height 17
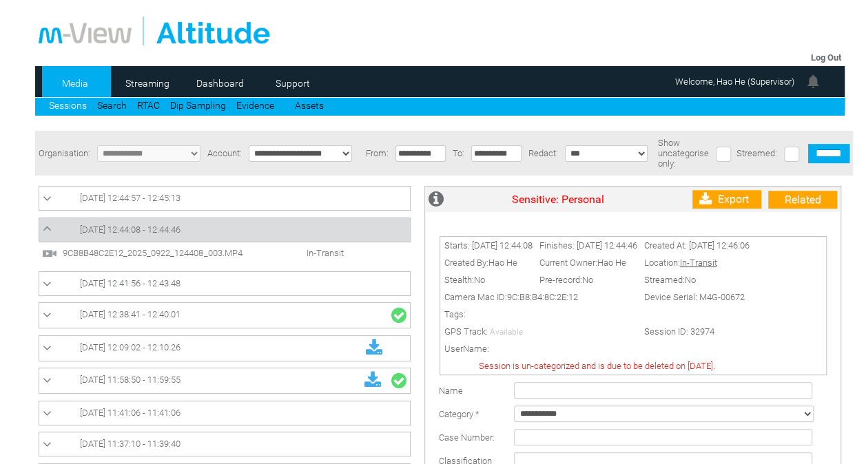
click at [234, 281] on link "[DATE] 12:41:56 - 12:43:48" at bounding box center [225, 284] width 364 height 17
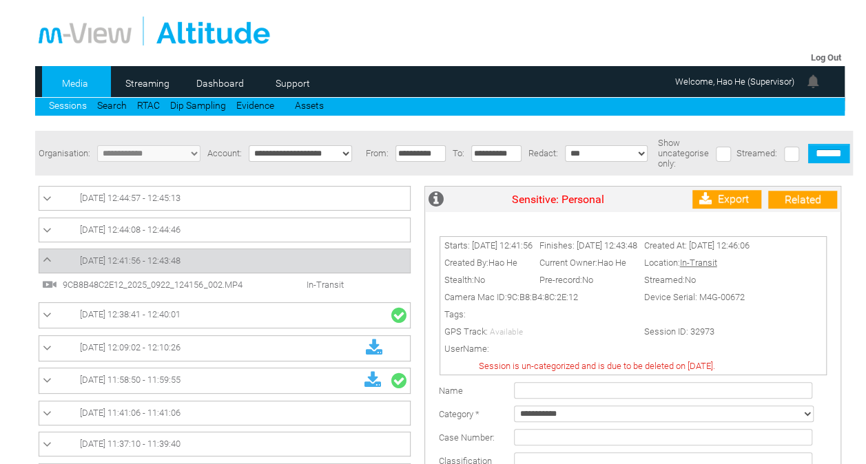
click at [227, 322] on link "[DATE] 12:38:41 - 12:40:01" at bounding box center [225, 316] width 364 height 18
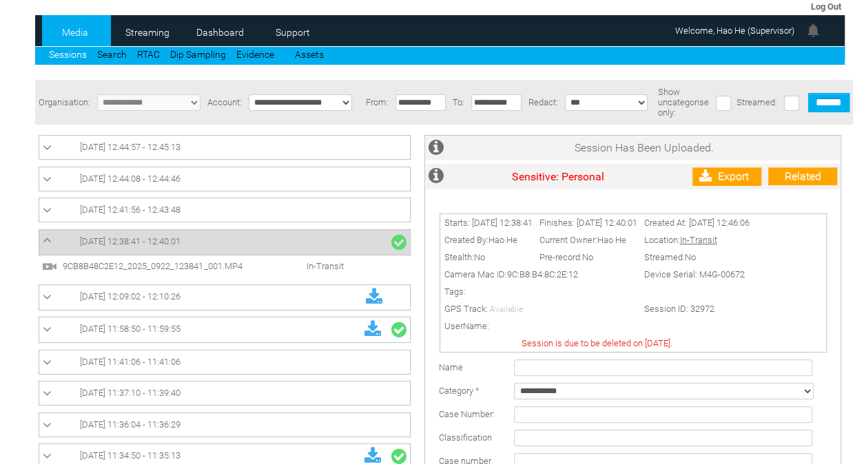
scroll to position [43, 0]
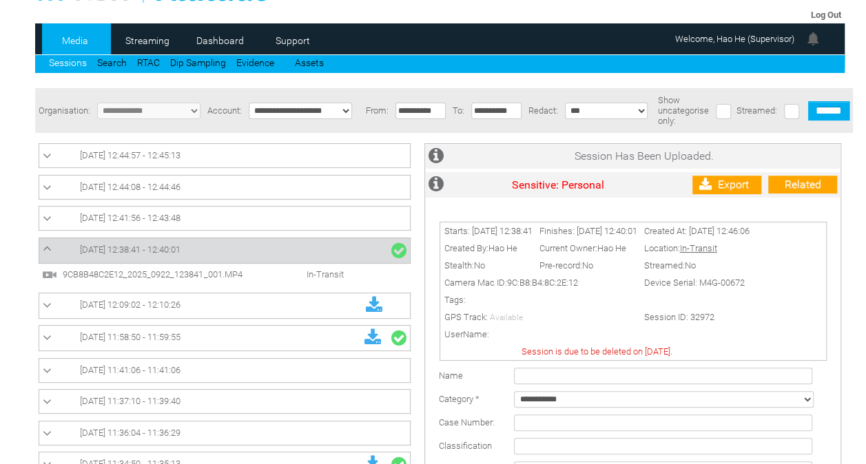
click at [69, 63] on link "Sessions" at bounding box center [68, 62] width 38 height 11
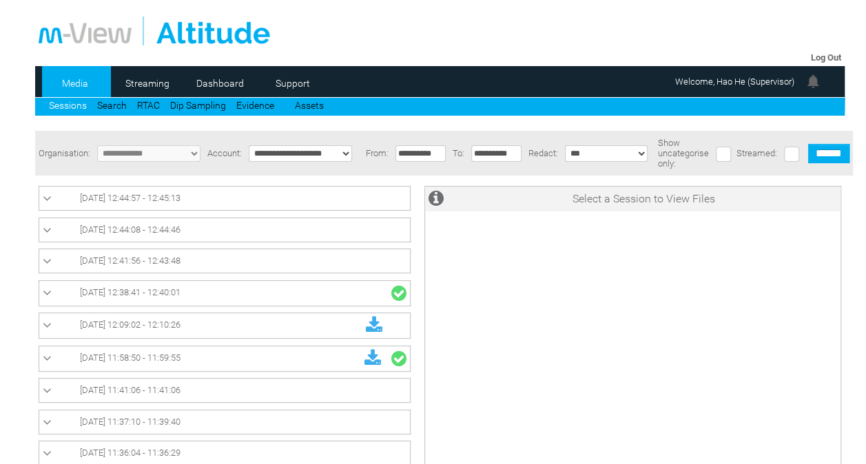
click at [169, 285] on link "[DATE] 12:38:41 - 12:40:01" at bounding box center [225, 294] width 364 height 18
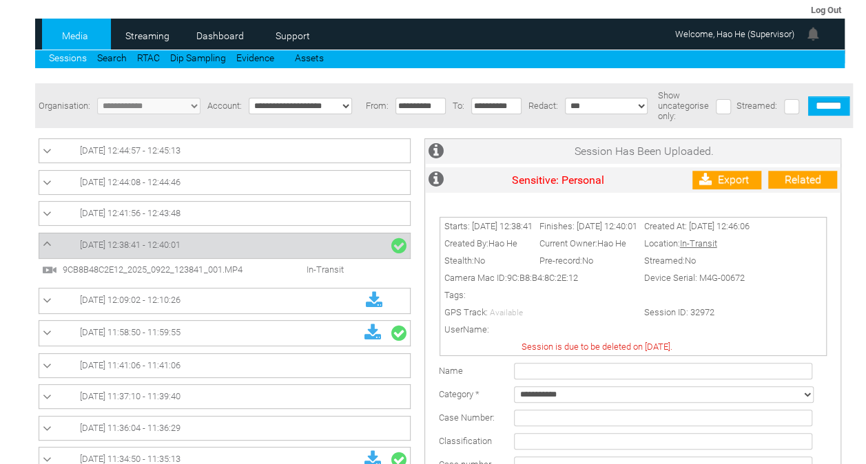
scroll to position [47, 0]
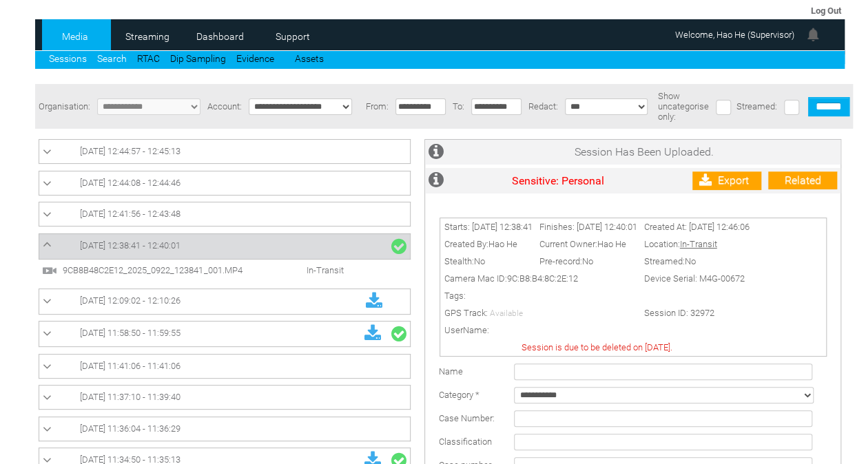
click at [119, 58] on link "Search" at bounding box center [112, 58] width 30 height 11
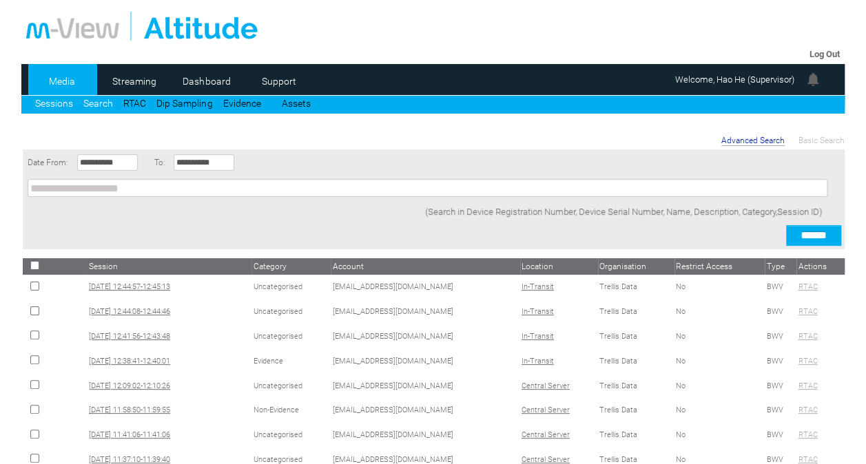
click at [59, 102] on link "Sessions" at bounding box center [54, 103] width 38 height 11
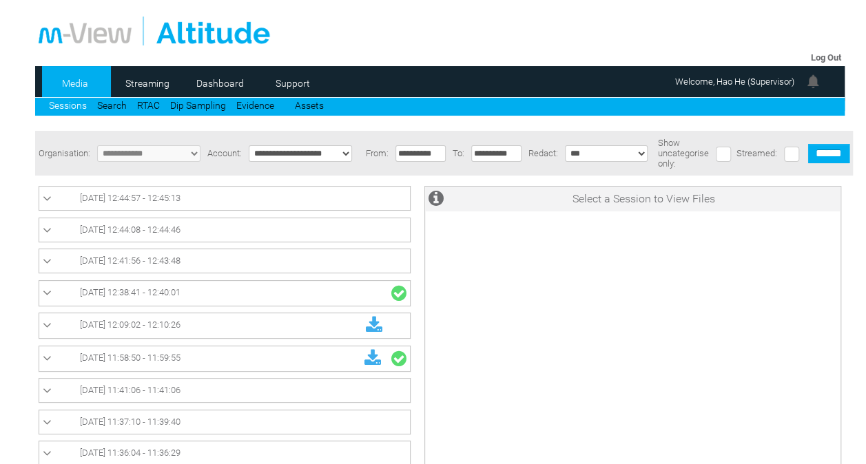
click at [301, 295] on link "[DATE] 12:38:41 - 12:40:01" at bounding box center [225, 294] width 364 height 18
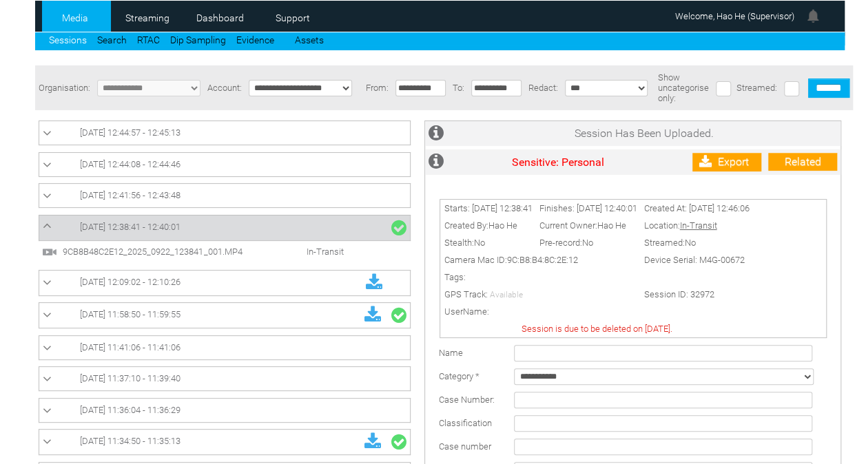
scroll to position [65, 0]
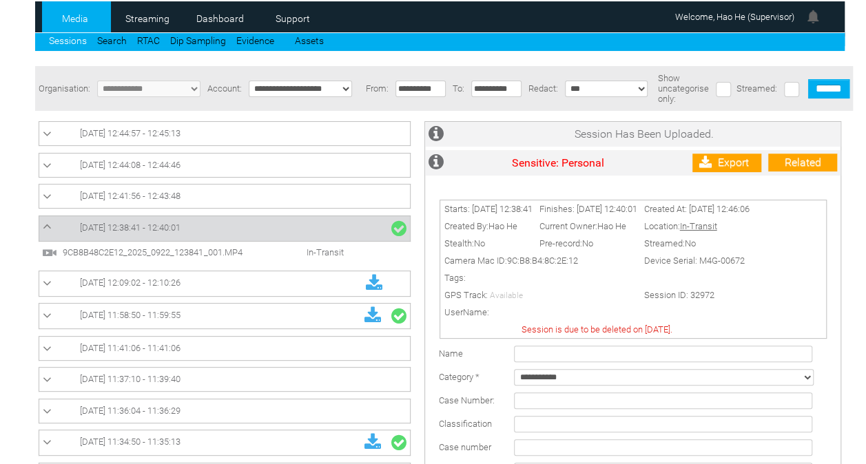
click at [68, 44] on link "Sessions" at bounding box center [68, 40] width 38 height 11
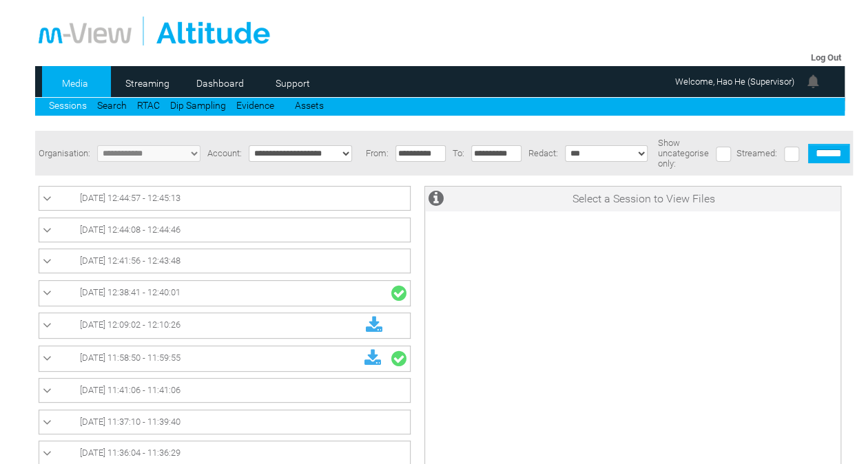
click at [211, 296] on link "[DATE] 12:38:41 - 12:40:01" at bounding box center [225, 294] width 364 height 18
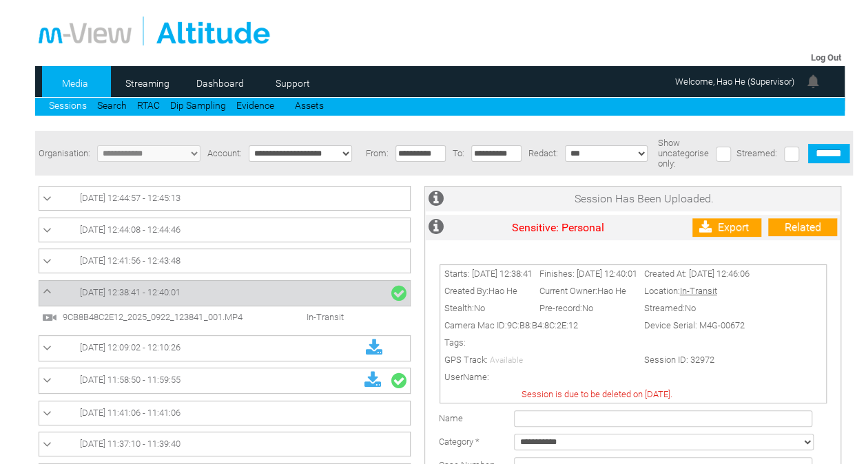
scroll to position [216, 0]
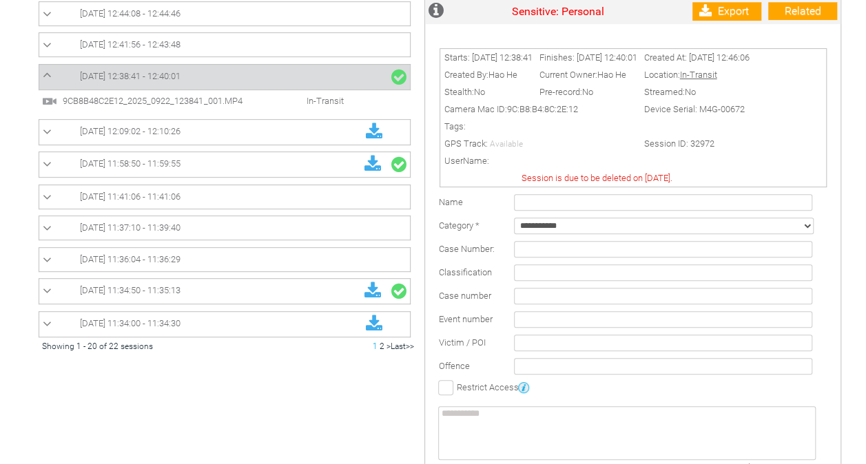
click at [617, 234] on select "**********" at bounding box center [664, 226] width 300 height 17
select select "*"
click at [514, 225] on select "**********" at bounding box center [664, 226] width 300 height 17
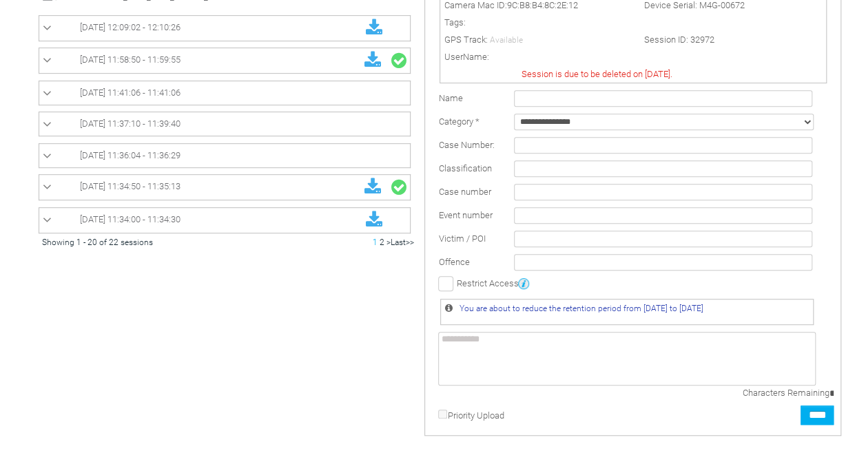
scroll to position [321, 0]
click at [819, 422] on input "****" at bounding box center [817, 414] width 33 height 19
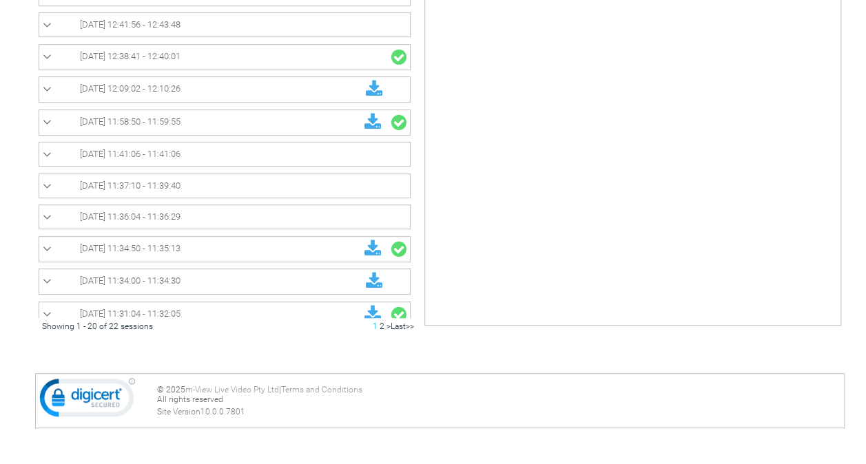
scroll to position [0, 0]
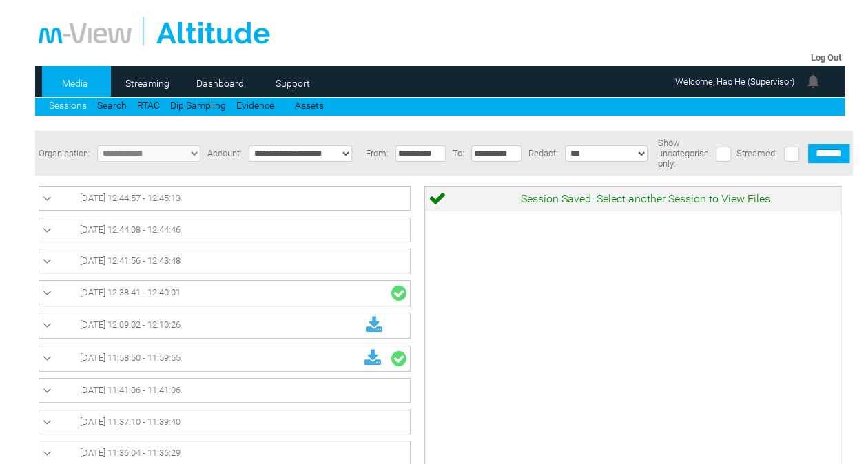
click at [278, 286] on link "[DATE] 12:38:41 - 12:40:01" at bounding box center [225, 294] width 364 height 18
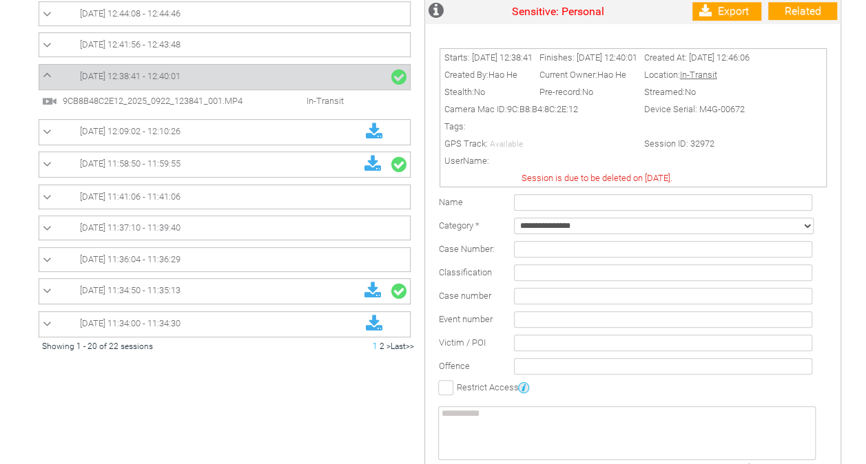
click at [320, 98] on span "In-Transit" at bounding box center [310, 101] width 79 height 10
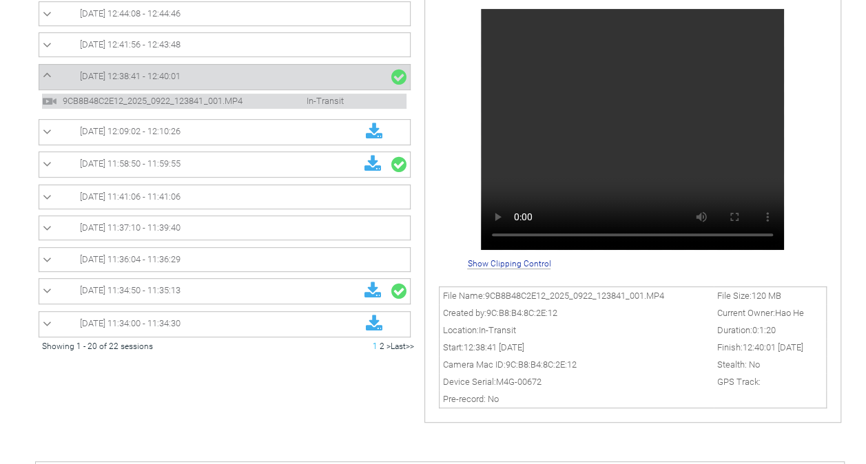
scroll to position [0, 0]
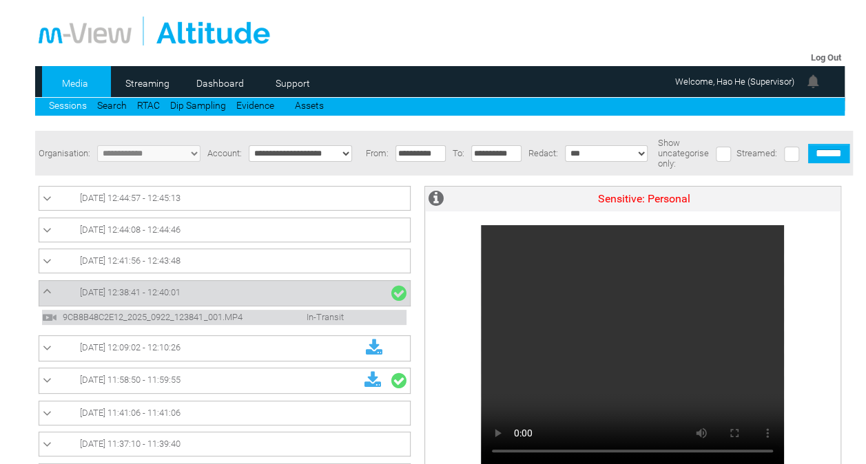
click at [313, 269] on link "[DATE] 12:41:56 - 12:43:48" at bounding box center [225, 261] width 364 height 17
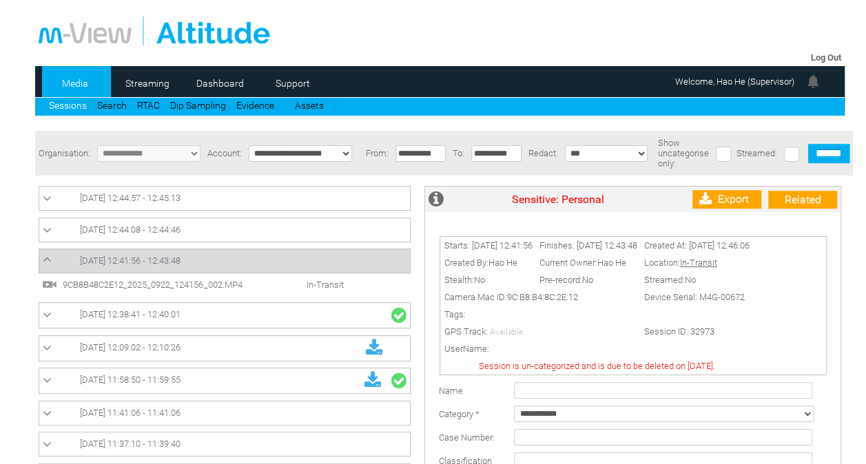
click at [303, 232] on link "[DATE] 12:44:08 - 12:44:46" at bounding box center [225, 230] width 364 height 17
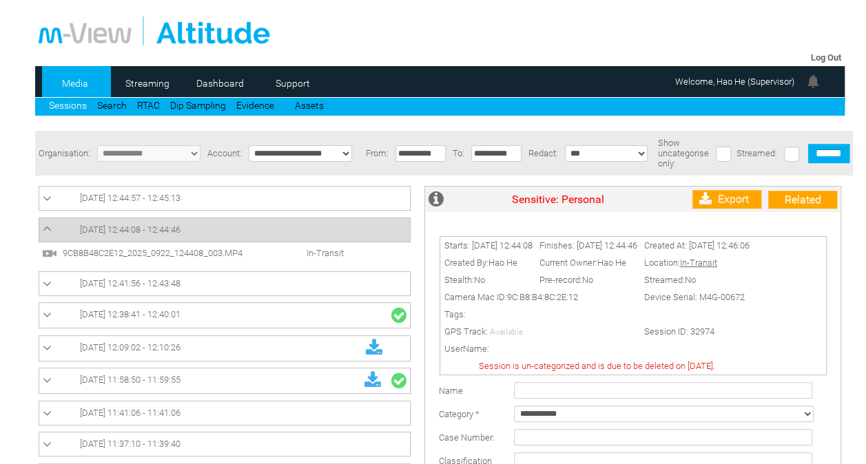
click at [316, 194] on link "[DATE] 12:44:57 - 12:45:13" at bounding box center [225, 198] width 364 height 17
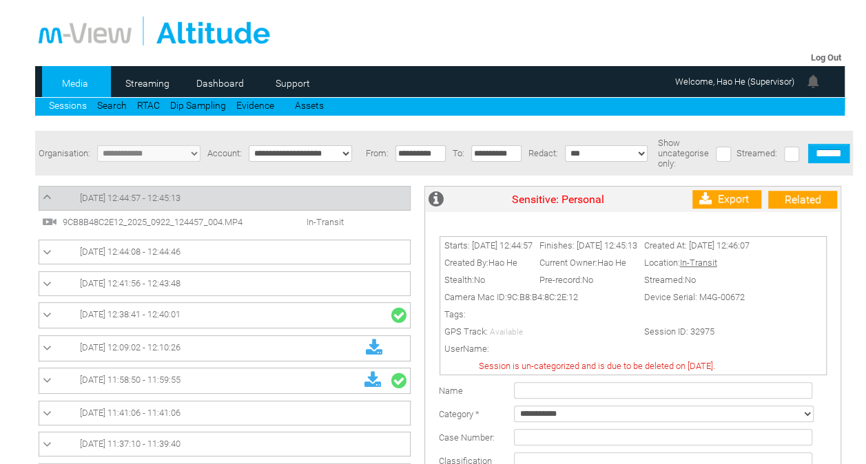
click at [292, 311] on link "[DATE] 12:38:41 - 12:40:01" at bounding box center [225, 316] width 364 height 18
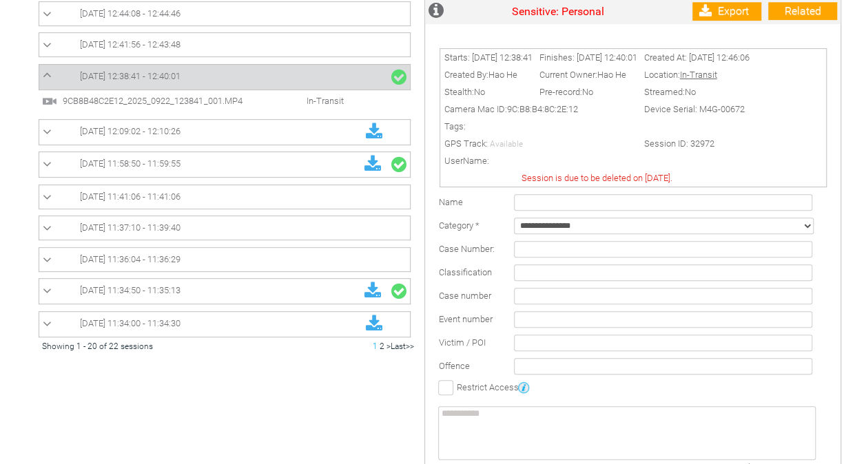
click at [328, 101] on span "In-Transit" at bounding box center [310, 101] width 79 height 10
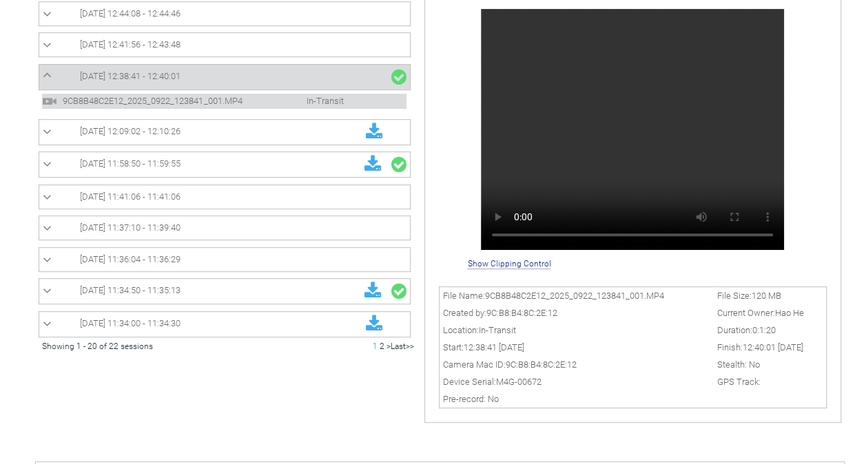
scroll to position [0, 0]
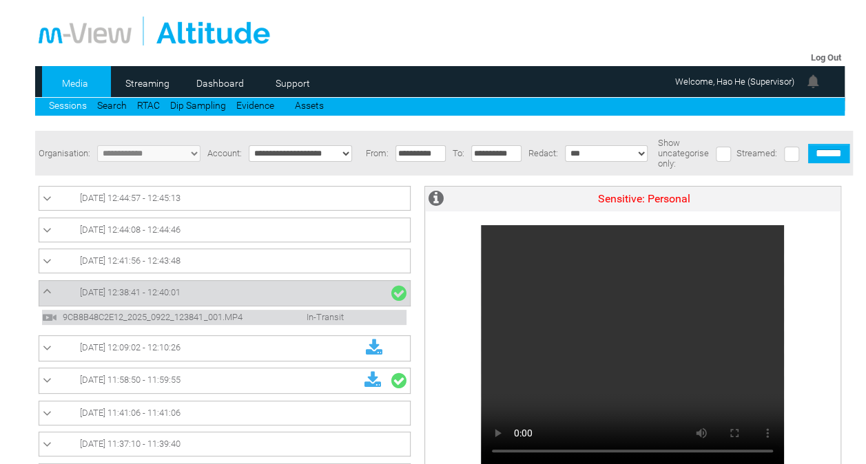
click at [285, 335] on div at bounding box center [228, 366] width 379 height 375
click at [281, 344] on link "[DATE] 12:09:02 - 12:10:26" at bounding box center [225, 349] width 364 height 18
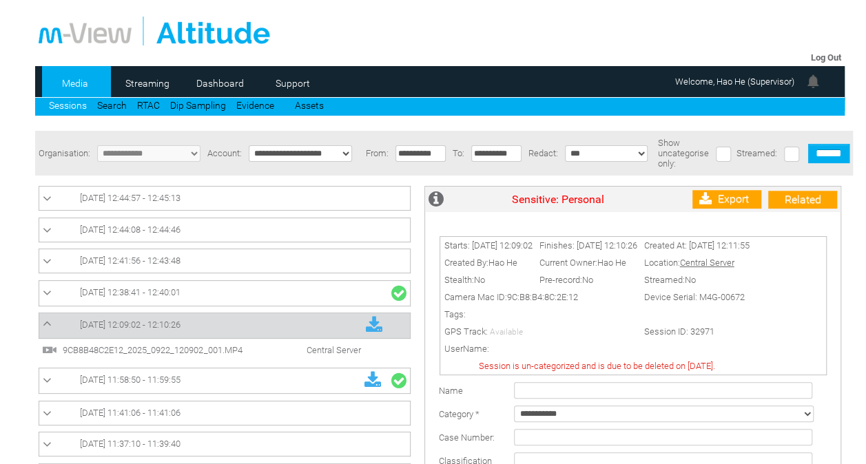
click at [280, 293] on link "[DATE] 12:38:41 - 12:40:01" at bounding box center [225, 294] width 364 height 18
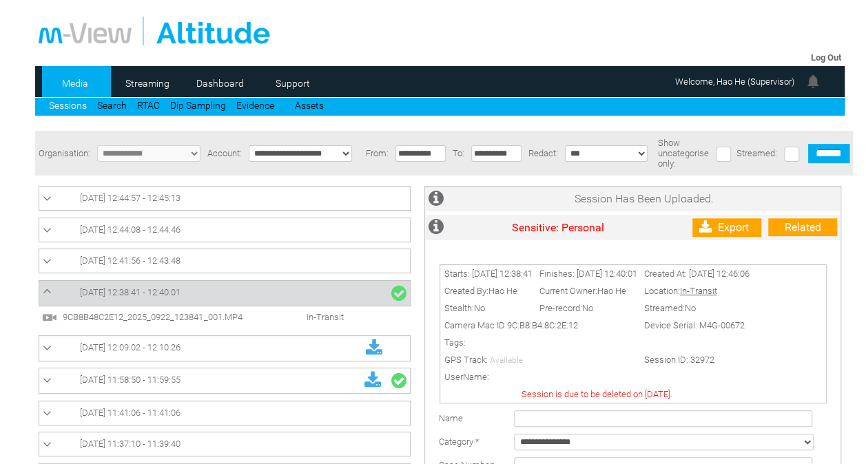
scroll to position [216, 0]
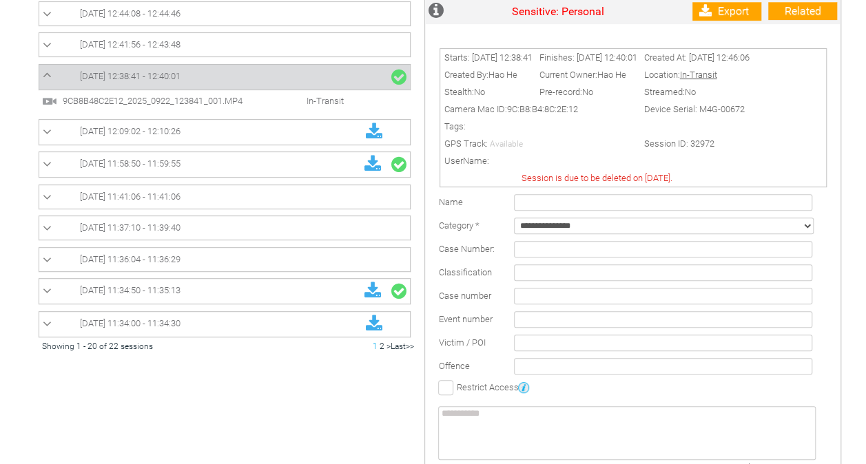
click at [309, 110] on td "9CB8B48C2E12_2025_0922_123841_001.MP4 In-Transit" at bounding box center [224, 101] width 371 height 23
click at [318, 81] on link "[DATE] 12:38:41 - 12:40:01" at bounding box center [225, 77] width 364 height 18
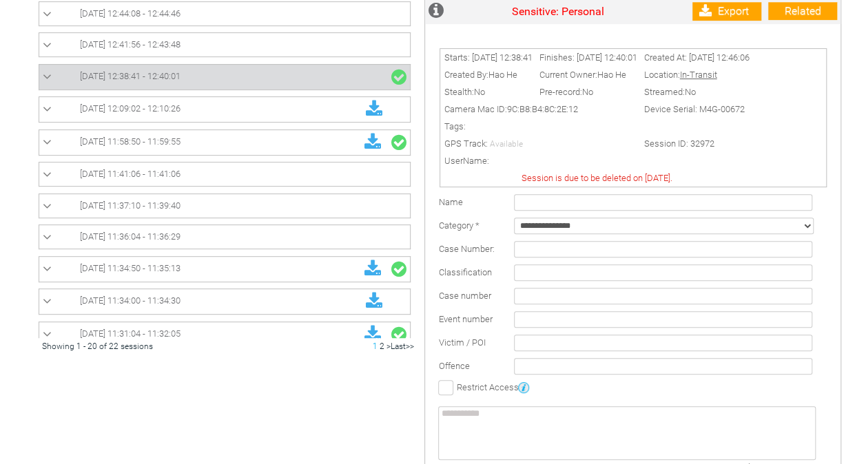
click at [231, 77] on link "[DATE] 12:38:41 - 12:40:01" at bounding box center [225, 77] width 364 height 18
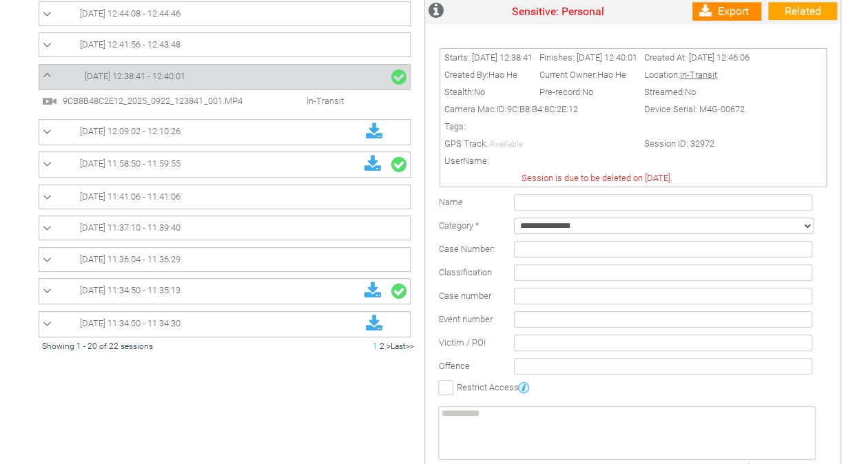
click at [709, 9] on icon at bounding box center [705, 11] width 12 height 13
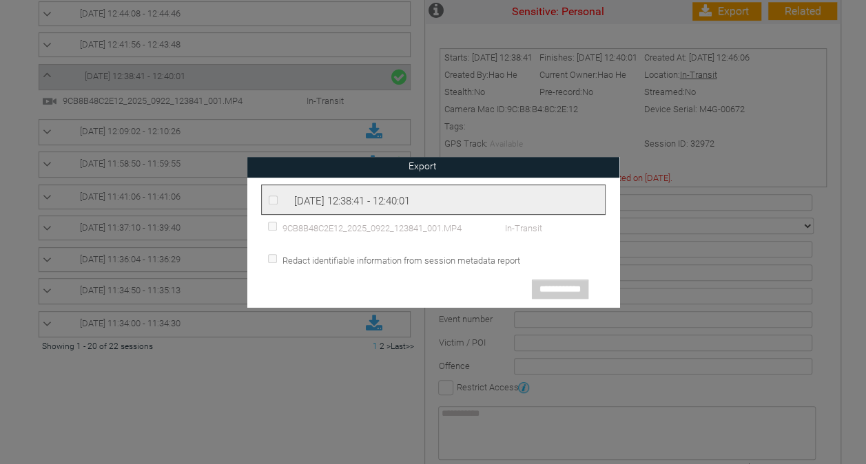
click at [471, 194] on div "[DATE] 12:38:41 - 12:40:01" at bounding box center [433, 200] width 344 height 30
drag, startPoint x: 471, startPoint y: 194, endPoint x: 485, endPoint y: 209, distance: 20.5
click at [485, 209] on div "[DATE] 12:38:41 - 12:40:01" at bounding box center [433, 200] width 344 height 30
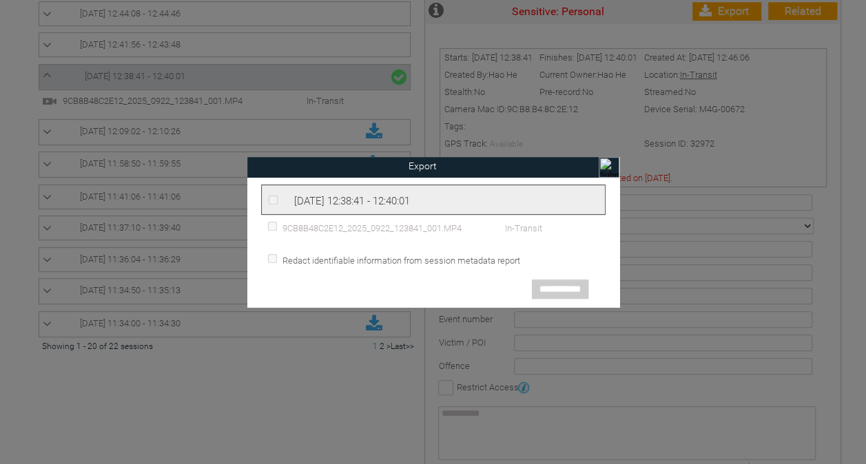
click at [611, 163] on input "image" at bounding box center [609, 167] width 21 height 21
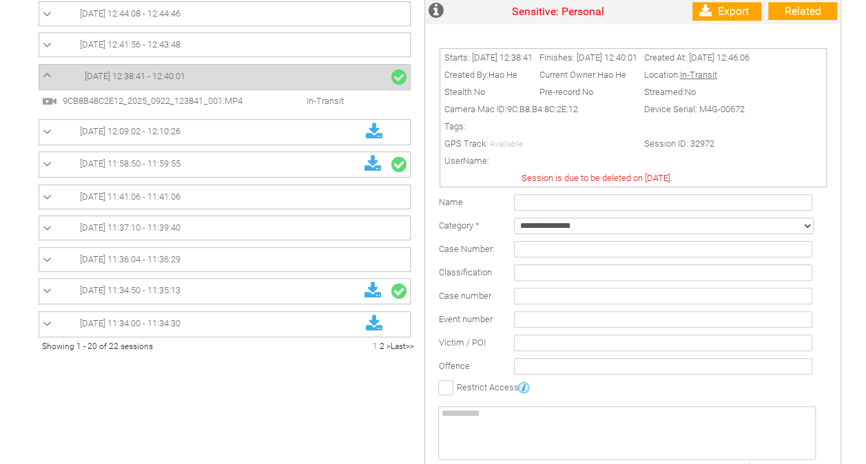
scroll to position [114, 0]
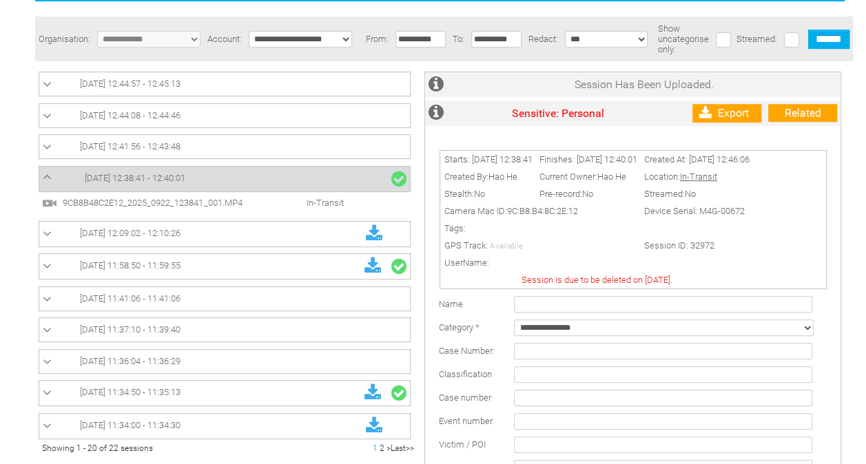
click at [44, 147] on icon at bounding box center [47, 148] width 9 height 14
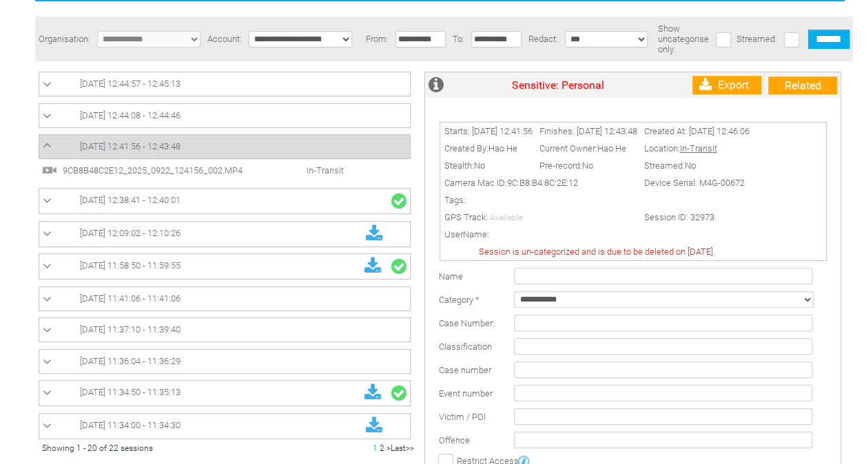
scroll to position [0, 0]
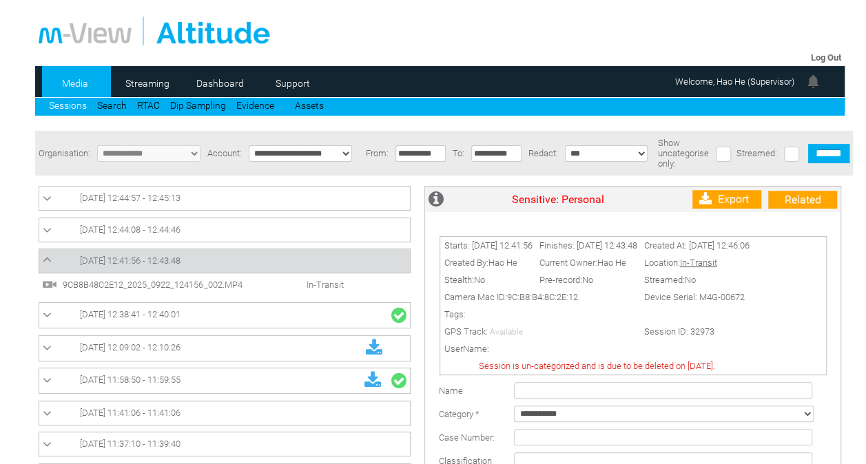
click at [45, 231] on icon at bounding box center [47, 231] width 9 height 14
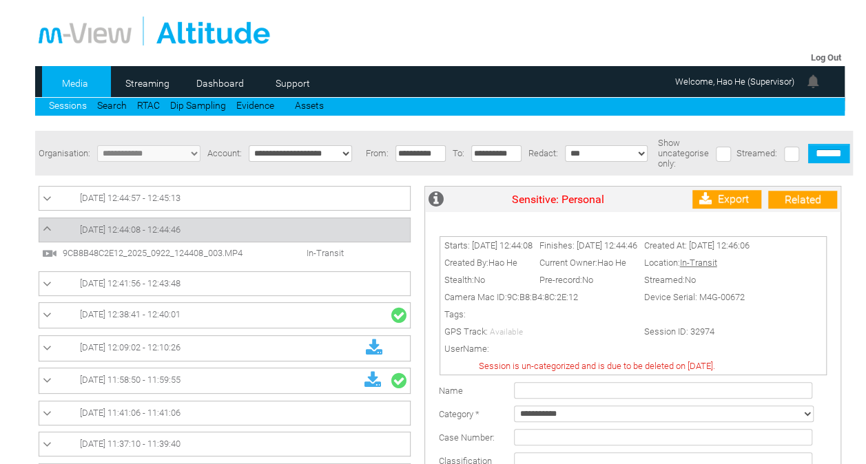
click at [45, 198] on icon at bounding box center [47, 199] width 9 height 14
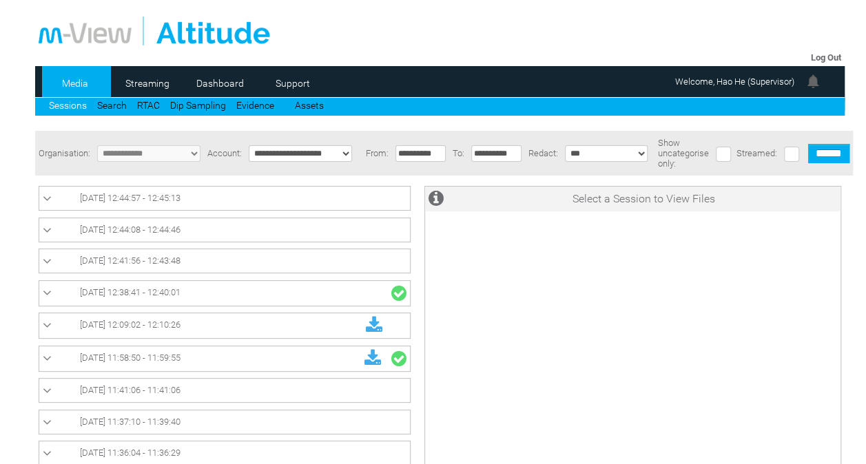
click at [181, 294] on span "[DATE] 12:38:41 - 12:40:01" at bounding box center [130, 292] width 101 height 10
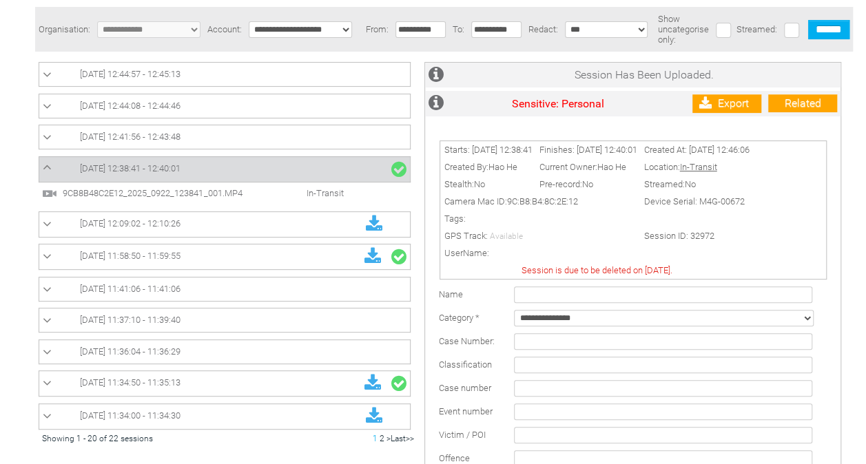
scroll to position [16, 0]
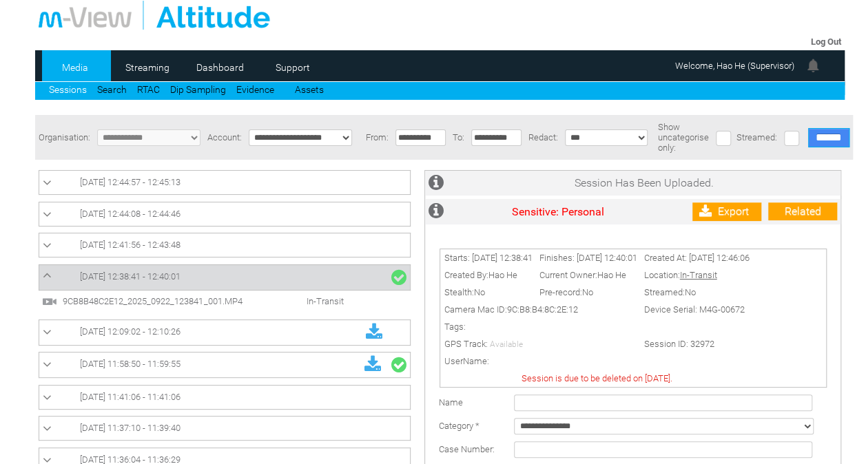
click at [825, 140] on input "******" at bounding box center [828, 137] width 41 height 19
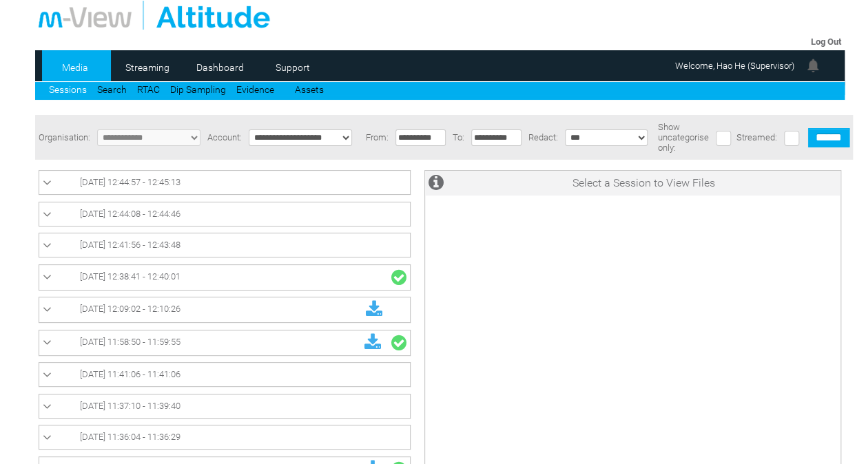
scroll to position [0, 0]
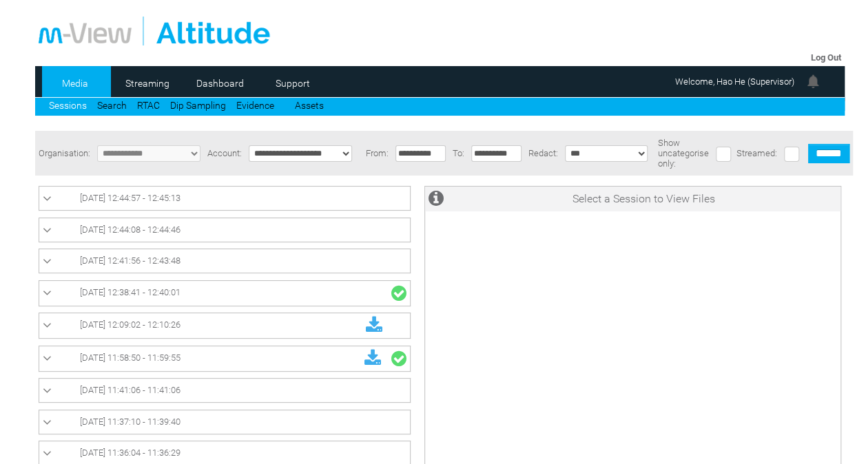
click at [227, 291] on link "[DATE] 12:38:41 - 12:40:01" at bounding box center [225, 294] width 364 height 18
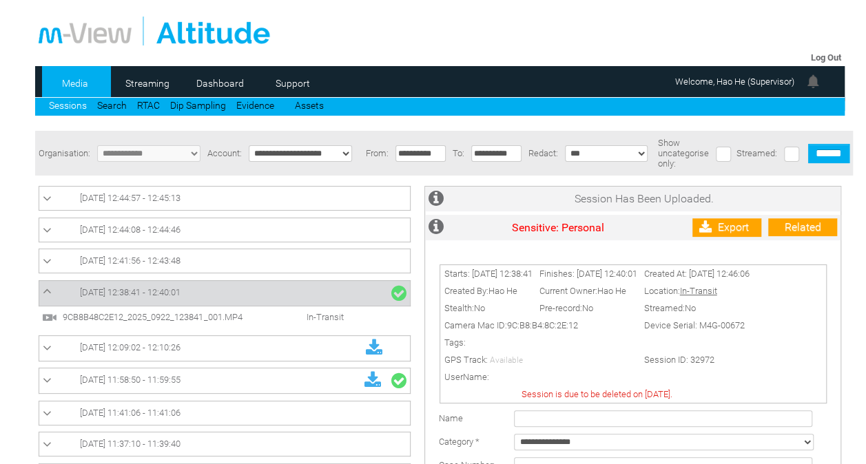
scroll to position [216, 0]
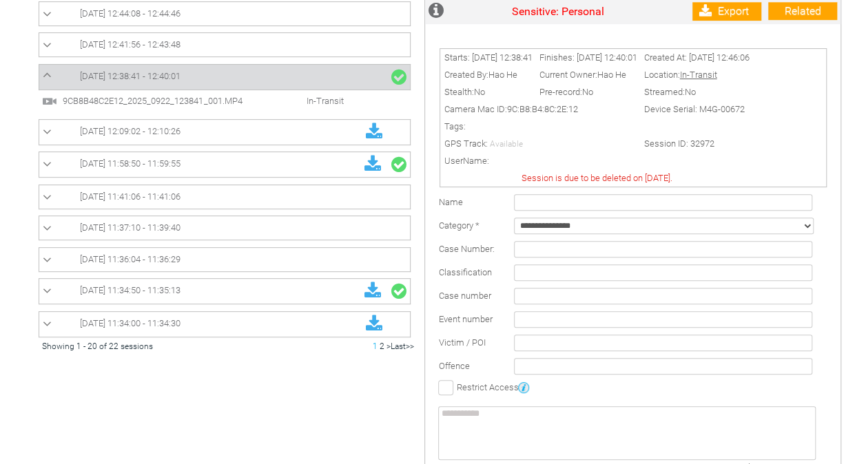
click at [329, 106] on span "In-Transit" at bounding box center [310, 101] width 79 height 10
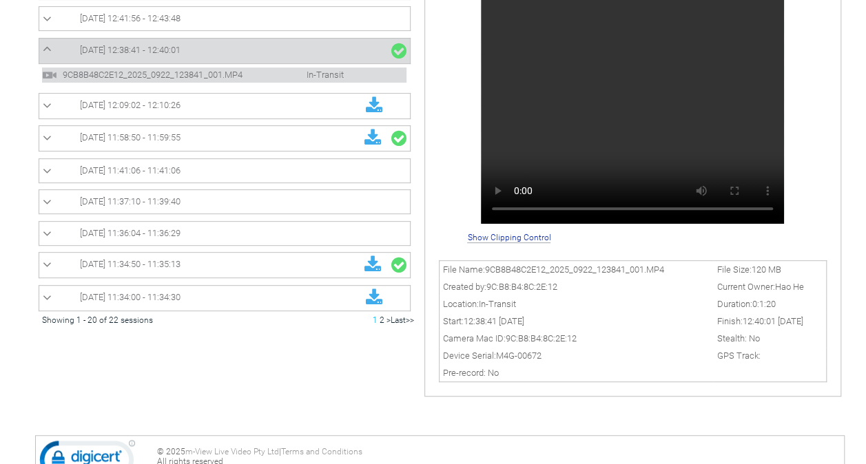
scroll to position [243, 0]
click at [285, 47] on link "[DATE] 12:38:41 - 12:40:01" at bounding box center [225, 50] width 364 height 18
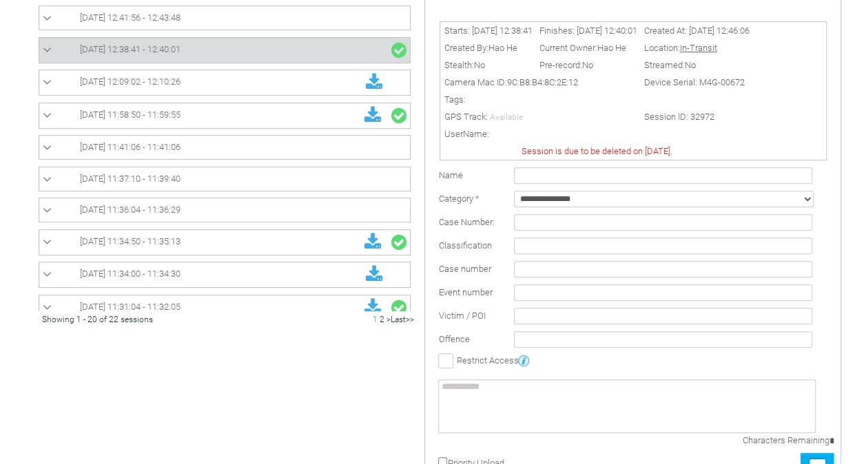
scroll to position [216, 0]
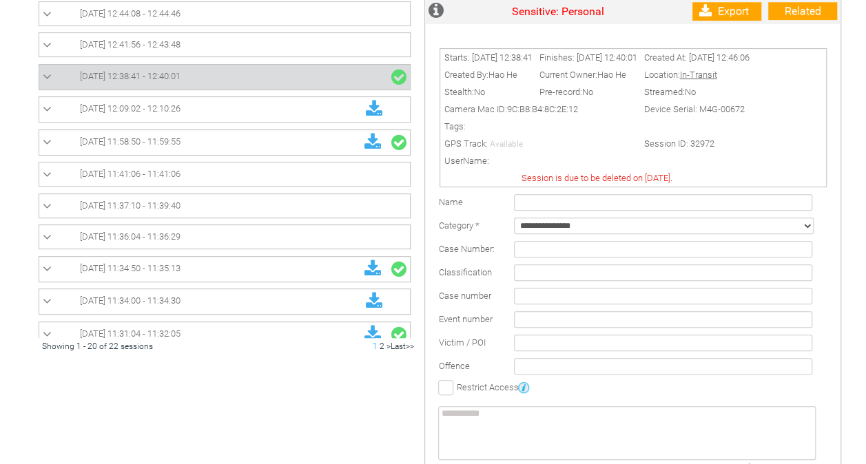
click at [586, 223] on td "**********" at bounding box center [674, 225] width 327 height 23
click at [586, 229] on select "**********" at bounding box center [664, 226] width 300 height 17
select select "*"
click at [514, 225] on select "**********" at bounding box center [664, 226] width 300 height 17
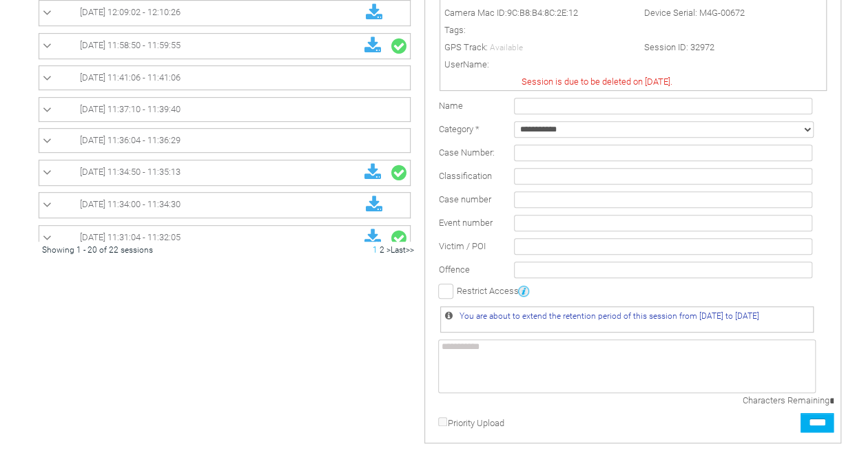
scroll to position [314, 0]
click at [813, 423] on input "****" at bounding box center [817, 421] width 33 height 19
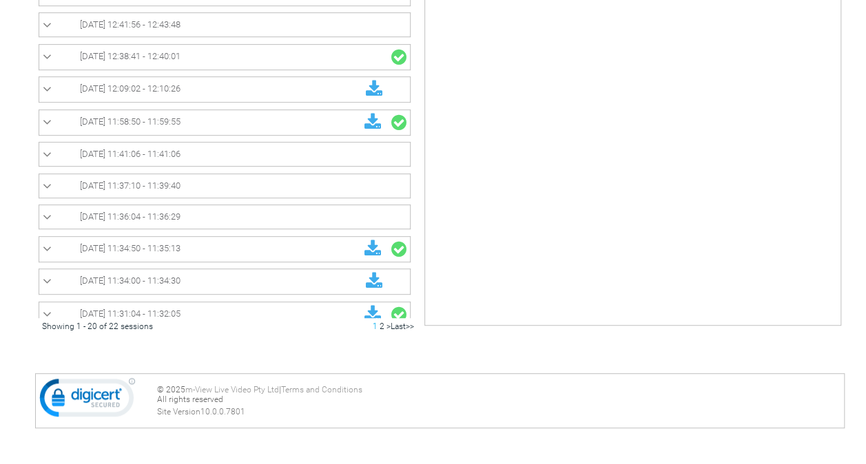
scroll to position [0, 0]
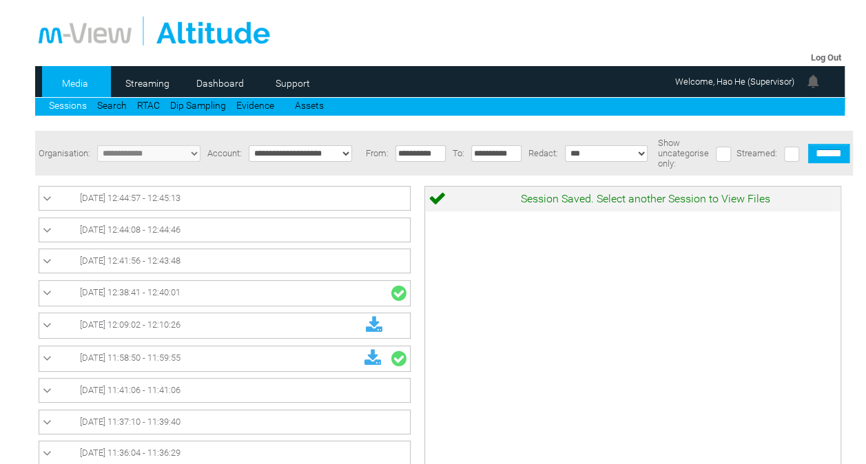
click at [307, 290] on link "[DATE] 12:38:41 - 12:40:01" at bounding box center [225, 294] width 364 height 18
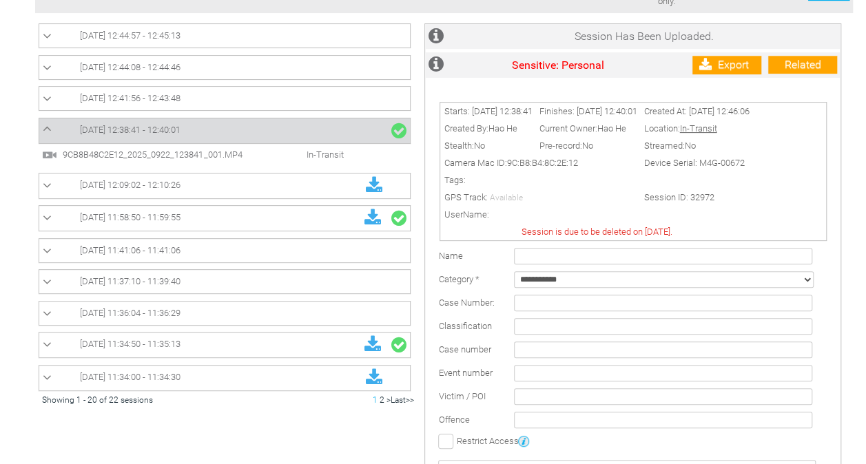
scroll to position [162, 0]
click at [304, 186] on link "[DATE] 12:09:02 - 12:10:26" at bounding box center [225, 187] width 364 height 18
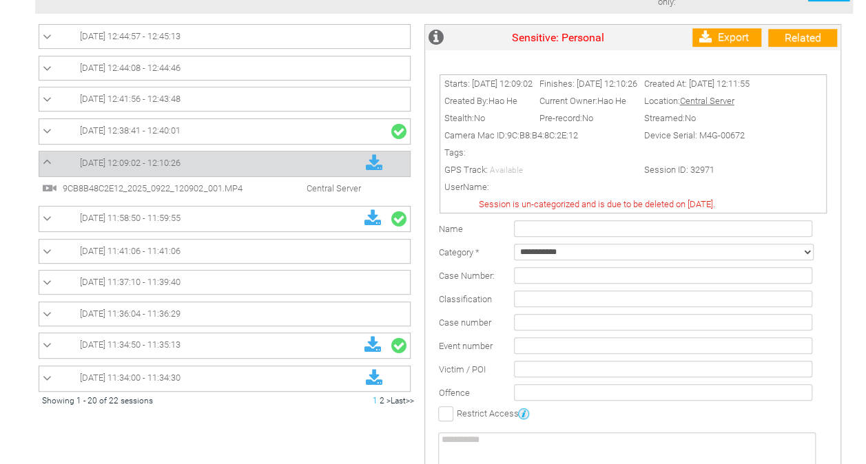
scroll to position [0, 0]
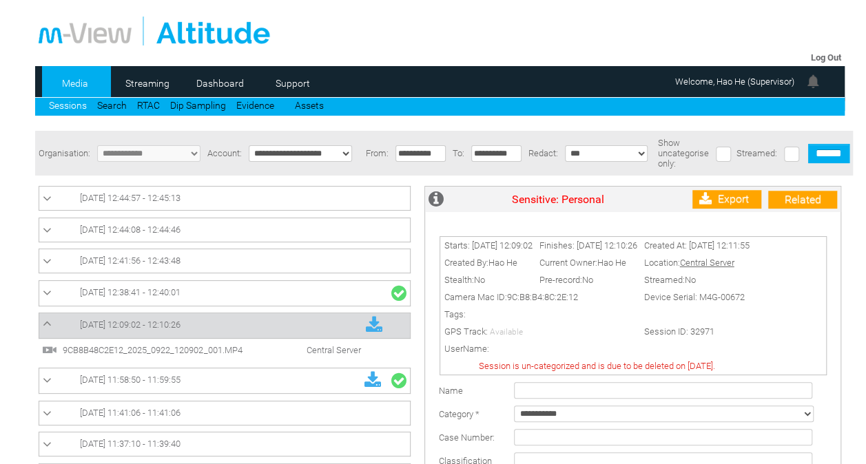
click at [280, 300] on link "[DATE] 12:38:41 - 12:40:01" at bounding box center [225, 294] width 364 height 18
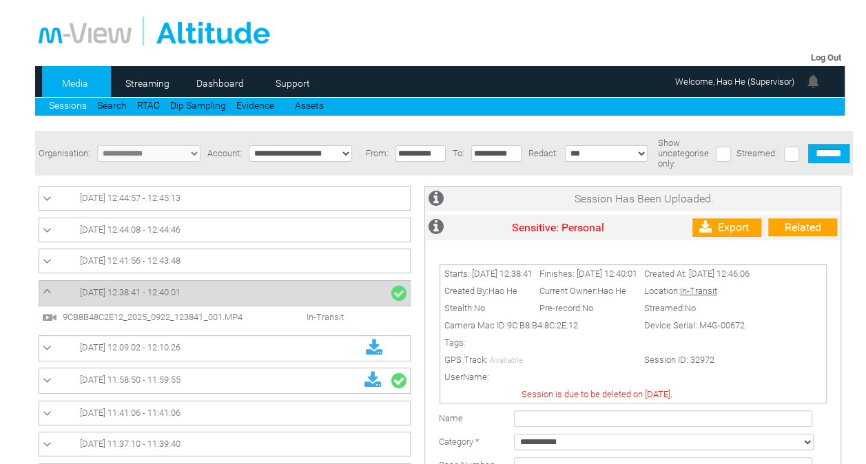
scroll to position [216, 0]
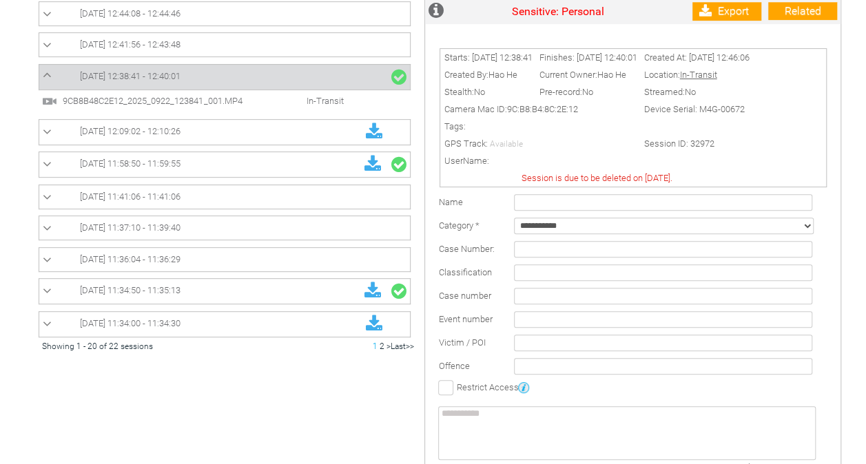
click at [331, 48] on link "[DATE] 12:41:56 - 12:43:48" at bounding box center [225, 45] width 364 height 17
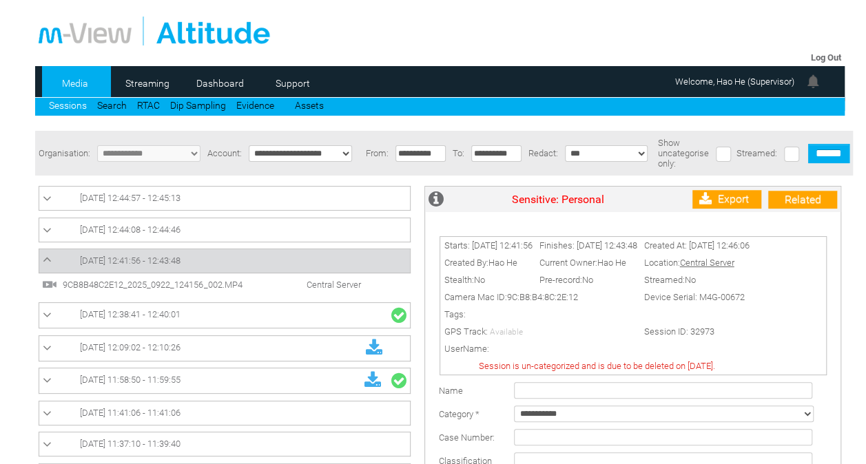
click at [220, 281] on span "9CB8B48C2E12_2025_0922_124156_002.MP4" at bounding box center [164, 285] width 210 height 10
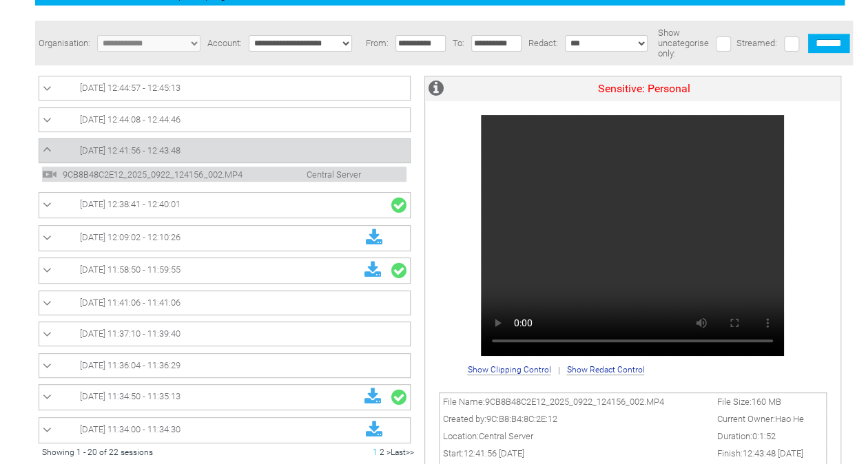
scroll to position [109, 0]
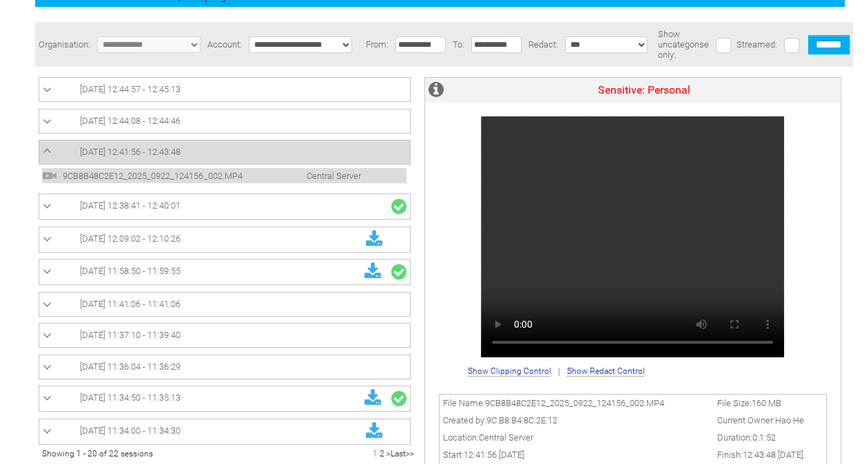
click at [315, 146] on link "[DATE] 12:41:56 - 12:43:48" at bounding box center [225, 152] width 364 height 17
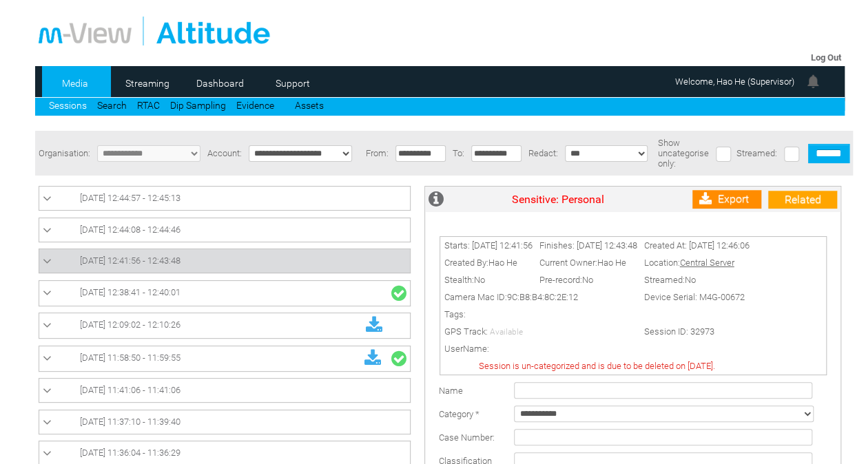
click at [722, 203] on link "Export" at bounding box center [726, 199] width 69 height 19
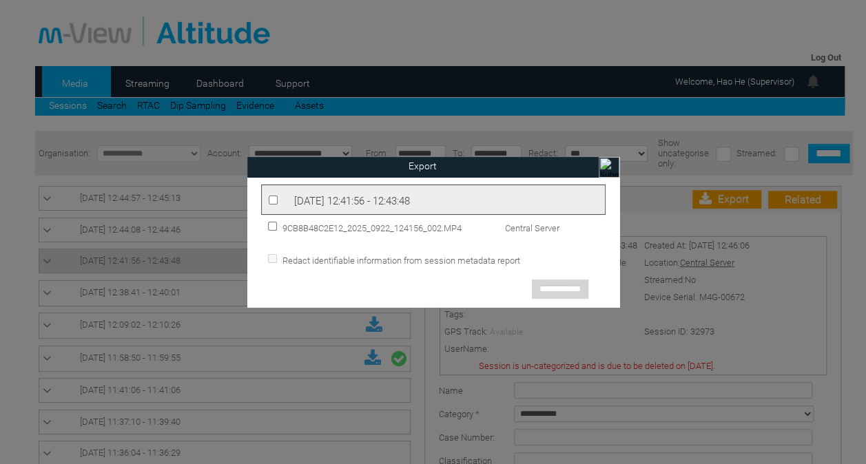
click at [318, 201] on span "[DATE] 12:41:56 - 12:43:48" at bounding box center [352, 201] width 116 height 12
click at [575, 282] on input "**********" at bounding box center [560, 289] width 56 height 19
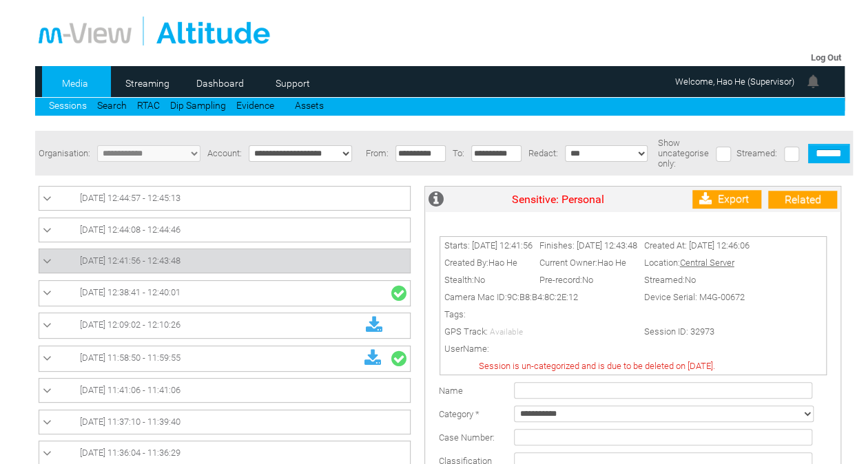
click at [241, 302] on link "[DATE] 12:38:41 - 12:40:01" at bounding box center [225, 294] width 364 height 18
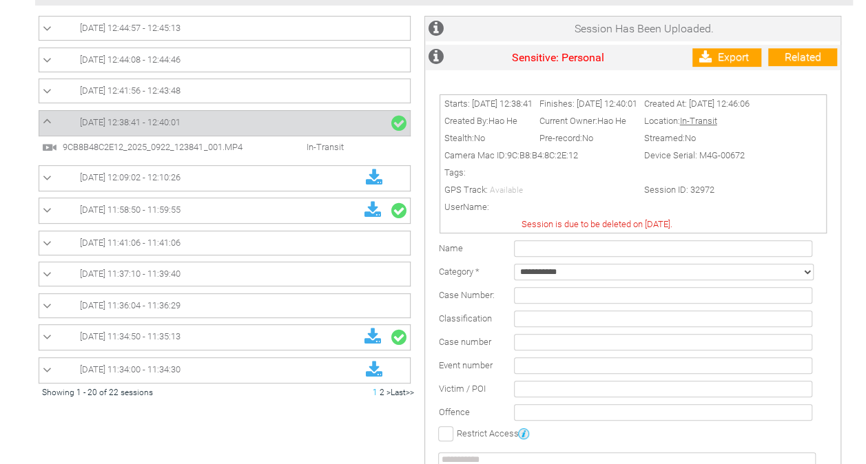
scroll to position [147, 0]
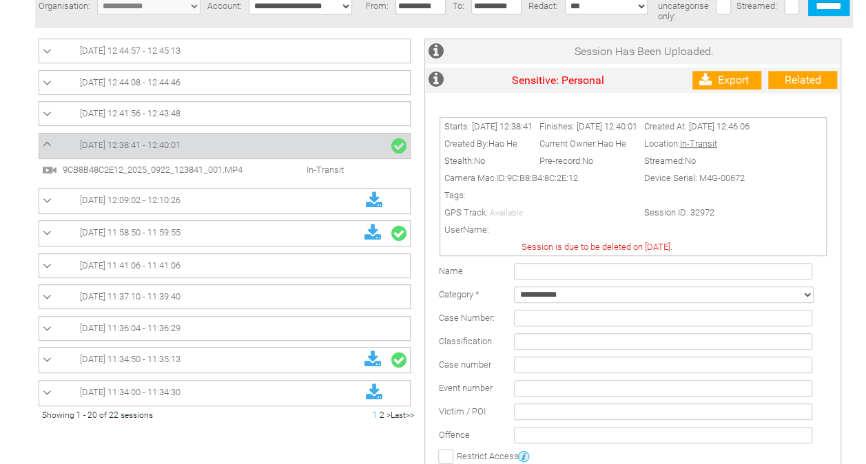
click at [262, 109] on link "[DATE] 12:41:56 - 12:43:48" at bounding box center [225, 113] width 364 height 17
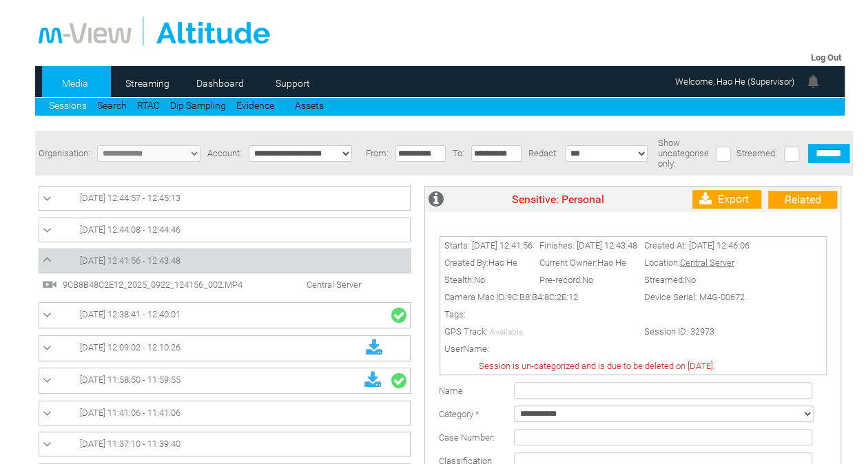
click at [288, 238] on link "[DATE] 12:44:08 - 12:44:46" at bounding box center [225, 230] width 364 height 17
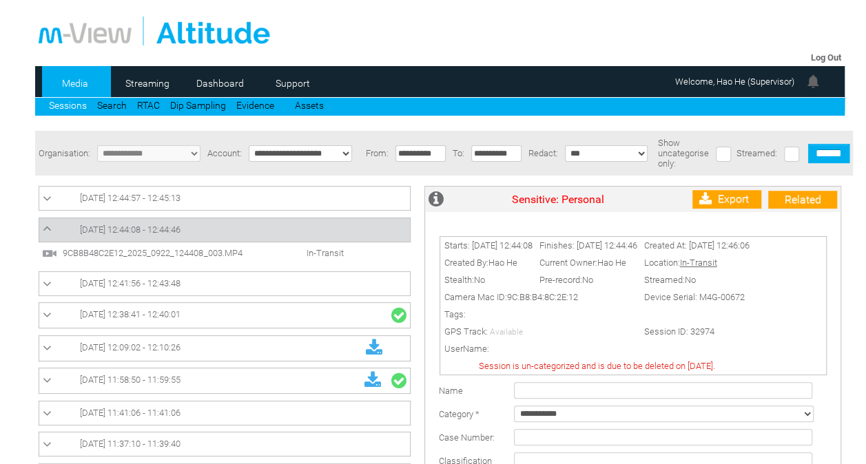
click at [296, 198] on link "[DATE] 12:44:57 - 12:45:13" at bounding box center [225, 198] width 364 height 17
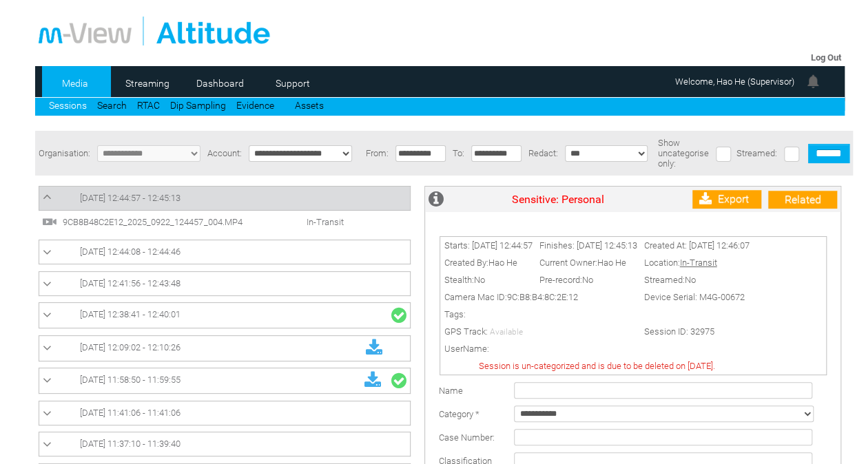
click at [283, 252] on link "[DATE] 12:44:08 - 12:44:46" at bounding box center [225, 252] width 364 height 17
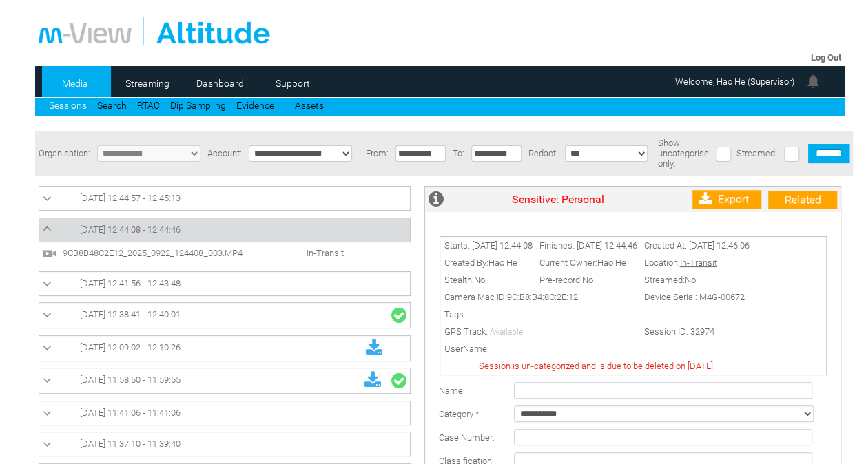
click at [280, 287] on link "[DATE] 12:41:56 - 12:43:48" at bounding box center [225, 284] width 364 height 17
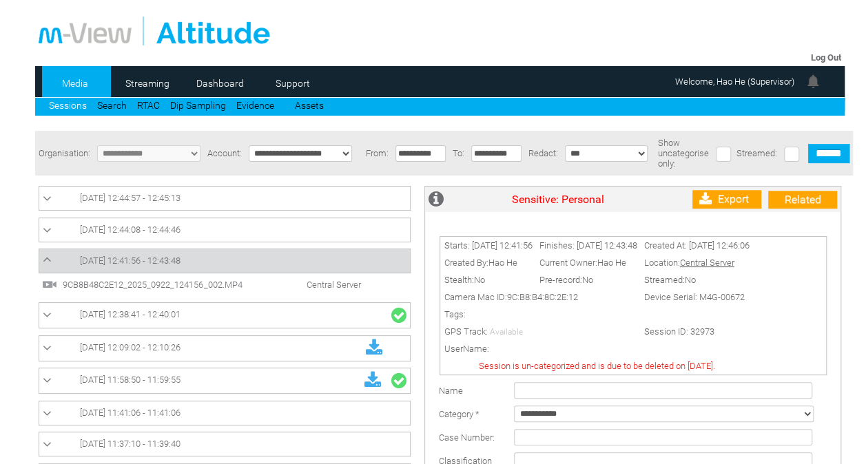
click at [255, 322] on link "[DATE] 12:38:41 - 12:40:01" at bounding box center [225, 316] width 364 height 18
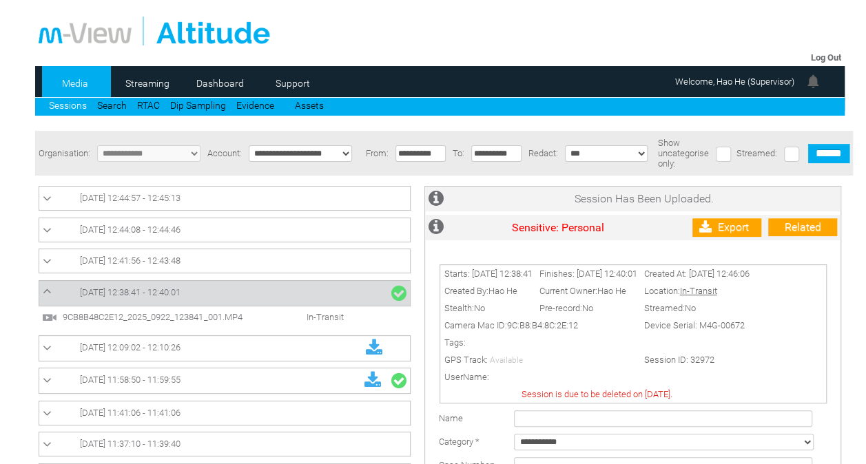
click at [73, 106] on link "Sessions" at bounding box center [68, 105] width 38 height 11
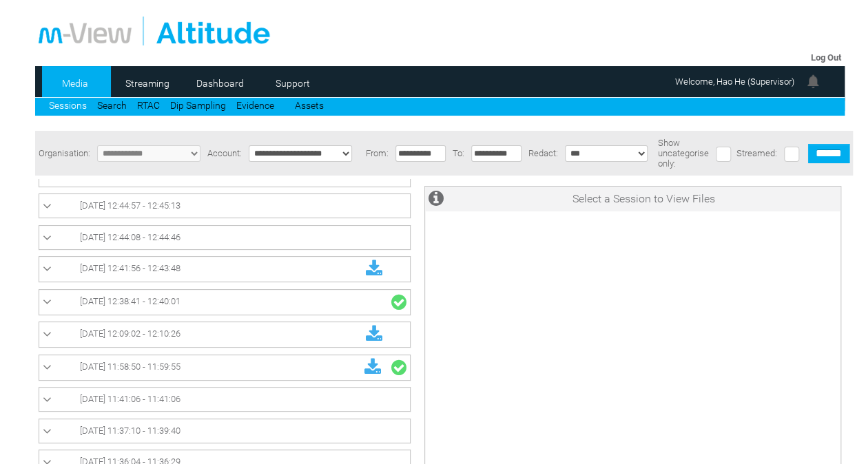
scroll to position [56, 0]
click at [226, 305] on link "[DATE] 12:38:41 - 12:40:01" at bounding box center [225, 301] width 364 height 18
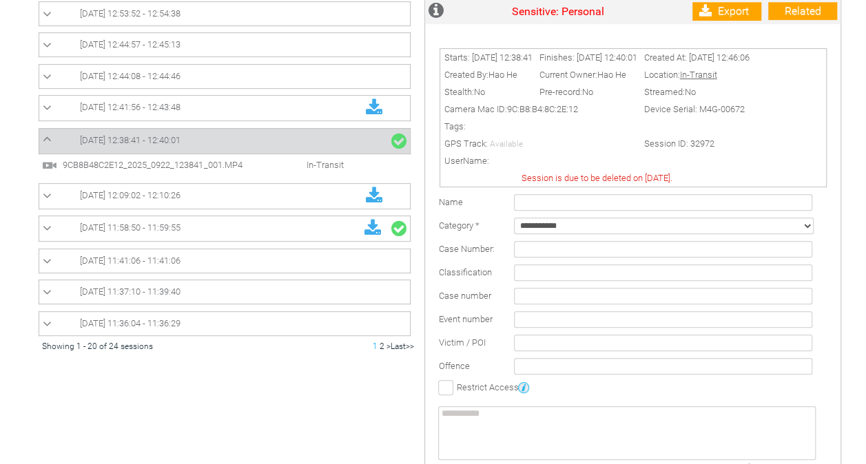
scroll to position [1, 0]
click at [241, 192] on link "[DATE] 12:09:02 - 12:10:26" at bounding box center [225, 196] width 364 height 18
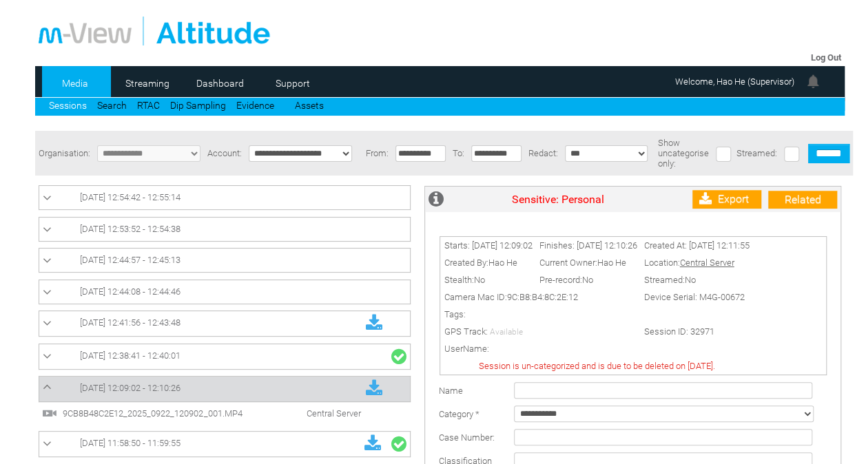
click at [238, 327] on link "[DATE] 12:41:56 - 12:43:48" at bounding box center [225, 324] width 364 height 18
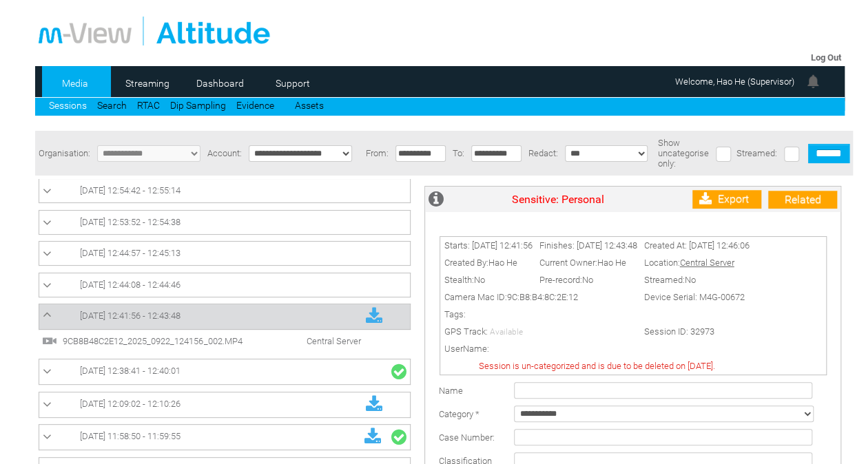
scroll to position [6, 0]
click at [243, 197] on link "[DATE] 12:54:42 - 12:55:14" at bounding box center [225, 193] width 364 height 17
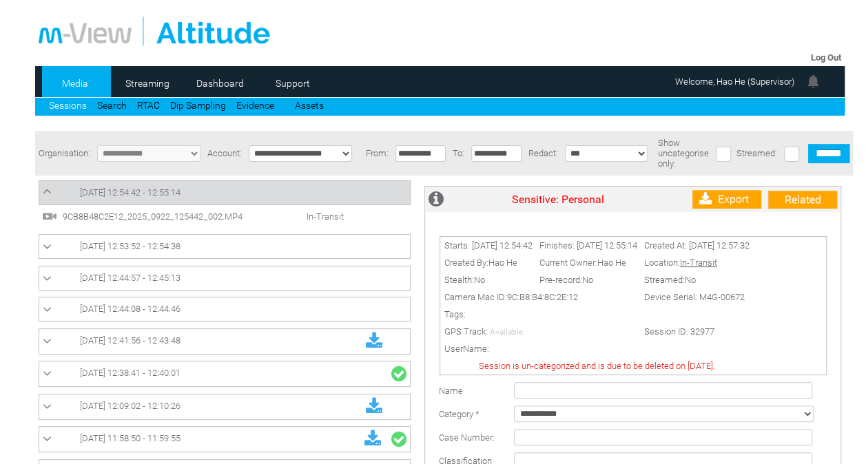
click at [230, 242] on link "[DATE] 12:53:52 - 12:54:38" at bounding box center [225, 246] width 364 height 17
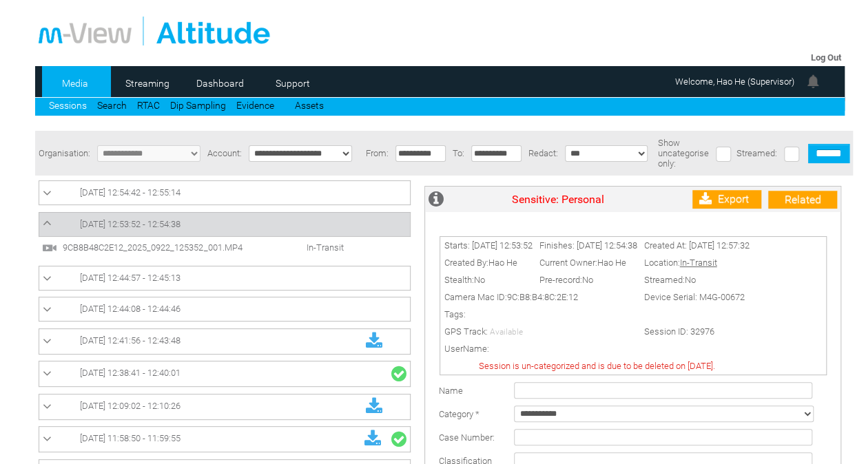
click at [230, 273] on link "[DATE] 12:44:57 - 12:45:13" at bounding box center [225, 278] width 364 height 17
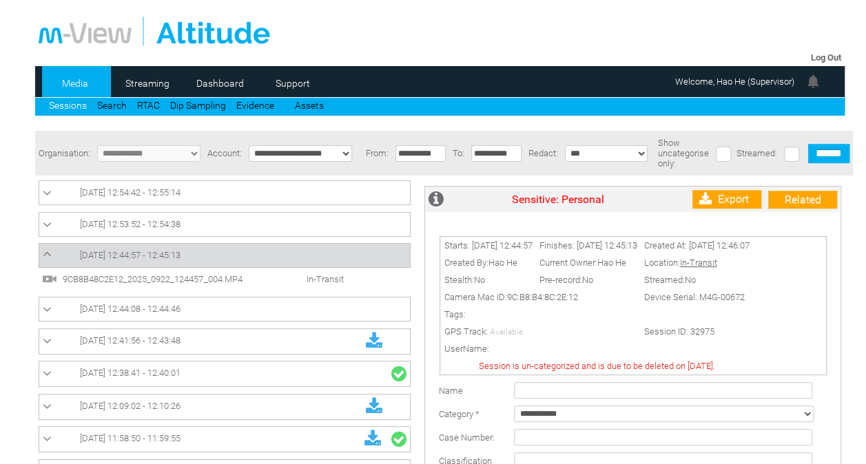
click at [230, 310] on link "[DATE] 12:44:08 - 12:44:46" at bounding box center [225, 309] width 364 height 17
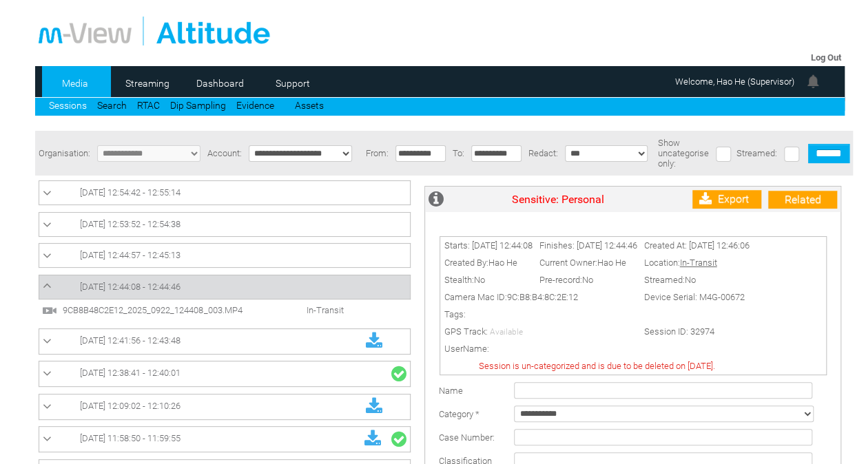
click at [229, 350] on link "[DATE] 12:41:56 - 12:43:48" at bounding box center [225, 342] width 364 height 18
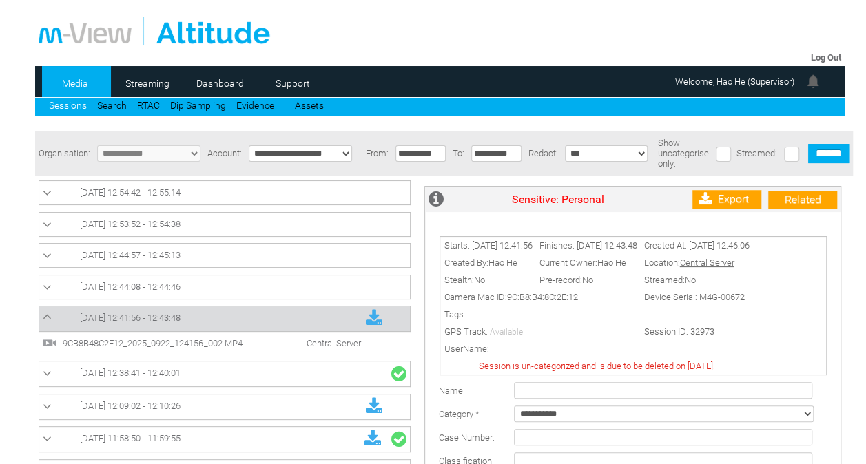
click at [226, 376] on link "[DATE] 12:38:41 - 12:40:01" at bounding box center [225, 374] width 364 height 18
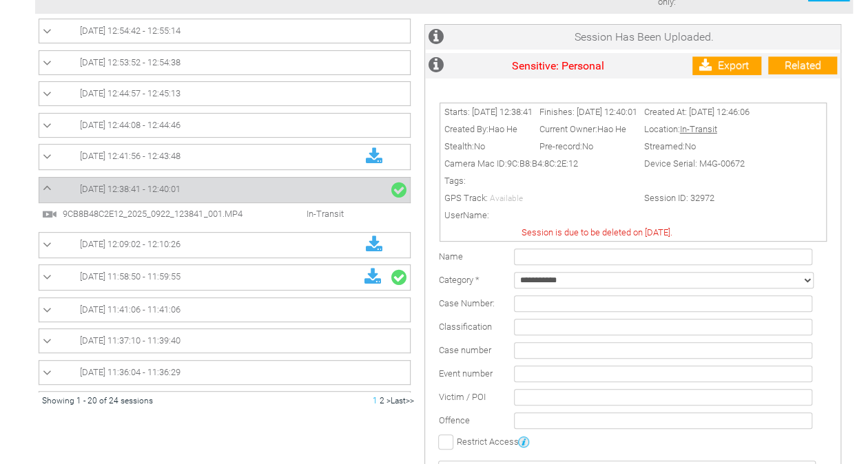
scroll to position [160, 0]
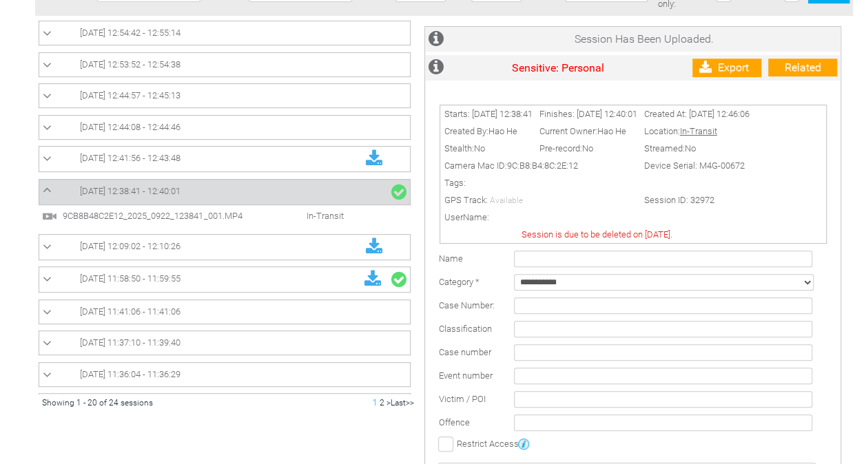
click at [313, 155] on link "[DATE] 12:41:56 - 12:43:48" at bounding box center [225, 159] width 364 height 18
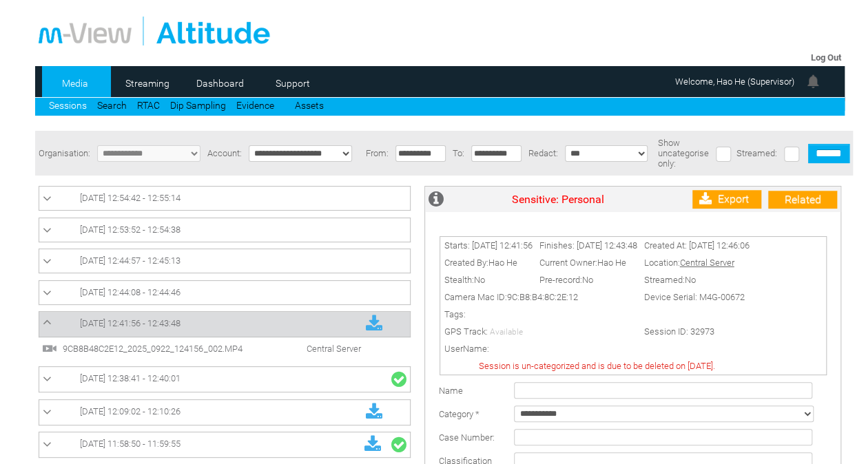
scroll to position [6, 0]
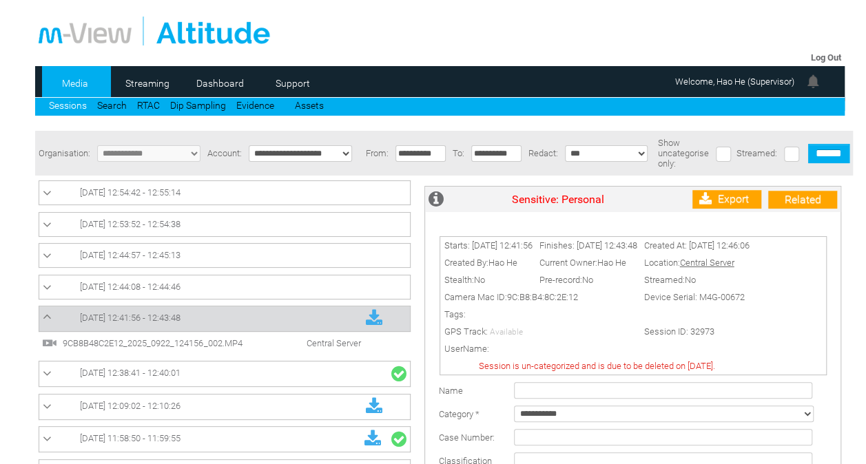
click at [214, 343] on span "9CB8B48C2E12_2025_0922_124156_002.MP4" at bounding box center [164, 343] width 210 height 10
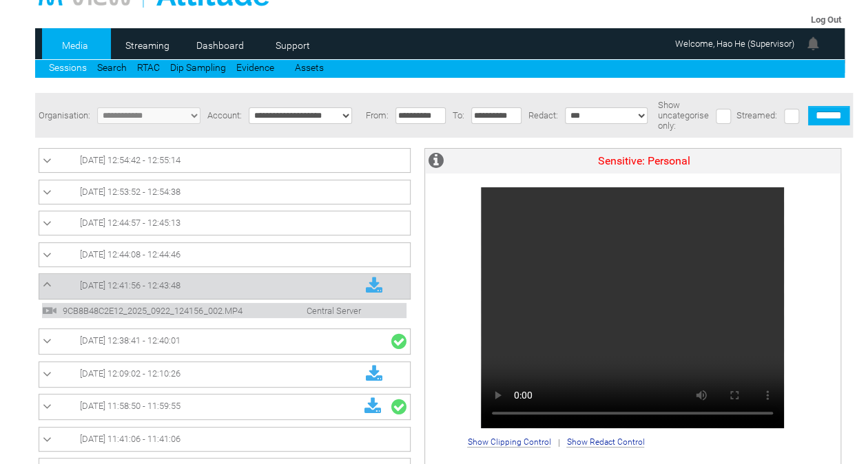
scroll to position [39, 0]
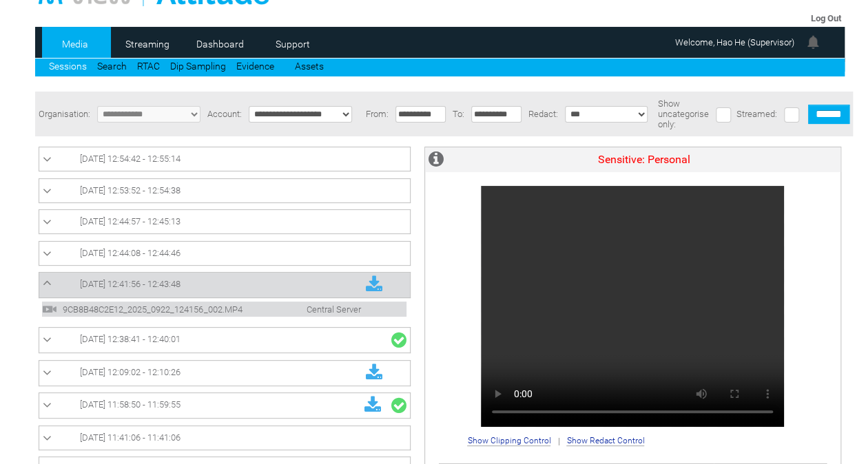
click at [366, 284] on icon at bounding box center [374, 285] width 17 height 18
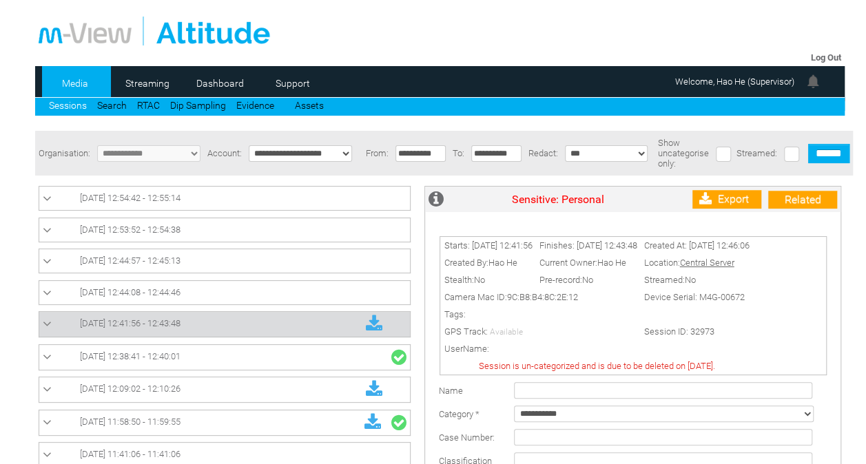
scroll to position [53, 0]
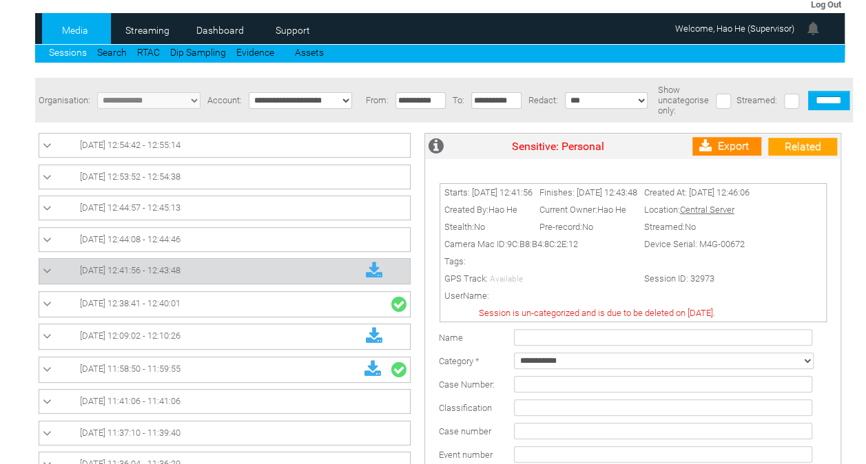
click at [734, 150] on link "Export" at bounding box center [726, 146] width 69 height 19
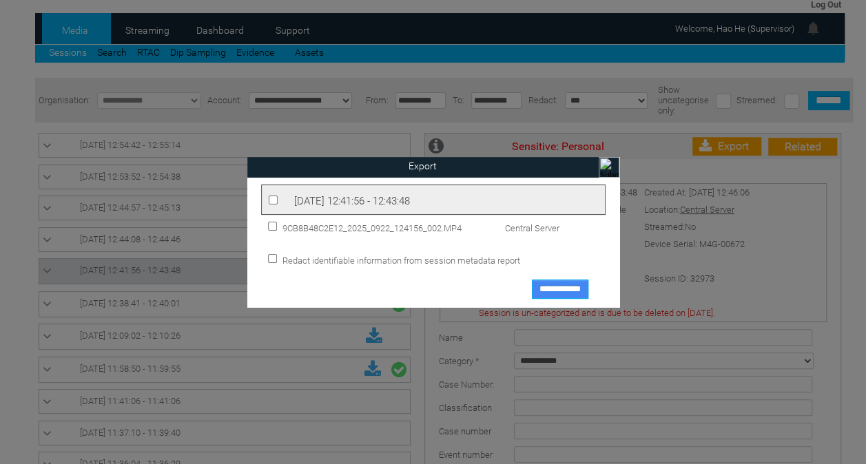
click at [550, 291] on input "**********" at bounding box center [560, 289] width 56 height 19
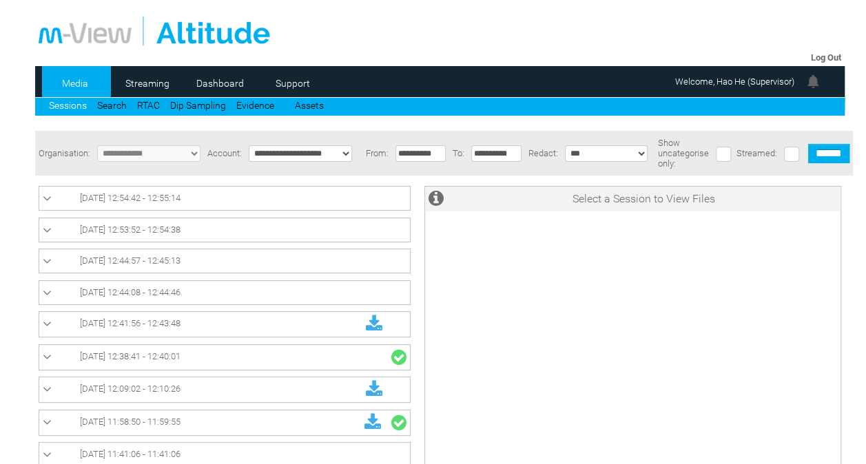
scroll to position [53, 0]
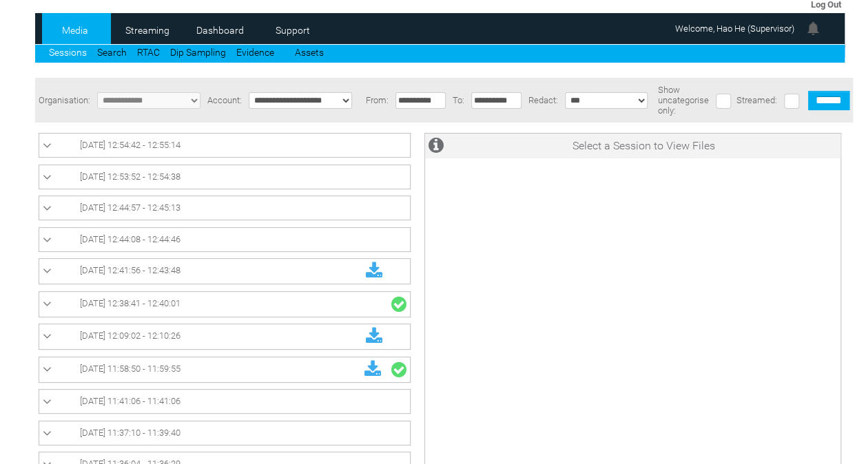
click at [243, 143] on link "[DATE] 12:54:42 - 12:55:14" at bounding box center [225, 145] width 364 height 17
click at [237, 153] on link "[DATE] 12:54:42 - 12:55:14" at bounding box center [225, 145] width 364 height 17
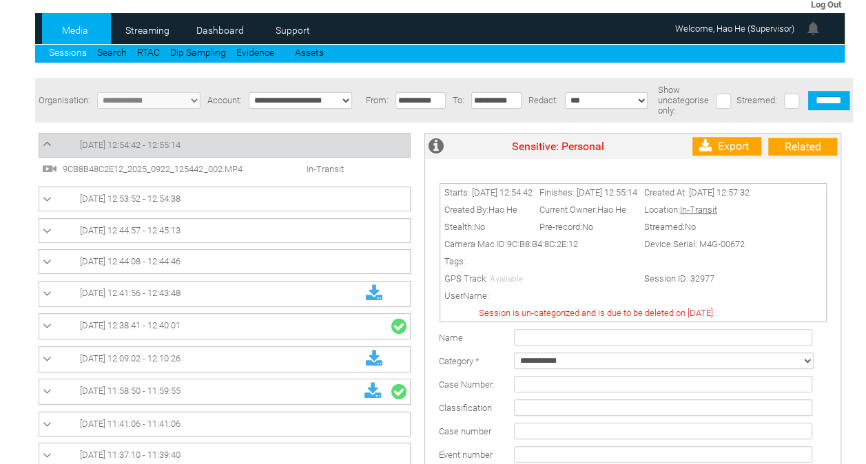
scroll to position [0, 0]
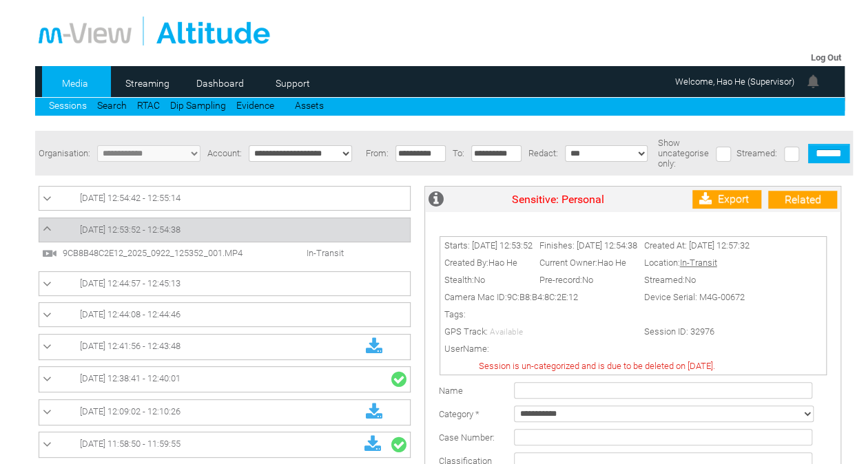
click at [257, 201] on link "[DATE] 12:54:42 - 12:55:14" at bounding box center [225, 198] width 364 height 17
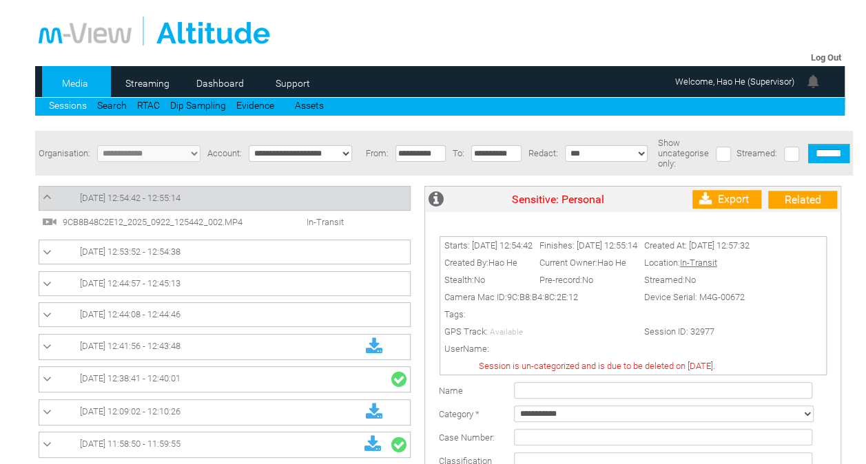
click at [243, 217] on li "9CB8B48C2E12_2025_0922_125442_002.MP4 In-Transit" at bounding box center [224, 221] width 364 height 15
click at [237, 225] on span "9CB8B48C2E12_2025_0922_125442_002.MP4" at bounding box center [164, 222] width 210 height 10
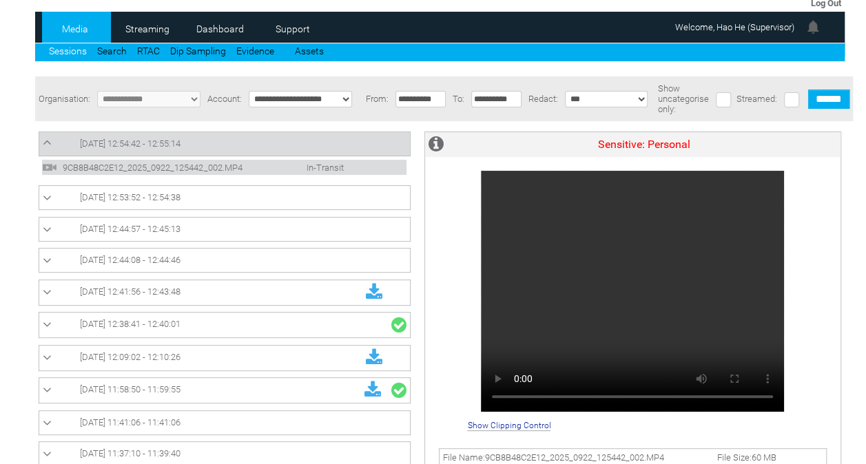
scroll to position [54, 0]
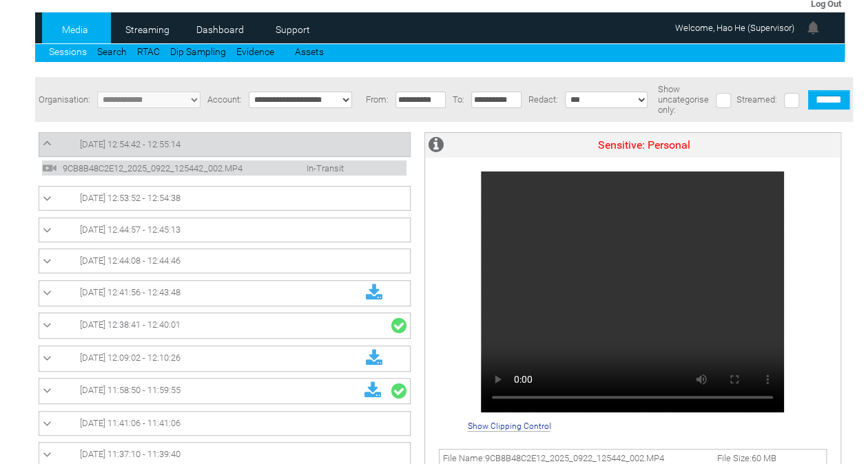
click at [248, 200] on link "22/09/2025 12:53:52 - 12:54:38" at bounding box center [225, 198] width 364 height 17
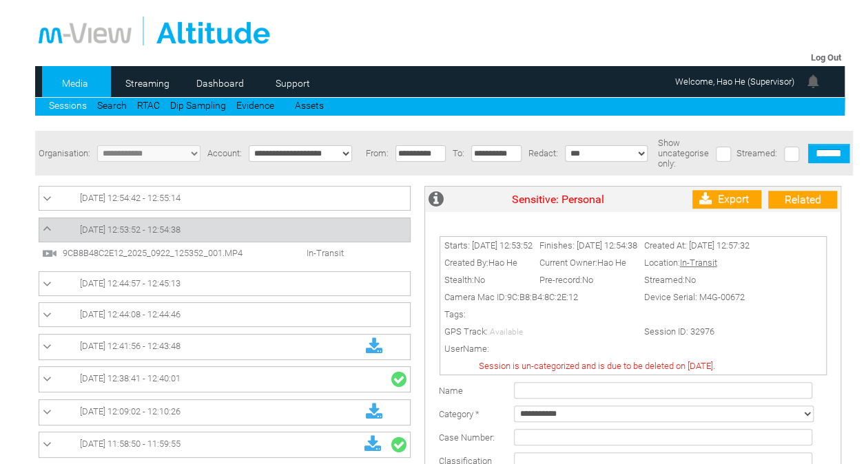
click at [237, 249] on span "9CB8B48C2E12_2025_0922_125352_001.MP4" at bounding box center [164, 253] width 210 height 10
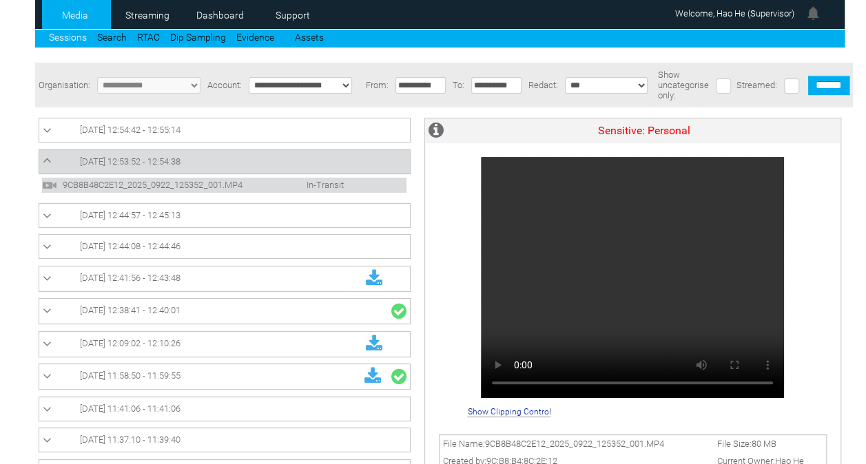
click at [282, 125] on link "22/09/2025 12:54:42 - 12:55:14" at bounding box center [225, 130] width 364 height 17
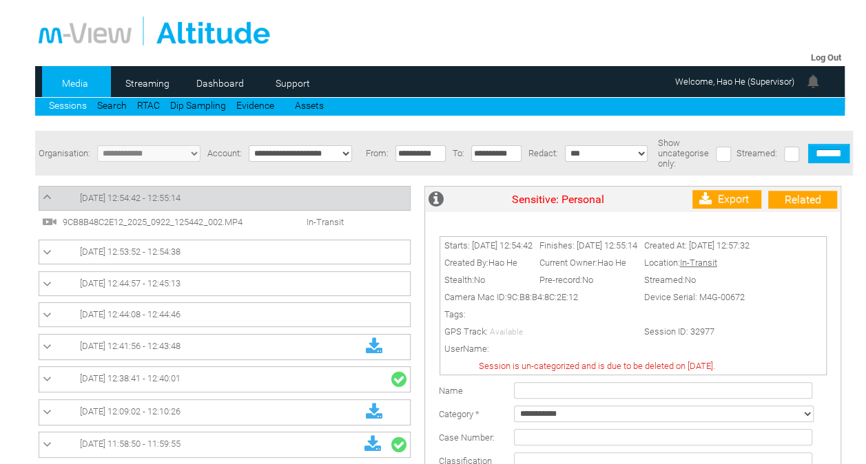
click at [282, 222] on span "In-Transit" at bounding box center [310, 222] width 79 height 10
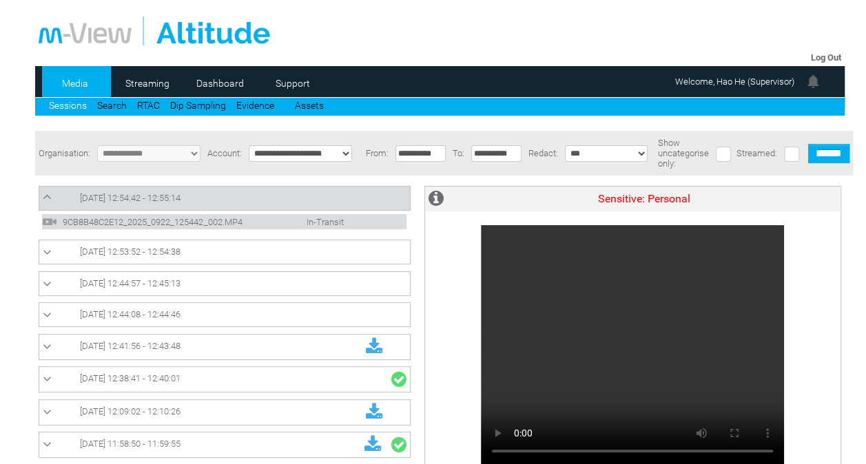
click at [318, 198] on link "22/09/2025 12:54:42 - 12:55:14" at bounding box center [225, 198] width 364 height 17
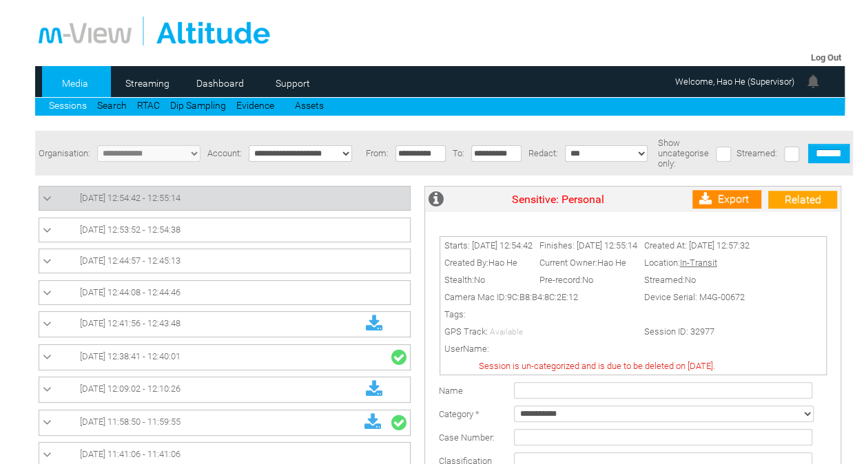
click at [725, 207] on link "Export" at bounding box center [726, 199] width 69 height 19
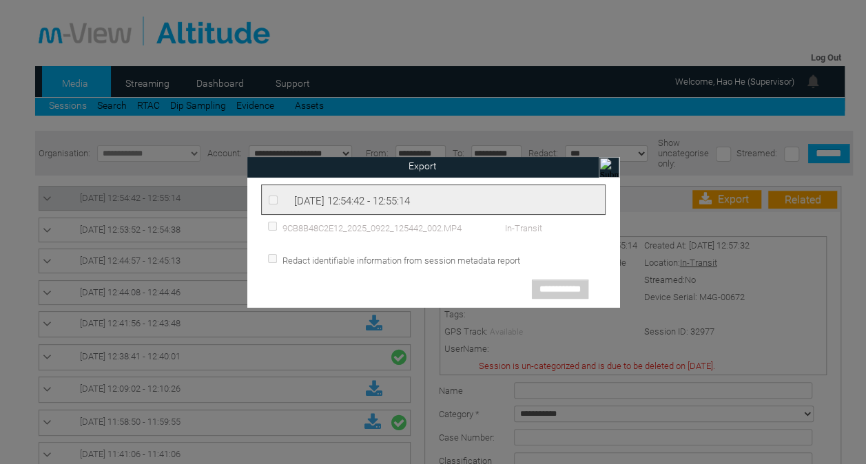
click at [358, 234] on div "9CB8B48C2E12_2025_0922_125442_002.MP4 In-Transit" at bounding box center [433, 227] width 344 height 25
click at [421, 222] on li "9CB8B48C2E12_2025_0922_125442_002.MP4 In-Transit" at bounding box center [433, 228] width 331 height 12
click at [612, 167] on input "image" at bounding box center [609, 167] width 21 height 21
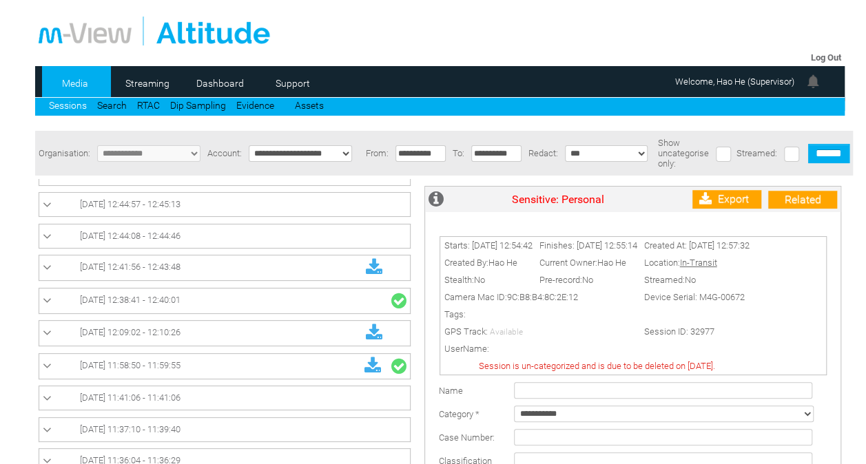
scroll to position [57, 0]
click at [249, 294] on link "[DATE] 12:38:41 - 12:40:01" at bounding box center [225, 300] width 364 height 18
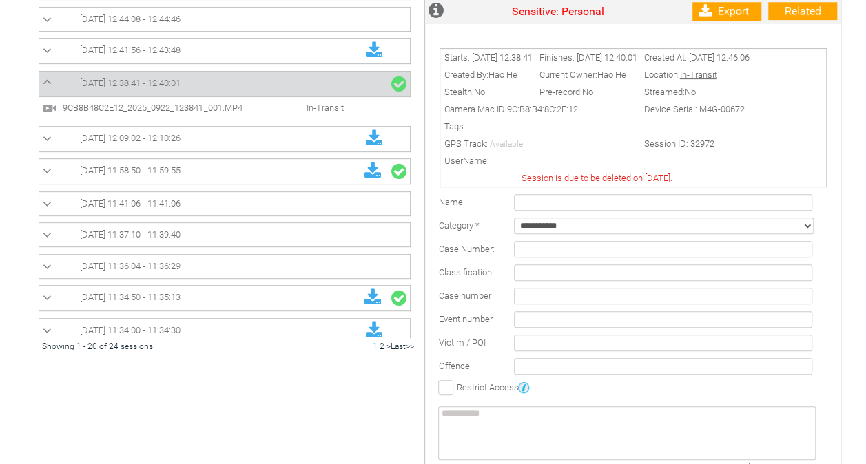
scroll to position [0, 0]
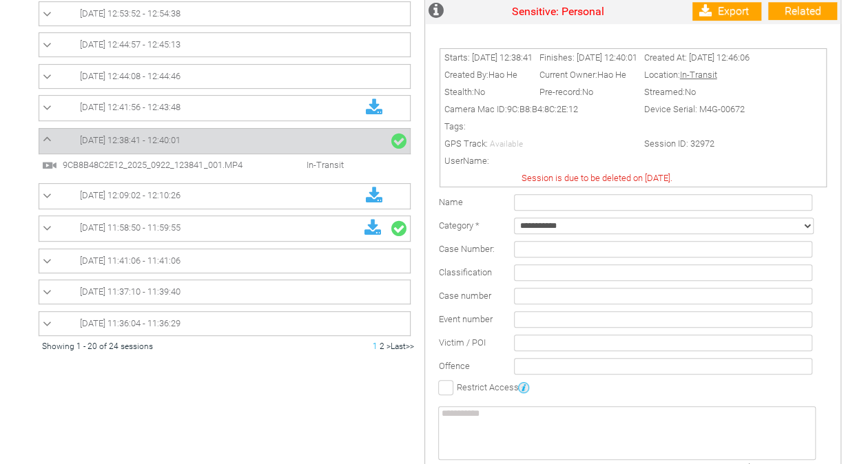
click at [248, 107] on link "[DATE] 12:41:56 - 12:43:48" at bounding box center [225, 108] width 364 height 18
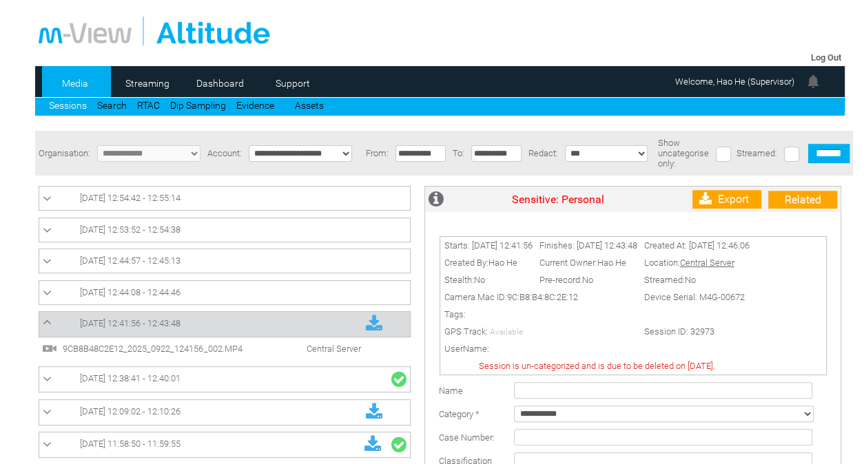
click at [313, 386] on link "[DATE] 12:38:41 - 12:40:01" at bounding box center [225, 380] width 364 height 18
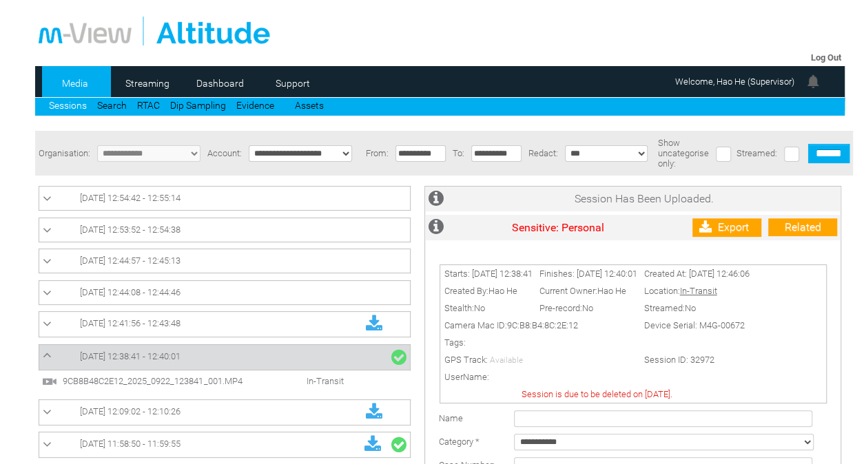
scroll to position [216, 0]
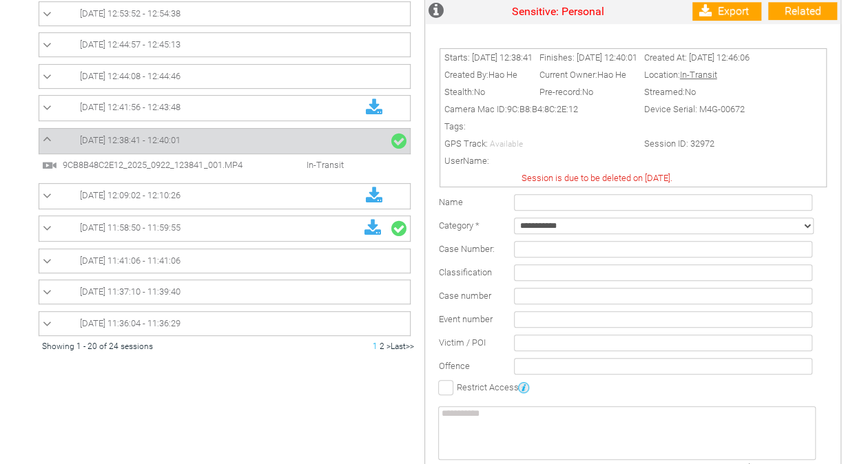
click at [296, 86] on td "[DATE] 12:44:08 - 12:44:46" at bounding box center [224, 76] width 371 height 24
click at [278, 74] on link "[DATE] 12:44:08 - 12:44:46" at bounding box center [225, 76] width 364 height 17
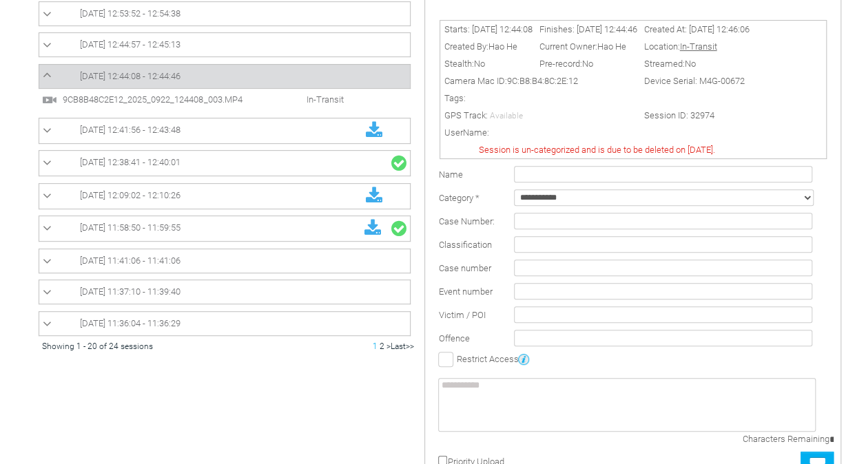
scroll to position [0, 0]
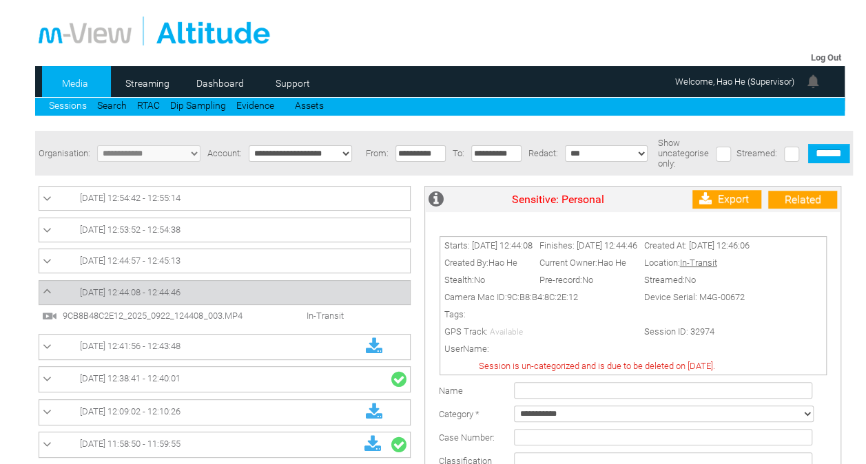
click at [288, 267] on link "[DATE] 12:44:57 - 12:45:13" at bounding box center [225, 261] width 364 height 17
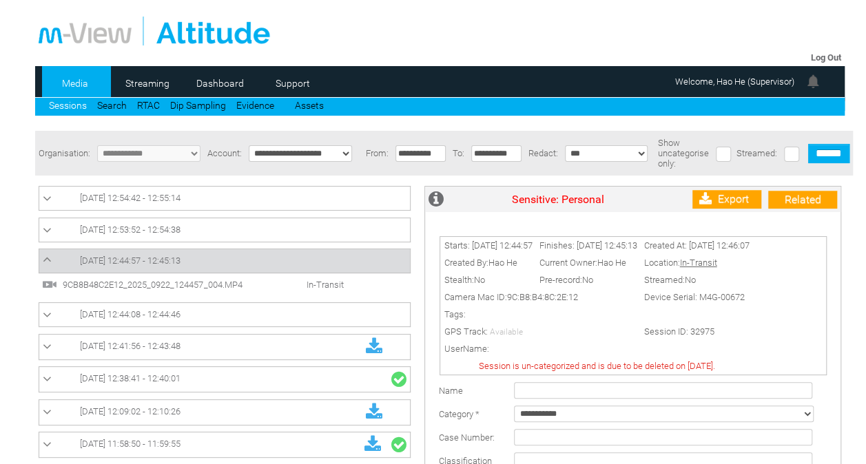
click at [296, 227] on link "[DATE] 12:53:52 - 12:54:38" at bounding box center [225, 230] width 364 height 17
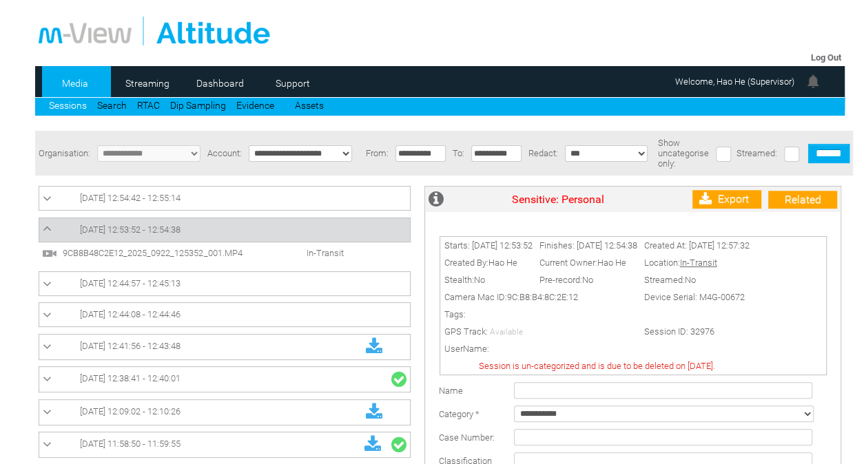
click at [296, 200] on link "[DATE] 12:54:42 - 12:55:14" at bounding box center [225, 198] width 364 height 17
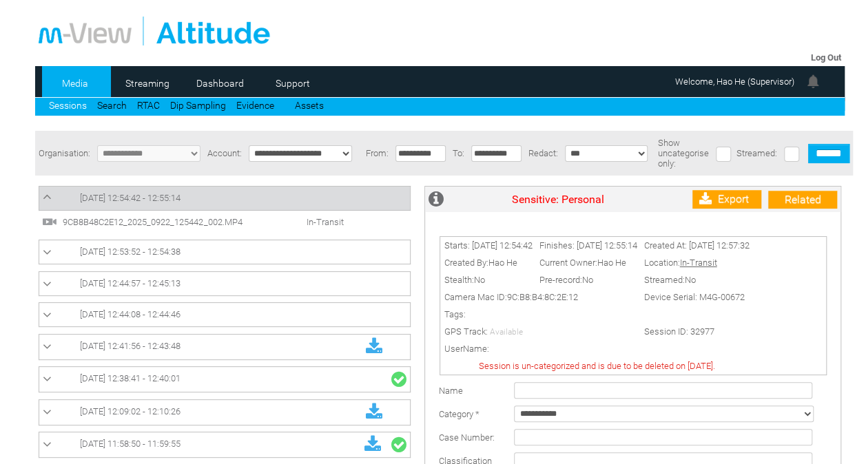
click at [114, 112] on div "Media Streaming 0 Dashboard Support Sessions Search RTAC Dip Sampling Evidence …" at bounding box center [440, 91] width 810 height 50
click at [110, 107] on link "Search" at bounding box center [112, 105] width 30 height 11
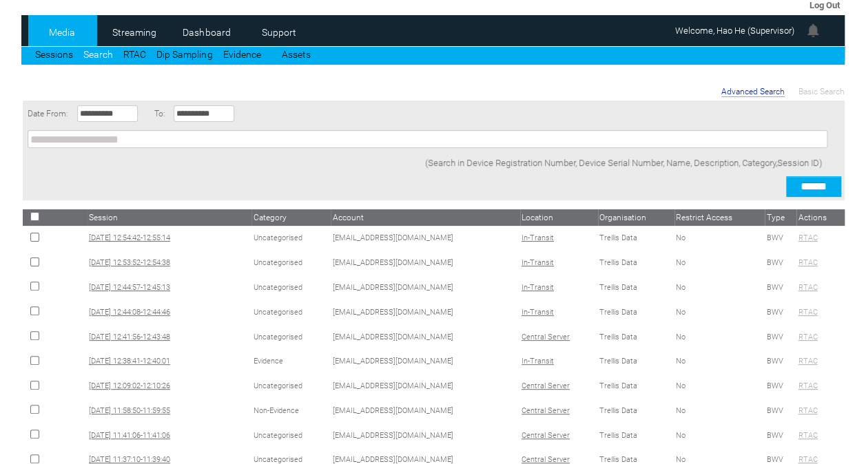
scroll to position [48, 0]
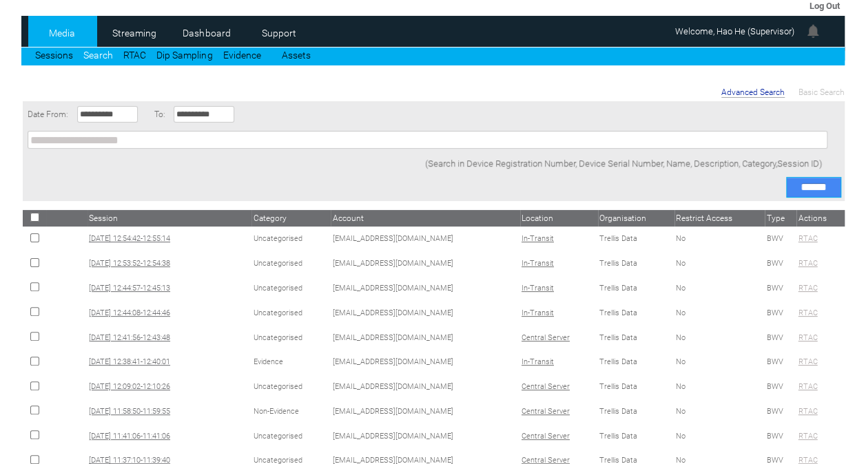
click at [810, 194] on input "******" at bounding box center [813, 187] width 55 height 21
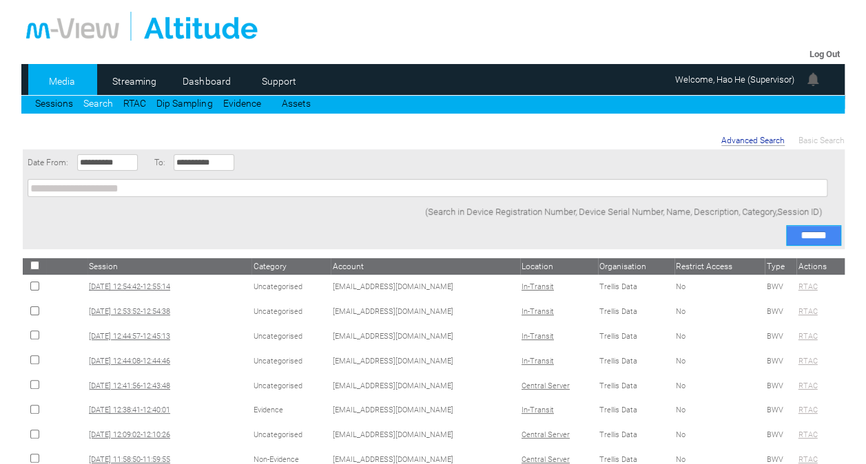
click at [809, 238] on input "******" at bounding box center [813, 235] width 55 height 21
click at [61, 101] on link "Sessions" at bounding box center [54, 103] width 38 height 11
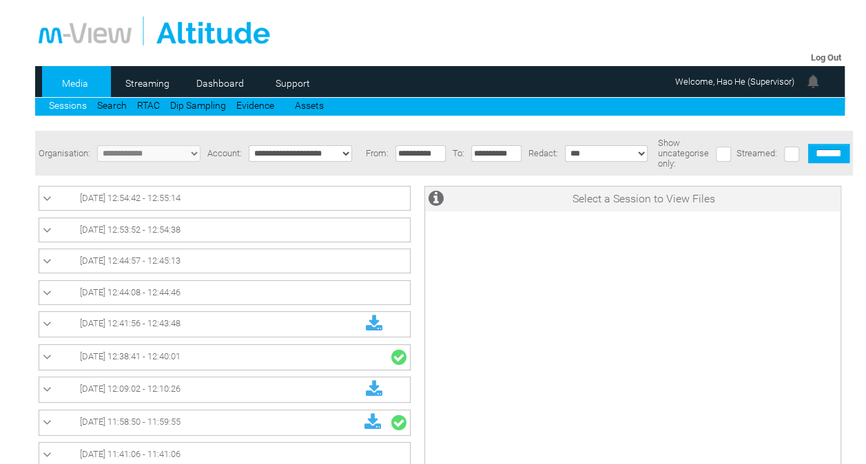
click at [229, 205] on link "[DATE] 12:54:42 - 12:55:14" at bounding box center [225, 198] width 364 height 17
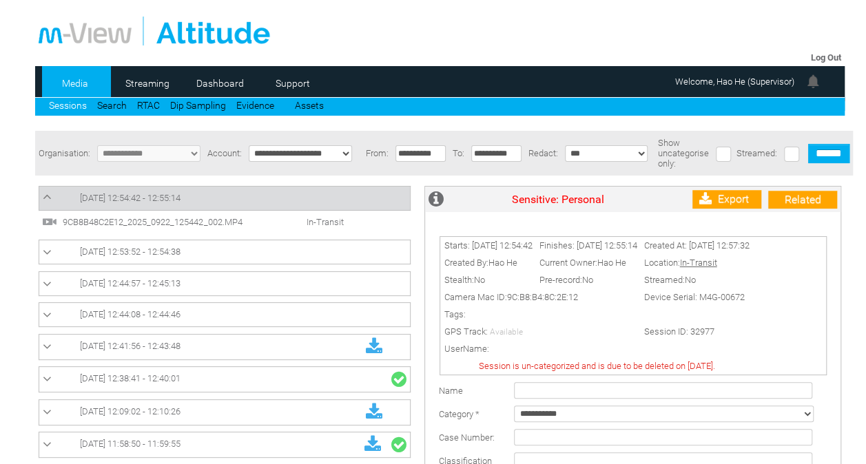
click at [229, 205] on link "[DATE] 12:54:42 - 12:55:14" at bounding box center [225, 198] width 364 height 17
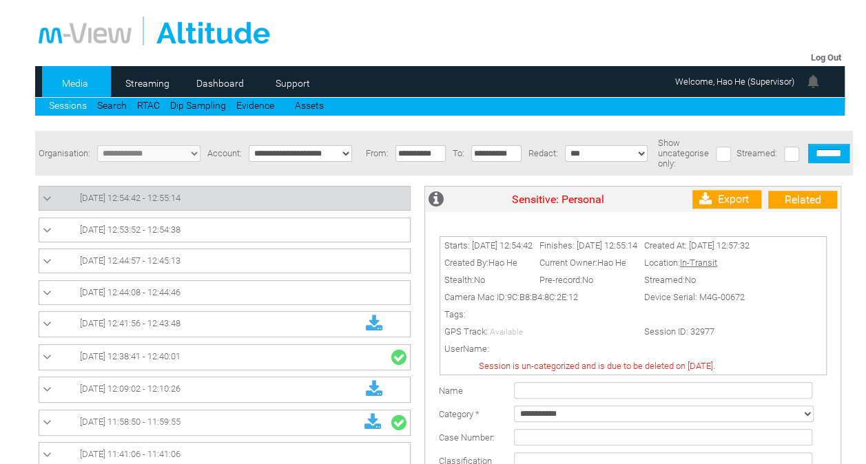
click at [244, 314] on td "[DATE] 12:41:56 - 12:43:48" at bounding box center [224, 324] width 371 height 25
click at [234, 329] on link "[DATE] 12:41:56 - 12:43:48" at bounding box center [225, 325] width 364 height 18
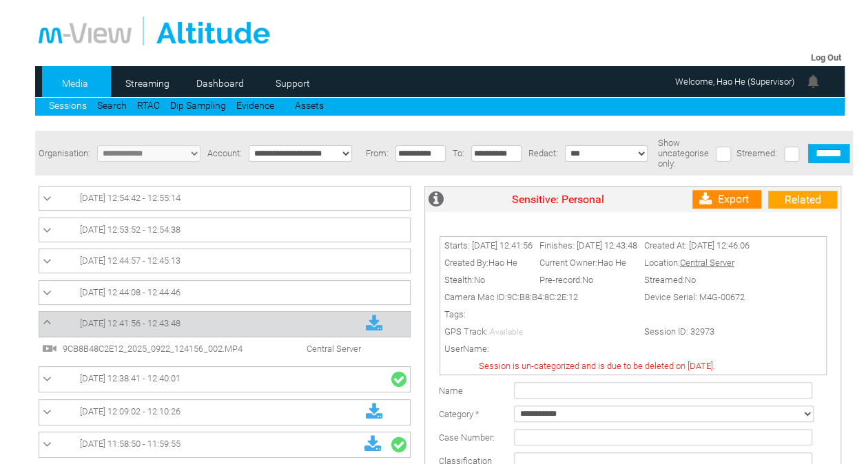
click at [737, 203] on link "Export" at bounding box center [726, 199] width 69 height 19
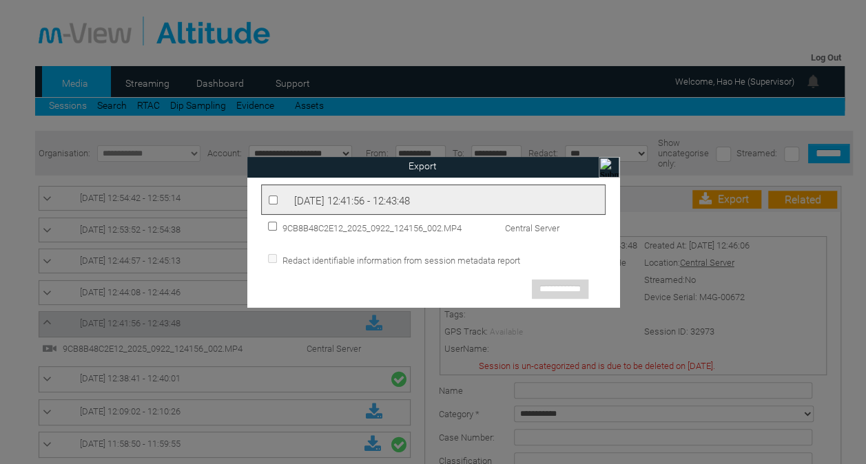
click at [478, 182] on div "[DATE] 12:41:56 - 12:43:48 9CB8B48C2E12_2025_0922_124156_002.MP4 Central Server" at bounding box center [433, 210] width 344 height 59
click at [275, 193] on div "[DATE] 12:41:56 - 12:43:48" at bounding box center [433, 200] width 344 height 30
click at [559, 288] on input "**********" at bounding box center [560, 289] width 56 height 19
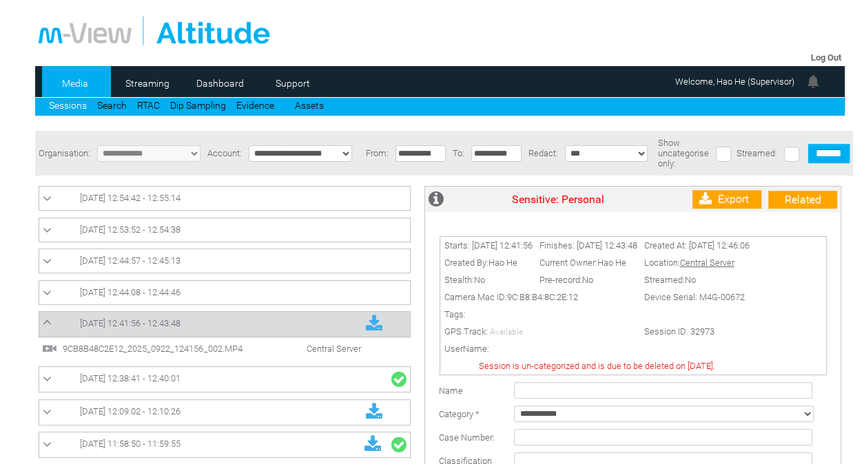
click at [240, 379] on link "[DATE] 12:38:41 - 12:40:01" at bounding box center [225, 380] width 364 height 18
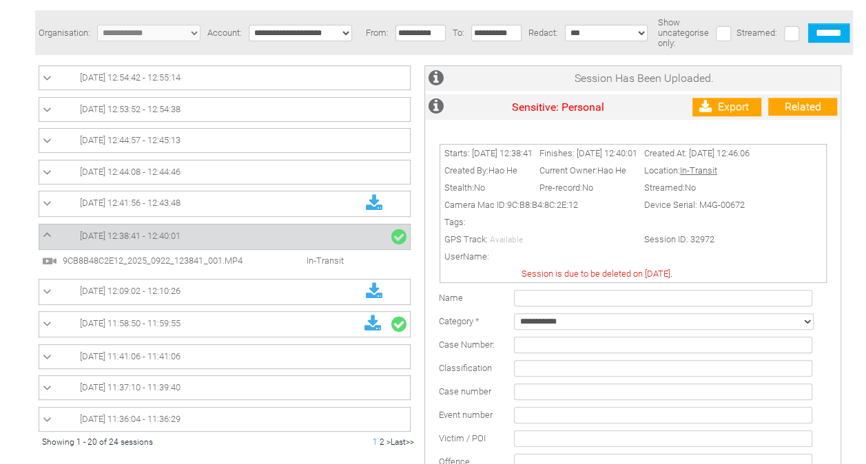
scroll to position [120, 0]
click at [249, 198] on link "[DATE] 12:41:56 - 12:43:48" at bounding box center [225, 205] width 364 height 18
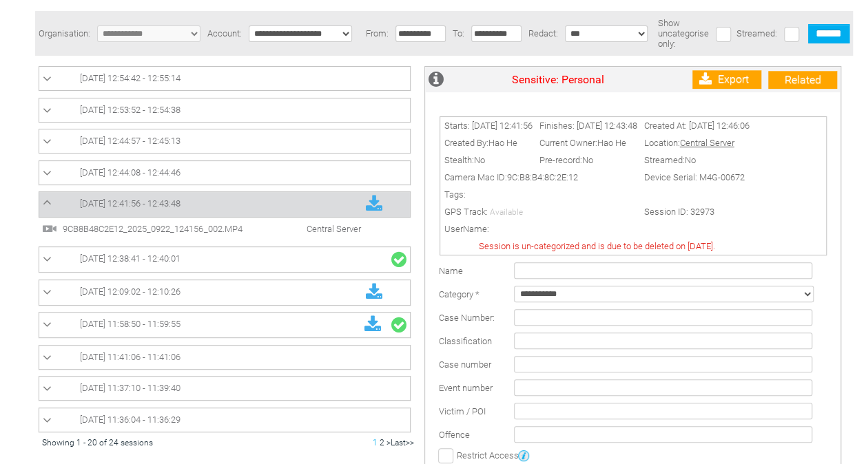
scroll to position [0, 0]
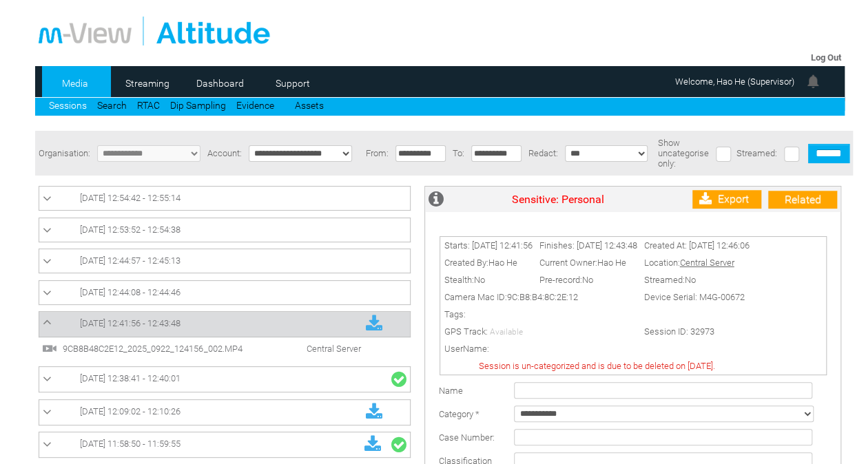
click at [240, 291] on link "[DATE] 12:44:08 - 12:44:46" at bounding box center [225, 293] width 364 height 17
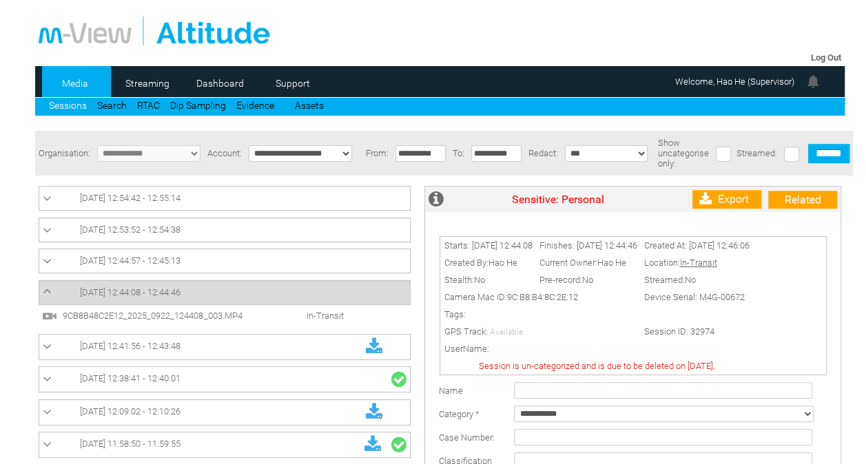
click at [262, 262] on link "[DATE] 12:44:57 - 12:45:13" at bounding box center [225, 261] width 364 height 17
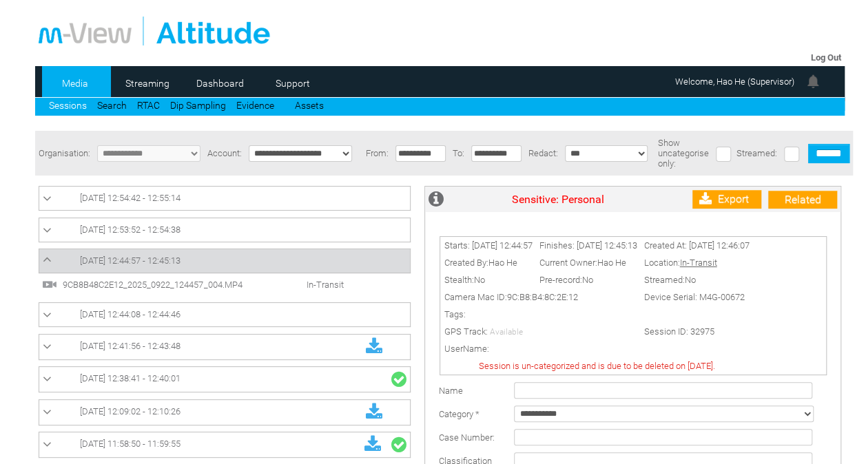
click at [277, 219] on table "[DATE] 12:53:52 - 12:54:38" at bounding box center [225, 230] width 372 height 25
click at [274, 226] on link "[DATE] 12:53:52 - 12:54:38" at bounding box center [225, 230] width 364 height 17
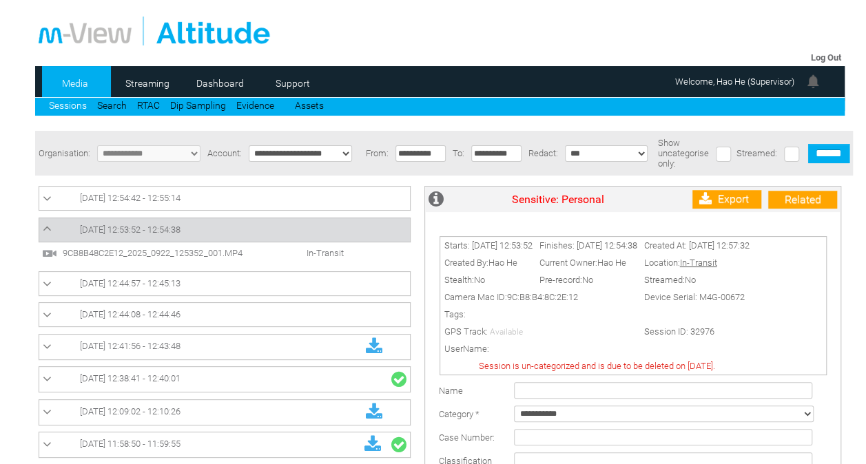
click at [282, 200] on link "[DATE] 12:54:42 - 12:55:14" at bounding box center [225, 198] width 364 height 17
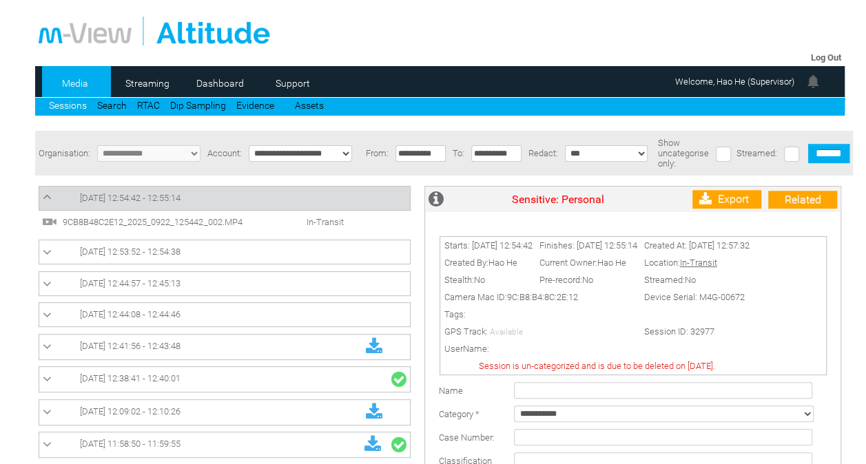
click at [76, 106] on link "Sessions" at bounding box center [68, 105] width 38 height 11
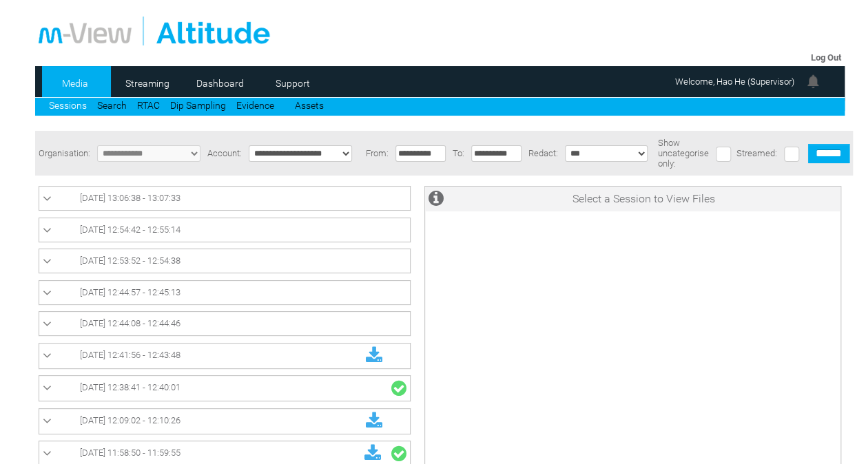
click at [181, 200] on span "[DATE] 13:06:38 - 13:07:33" at bounding box center [130, 198] width 101 height 10
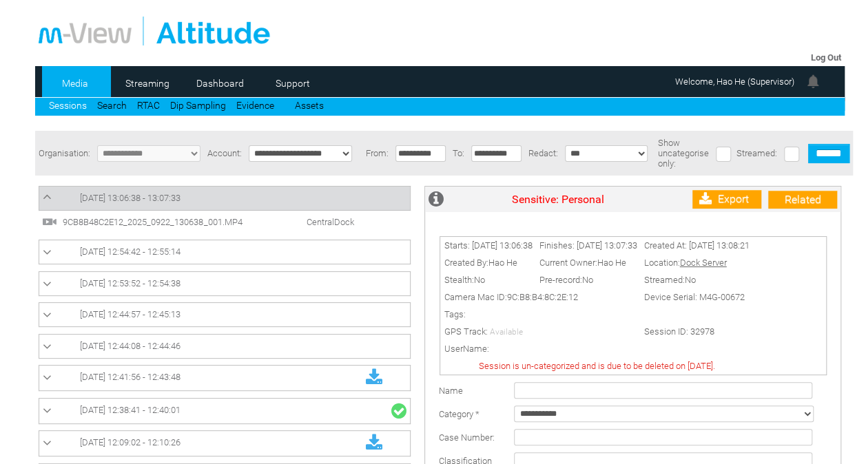
click at [271, 223] on span "CentralDock" at bounding box center [315, 222] width 89 height 10
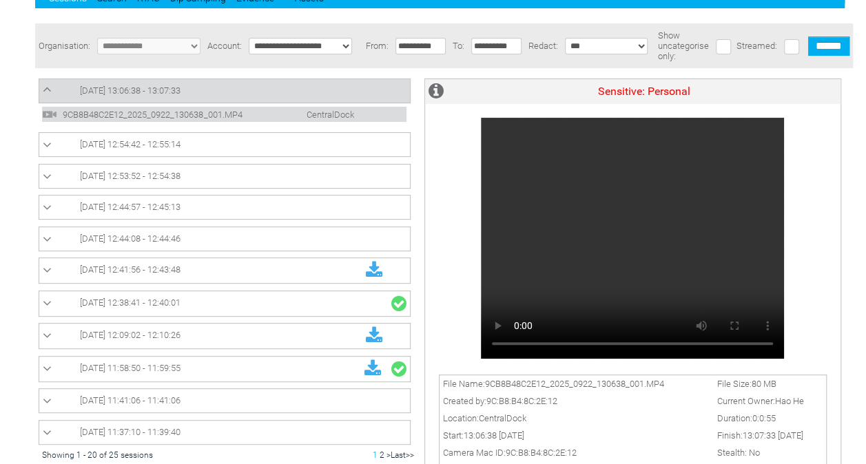
scroll to position [108, 0]
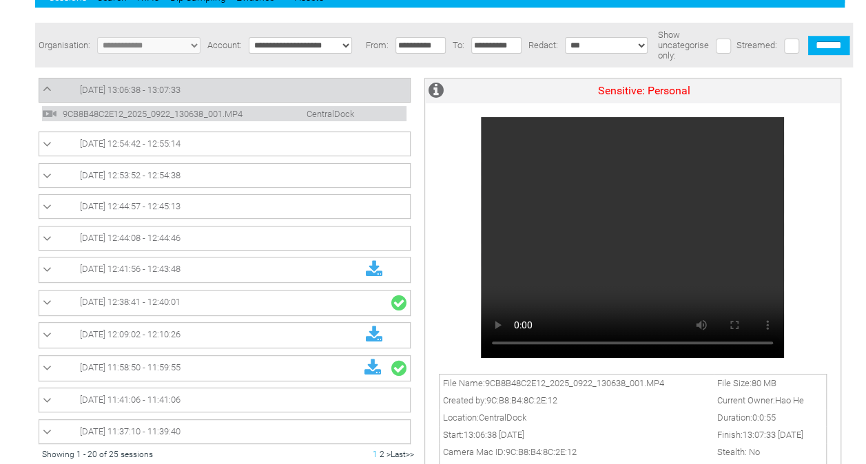
click at [248, 327] on link "[DATE] 12:09:02 - 12:10:26" at bounding box center [225, 336] width 364 height 18
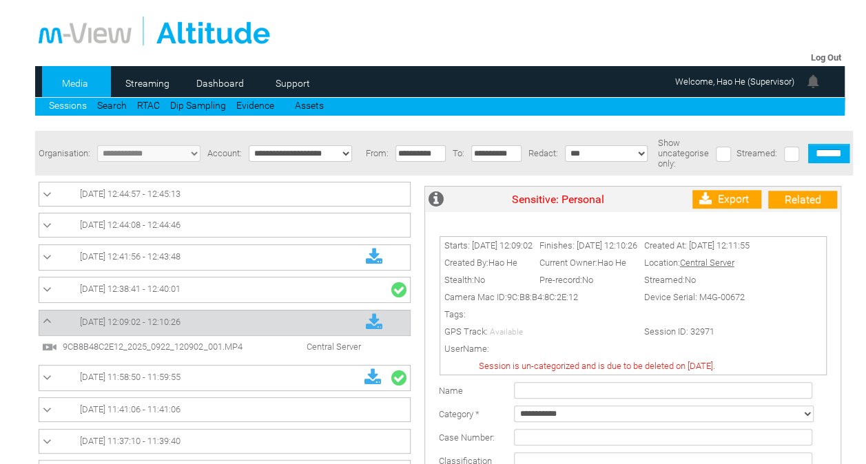
scroll to position [99, 0]
click at [249, 277] on td "[DATE] 12:38:41 - 12:40:01" at bounding box center [224, 289] width 371 height 25
click at [227, 291] on link "[DATE] 12:38:41 - 12:40:01" at bounding box center [225, 289] width 364 height 18
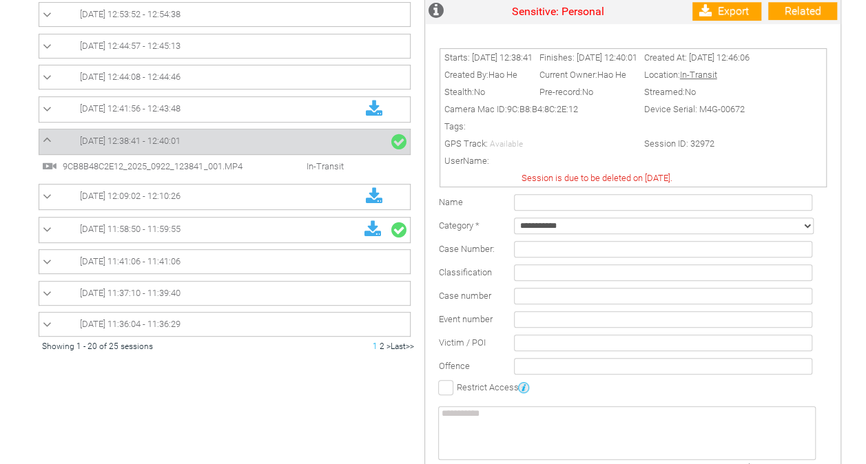
scroll to position [30, 0]
click at [293, 223] on link "[DATE] 11:58:50 - 11:59:55" at bounding box center [225, 231] width 364 height 18
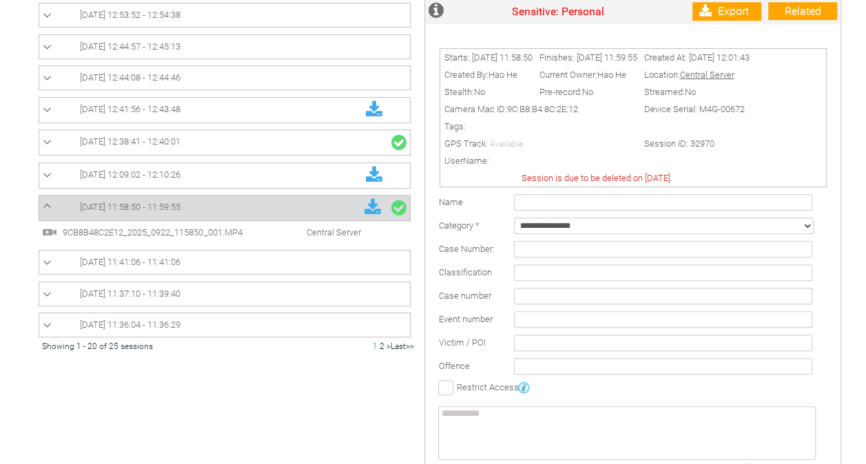
click at [284, 227] on span "Central Server" at bounding box center [319, 232] width 96 height 10
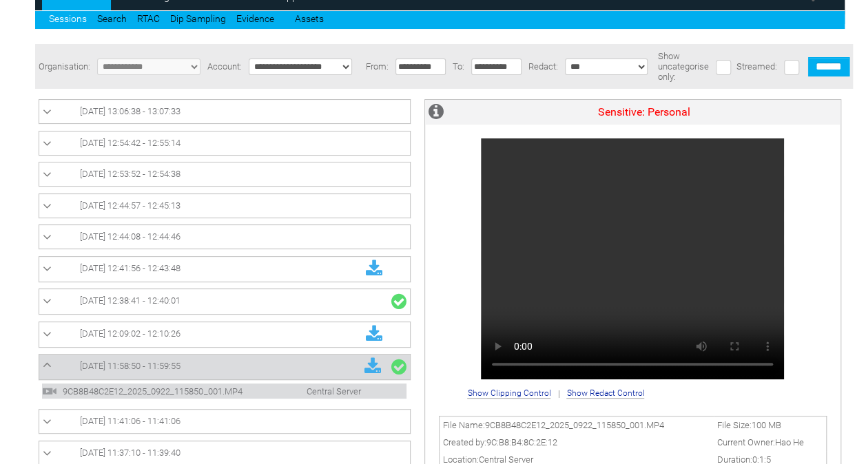
scroll to position [95, 0]
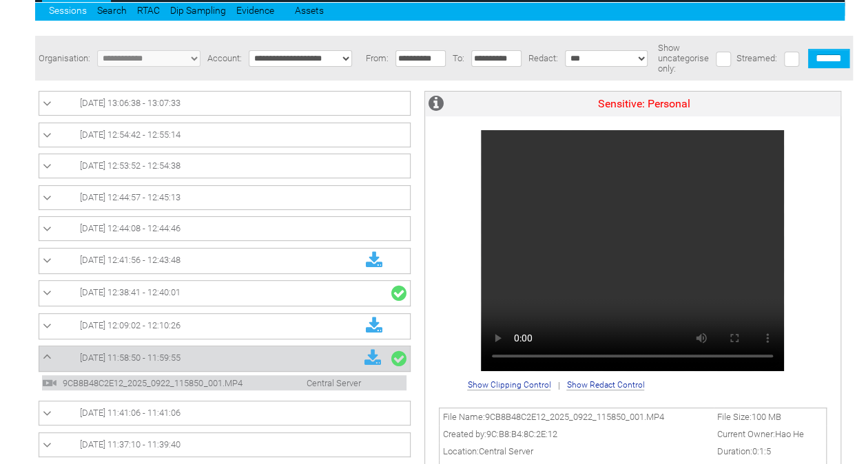
click at [237, 300] on link "[DATE] 12:38:41 - 12:40:01" at bounding box center [225, 294] width 364 height 18
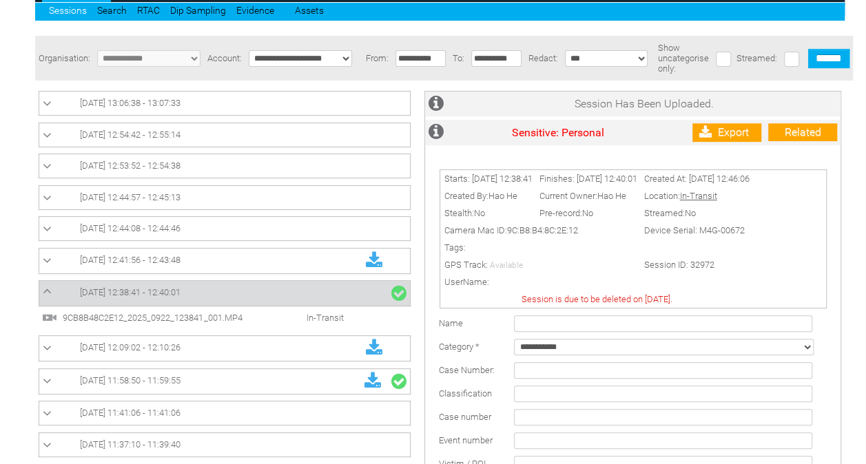
scroll to position [216, 0]
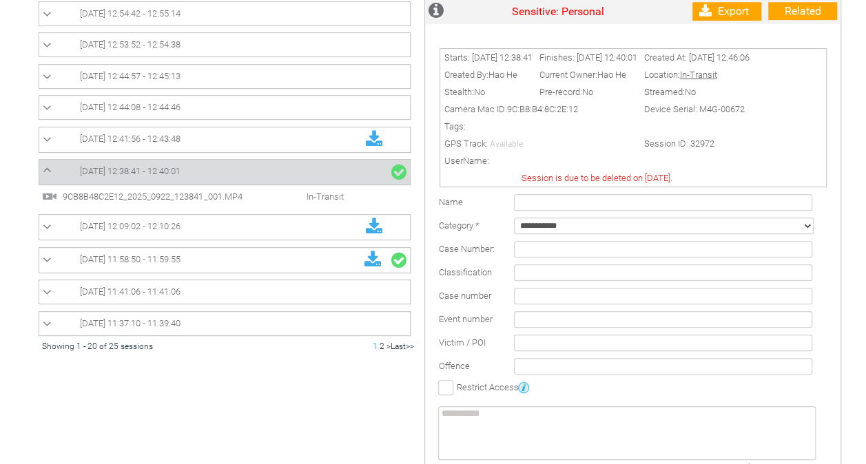
click at [262, 108] on link "[DATE] 12:44:08 - 12:44:46" at bounding box center [225, 107] width 364 height 17
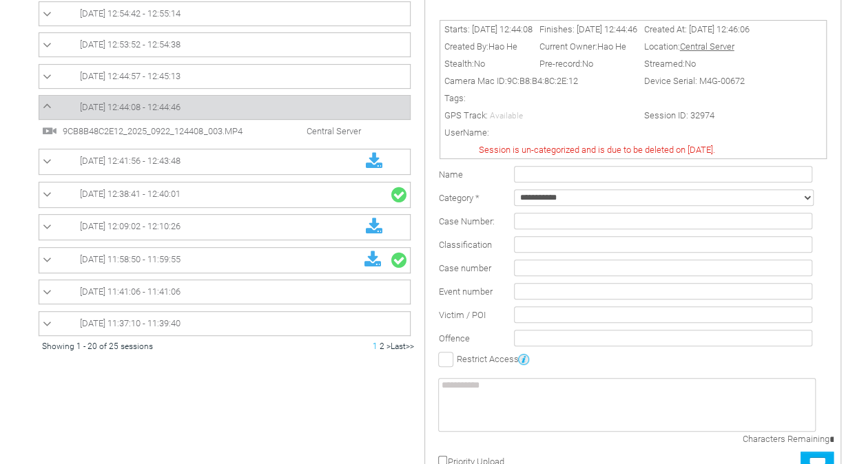
scroll to position [0, 0]
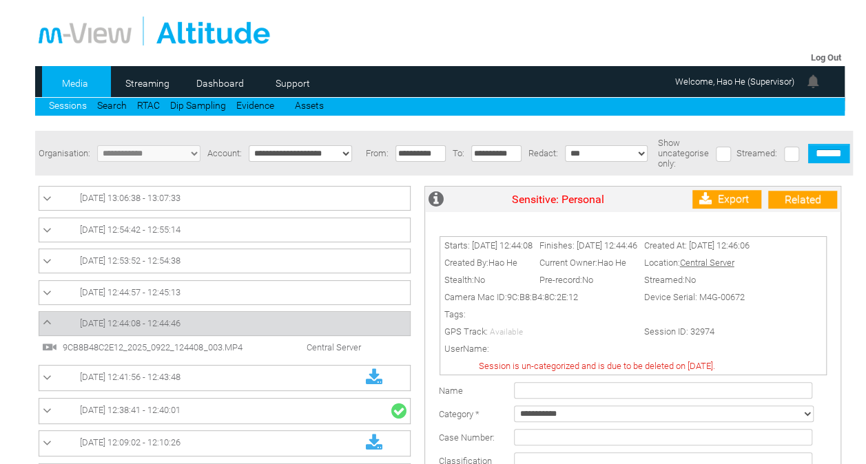
click at [241, 340] on li "9CB8B48C2E12_2025_0922_124408_003.MP4 Central Server" at bounding box center [224, 347] width 364 height 15
click at [243, 351] on span "9CB8B48C2E12_2025_0922_124408_003.MP4" at bounding box center [164, 347] width 210 height 10
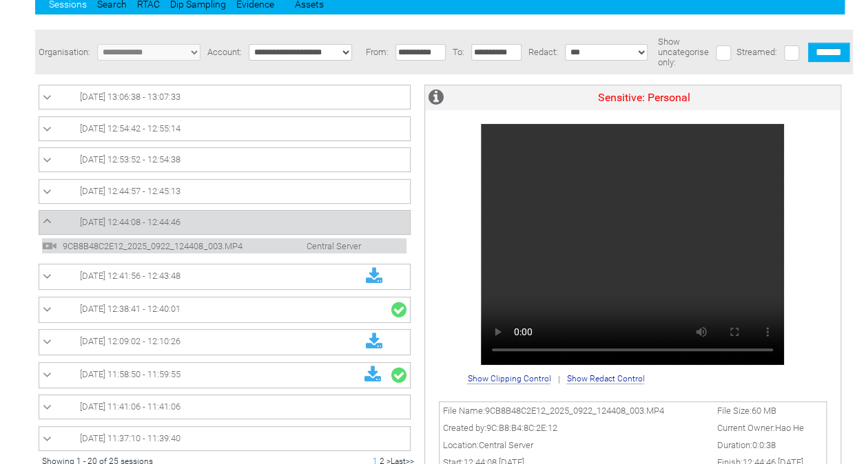
scroll to position [102, 0]
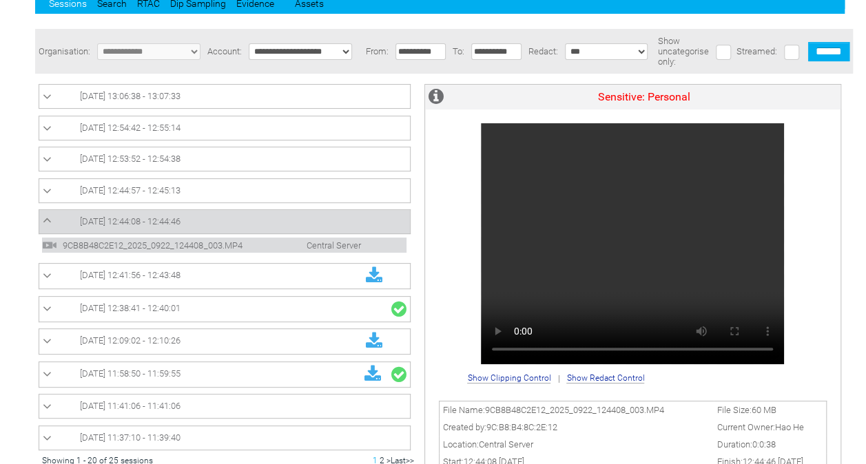
click at [347, 199] on link "[DATE] 12:44:57 - 12:45:13" at bounding box center [225, 191] width 364 height 17
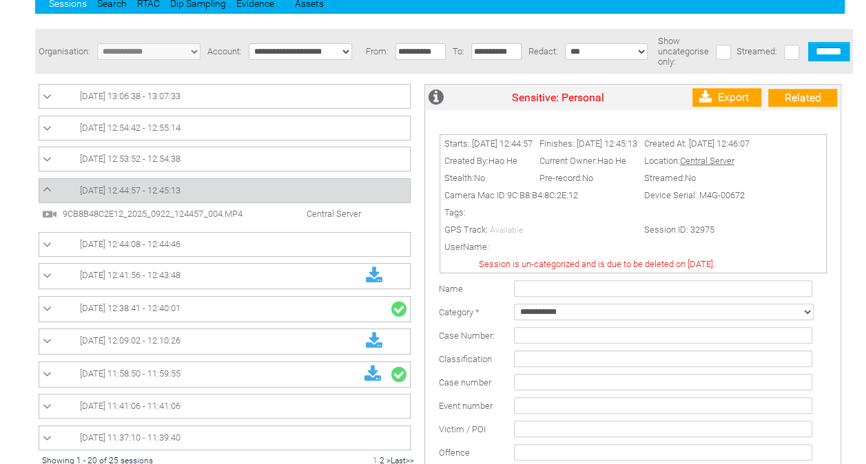
scroll to position [0, 0]
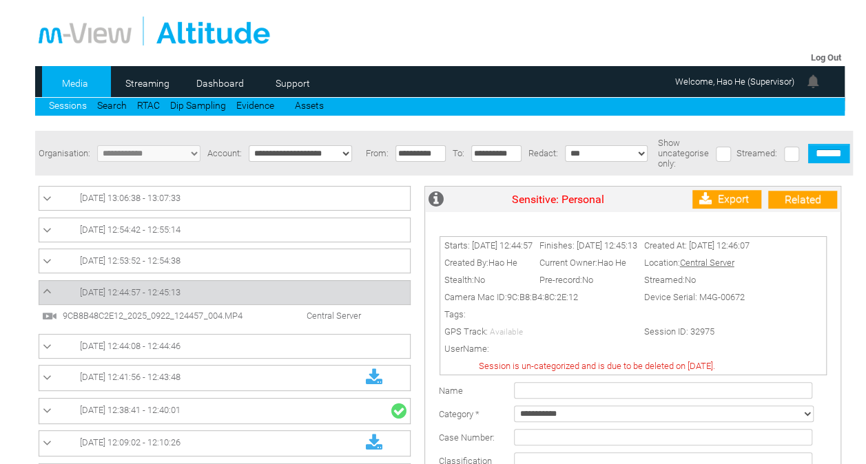
click at [309, 267] on link "[DATE] 12:53:52 - 12:54:38" at bounding box center [225, 261] width 364 height 17
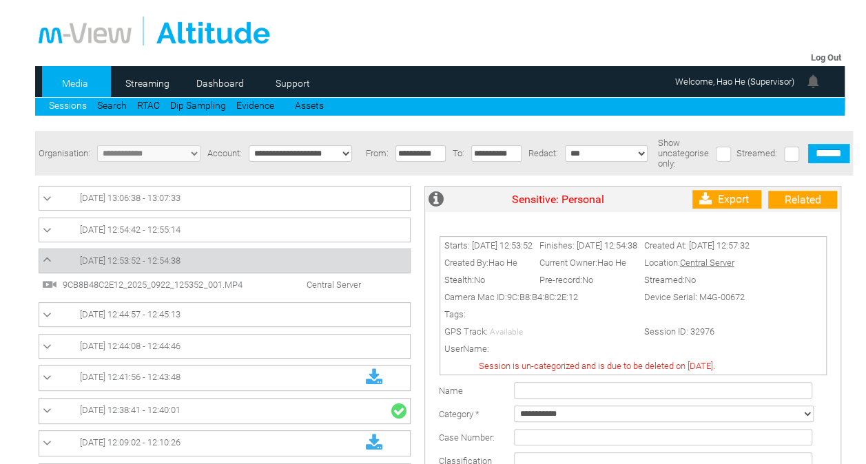
click at [285, 295] on td "9CB8B48C2E12_2025_0922_125352_001.MP4 Central Server" at bounding box center [224, 285] width 371 height 23
click at [294, 290] on span "Central Server" at bounding box center [319, 285] width 96 height 10
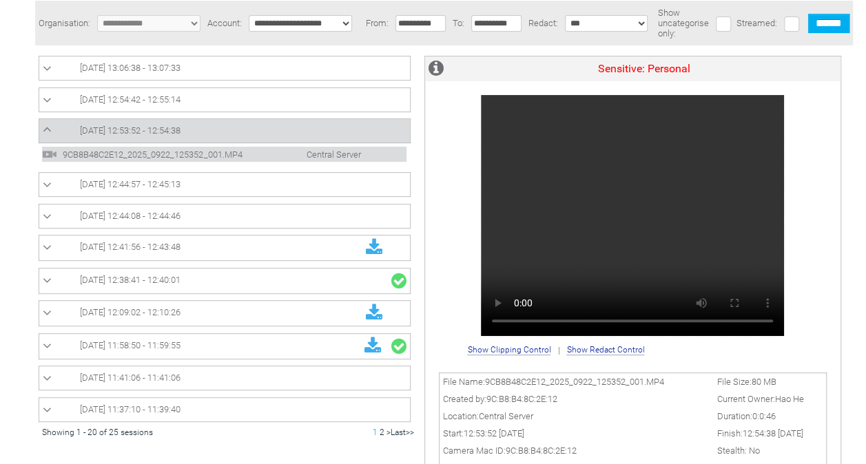
scroll to position [131, 0]
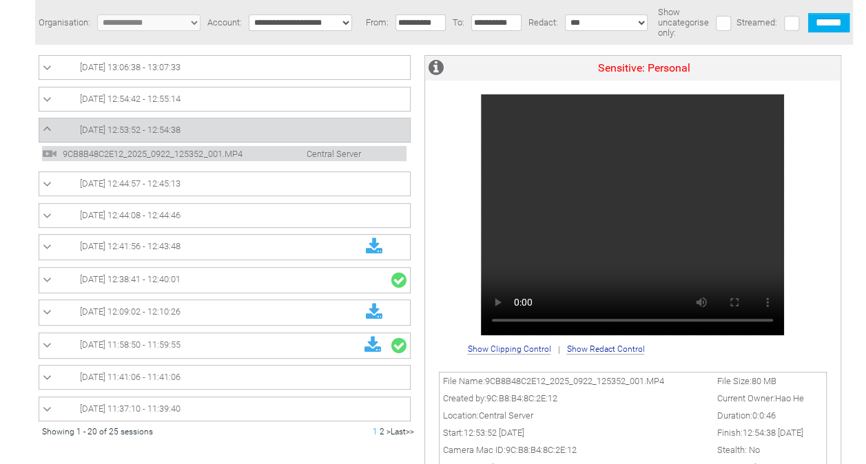
click at [248, 94] on link "[DATE] 12:54:42 - 12:55:14" at bounding box center [225, 99] width 364 height 17
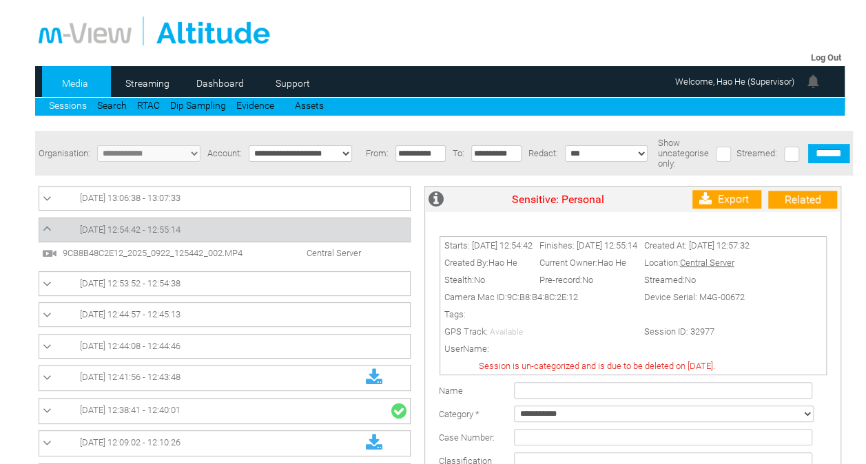
click at [331, 254] on span "Central Server" at bounding box center [319, 253] width 96 height 10
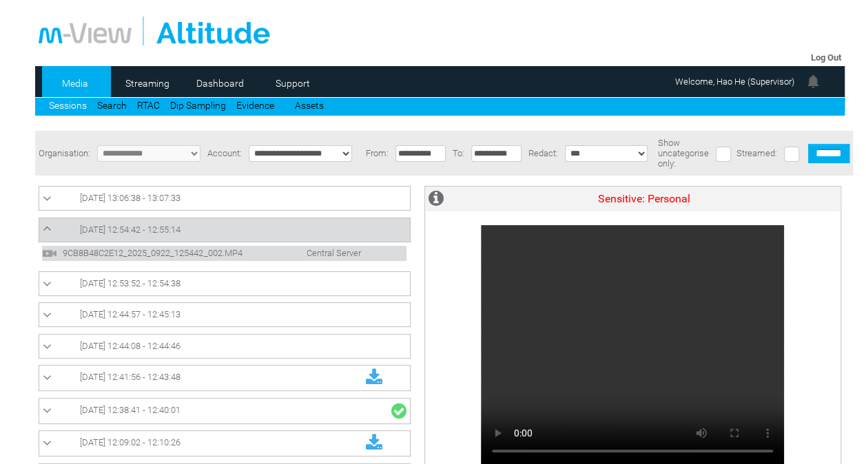
click at [280, 227] on link "[DATE] 12:54:42 - 12:55:14" at bounding box center [225, 230] width 364 height 17
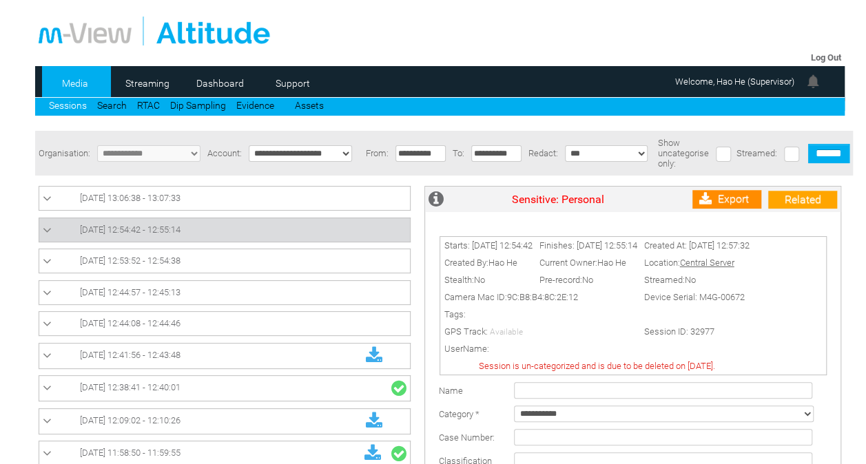
click at [736, 205] on link "Export" at bounding box center [726, 199] width 69 height 19
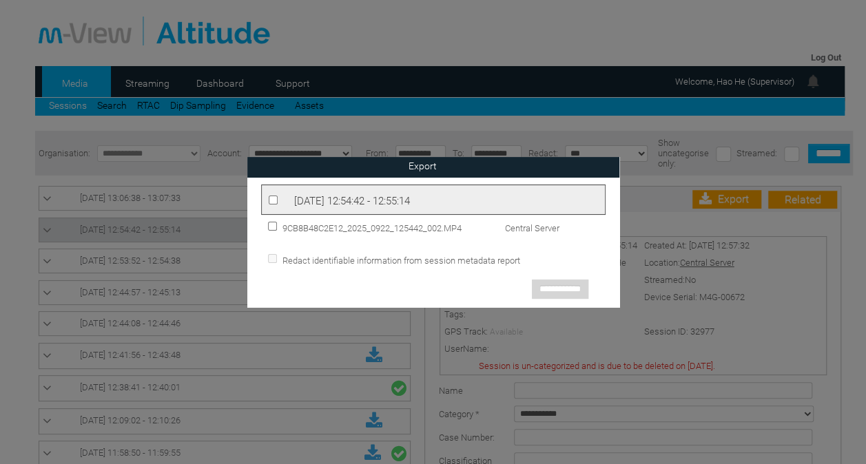
click at [339, 194] on div "[DATE] 12:54:42 - 12:55:14" at bounding box center [433, 200] width 344 height 30
click at [569, 285] on input "**********" at bounding box center [560, 289] width 56 height 19
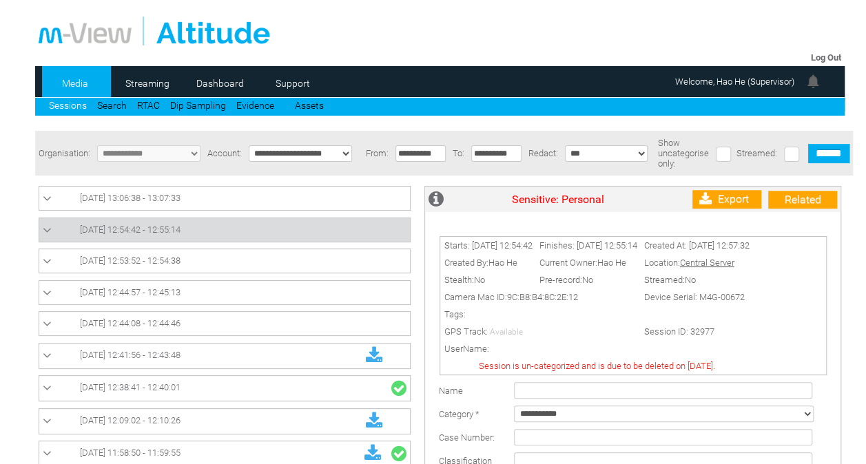
click at [9, 203] on body "Sessions Log Out Media Streaming 0 Dashboard Support Sessions Search" at bounding box center [433, 235] width 866 height 471
click at [243, 200] on link "[DATE] 13:06:38 - 13:07:33" at bounding box center [225, 198] width 364 height 17
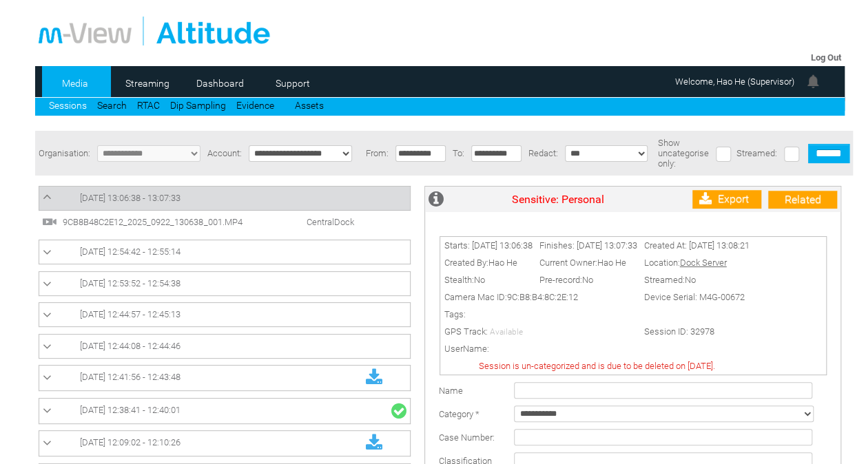
click at [69, 103] on link "Sessions" at bounding box center [68, 105] width 38 height 11
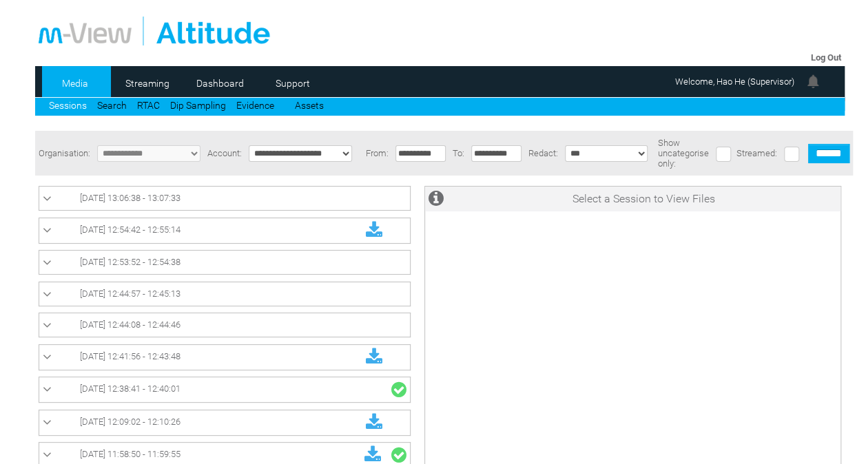
click at [154, 213] on div at bounding box center [228, 366] width 379 height 375
click at [166, 203] on span "[DATE] 13:06:38 - 13:07:33" at bounding box center [130, 198] width 101 height 10
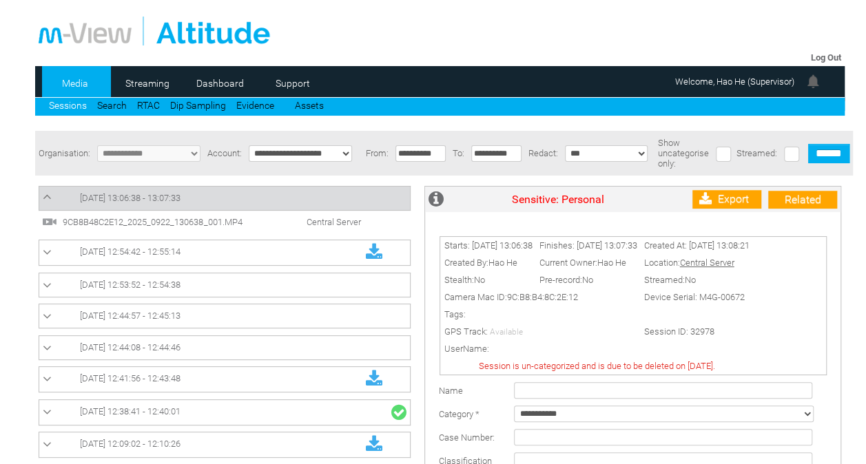
scroll to position [30, 0]
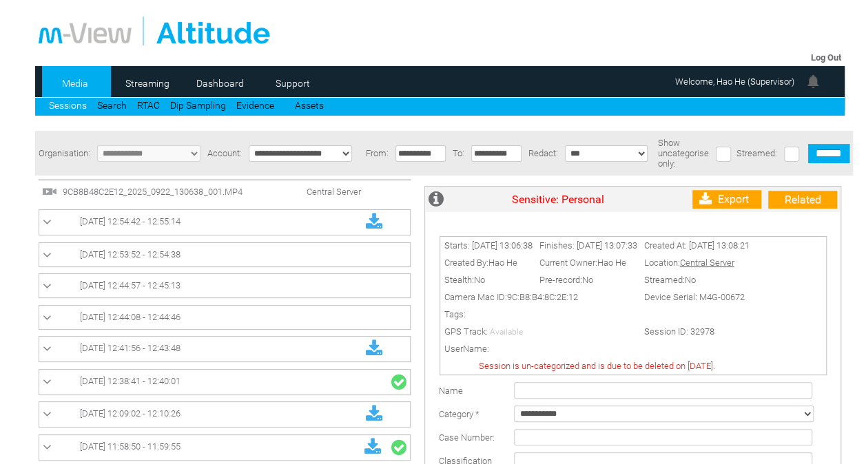
click at [194, 194] on span "9CB8B48C2E12_2025_0922_130638_001.MP4" at bounding box center [164, 192] width 210 height 10
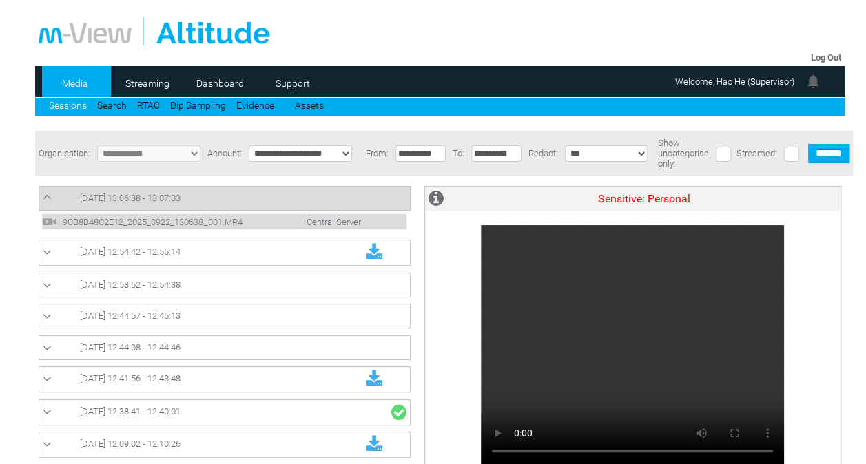
click at [338, 187] on div at bounding box center [228, 366] width 379 height 375
click at [324, 196] on link "[DATE] 13:06:38 - 13:07:33" at bounding box center [225, 198] width 364 height 17
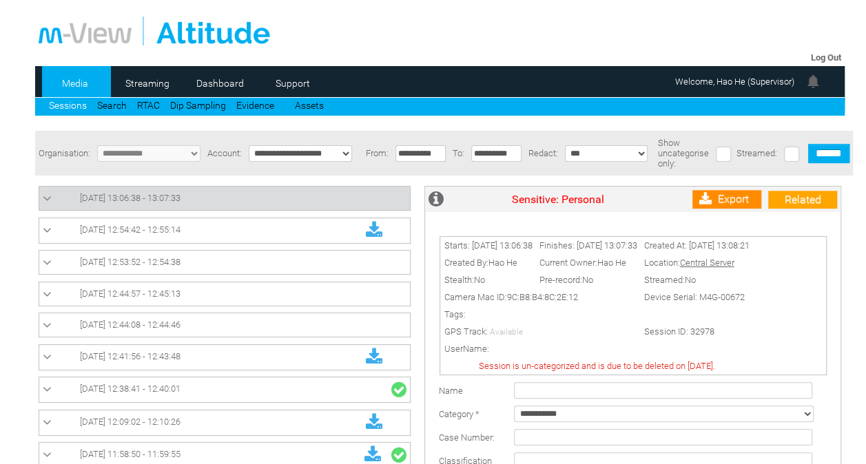
click at [732, 201] on link "Export" at bounding box center [726, 199] width 69 height 19
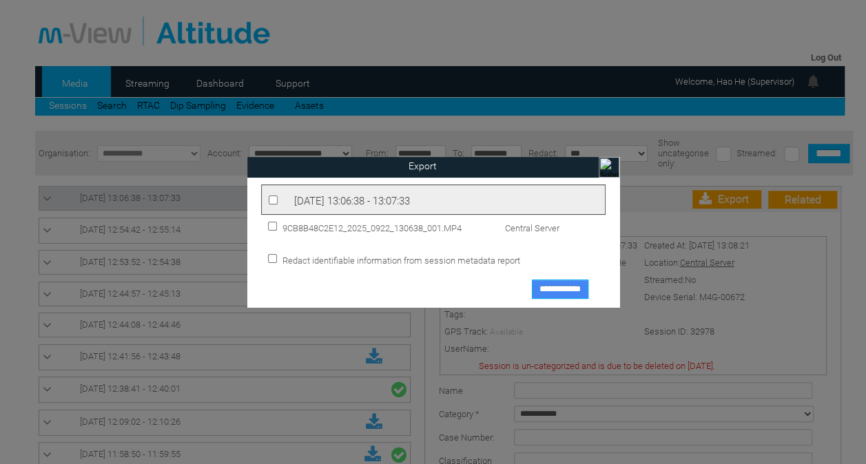
click at [549, 289] on input "**********" at bounding box center [560, 289] width 56 height 19
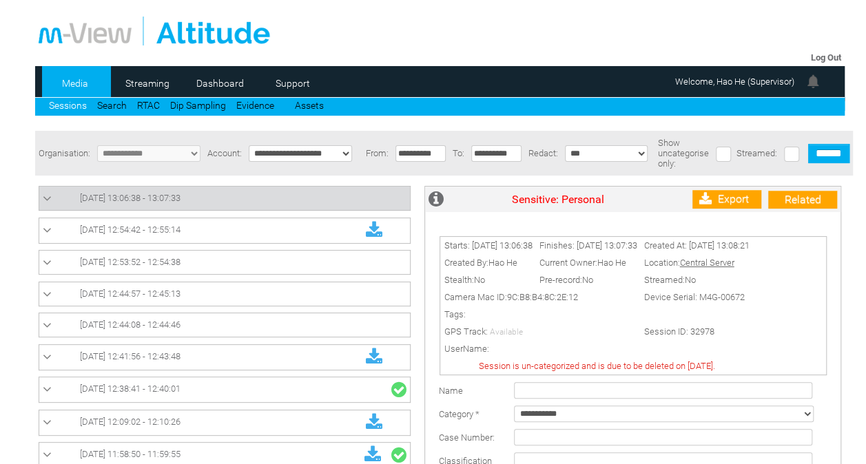
click at [320, 203] on link "[DATE] 13:06:38 - 13:07:33" at bounding box center [225, 198] width 364 height 17
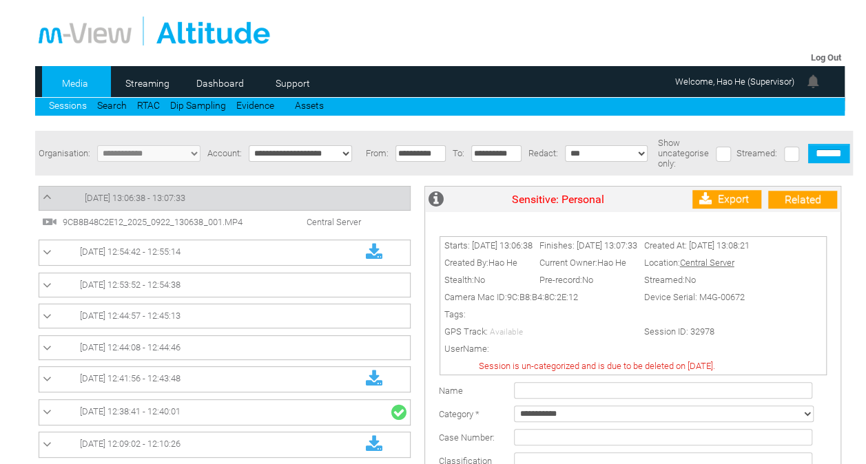
click at [322, 216] on li "9CB8B48C2E12_2025_0922_130638_001.MP4 Central Server" at bounding box center [224, 221] width 364 height 15
click at [330, 224] on span "Central Server" at bounding box center [319, 222] width 96 height 10
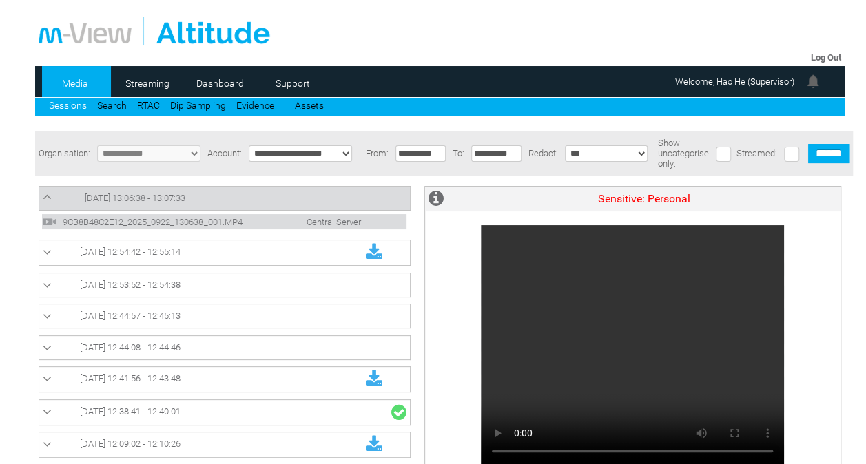
scroll to position [70, 0]
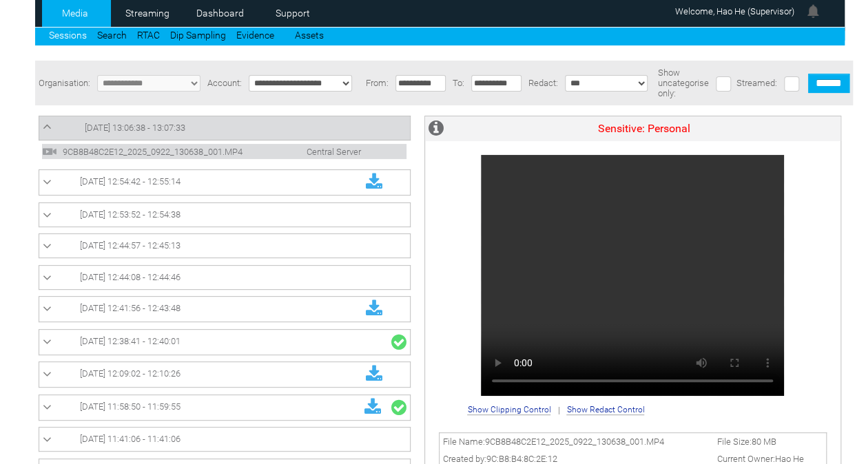
click at [3, 205] on body "Sessions Log Out Media Streaming 0 Dashboard Support Sessions Search" at bounding box center [433, 165] width 866 height 471
click at [68, 31] on link "Sessions" at bounding box center [68, 35] width 38 height 11
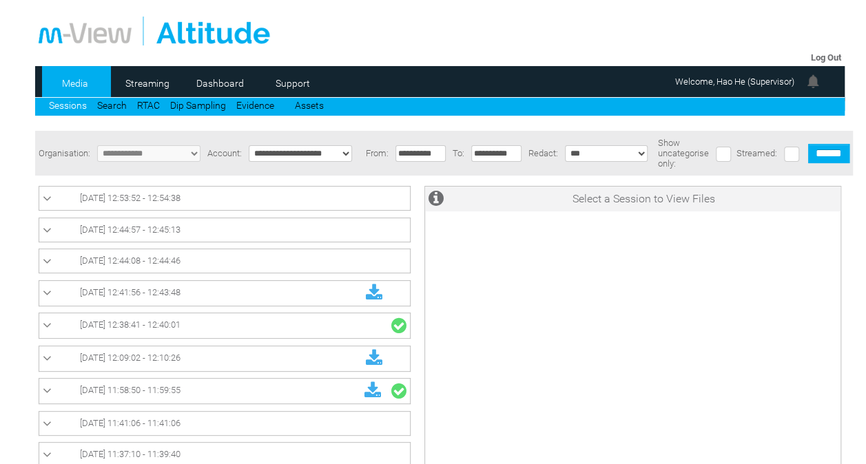
scroll to position [65, 0]
click at [64, 99] on li "Sessions" at bounding box center [73, 104] width 48 height 13
click at [64, 107] on link "Sessions" at bounding box center [68, 105] width 38 height 11
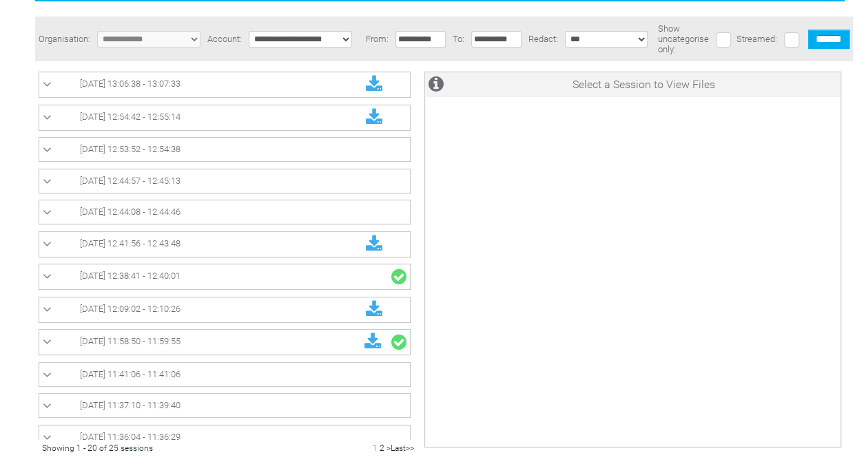
scroll to position [115, 0]
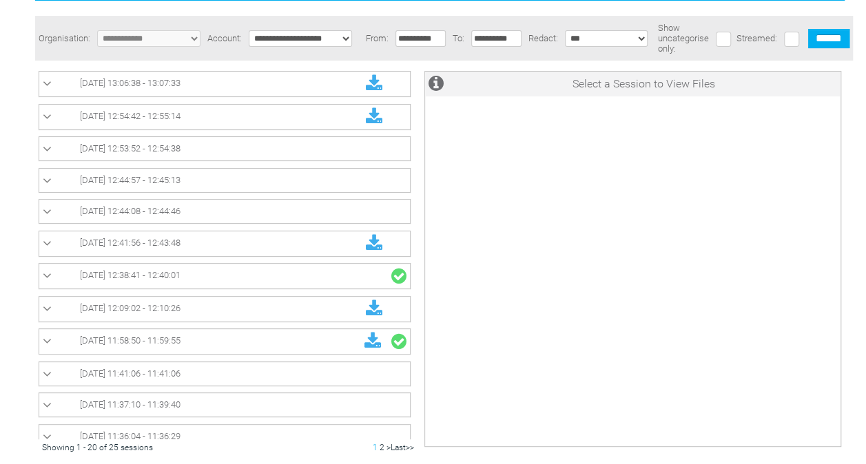
click at [203, 371] on link "[DATE] 11:41:06 - 11:41:06" at bounding box center [225, 374] width 364 height 17
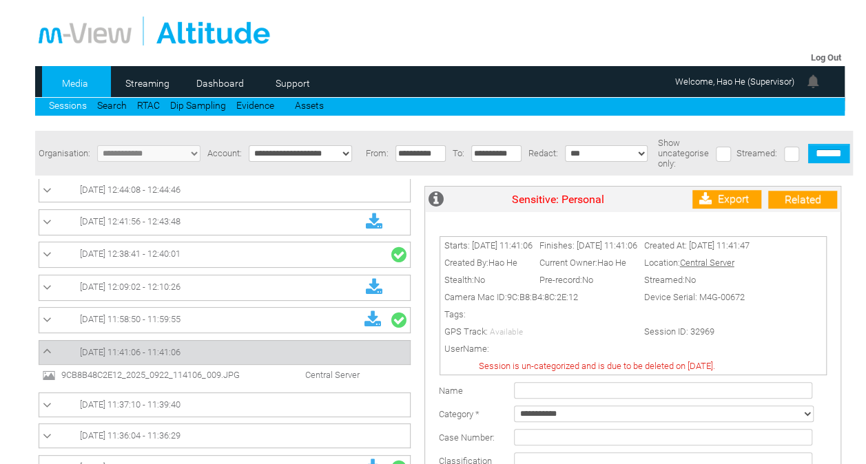
scroll to position [138, 0]
click at [289, 373] on span "Central Server" at bounding box center [318, 374] width 96 height 10
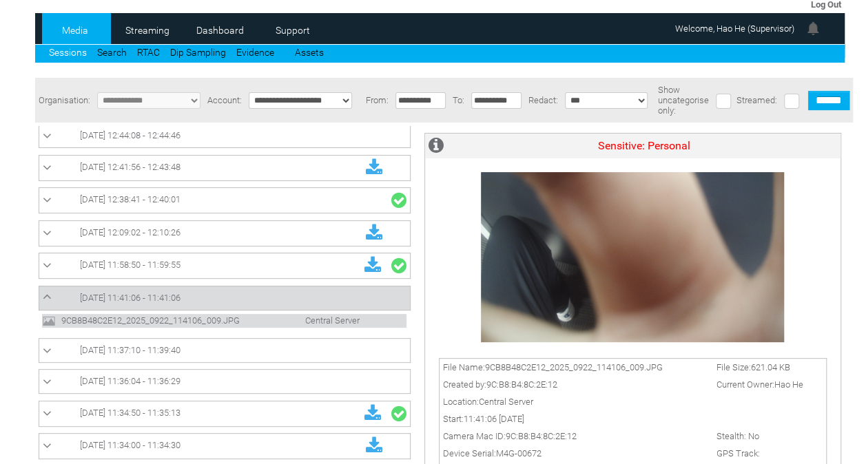
click at [309, 209] on link "[DATE] 12:38:41 - 12:40:01" at bounding box center [225, 201] width 364 height 18
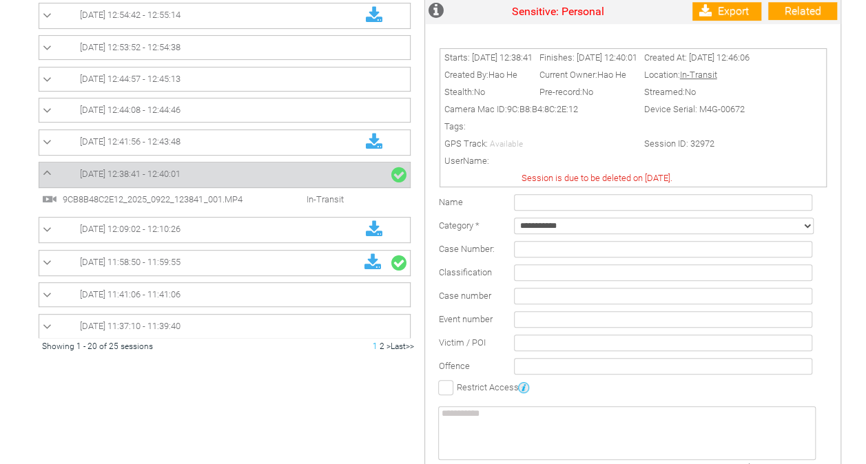
click at [309, 200] on div at bounding box center [228, 150] width 379 height 375
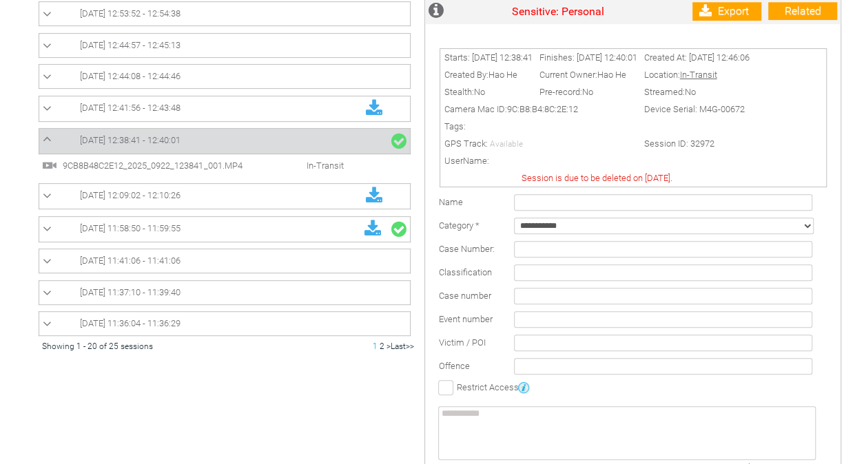
scroll to position [33, 0]
click at [300, 161] on span "In-Transit" at bounding box center [310, 166] width 79 height 10
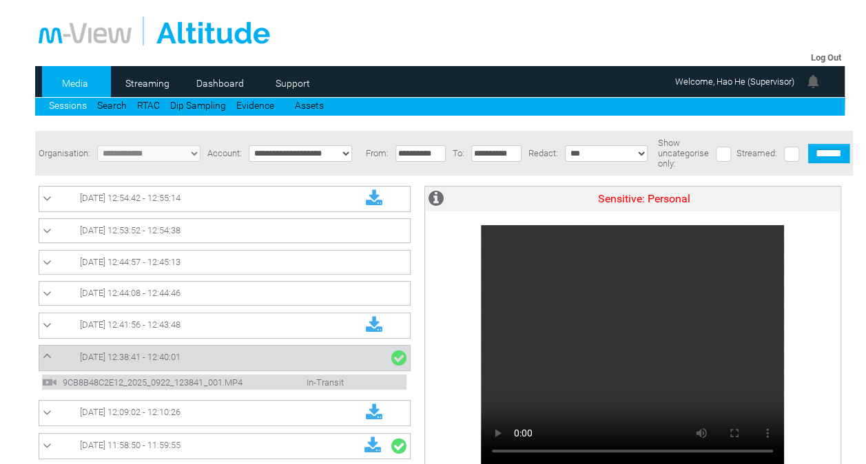
click at [308, 382] on span "In-Transit" at bounding box center [310, 383] width 79 height 10
click at [309, 360] on link "[DATE] 12:38:41 - 12:40:01" at bounding box center [225, 358] width 364 height 18
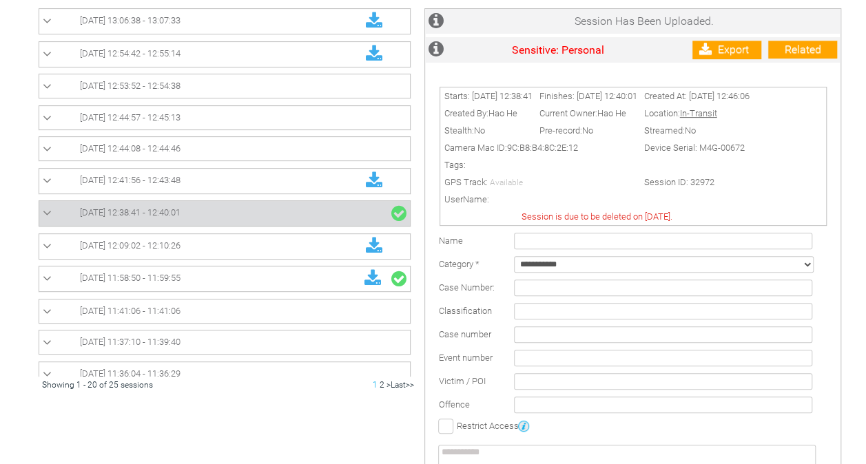
scroll to position [0, 0]
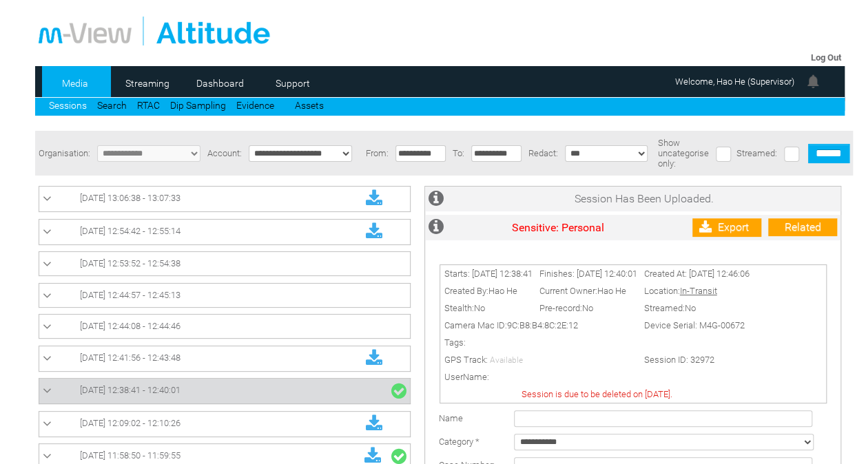
click at [253, 194] on link "[DATE] 13:06:38 - 13:07:33" at bounding box center [225, 199] width 364 height 18
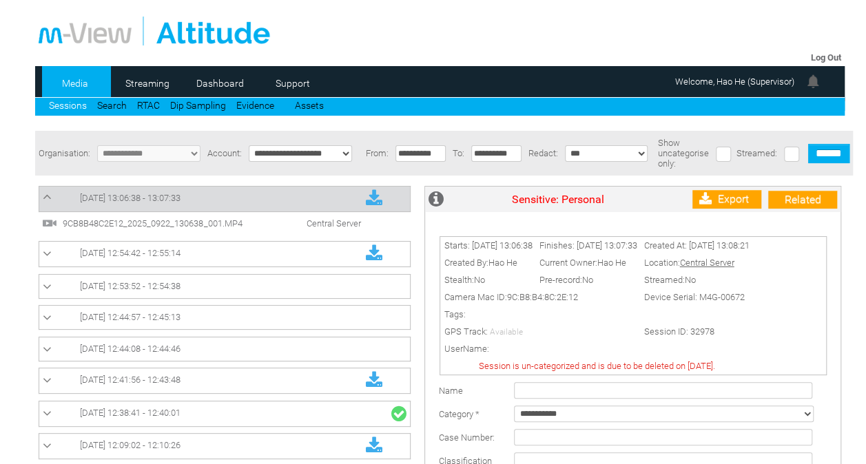
click at [256, 238] on div at bounding box center [228, 366] width 379 height 375
click at [258, 245] on td "[DATE] 12:54:42 - 12:55:14" at bounding box center [224, 254] width 371 height 25
click at [258, 258] on link "[DATE] 12:54:42 - 12:55:14" at bounding box center [225, 254] width 364 height 18
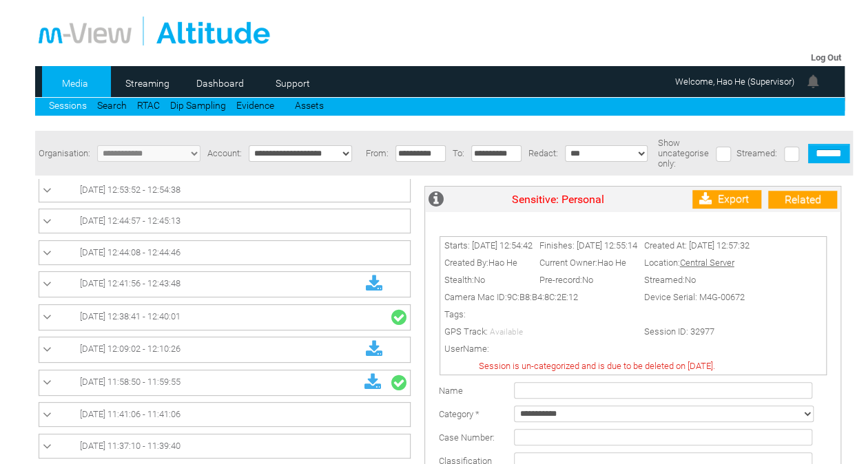
scroll to position [98, 0]
click at [254, 318] on link "[DATE] 12:38:41 - 12:40:01" at bounding box center [225, 316] width 364 height 18
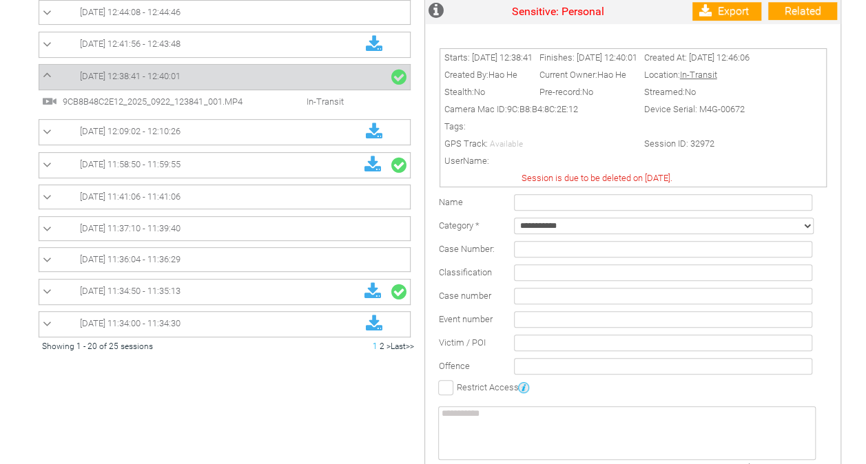
scroll to position [0, 0]
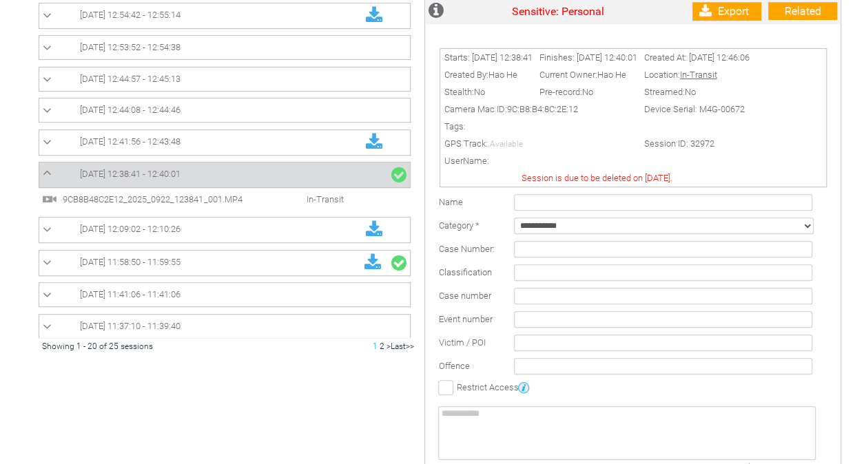
click at [322, 194] on span "In-Transit" at bounding box center [310, 199] width 79 height 10
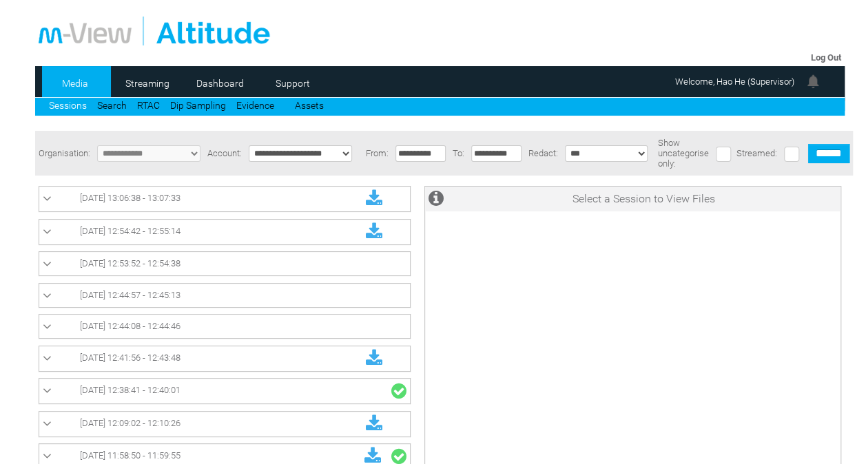
click at [238, 392] on link "[DATE] 12:38:41 - 12:40:01" at bounding box center [225, 391] width 364 height 18
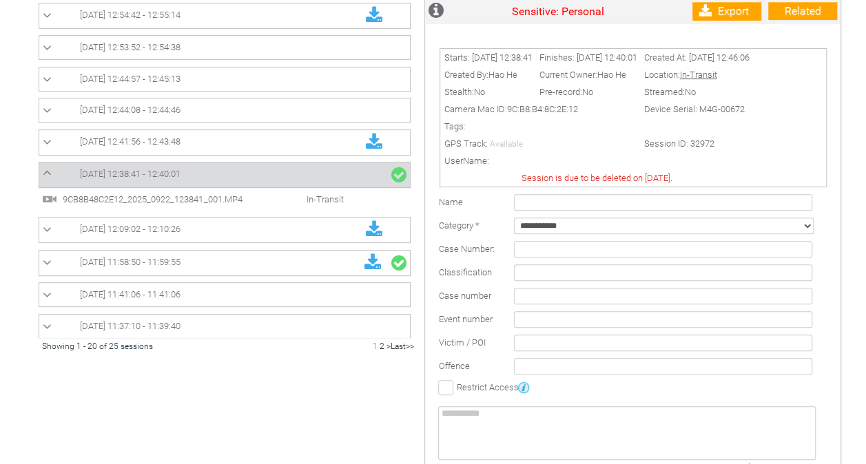
click at [329, 196] on span "In-Transit" at bounding box center [310, 199] width 79 height 10
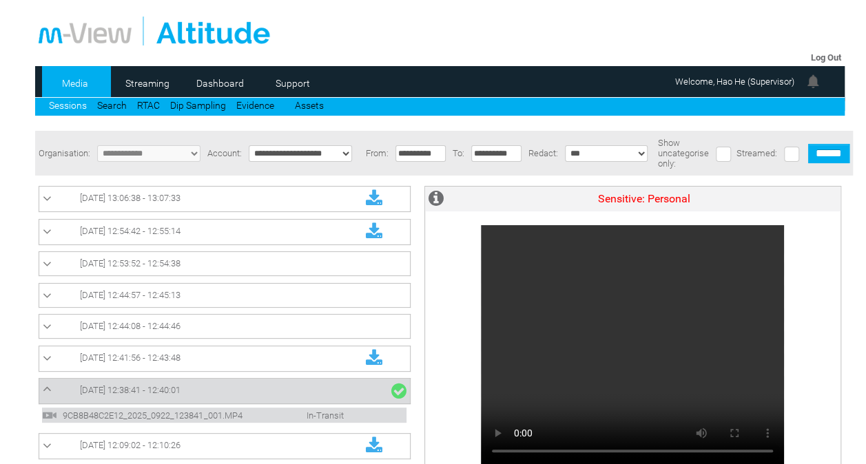
click at [72, 105] on link "Sessions" at bounding box center [68, 105] width 38 height 11
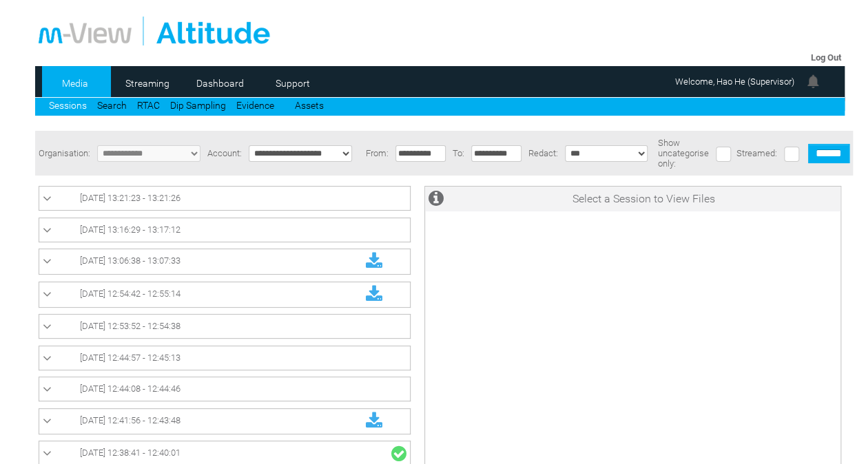
click at [247, 227] on link "[DATE] 13:16:29 - 13:17:12" at bounding box center [225, 230] width 364 height 17
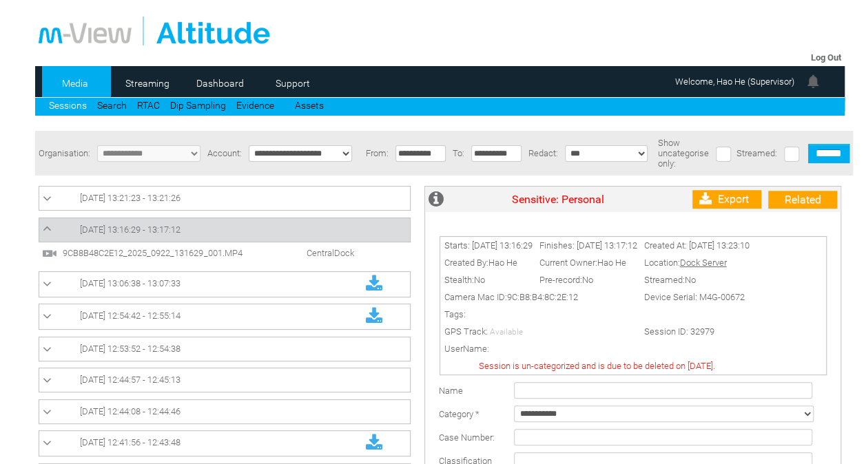
click at [279, 199] on link "[DATE] 13:21:23 - 13:21:26" at bounding box center [225, 198] width 364 height 17
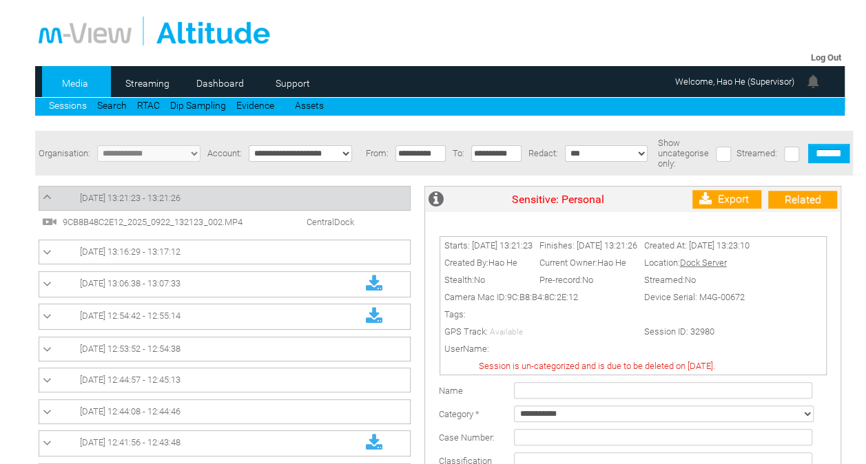
click at [259, 255] on link "[DATE] 13:16:29 - 13:17:12" at bounding box center [225, 252] width 364 height 17
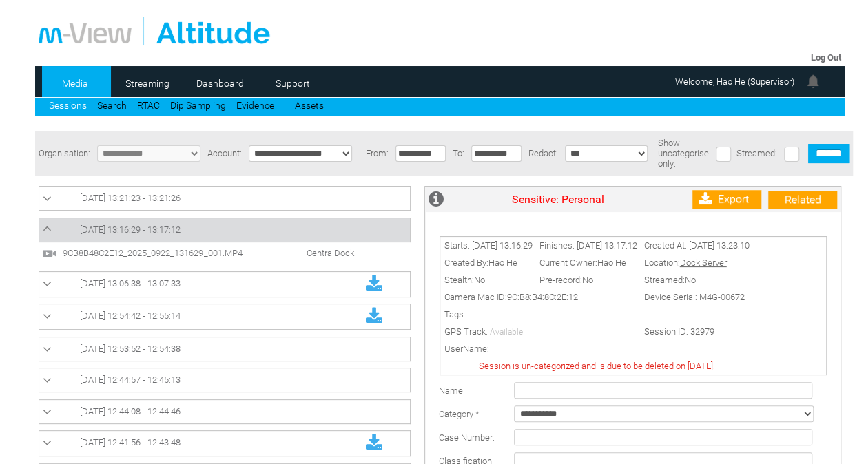
click at [280, 257] on span "CentralDock" at bounding box center [315, 253] width 89 height 10
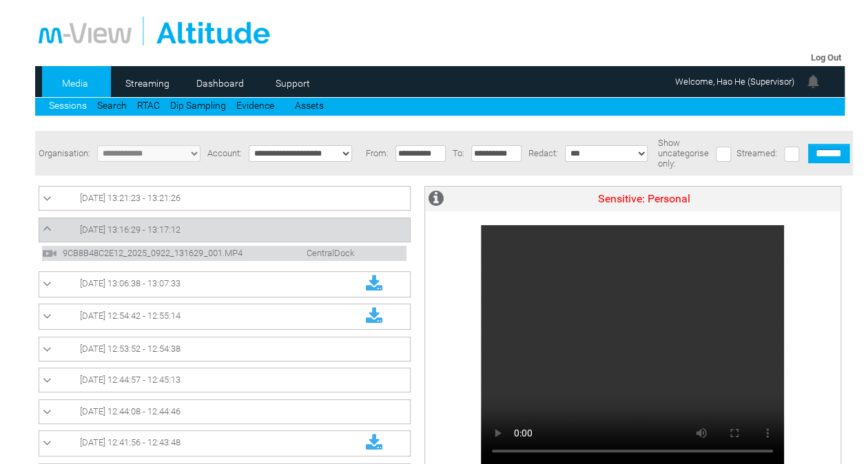
click at [70, 107] on link "Sessions" at bounding box center [68, 105] width 38 height 11
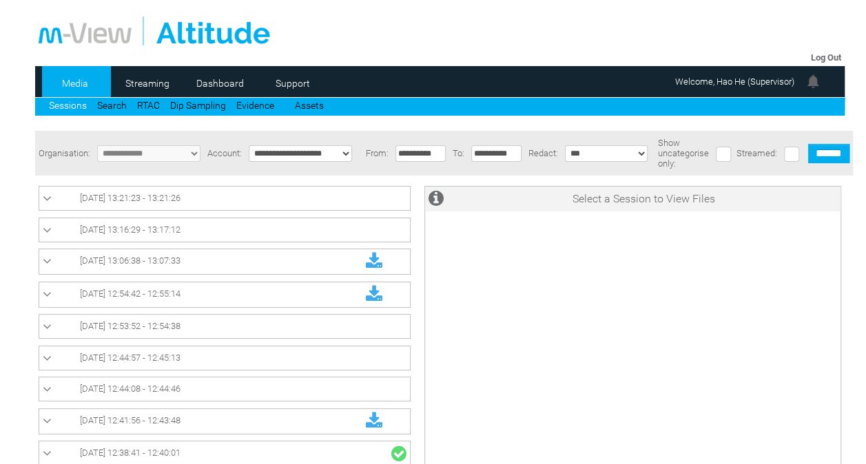
click at [245, 231] on link "[DATE] 13:16:29 - 13:17:12" at bounding box center [225, 230] width 364 height 17
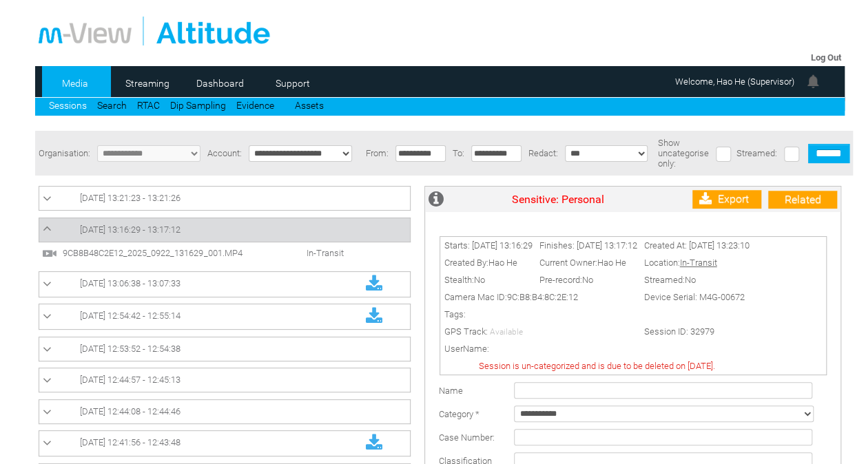
click at [259, 333] on div at bounding box center [228, 366] width 379 height 375
click at [248, 356] on link "[DATE] 12:53:52 - 12:54:38" at bounding box center [225, 349] width 364 height 17
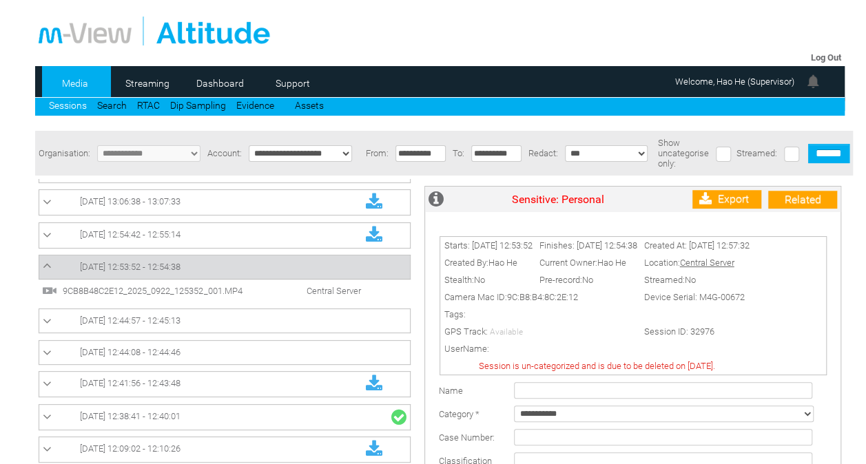
scroll to position [62, 0]
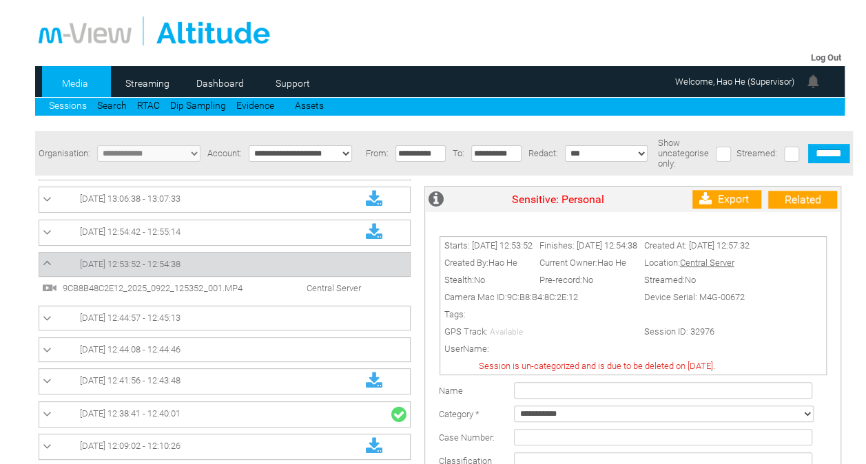
click at [274, 415] on link "[DATE] 12:38:41 - 12:40:01" at bounding box center [225, 415] width 364 height 18
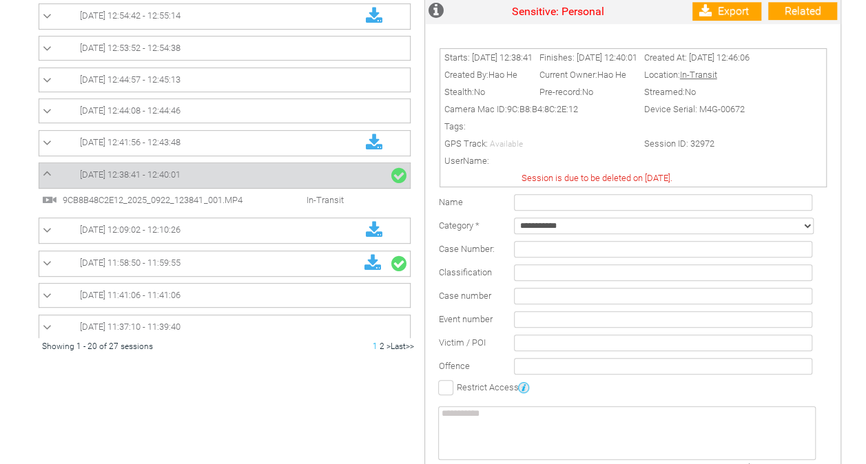
click at [550, 234] on select "**********" at bounding box center [664, 226] width 300 height 17
select select "*"
click at [514, 225] on select "**********" at bounding box center [664, 226] width 300 height 17
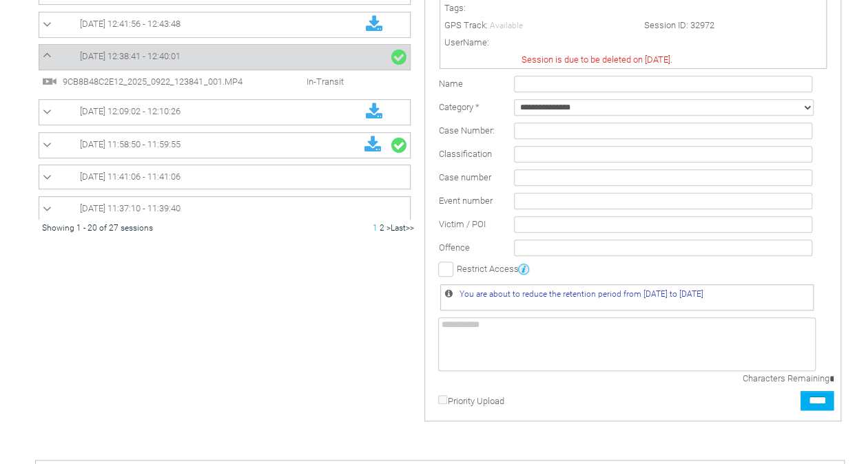
scroll to position [336, 0]
click at [821, 405] on input "****" at bounding box center [817, 399] width 33 height 19
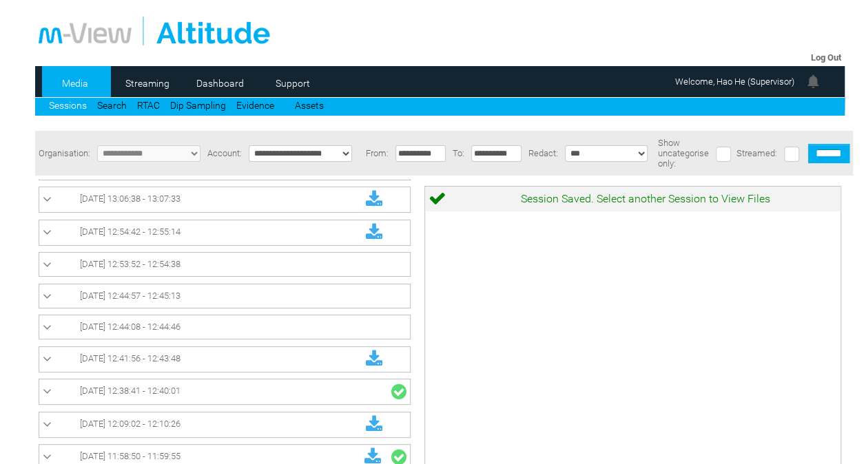
scroll to position [174, 0]
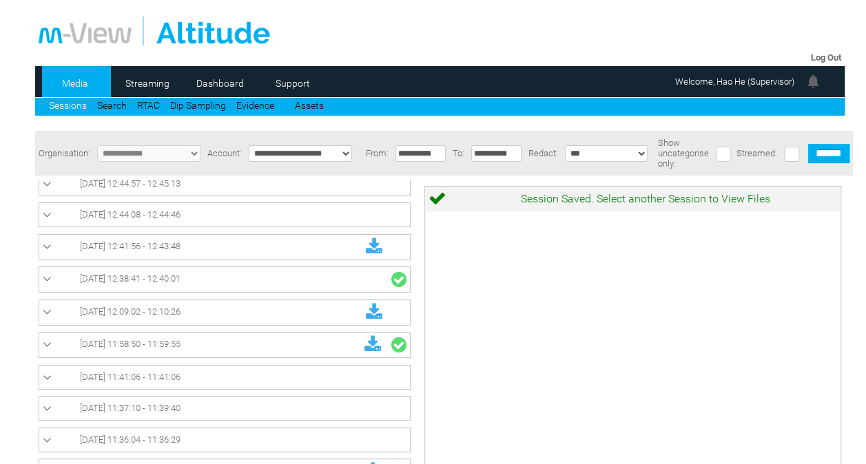
click at [334, 278] on link "[DATE] 12:38:41 - 12:40:01" at bounding box center [225, 280] width 364 height 18
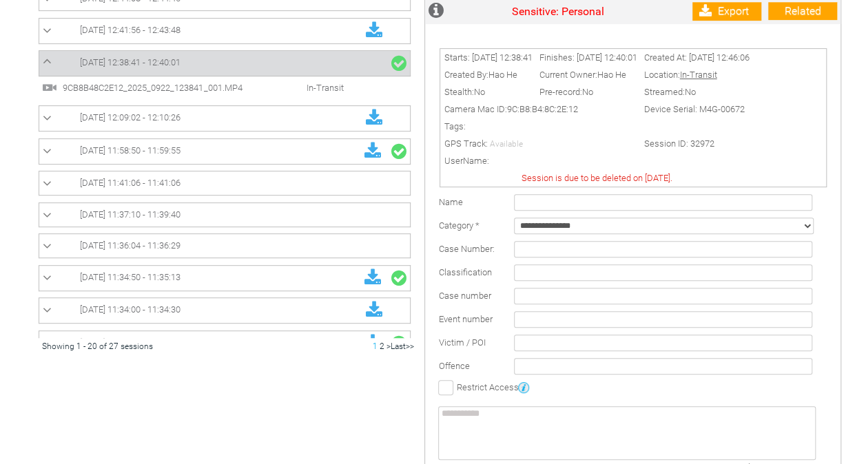
click at [329, 80] on li "9CB8B48C2E12_2025_0922_123841_001.MP4 In-Transit" at bounding box center [224, 87] width 364 height 15
click at [632, 231] on select "**********" at bounding box center [664, 226] width 300 height 17
select select "*"
click at [514, 225] on select "**********" at bounding box center [664, 226] width 300 height 17
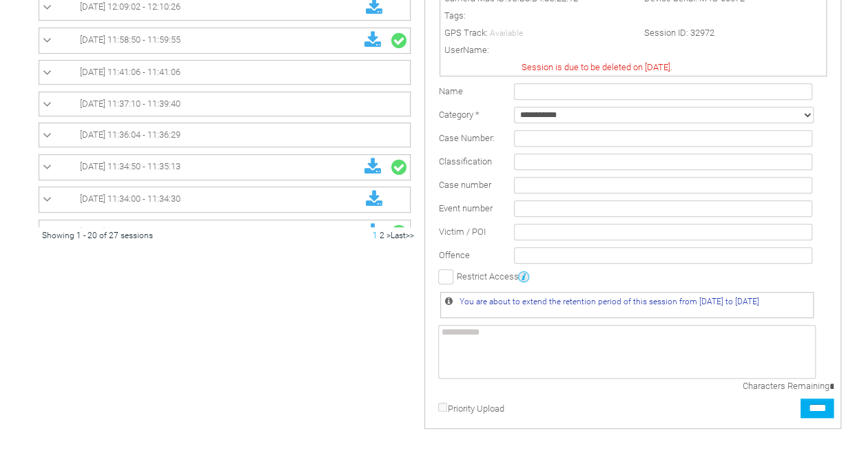
scroll to position [328, 0]
click at [803, 409] on input "****" at bounding box center [817, 407] width 33 height 19
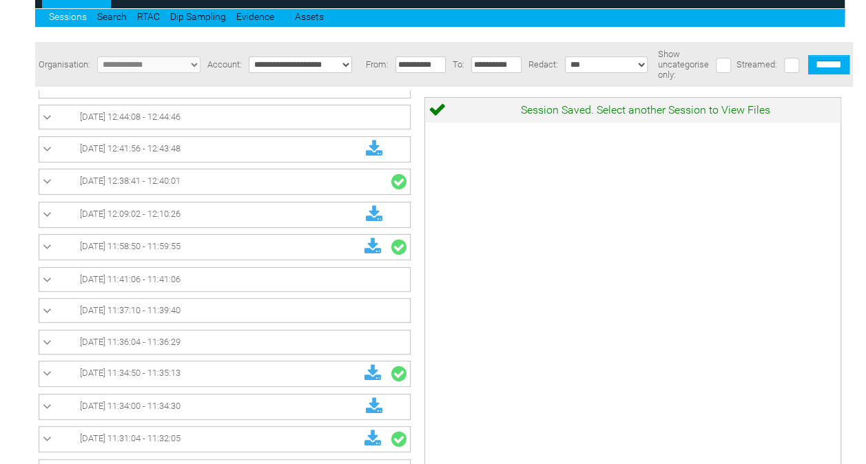
scroll to position [160, 0]
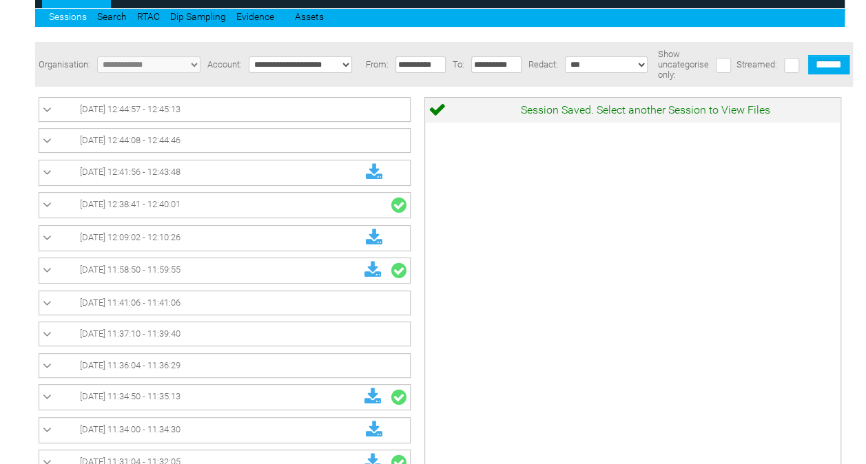
click at [335, 200] on link "[DATE] 12:38:41 - 12:40:01" at bounding box center [225, 205] width 364 height 18
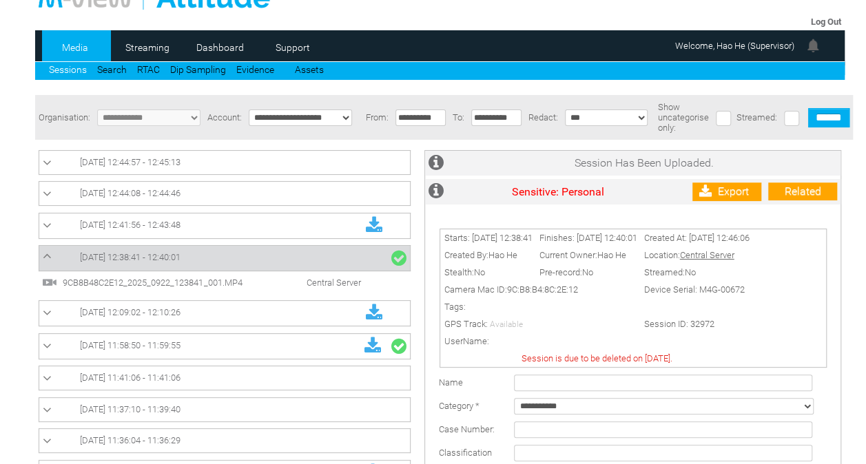
scroll to position [35, 0]
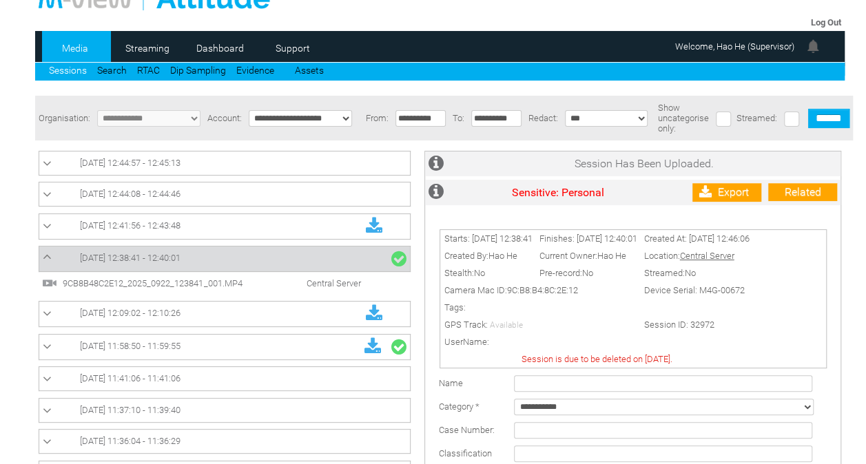
click at [323, 282] on span "Central Server" at bounding box center [319, 283] width 96 height 10
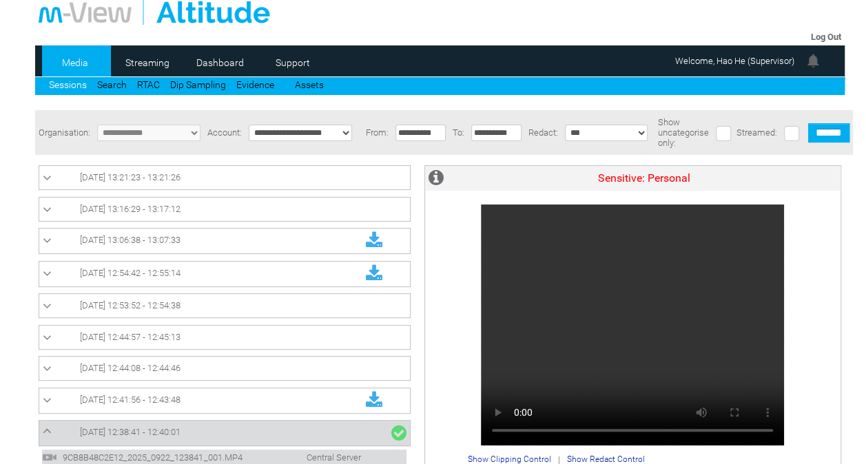
scroll to position [160, 0]
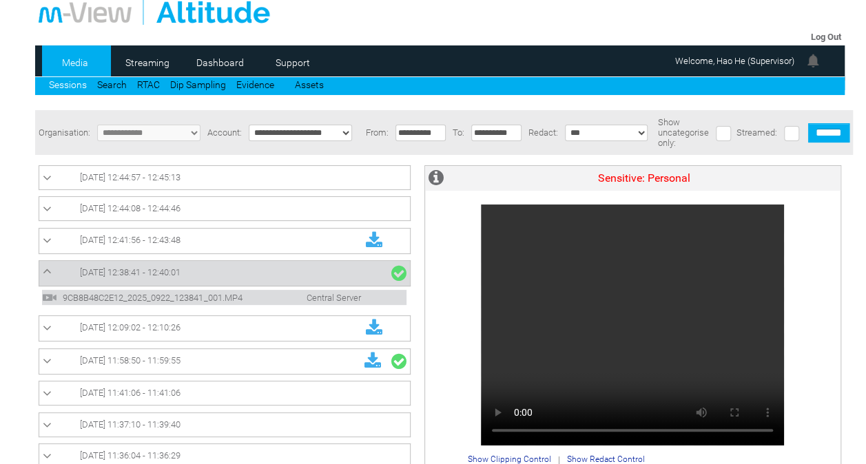
click at [361, 270] on link "[DATE] 12:38:41 - 12:40:01" at bounding box center [225, 274] width 364 height 18
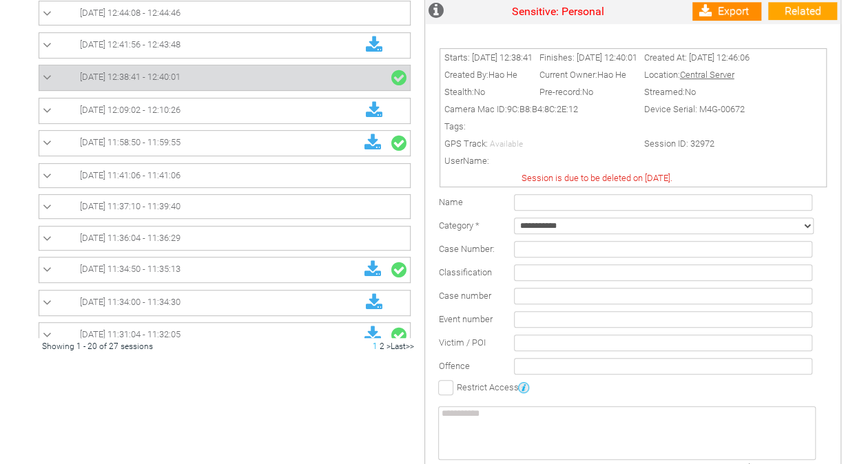
click at [730, 19] on link "Export" at bounding box center [726, 11] width 69 height 19
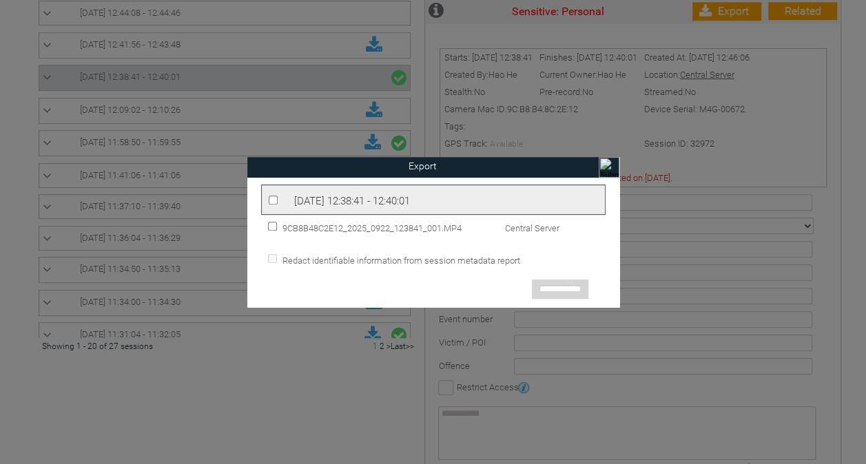
click at [279, 196] on div "[DATE] 12:38:41 - 12:40:01" at bounding box center [433, 200] width 344 height 30
click at [557, 285] on input "**********" at bounding box center [560, 289] width 56 height 19
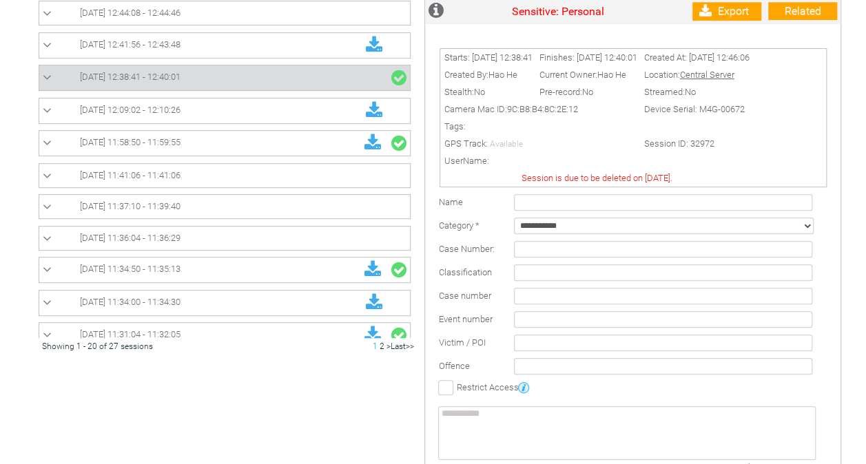
click at [90, 413] on td "In-Transit In-Transit" at bounding box center [228, 240] width 386 height 548
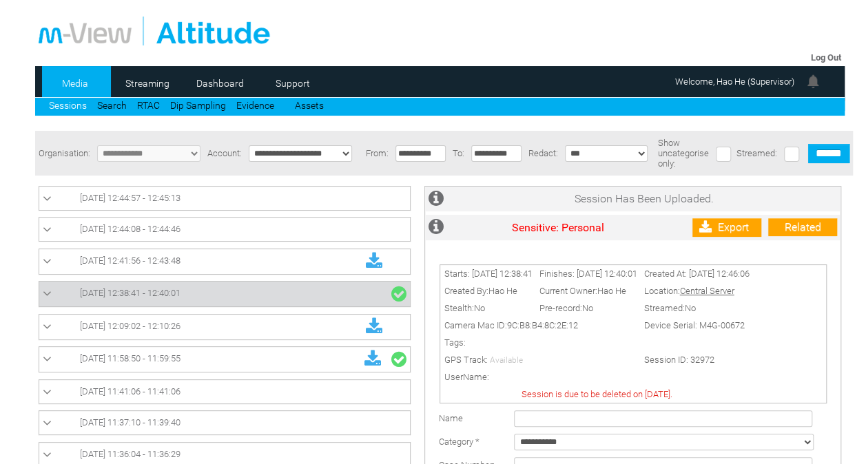
click at [309, 196] on link "[DATE] 12:44:57 - 12:45:13" at bounding box center [225, 198] width 364 height 17
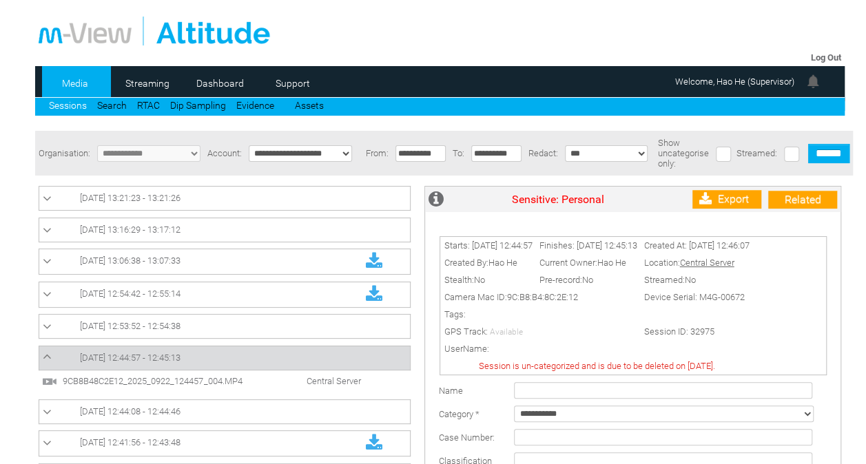
scroll to position [160, 0]
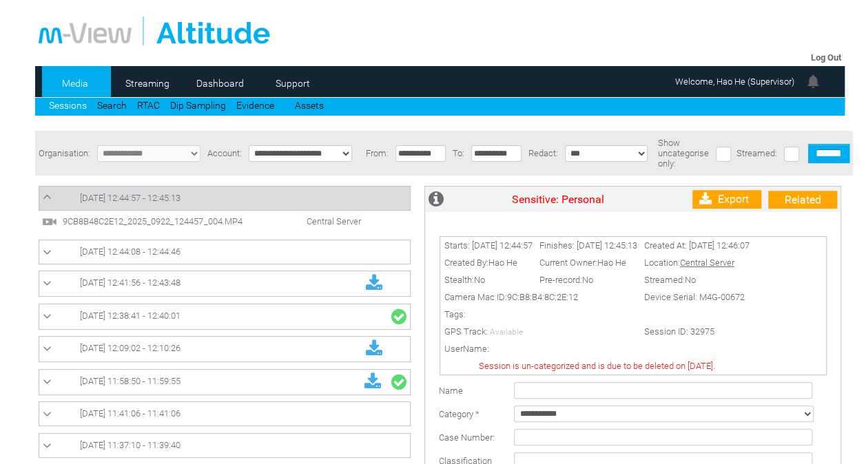
click at [308, 219] on span "Central Server" at bounding box center [319, 221] width 96 height 10
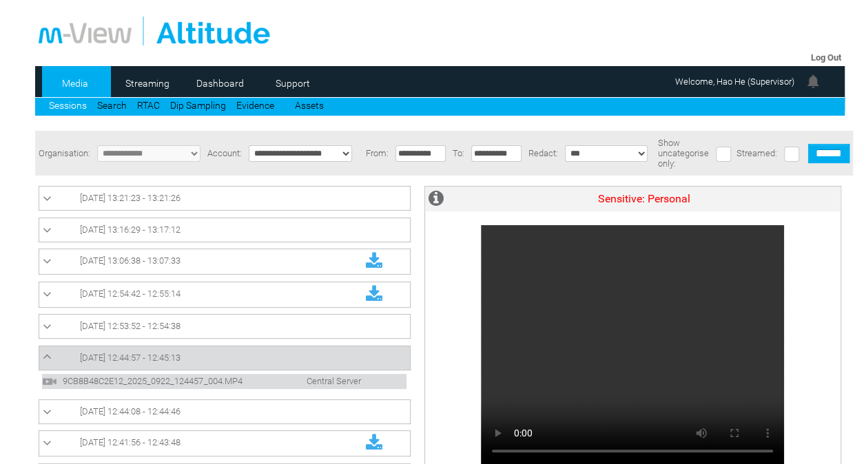
click at [323, 203] on link "[DATE] 13:21:23 - 13:21:26" at bounding box center [225, 198] width 364 height 17
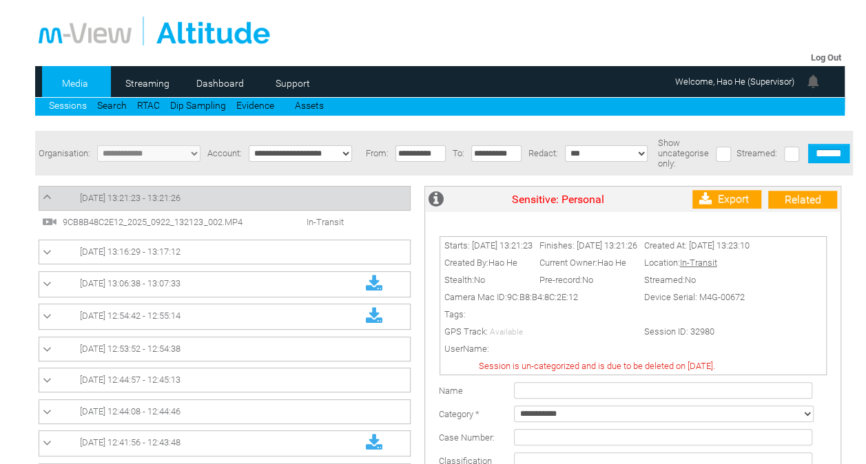
click at [302, 220] on span "In-Transit" at bounding box center [310, 222] width 79 height 10
